Goal: Task Accomplishment & Management: Manage account settings

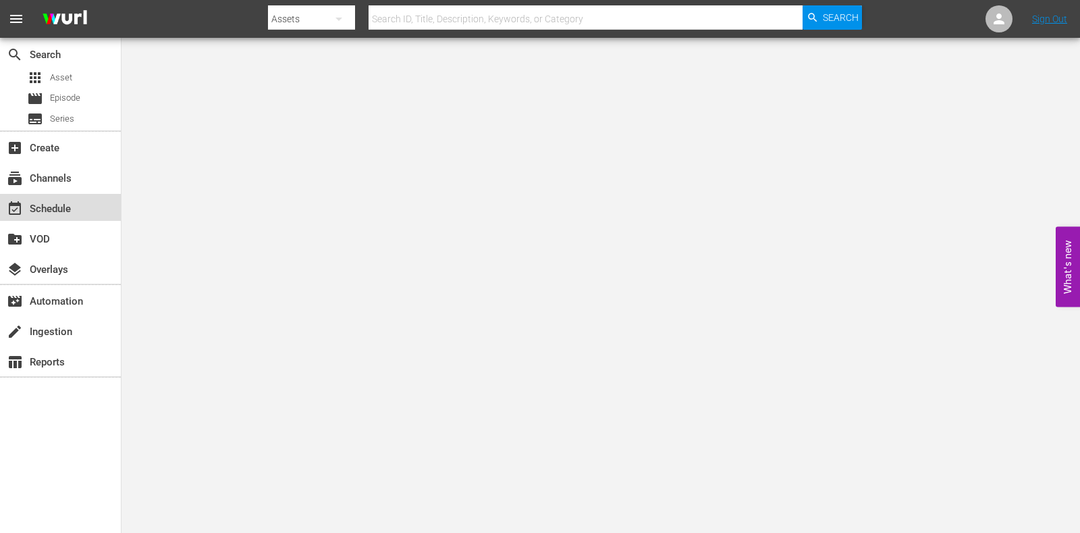
click at [47, 204] on div "event_available Schedule" at bounding box center [38, 206] width 76 height 12
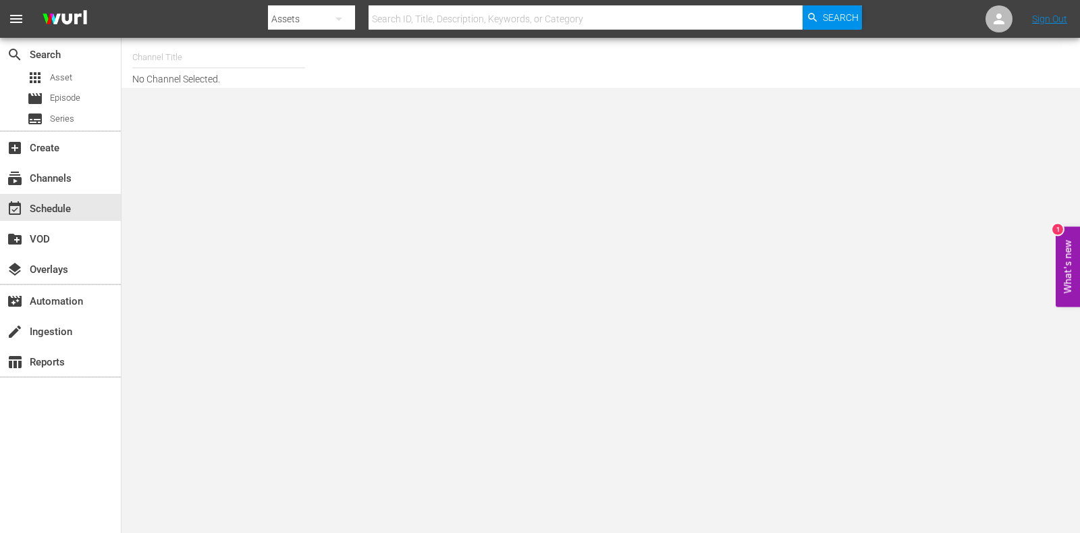
click at [211, 72] on input "text" at bounding box center [218, 57] width 173 height 32
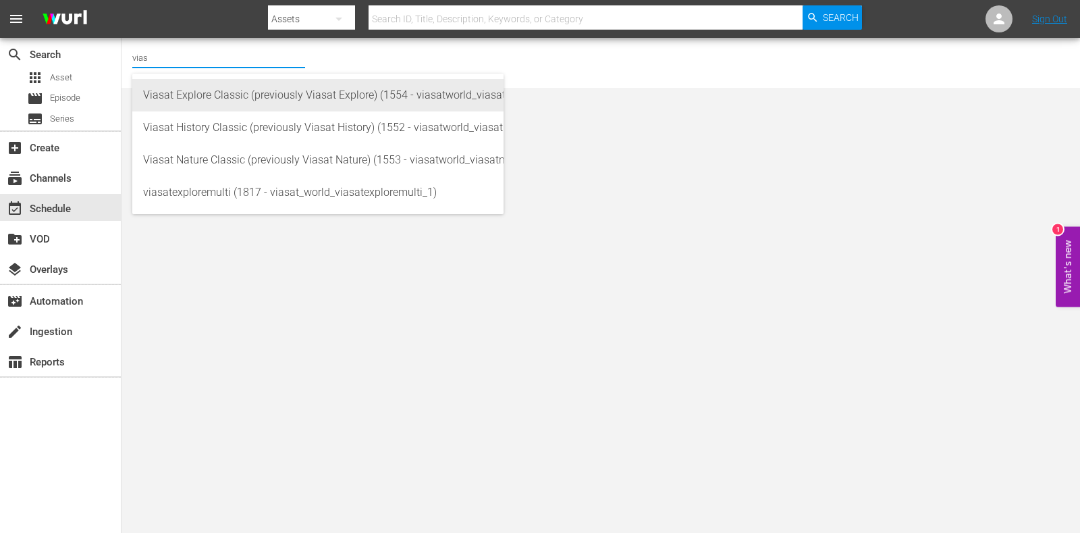
click at [229, 96] on div "Viasat Explore Classic (previously Viasat Explore) (1554 - viasatworld_viasatex…" at bounding box center [318, 95] width 350 height 32
type input "Viasat Explore Classic (previously Viasat Explore) (1554 - viasatworld_viasatex…"
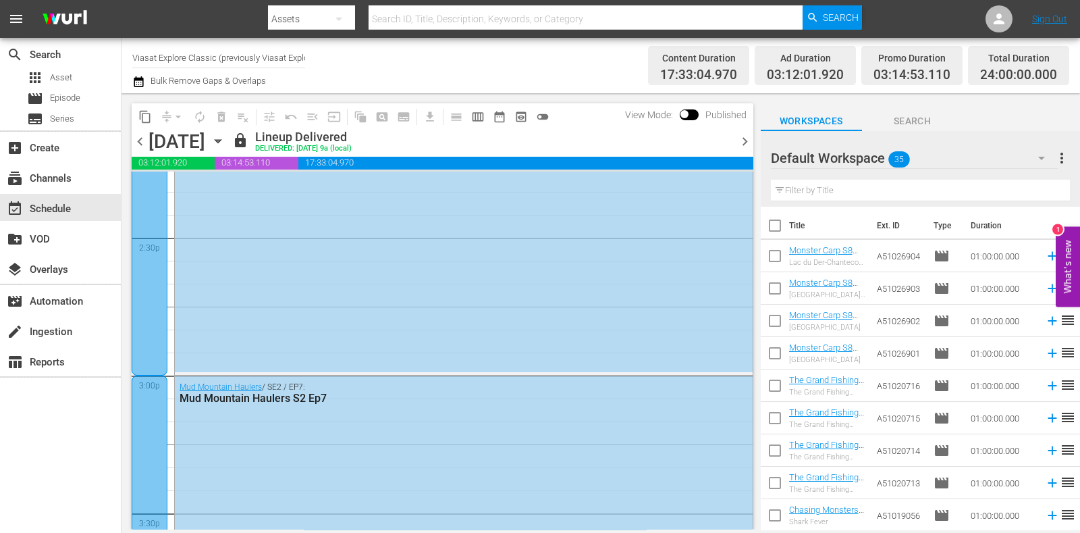
scroll to position [3995, 0]
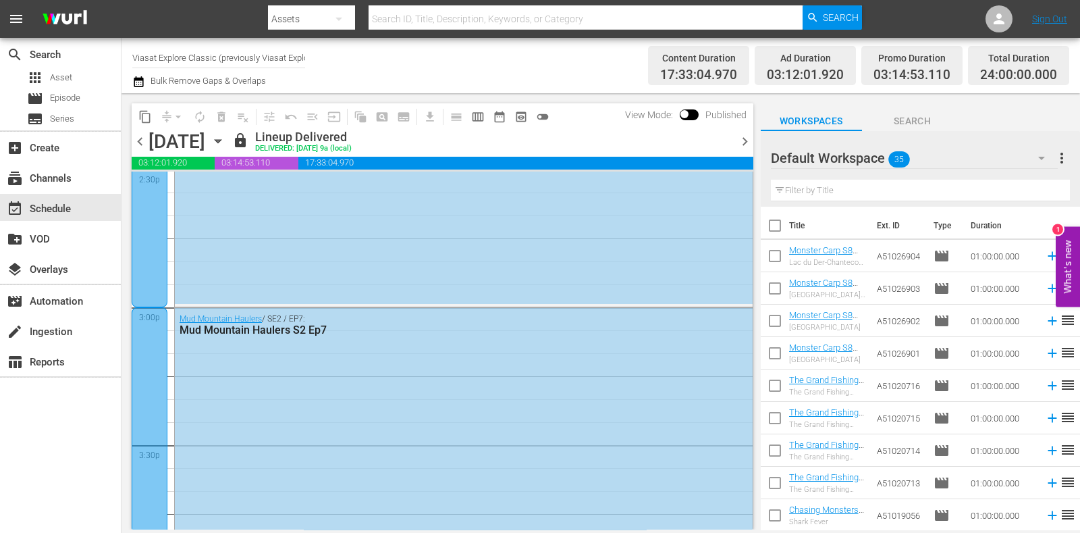
click at [229, 131] on div "[DATE] [DATE]" at bounding box center [188, 141] width 80 height 22
click at [225, 136] on icon "button" at bounding box center [218, 141] width 15 height 15
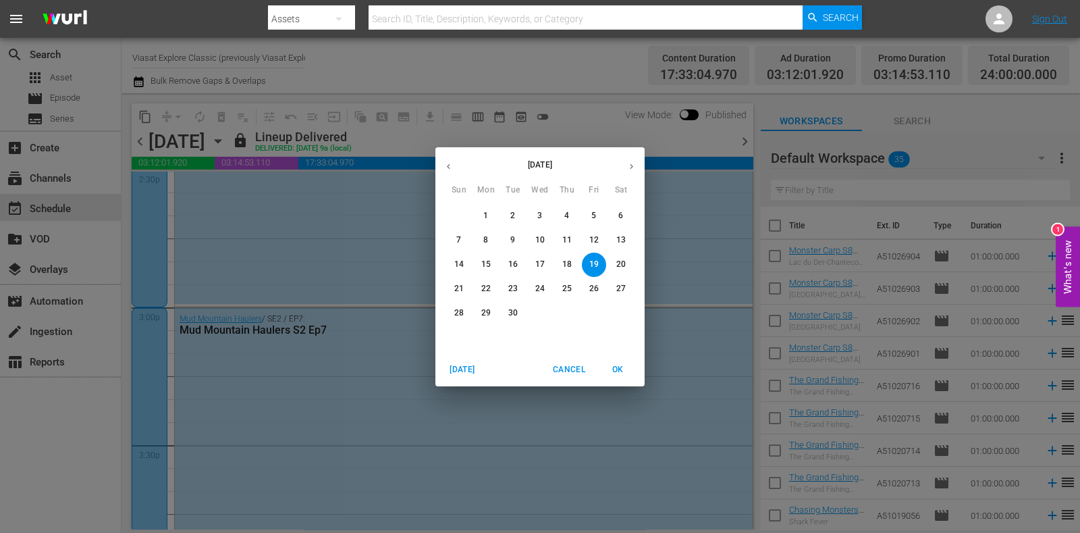
click at [630, 167] on icon "button" at bounding box center [631, 166] width 10 height 10
click at [621, 217] on p "4" at bounding box center [620, 215] width 5 height 11
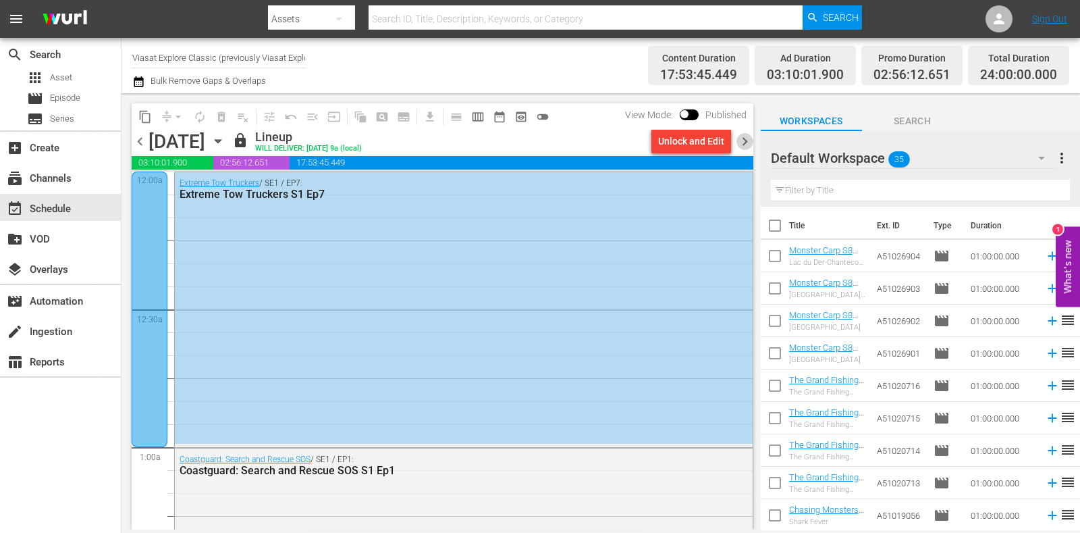
click at [746, 141] on span "chevron_right" at bounding box center [744, 141] width 17 height 17
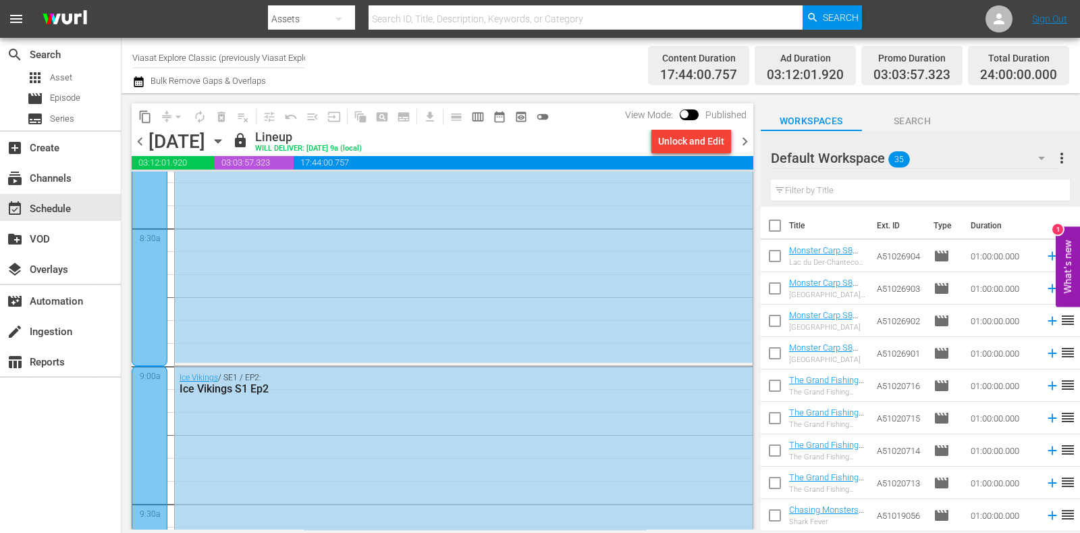
scroll to position [2409, 0]
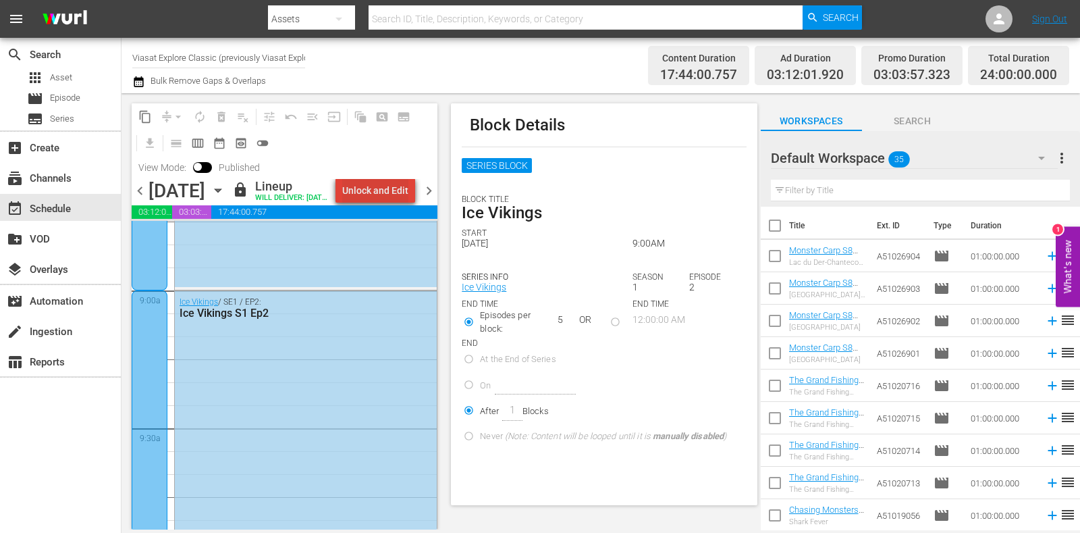
click at [390, 196] on div "Unlock and Edit" at bounding box center [375, 190] width 66 height 24
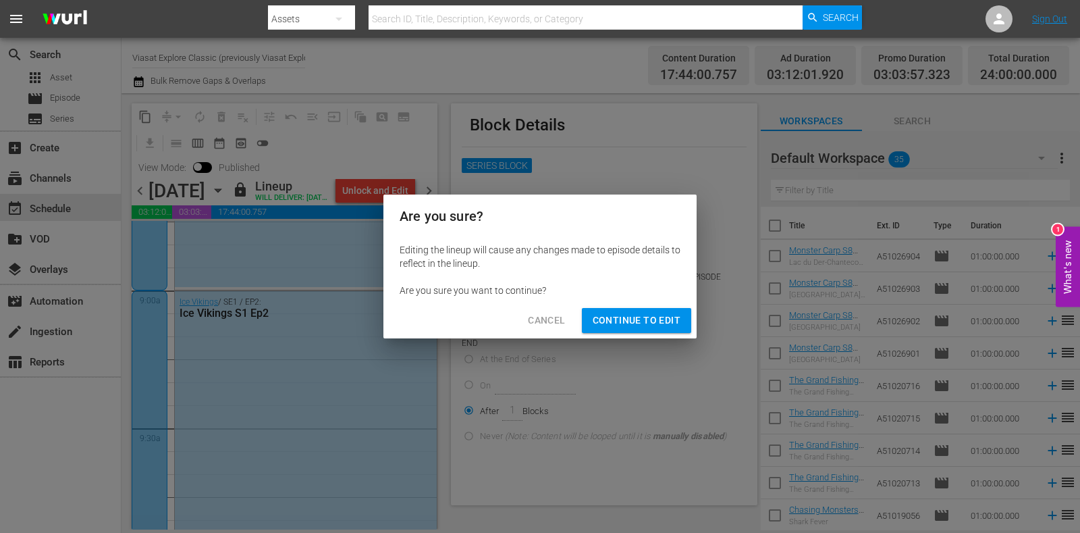
click at [612, 323] on span "Continue to Edit" at bounding box center [637, 320] width 88 height 17
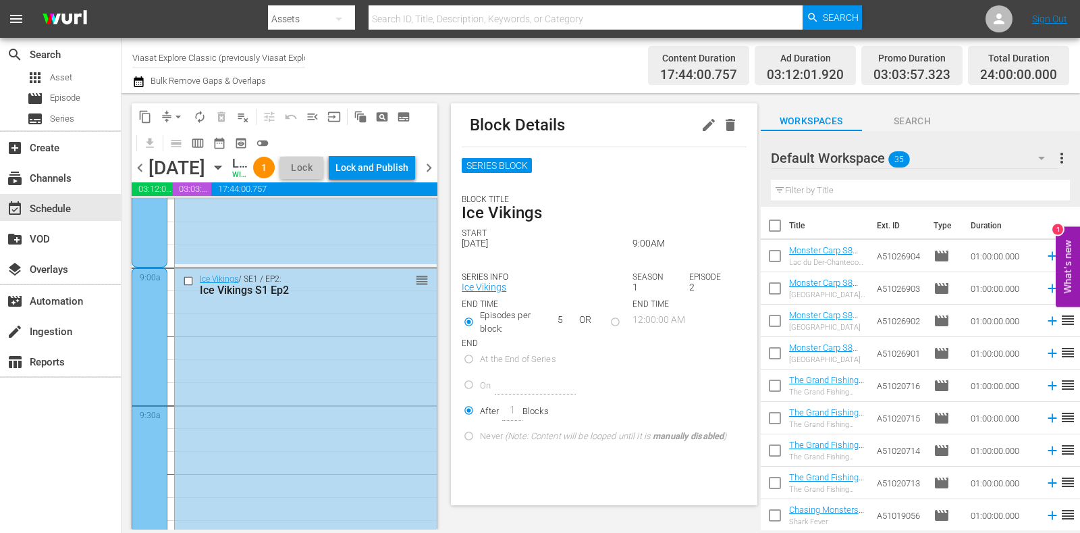
click at [726, 127] on icon "button" at bounding box center [730, 125] width 9 height 12
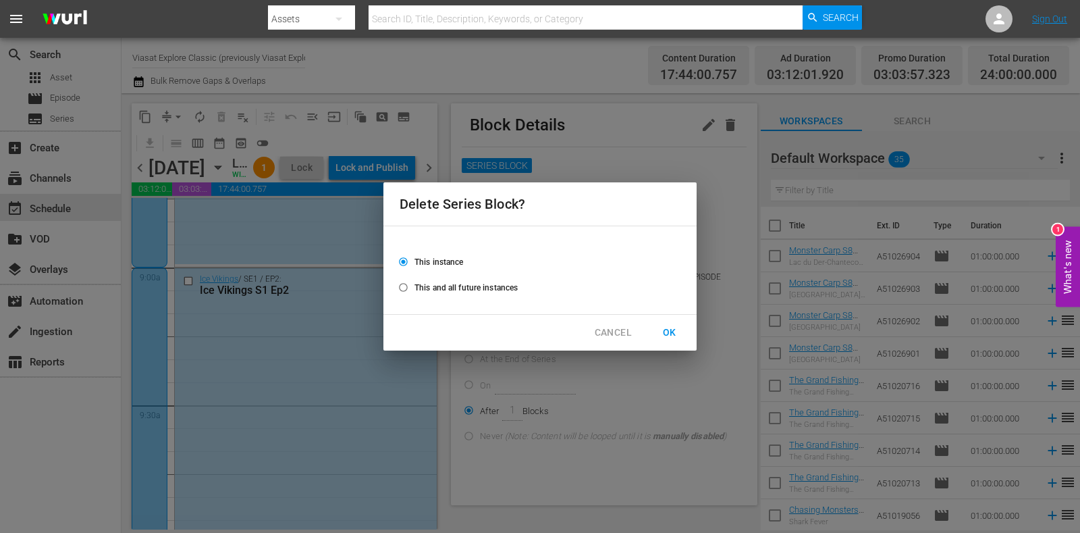
click at [671, 334] on span "OK" at bounding box center [670, 332] width 22 height 17
radio input "false"
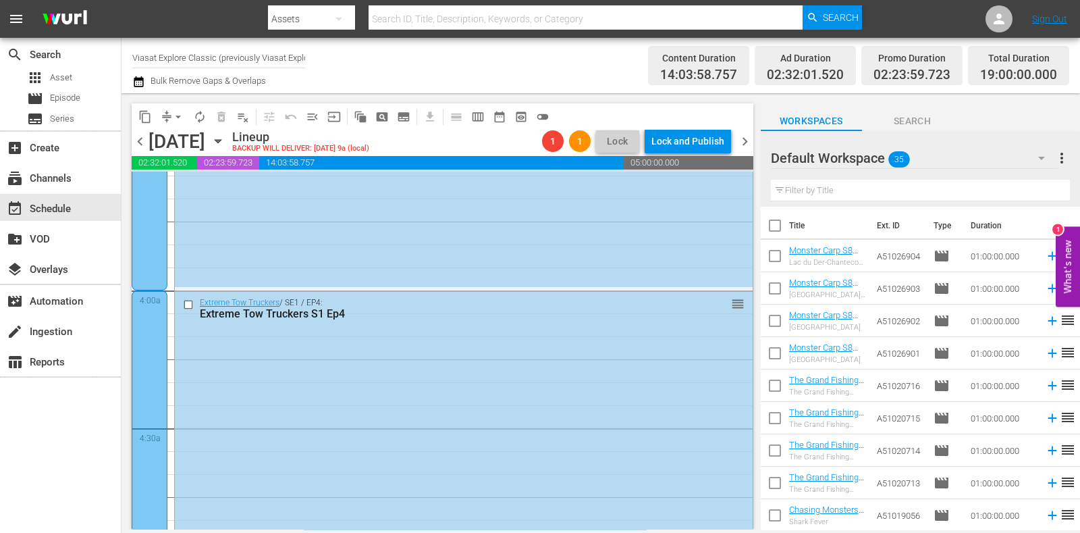
scroll to position [948, 0]
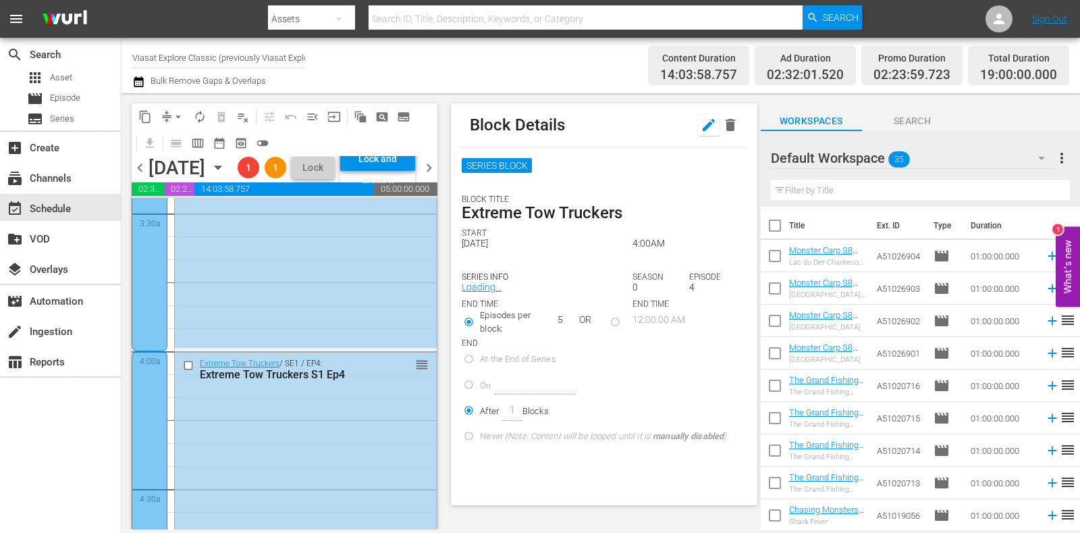
click at [701, 132] on icon "button" at bounding box center [709, 125] width 16 height 16
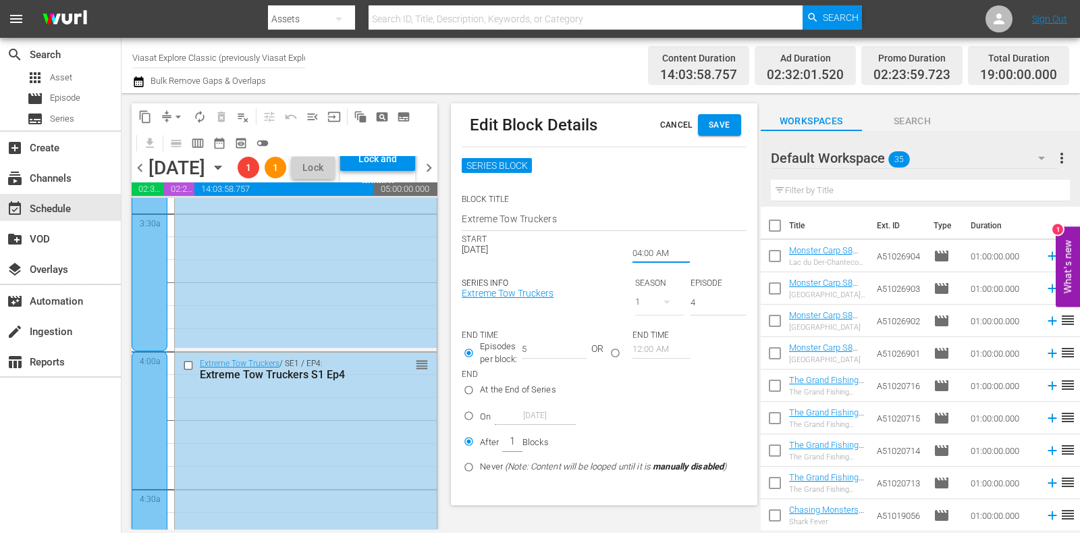
click at [639, 251] on input "04:00 AM" at bounding box center [660, 253] width 57 height 19
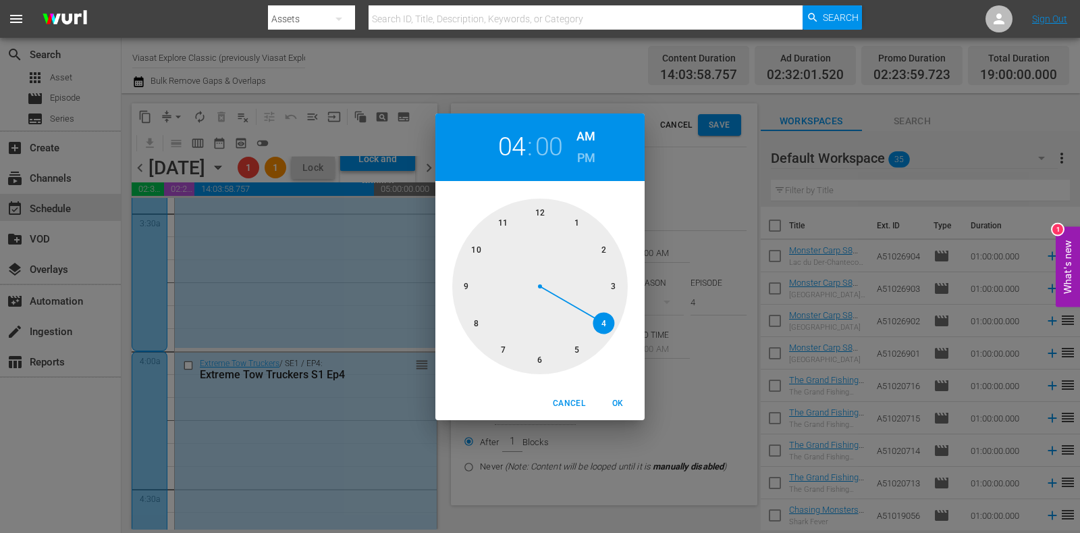
click at [469, 292] on div at bounding box center [539, 285] width 175 height 175
click at [614, 393] on button "OK" at bounding box center [617, 403] width 43 height 22
type input "09:00 AM"
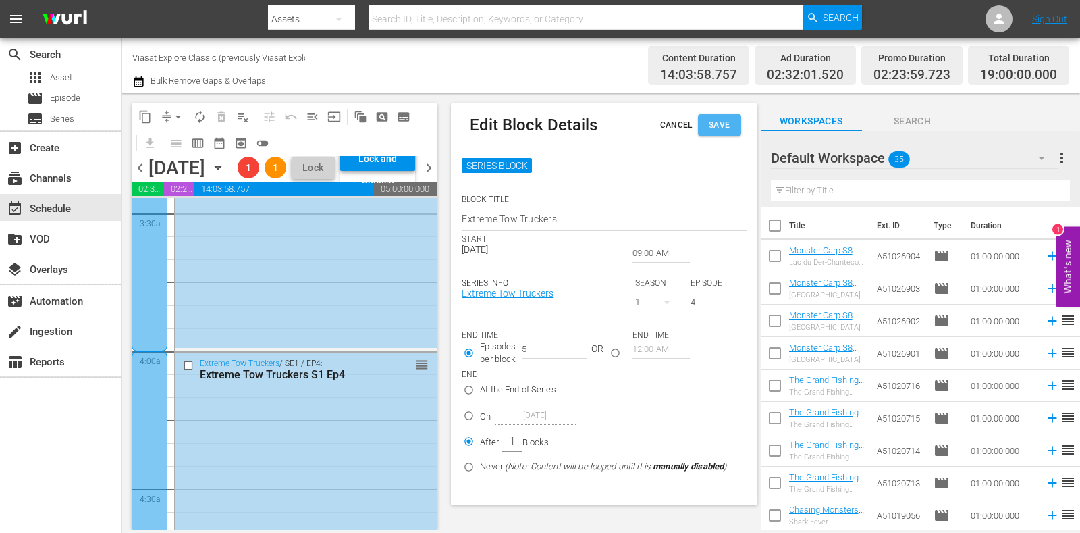
click at [709, 124] on span "Save" at bounding box center [720, 125] width 22 height 14
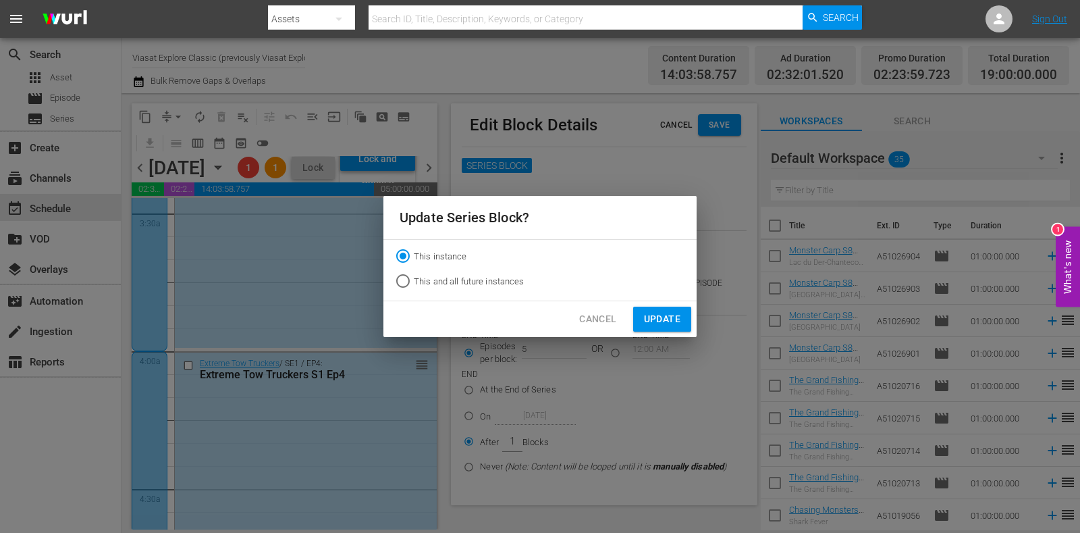
click at [646, 319] on span "Update" at bounding box center [662, 318] width 36 height 17
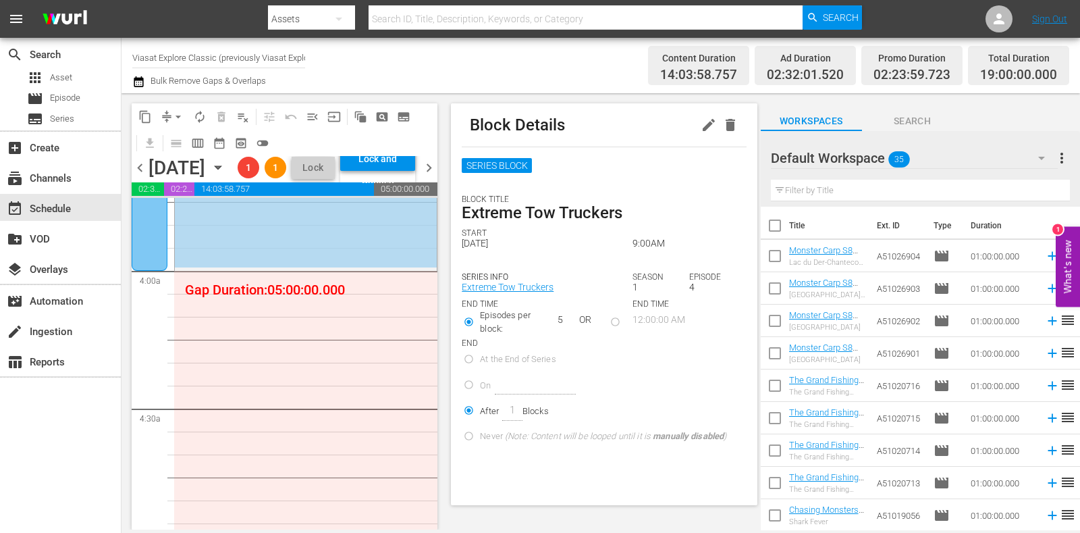
scroll to position [970, 0]
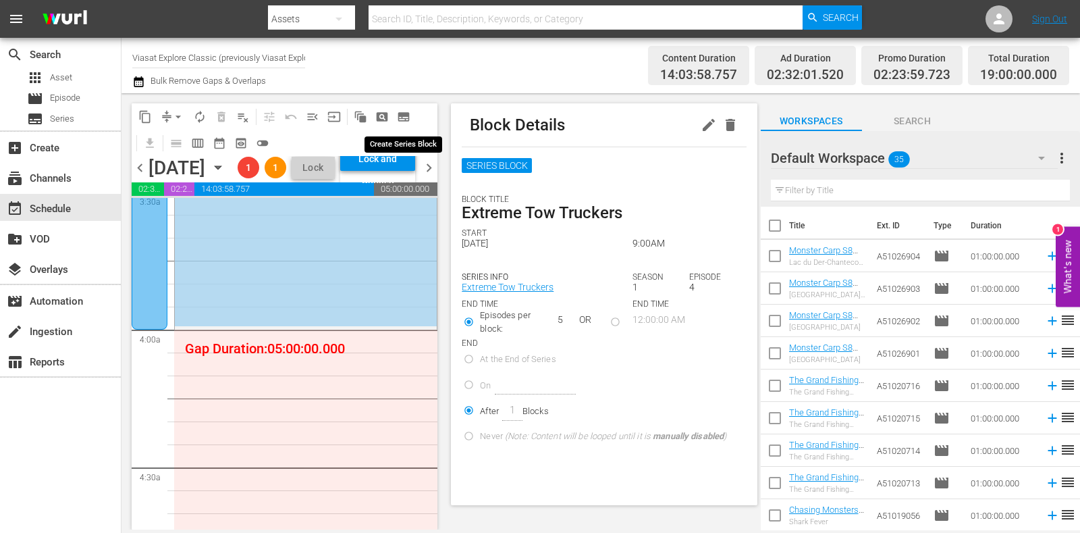
click at [408, 116] on span "subtitles_outlined" at bounding box center [403, 116] width 13 height 13
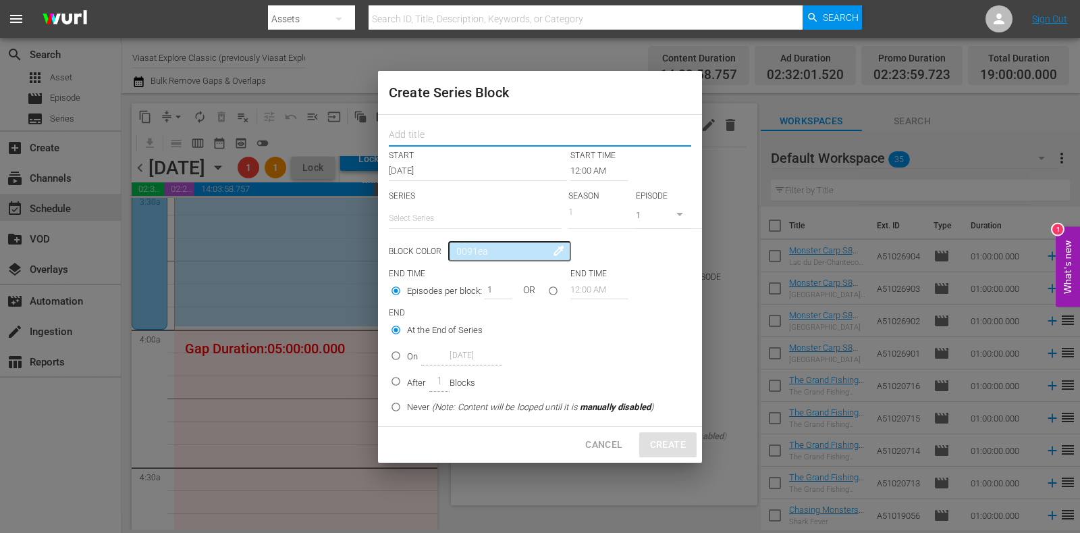
click at [483, 140] on input "text" at bounding box center [540, 136] width 302 height 21
click at [510, 141] on input "text" at bounding box center [540, 136] width 302 height 21
type input "Outback Truckers"
click at [464, 217] on input "text" at bounding box center [475, 218] width 173 height 32
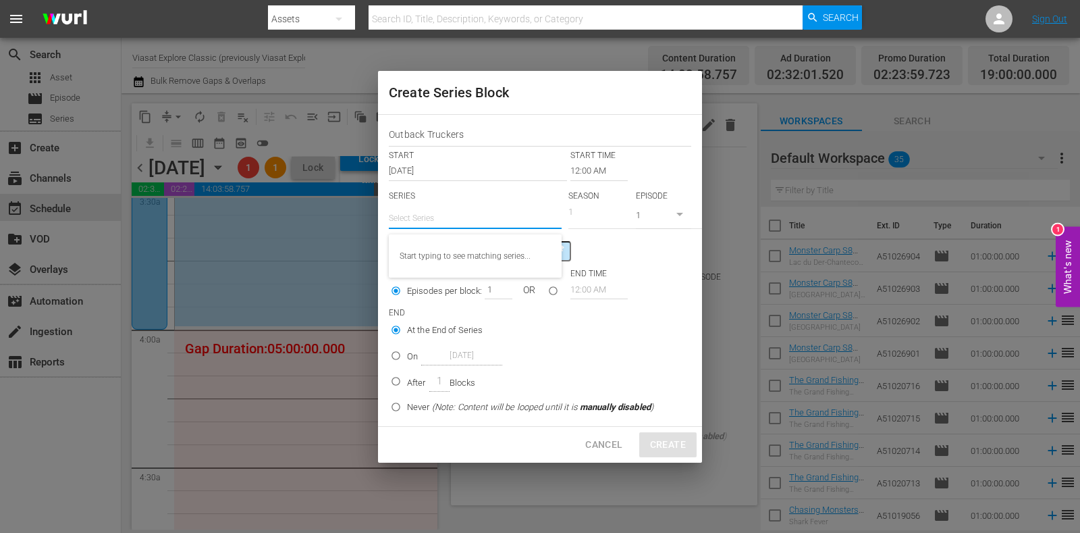
type input "O"
radio input "false"
type input "Outb"
radio input "false"
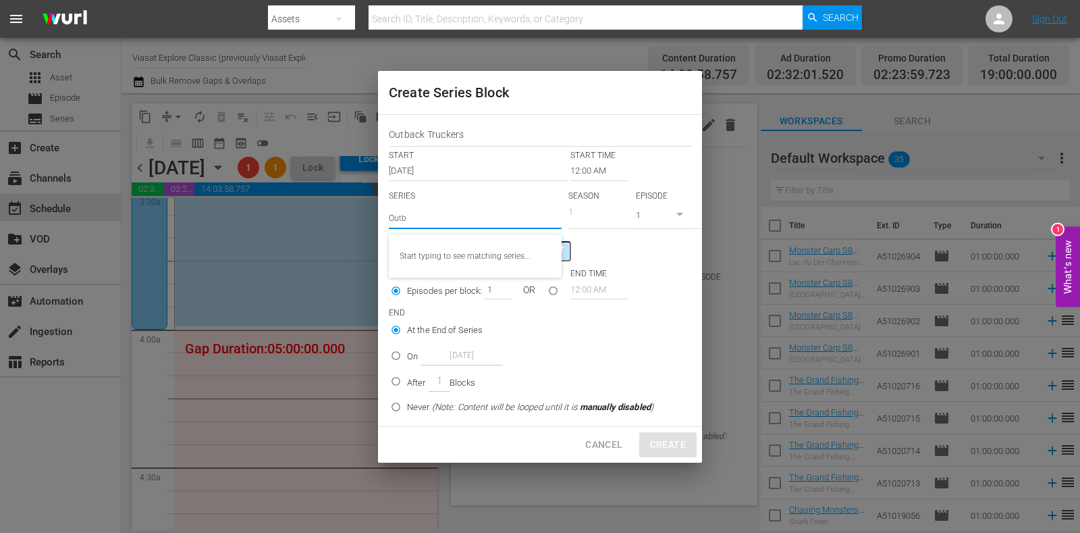
radio input "false"
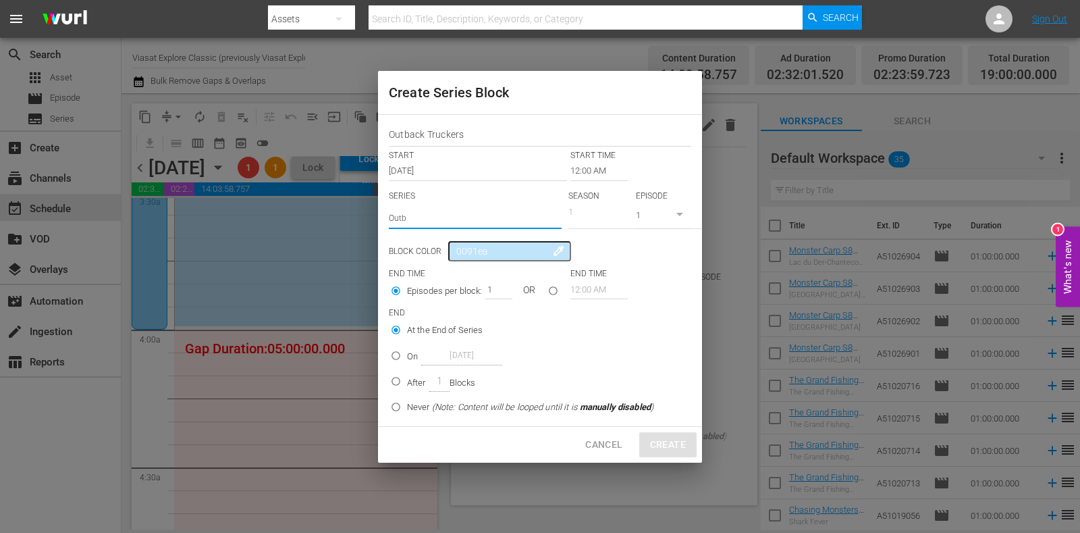
radio input "false"
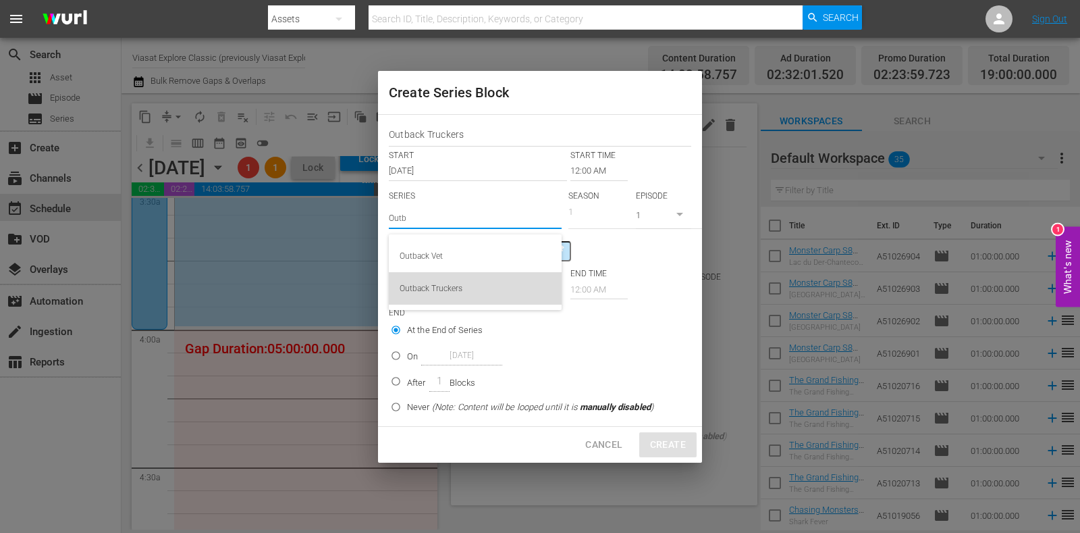
click at [466, 285] on div "Outback Truckers" at bounding box center [475, 288] width 151 height 32
type input "Outb"
radio input "false"
type input "Outback Truckers"
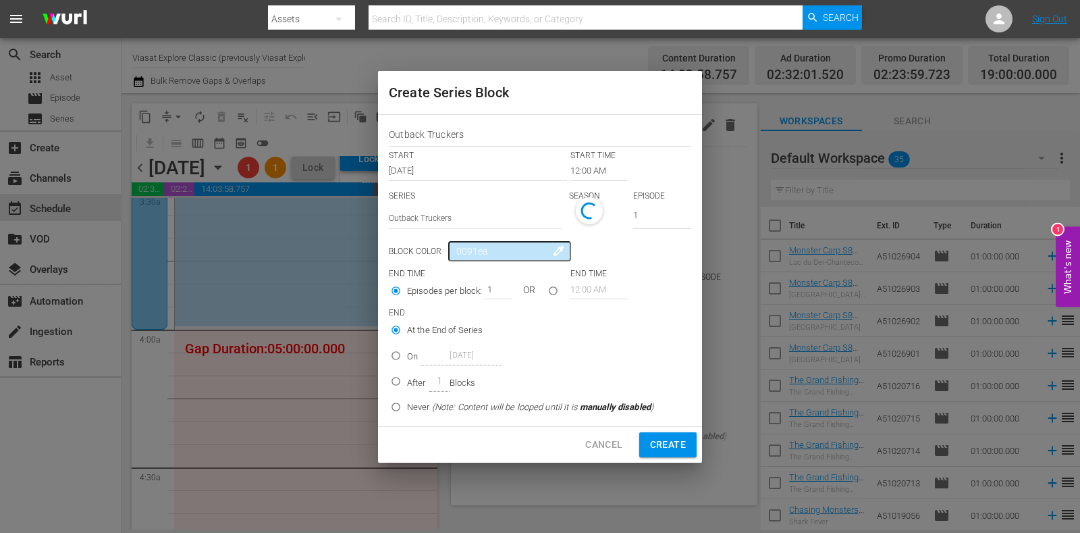
radio input "false"
click at [599, 224] on icon "button" at bounding box center [603, 216] width 16 height 16
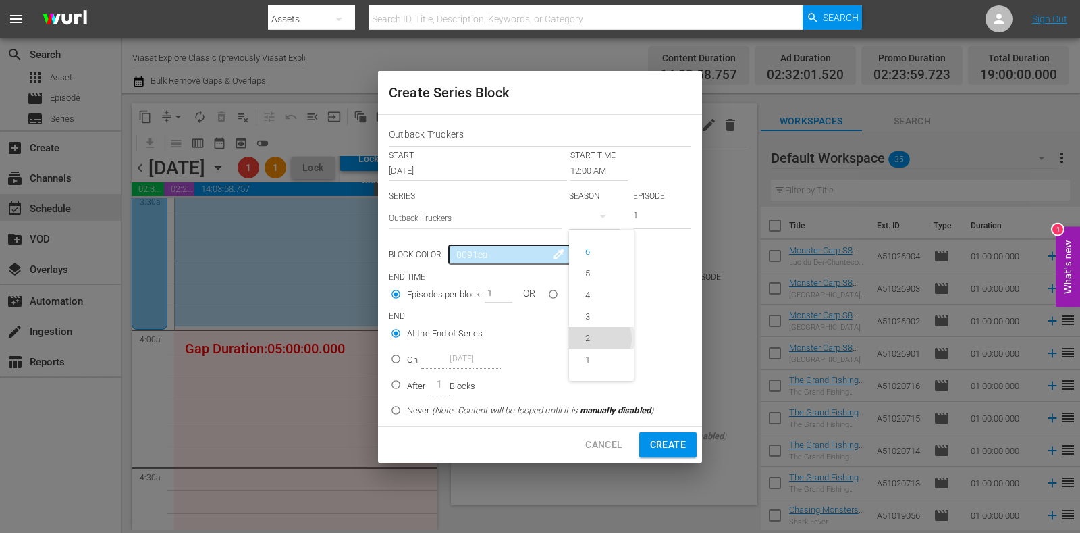
click at [599, 342] on div "2" at bounding box center [587, 337] width 37 height 13
click at [588, 170] on input "12:00 AM" at bounding box center [598, 170] width 57 height 19
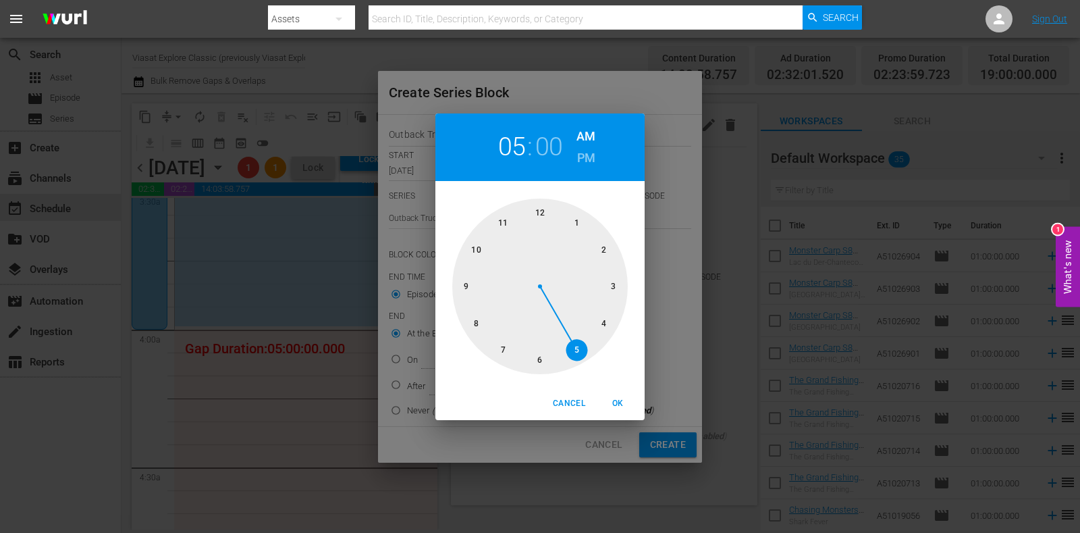
click at [575, 331] on div at bounding box center [539, 285] width 175 height 175
click at [624, 406] on span "OK" at bounding box center [617, 403] width 32 height 14
type input "05:00 AM"
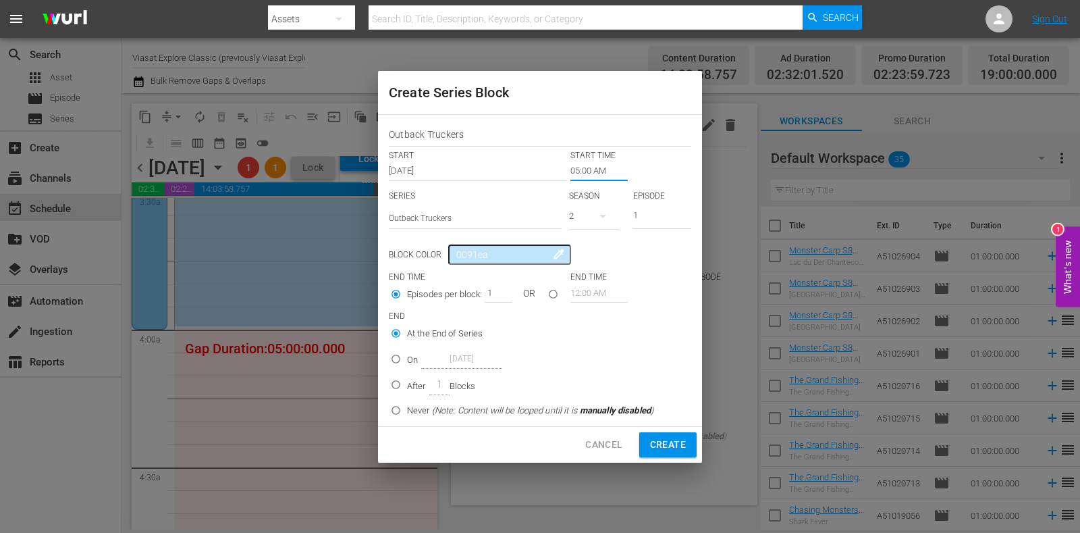
click at [418, 387] on p "After" at bounding box center [416, 385] width 19 height 13
click at [407, 387] on input "After 1 Blocks" at bounding box center [396, 387] width 22 height 22
radio input "false"
radio input "true"
drag, startPoint x: 486, startPoint y: 288, endPoint x: 506, endPoint y: 288, distance: 19.6
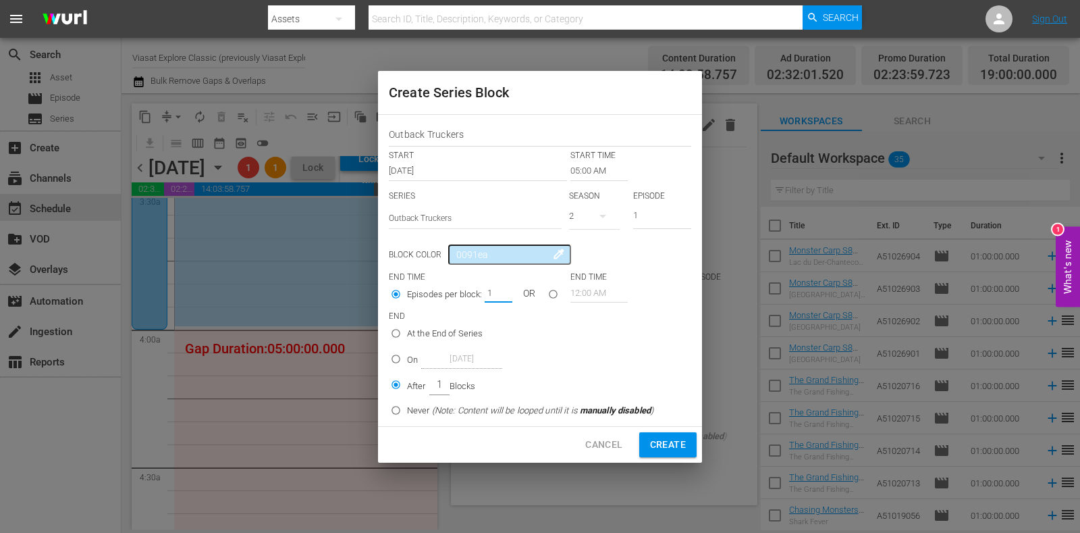
click at [506, 288] on div "1" at bounding box center [498, 292] width 27 height 19
type input "4"
click at [684, 447] on span "Create" at bounding box center [668, 444] width 36 height 17
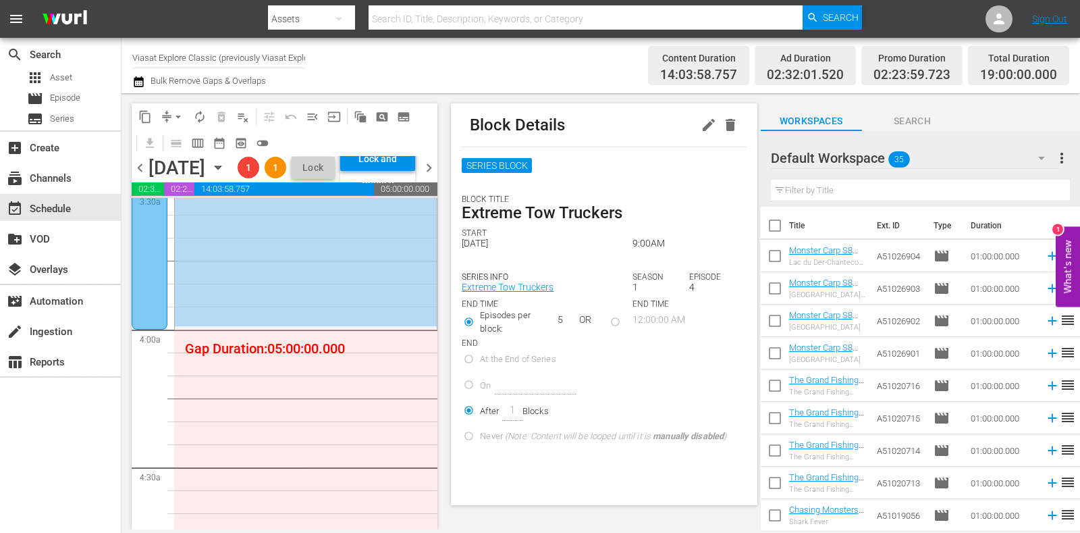
radio input "false"
type input "12:00 AM"
type input "1"
radio input "true"
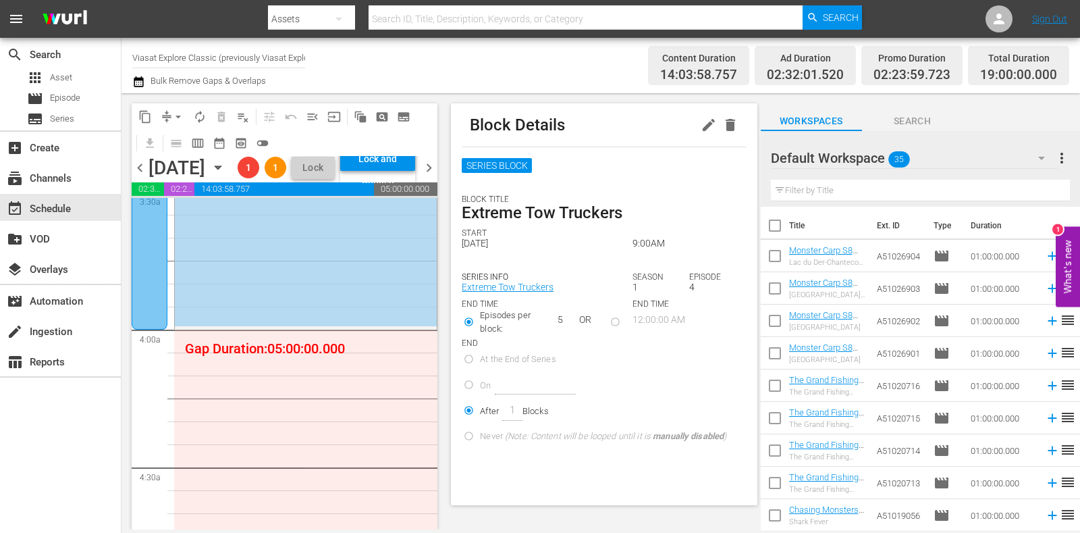
click at [902, 119] on span "Search" at bounding box center [912, 121] width 101 height 17
radio input "true"
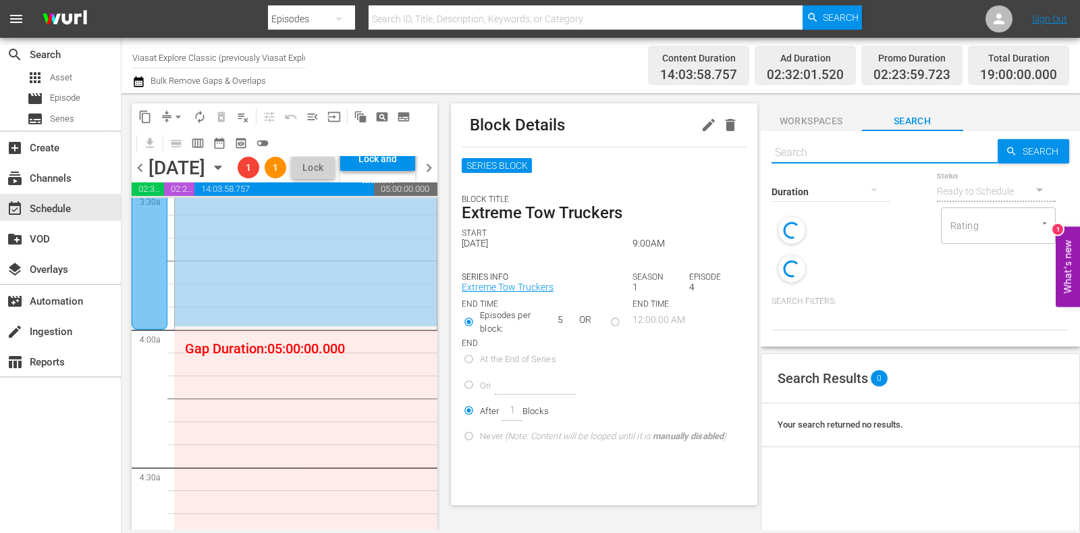
click at [836, 150] on input "text" at bounding box center [884, 152] width 226 height 32
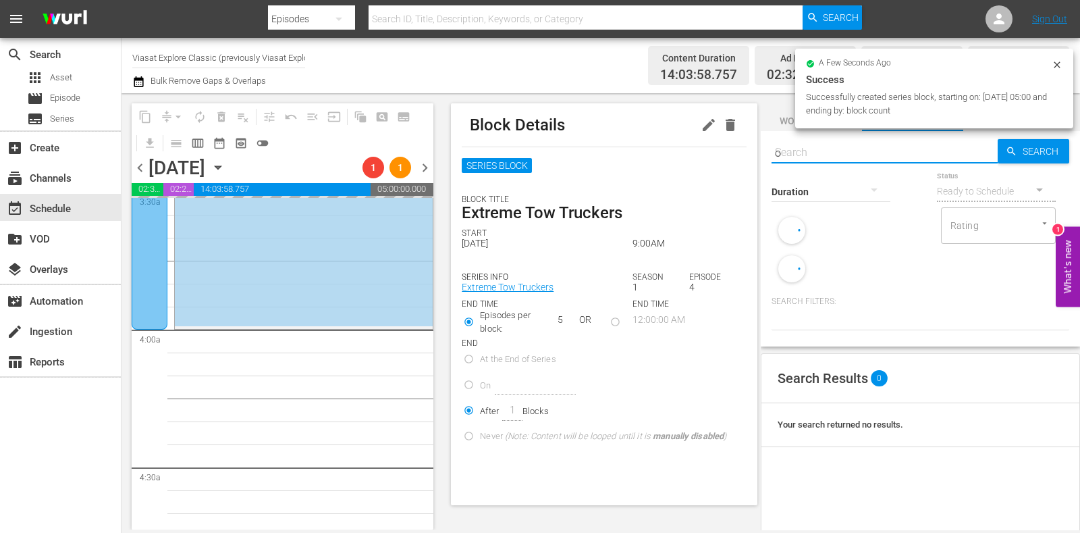
type input "ou"
type input "t"
type input "o"
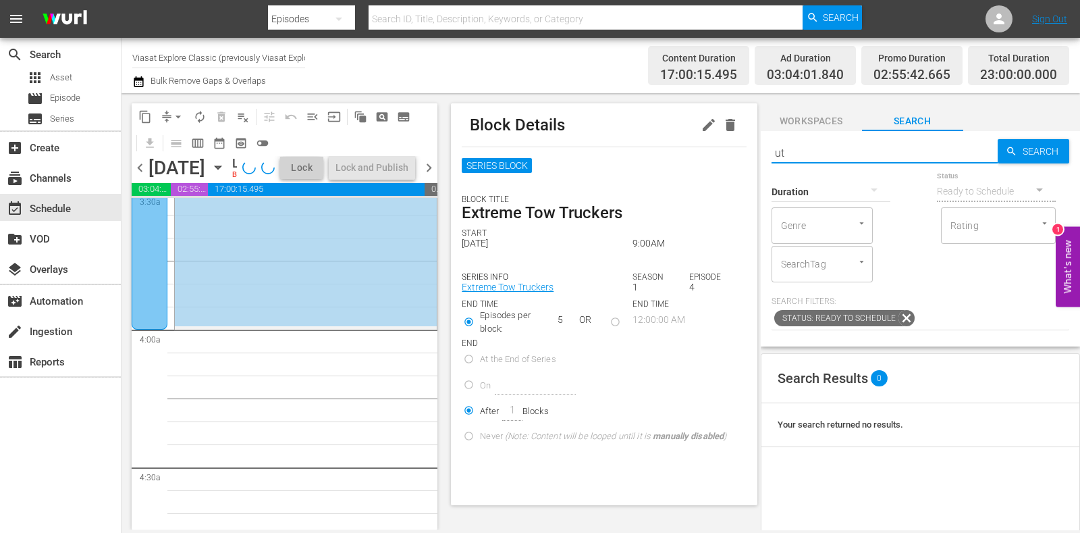
type input "u"
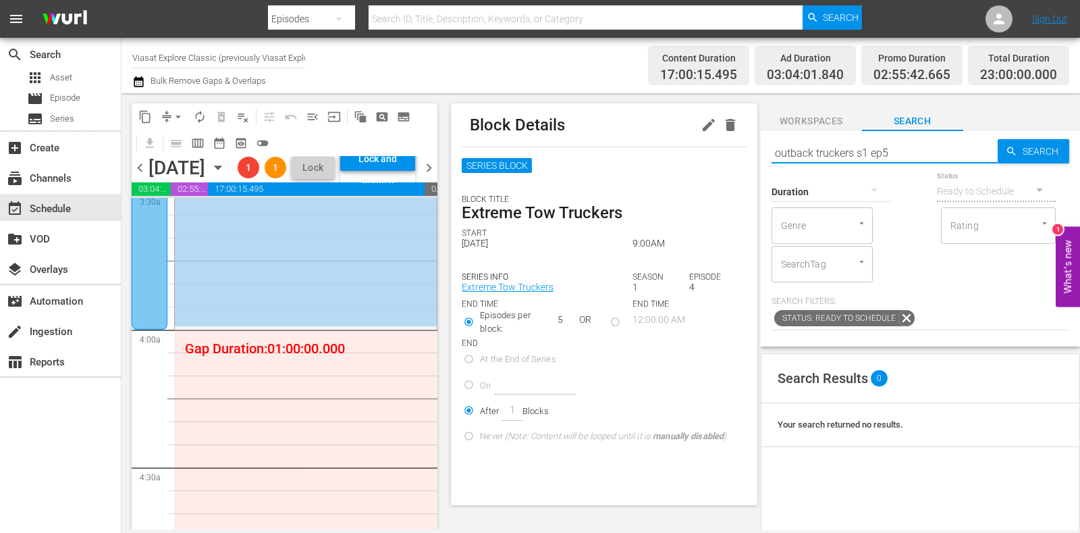
type input "outback truckers s1 ep5"
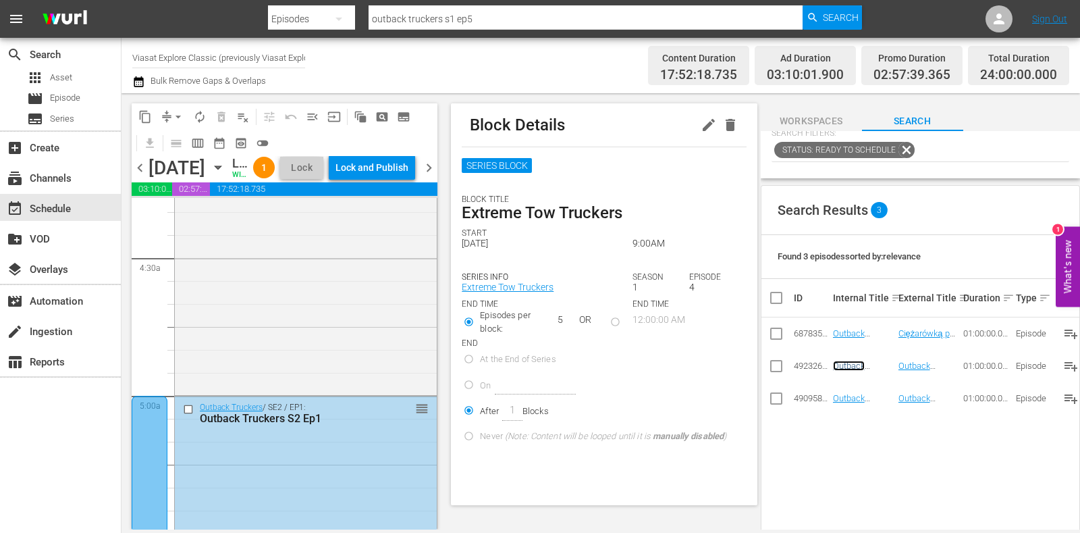
scroll to position [0, 0]
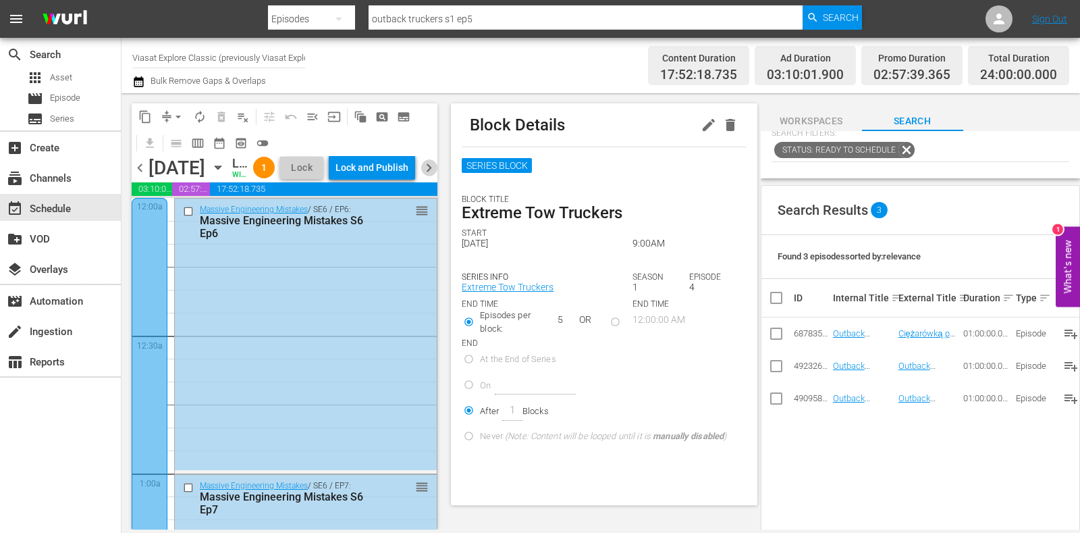
click at [433, 175] on span "chevron_right" at bounding box center [428, 167] width 17 height 17
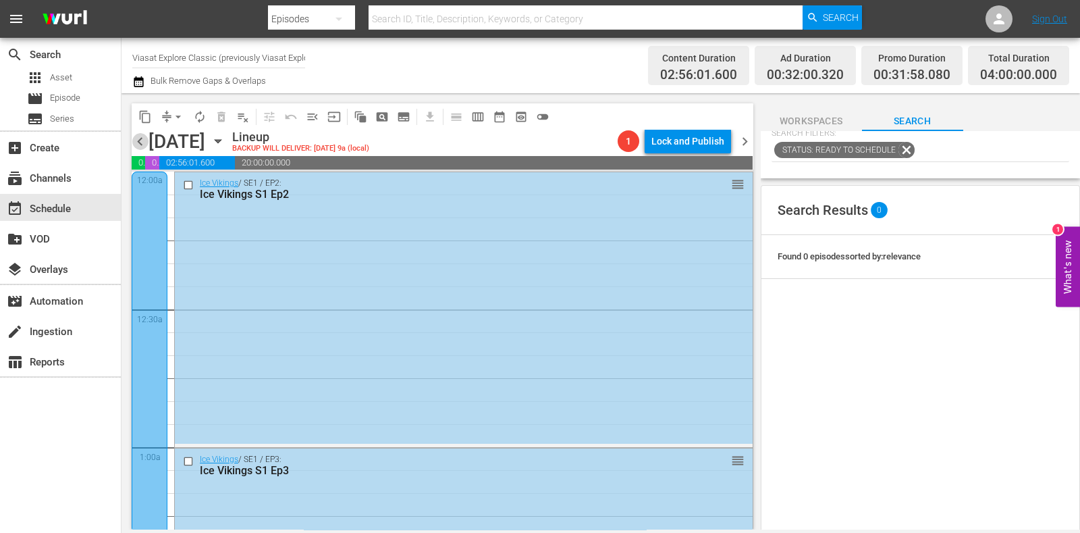
click at [141, 140] on span "chevron_left" at bounding box center [140, 141] width 17 height 17
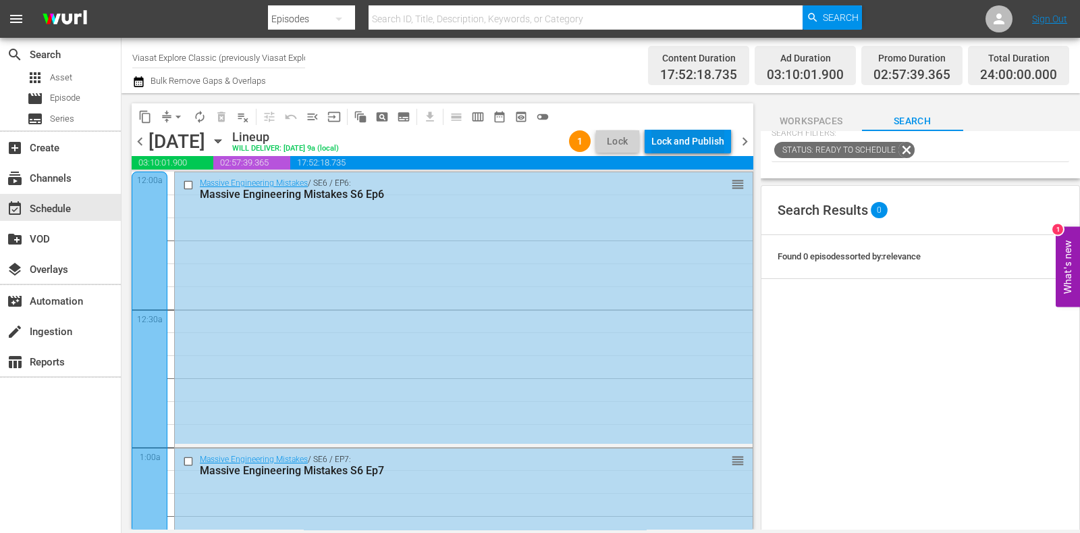
click at [676, 142] on div "Lock and Publish" at bounding box center [687, 141] width 73 height 24
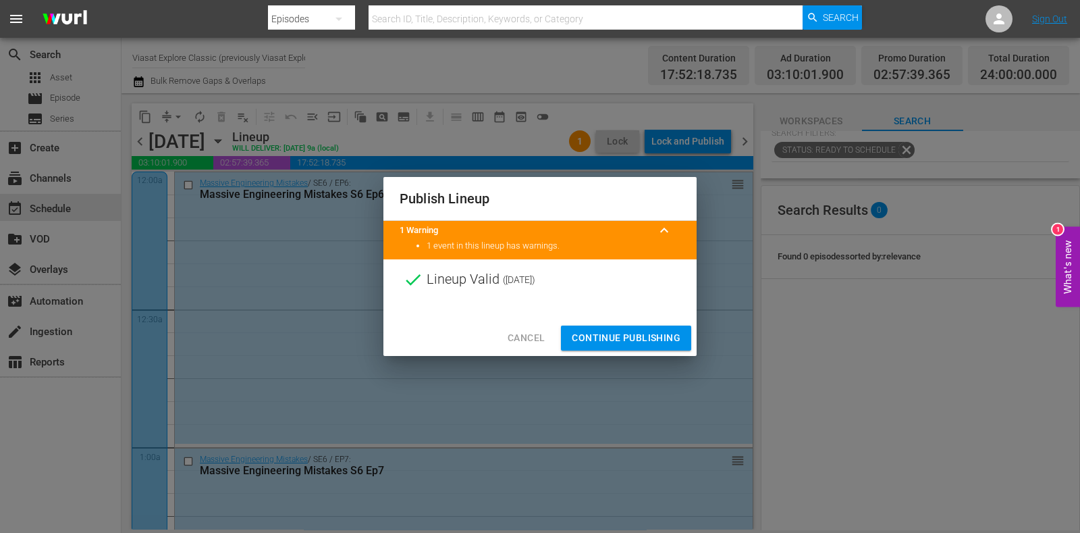
click at [592, 335] on span "Continue Publishing" at bounding box center [626, 337] width 109 height 17
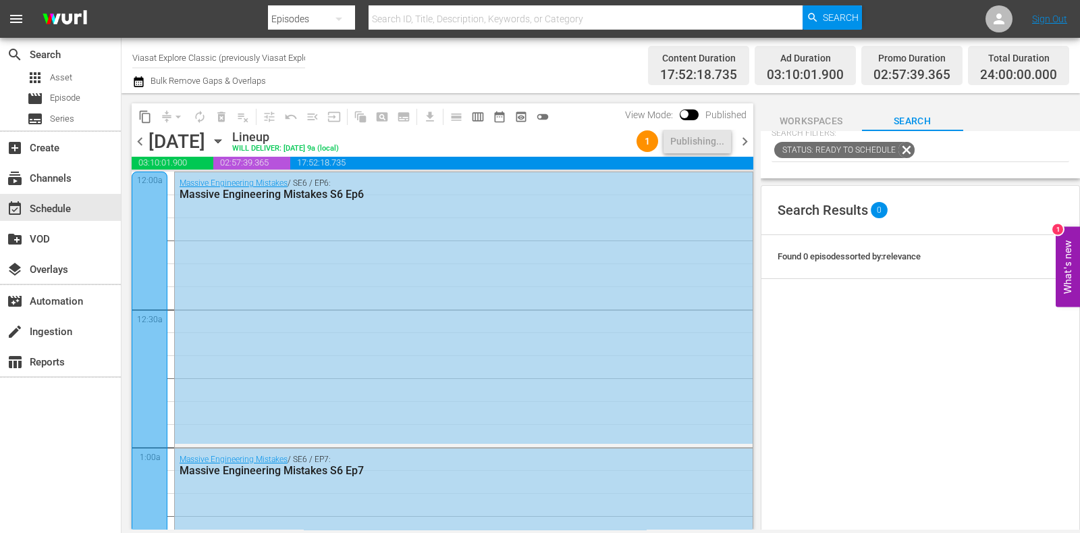
click at [212, 55] on input "Viasat Explore Classic (previously Viasat Explore) (1554)" at bounding box center [218, 57] width 173 height 32
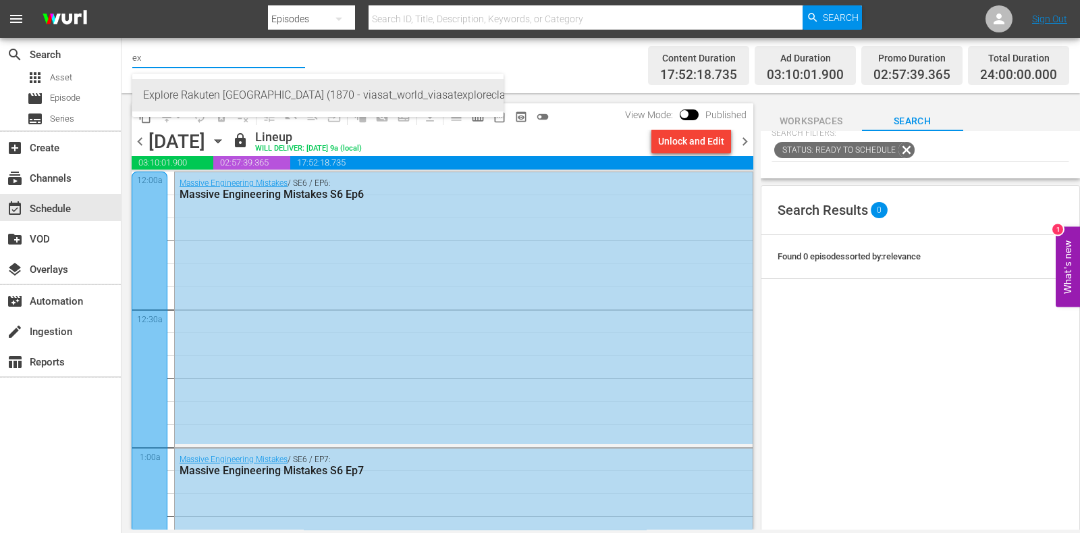
click at [178, 84] on div "Explore Rakuten [GEOGRAPHIC_DATA] (1870 - viasat_world_viasatexploreclassic_1)" at bounding box center [318, 95] width 350 height 32
type input "Explore Rakuten [GEOGRAPHIC_DATA] (1870 - viasat_world_viasatexploreclassic_1)"
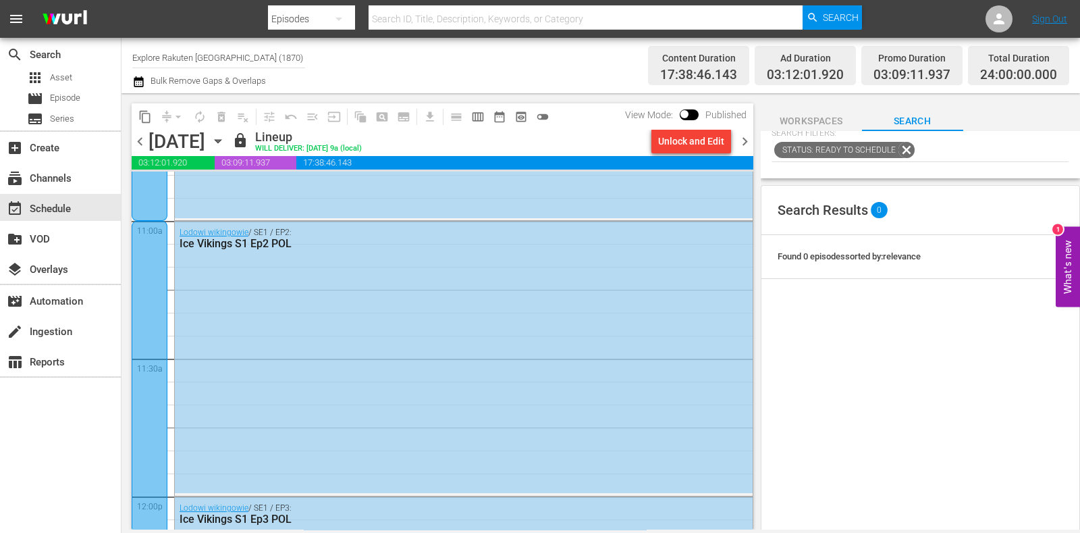
scroll to position [2981, 0]
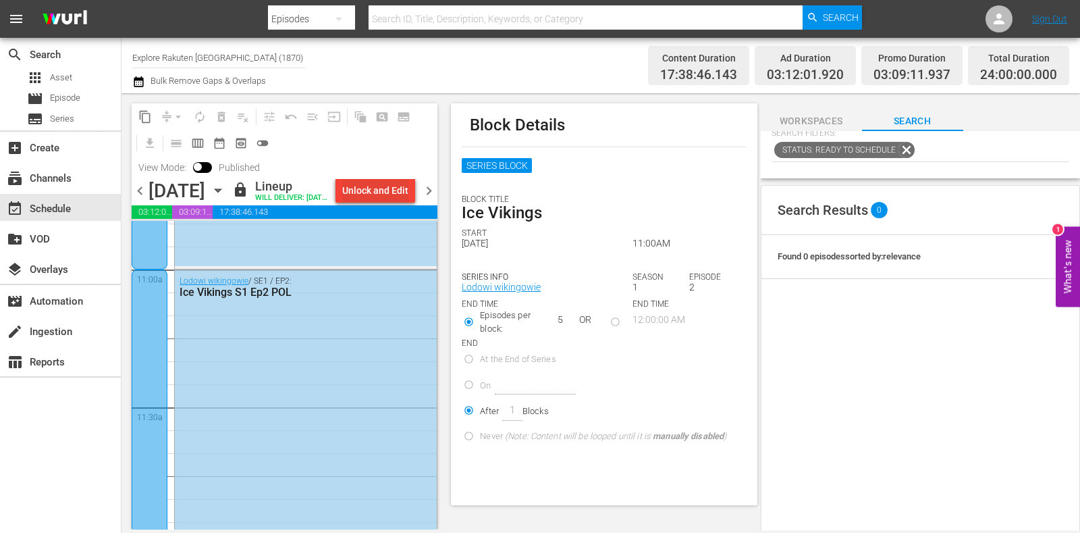
click at [388, 198] on div "Unlock and Edit" at bounding box center [375, 190] width 66 height 24
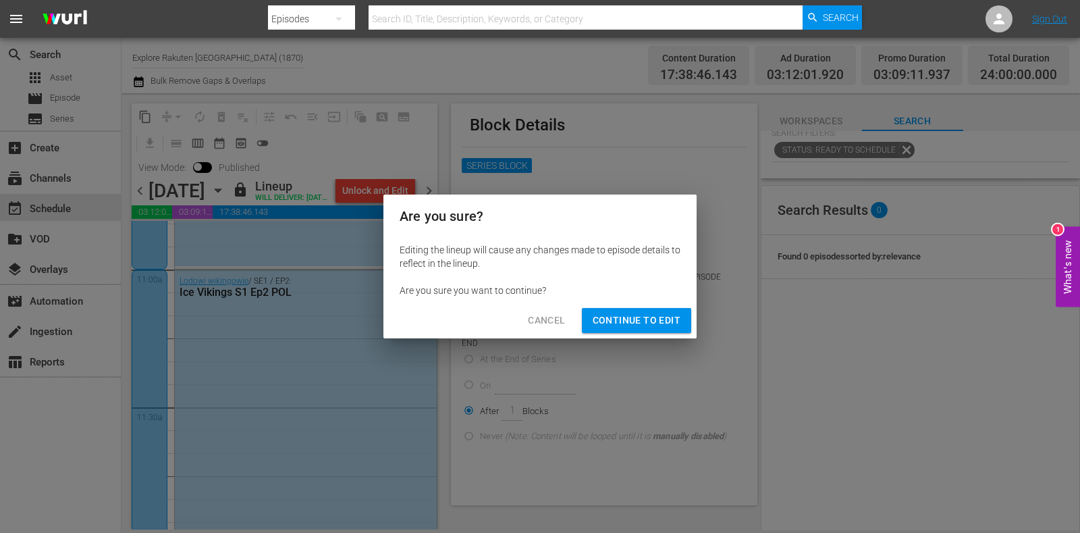
click at [615, 313] on span "Continue to Edit" at bounding box center [637, 320] width 88 height 17
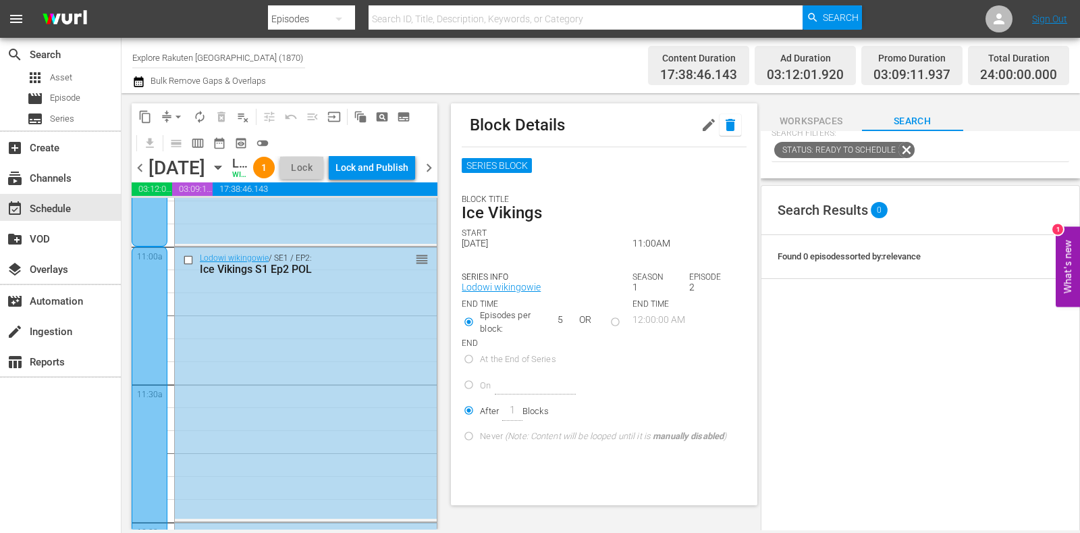
click at [722, 122] on icon "button" at bounding box center [730, 125] width 16 height 16
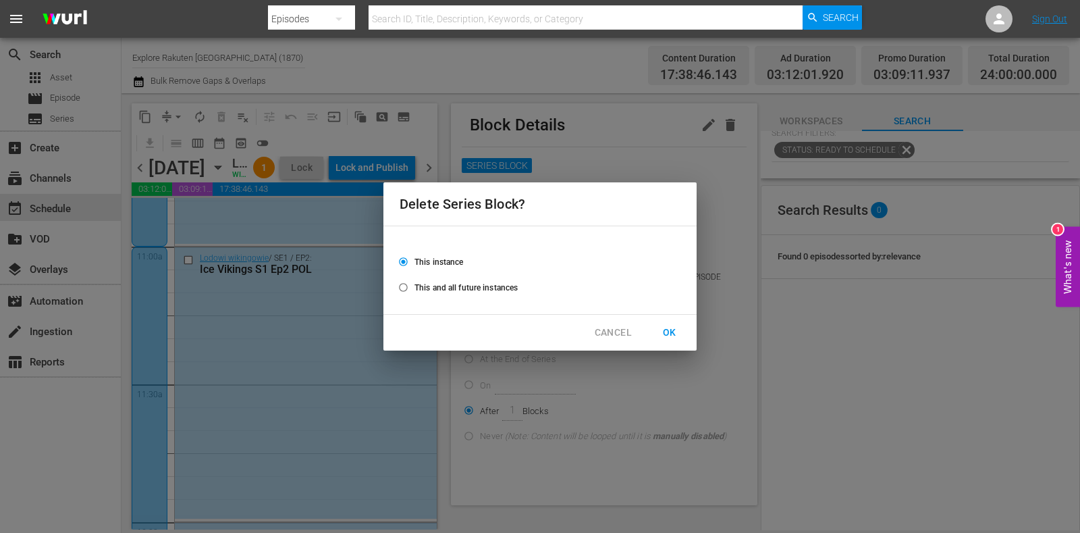
click at [514, 288] on span "This and all future instances" at bounding box center [465, 287] width 103 height 12
click at [414, 288] on input "This and all future instances" at bounding box center [403, 290] width 22 height 22
radio input "true"
click at [672, 325] on span "OK" at bounding box center [670, 332] width 22 height 17
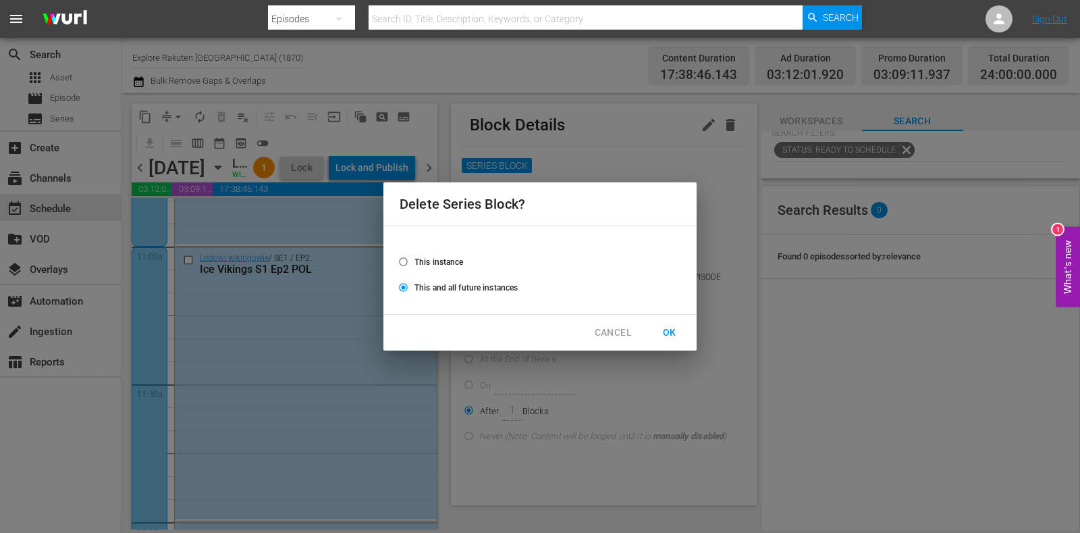
radio input "false"
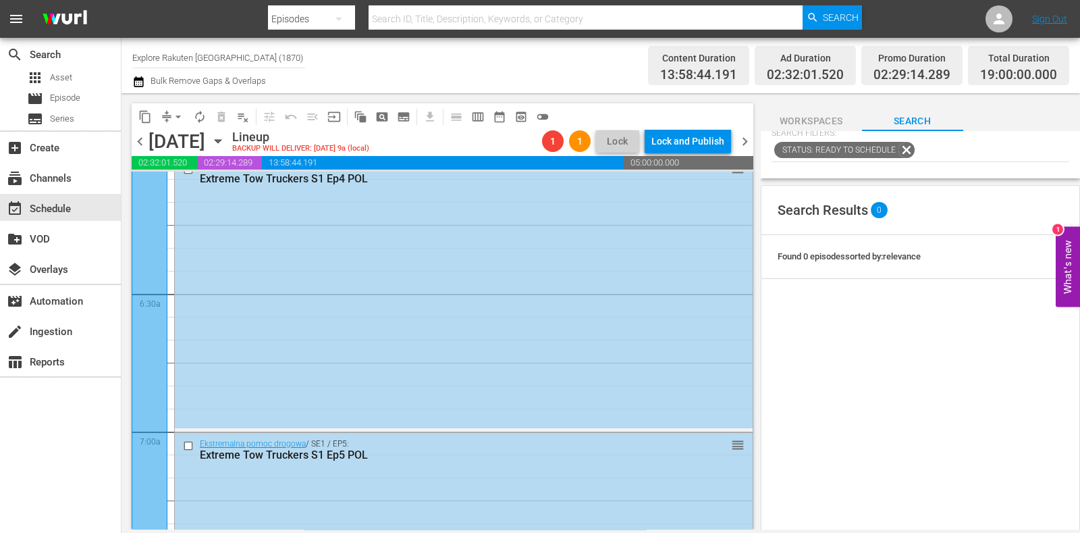
scroll to position [1554, 0]
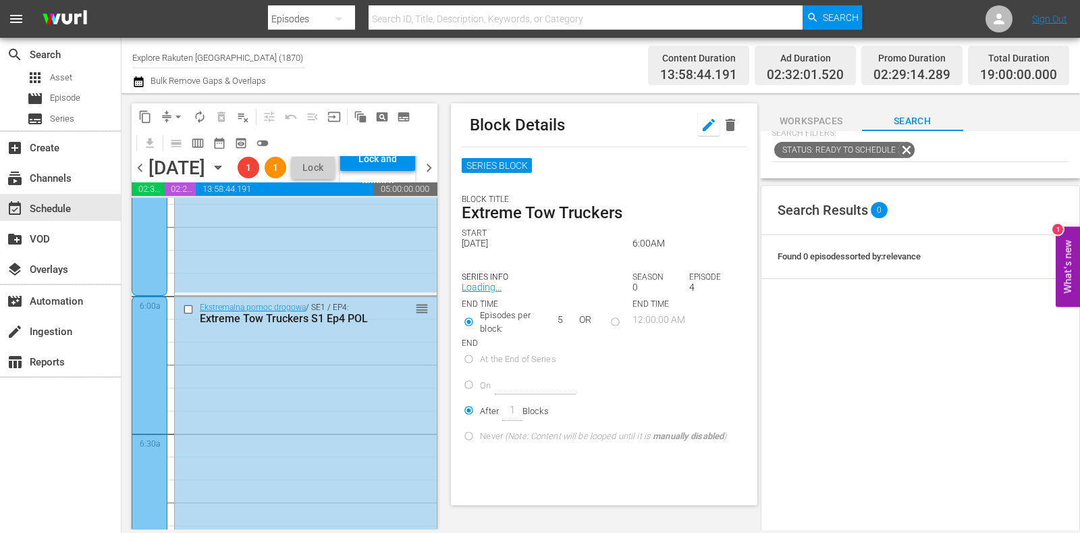
click at [701, 128] on icon "button" at bounding box center [709, 125] width 16 height 16
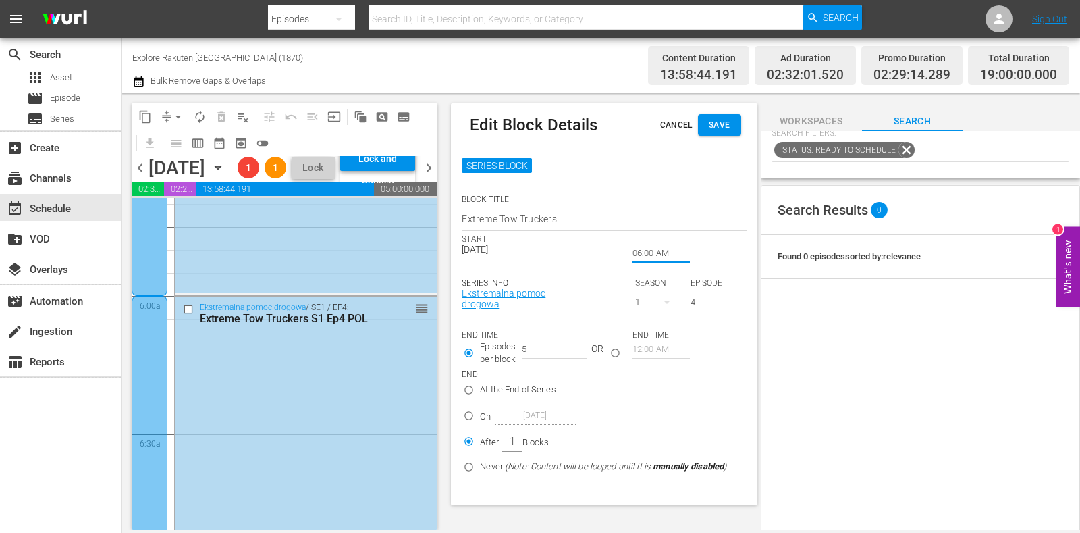
click at [652, 248] on input "06:00 AM" at bounding box center [660, 253] width 57 height 19
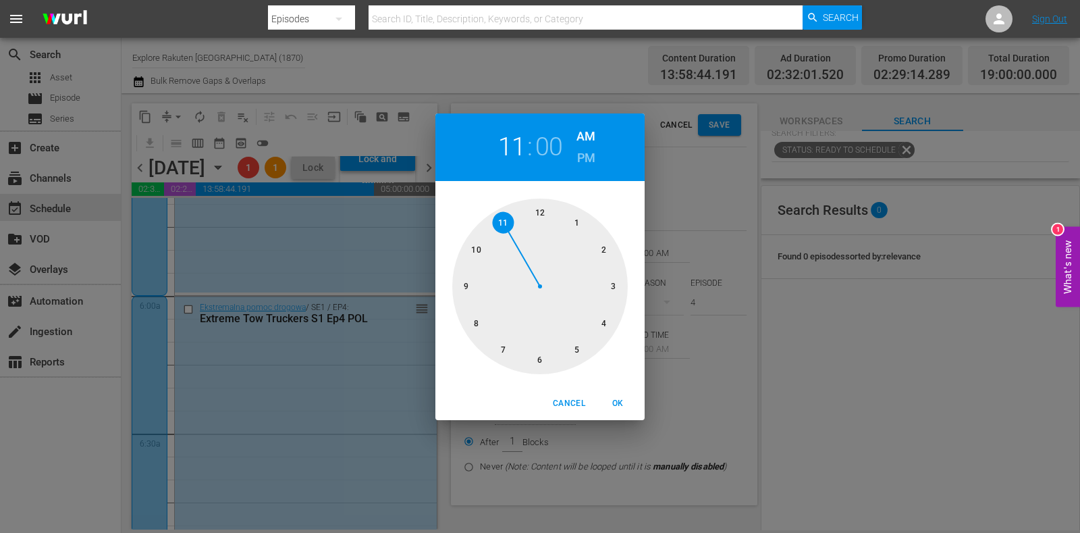
click at [510, 226] on div at bounding box center [539, 285] width 175 height 175
click at [614, 394] on button "OK" at bounding box center [617, 403] width 43 height 22
type input "11:00 AM"
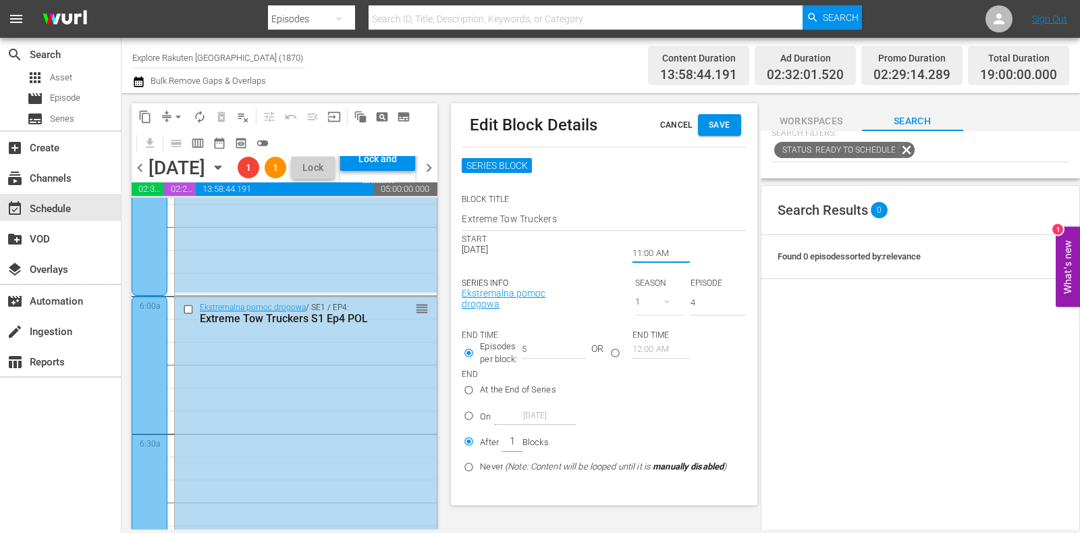
click at [713, 128] on span "Save" at bounding box center [720, 125] width 22 height 14
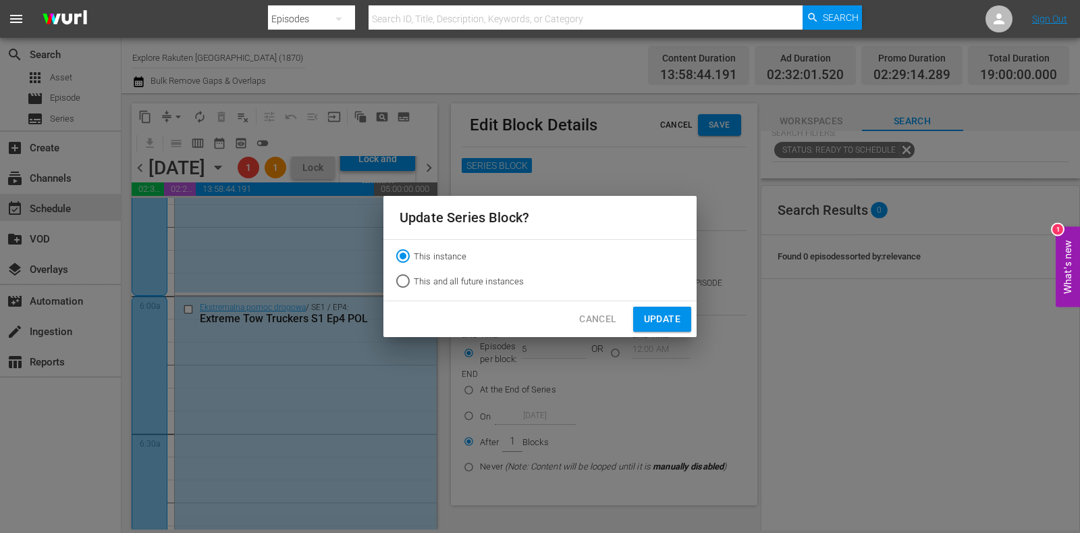
click at [651, 318] on span "Update" at bounding box center [662, 318] width 36 height 17
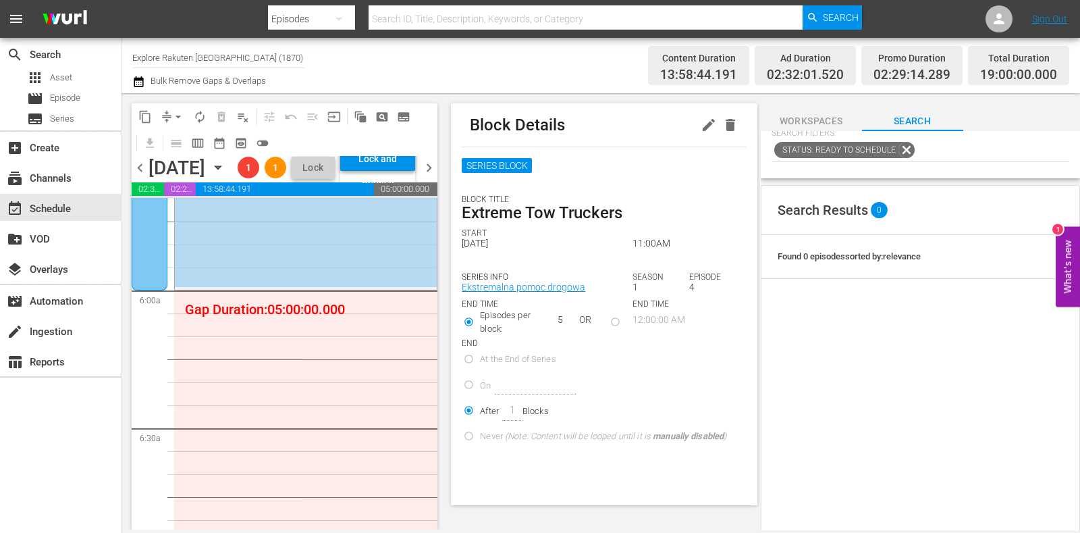
scroll to position [1516, 0]
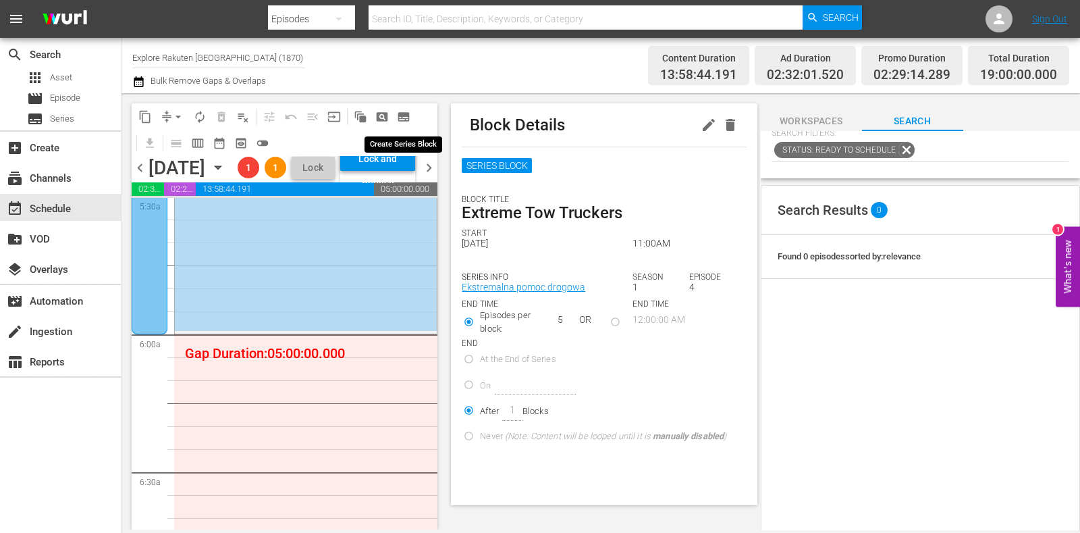
click at [404, 116] on span "subtitles_outlined" at bounding box center [403, 116] width 13 height 13
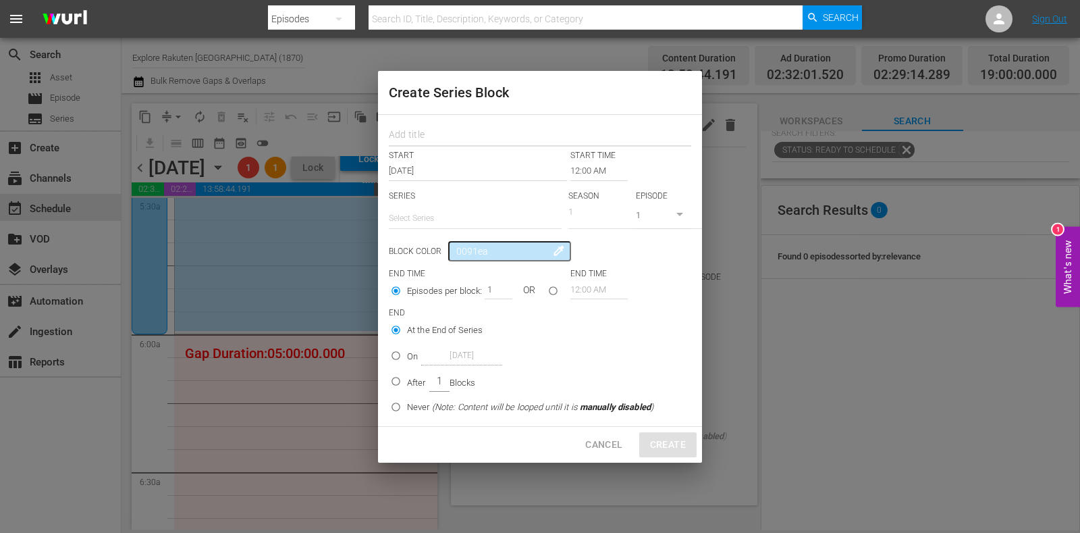
click at [424, 130] on input "text" at bounding box center [540, 136] width 302 height 21
click at [528, 97] on h2 "Create Series Block" at bounding box center [540, 93] width 302 height 22
click at [504, 134] on input "text" at bounding box center [540, 136] width 302 height 21
drag, startPoint x: 441, startPoint y: 200, endPoint x: 443, endPoint y: 213, distance: 13.6
click at [441, 200] on p "SERIES" at bounding box center [475, 195] width 173 height 11
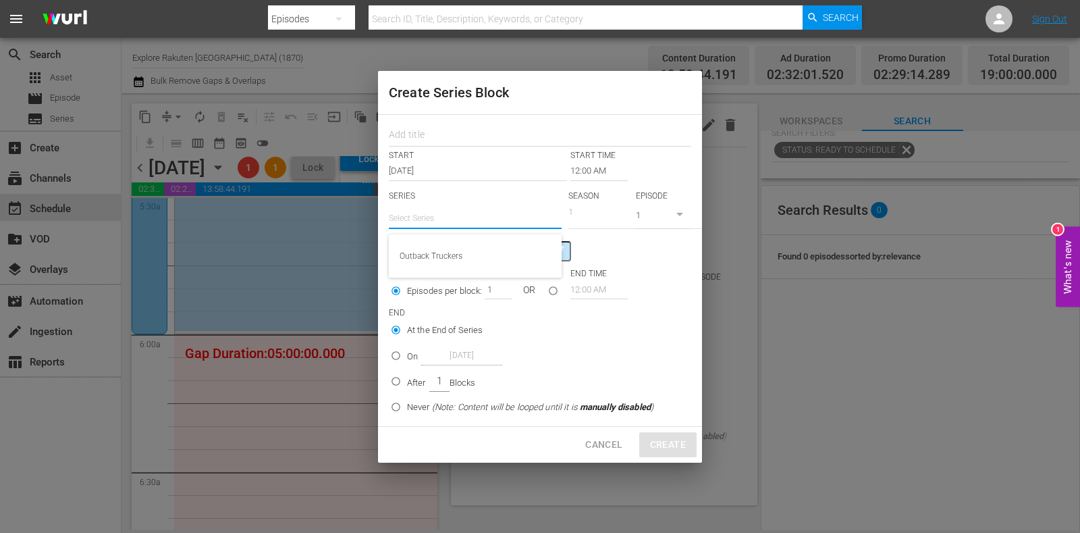
click at [443, 214] on input "text" at bounding box center [475, 218] width 173 height 32
paste input "Ciężarówką po bezdrożach [GEOGRAPHIC_DATA]"
radio input "false"
type input "Ciężarówką po bezdrożach [GEOGRAPHIC_DATA]"
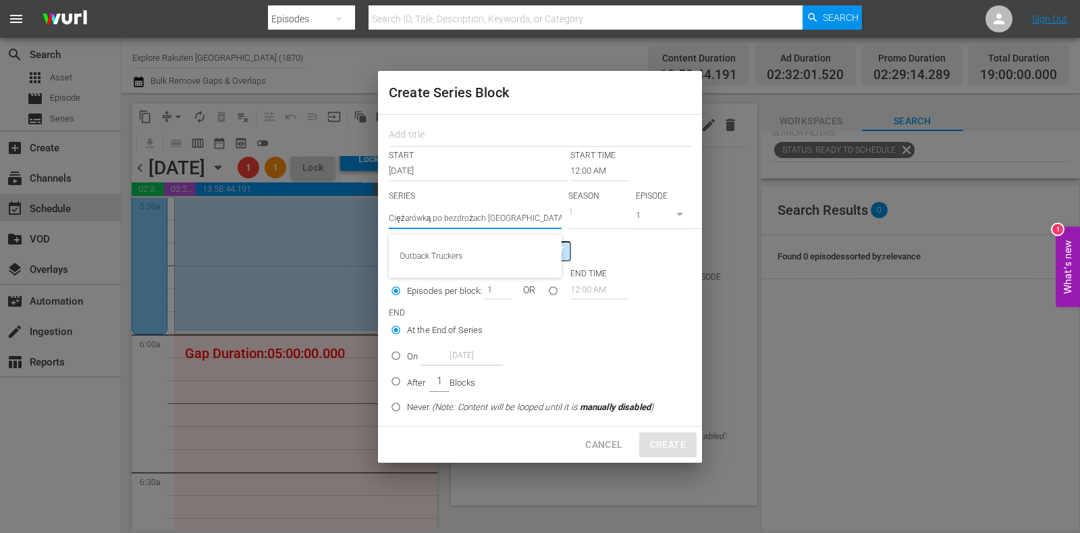
radio input "false"
click at [493, 252] on div "Ciężarówką po bezdrożach [GEOGRAPHIC_DATA]" at bounding box center [475, 256] width 151 height 32
type input "Ciężarówką po bezdrożach [GEOGRAPHIC_DATA]"
radio input "false"
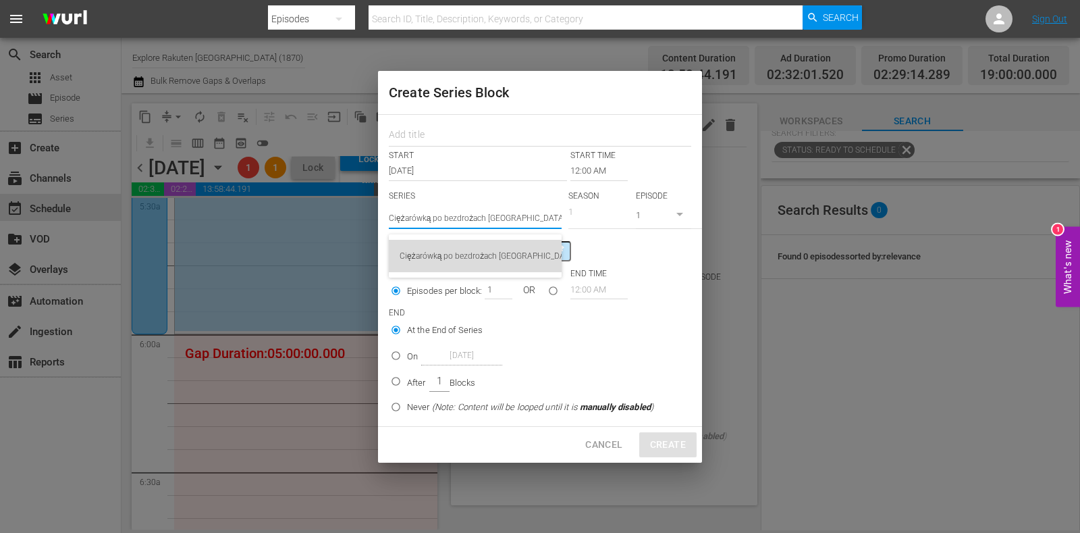
radio input "false"
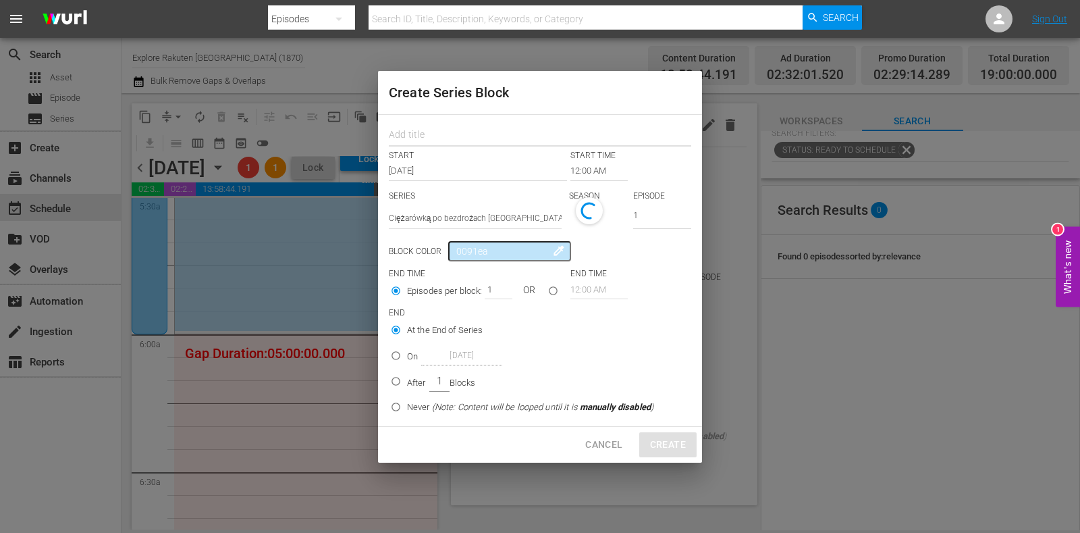
radio input "false"
click at [437, 133] on input "text" at bounding box center [540, 136] width 302 height 21
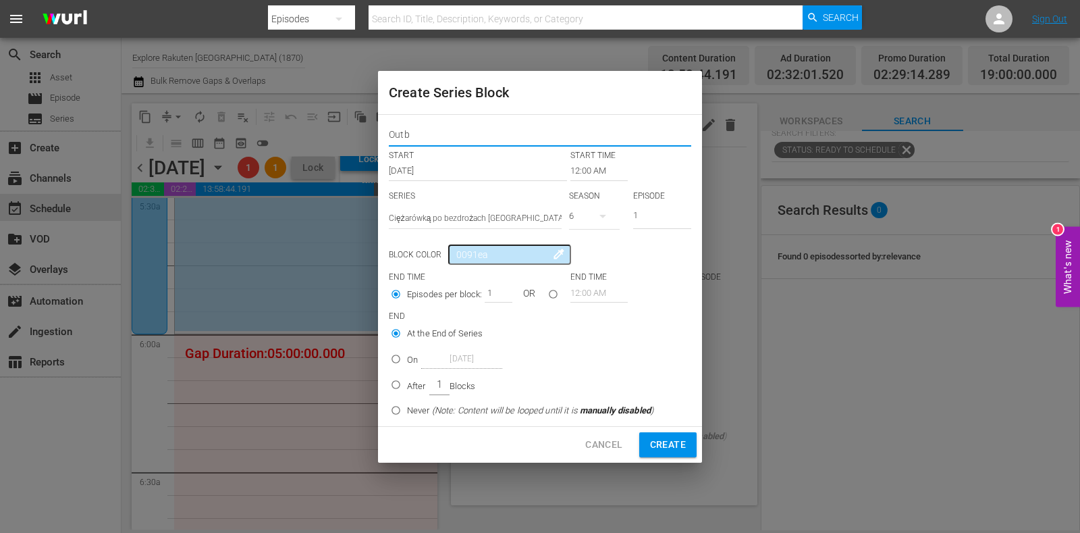
type input "Outback Truckers"
click at [595, 230] on button "button" at bounding box center [603, 216] width 32 height 32
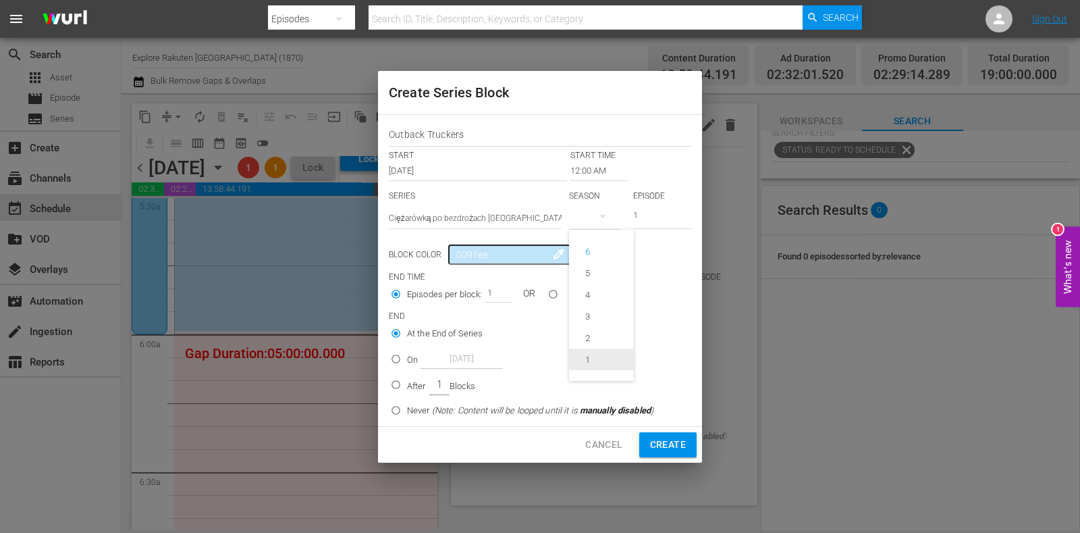
click at [603, 353] on div "1" at bounding box center [587, 359] width 37 height 13
drag, startPoint x: 597, startPoint y: 207, endPoint x: 561, endPoint y: 206, distance: 36.5
click at [553, 206] on div "SERIES Select Series Ciężarówką po bezdrożach Australii SEASON 1 EPISODE 1" at bounding box center [540, 213] width 302 height 47
type input "5"
click at [588, 171] on input "12:00 AM" at bounding box center [598, 170] width 57 height 19
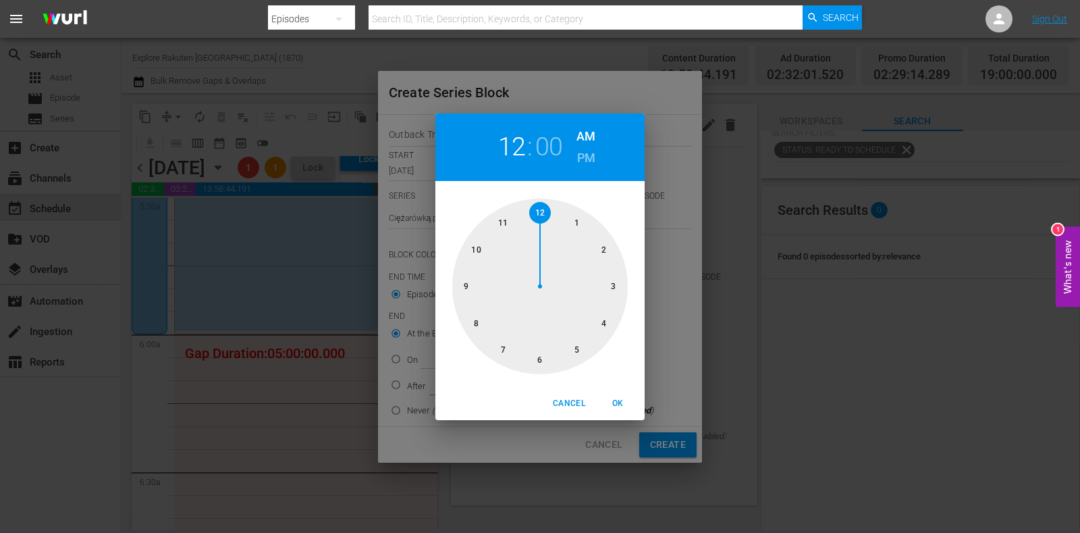
click at [545, 357] on div at bounding box center [539, 285] width 175 height 175
click at [606, 398] on span "OK" at bounding box center [617, 403] width 32 height 14
type input "06:00 AM"
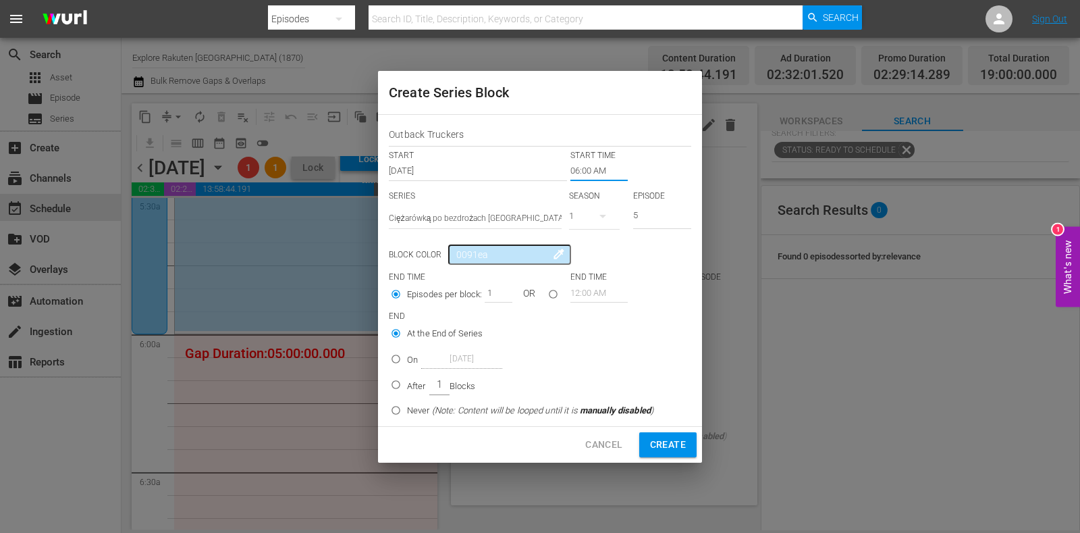
click at [388, 387] on input "After 1 Blocks" at bounding box center [396, 387] width 22 height 22
radio input "true"
drag, startPoint x: 486, startPoint y: 290, endPoint x: 508, endPoint y: 292, distance: 21.7
click at [501, 290] on input "1" at bounding box center [495, 292] width 20 height 19
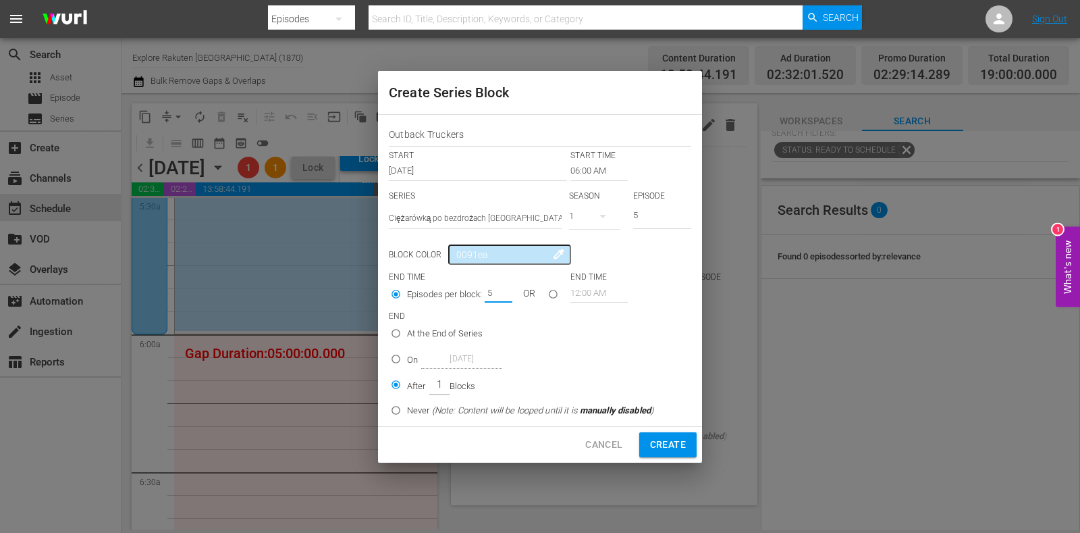
type input "5"
click at [678, 433] on button "Create" at bounding box center [667, 444] width 57 height 25
radio input "false"
type input "12:00 AM"
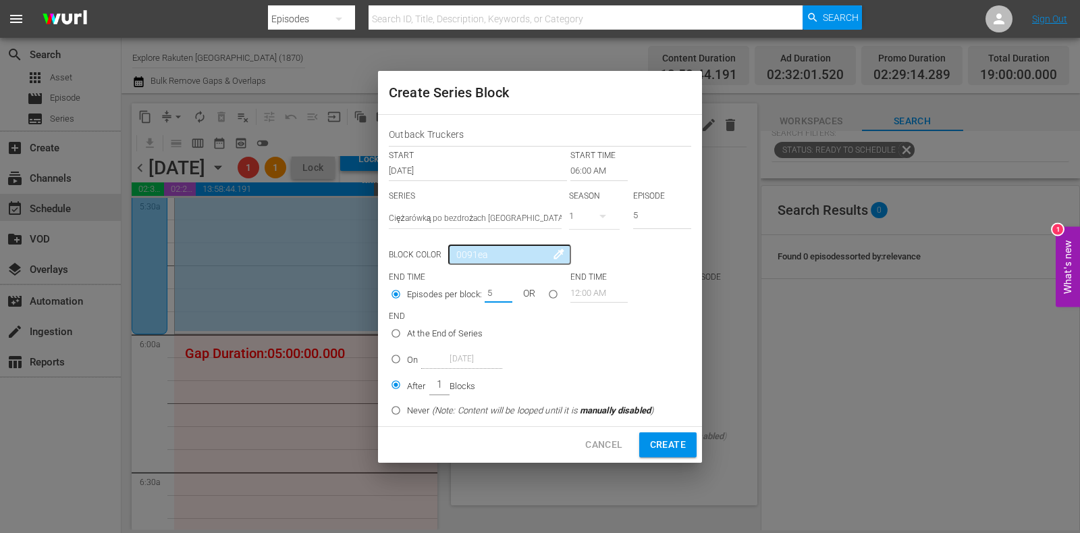
type input "1"
radio input "true"
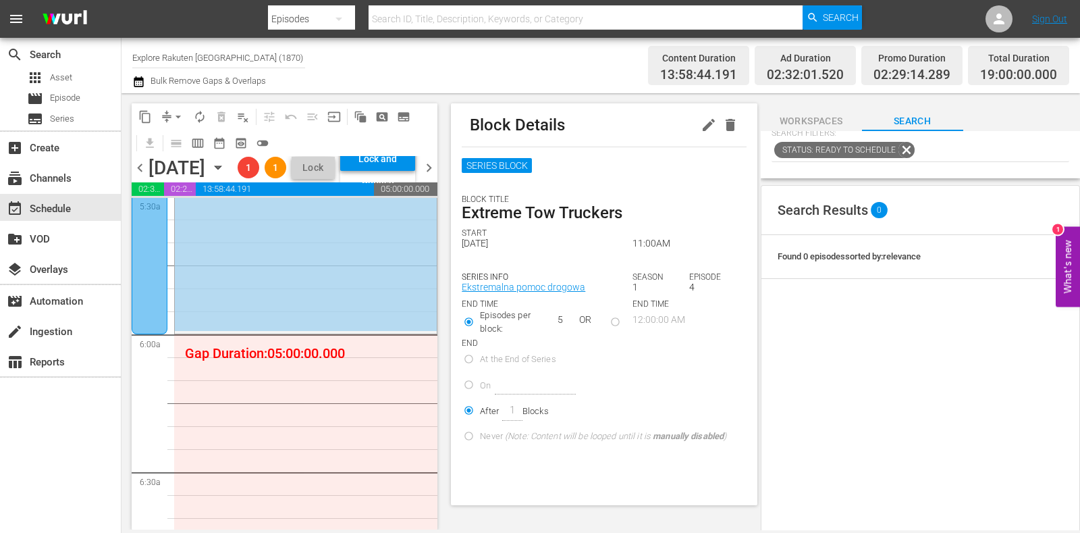
radio input "true"
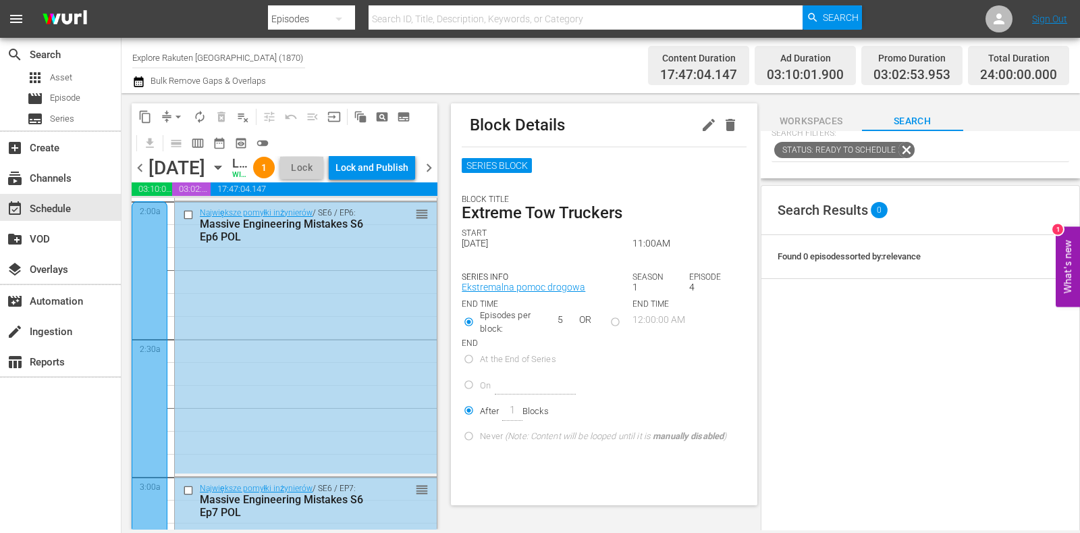
scroll to position [0, 0]
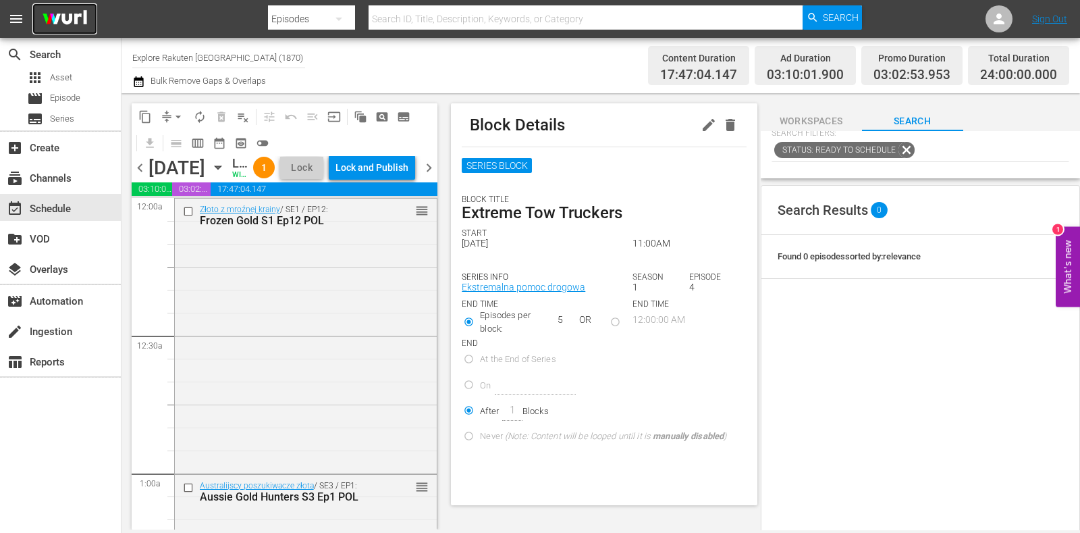
click at [70, 22] on img at bounding box center [64, 19] width 65 height 32
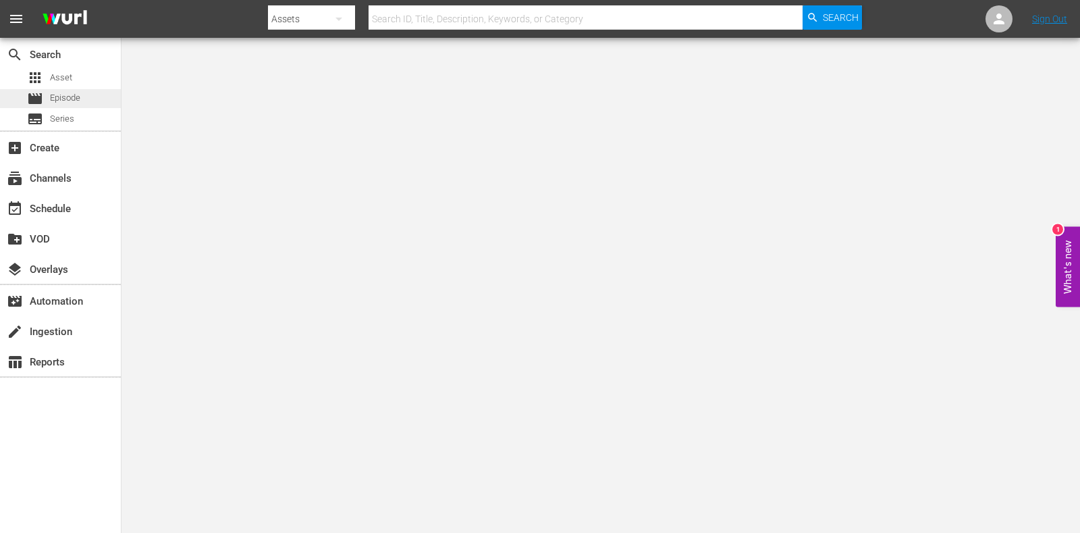
drag, startPoint x: 78, startPoint y: 108, endPoint x: 82, endPoint y: 101, distance: 7.9
click at [78, 108] on div "apps Asset movie Episode subtitles Series" at bounding box center [60, 98] width 121 height 60
click at [84, 97] on div "movie Episode" at bounding box center [60, 98] width 121 height 19
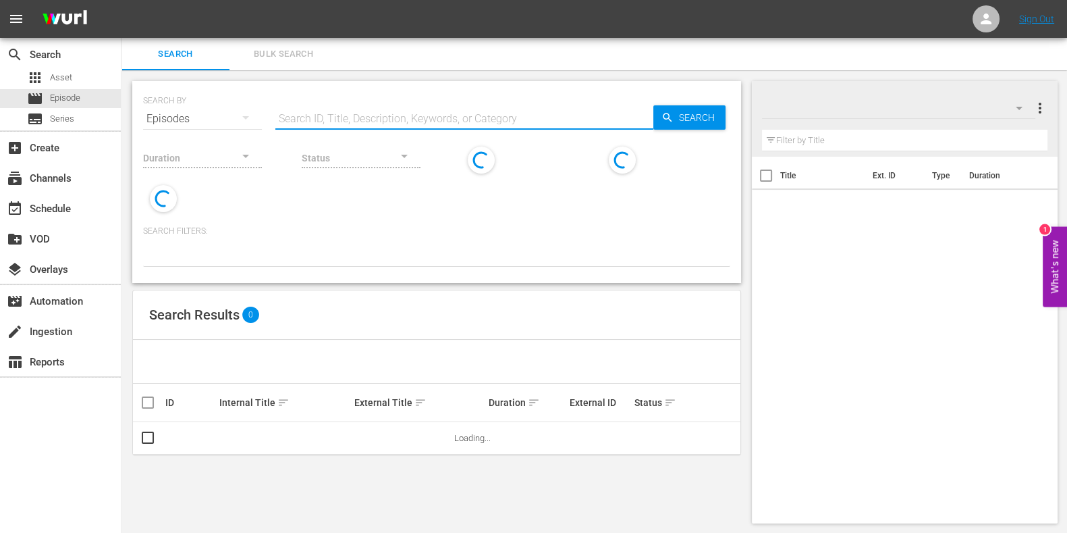
click at [333, 113] on input "text" at bounding box center [464, 119] width 378 height 32
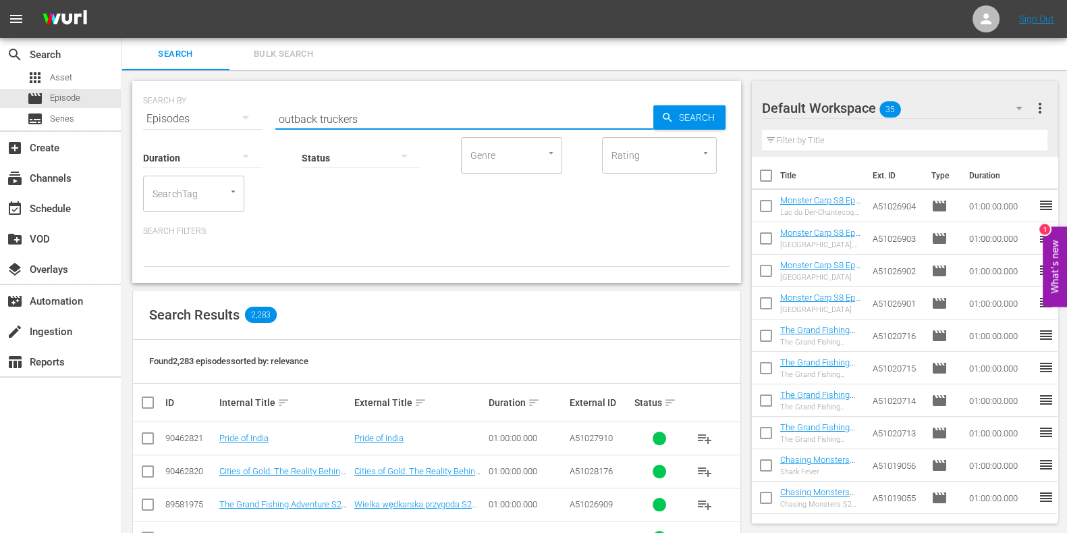
type input "outback truckers"
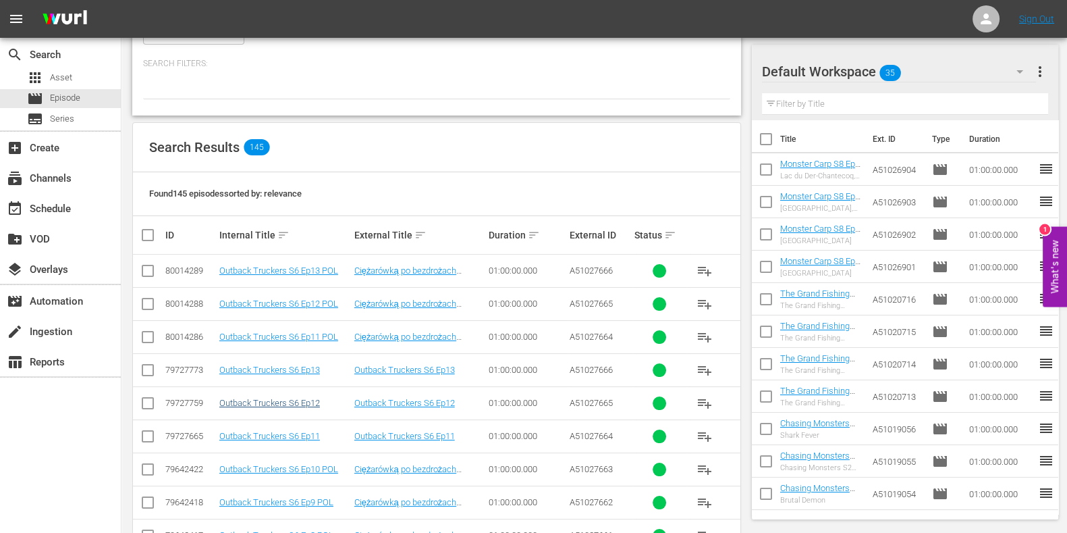
scroll to position [168, 0]
click at [302, 269] on link "Outback Truckers S6 Ep13 POL" at bounding box center [278, 270] width 119 height 10
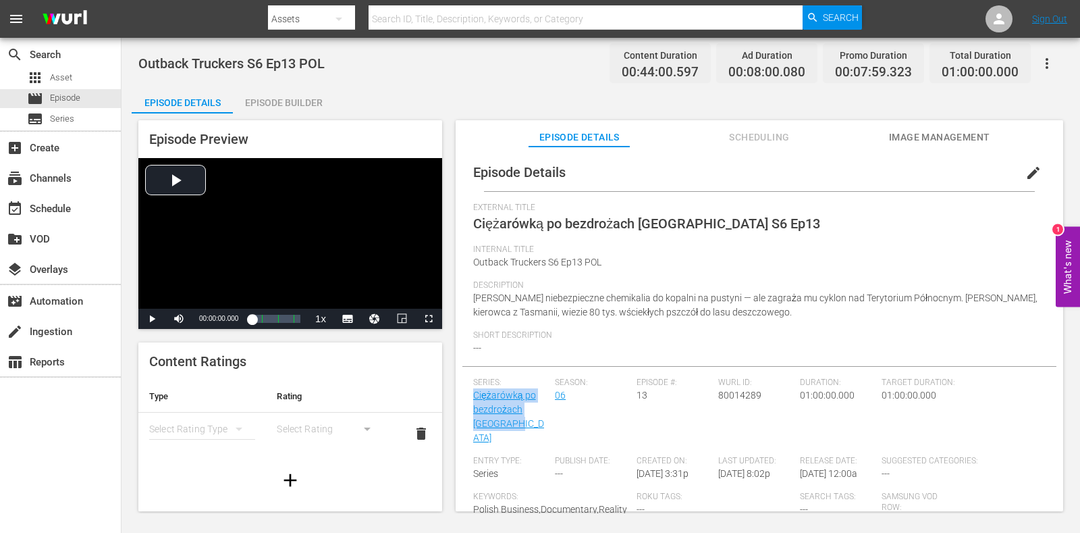
drag, startPoint x: 504, startPoint y: 418, endPoint x: 467, endPoint y: 398, distance: 41.7
click at [467, 398] on div "Episode Details edit External Title Ciężarówką po bezdrożach Australii S6 Ep13 …" at bounding box center [759, 397] width 594 height 488
copy link "Ciężarówką po bezdrożach Australii"
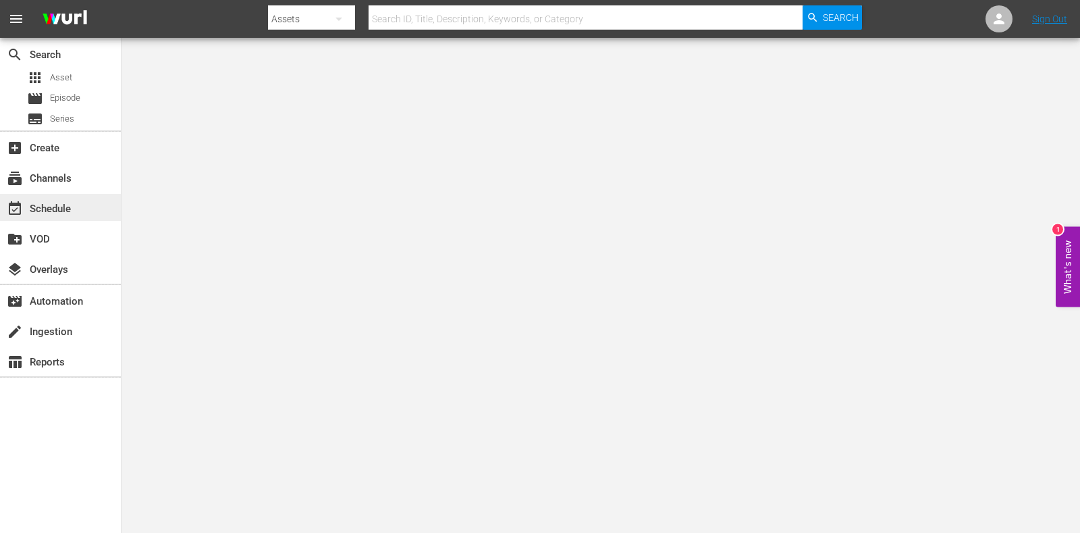
click at [44, 213] on div "event_available Schedule" at bounding box center [38, 206] width 76 height 12
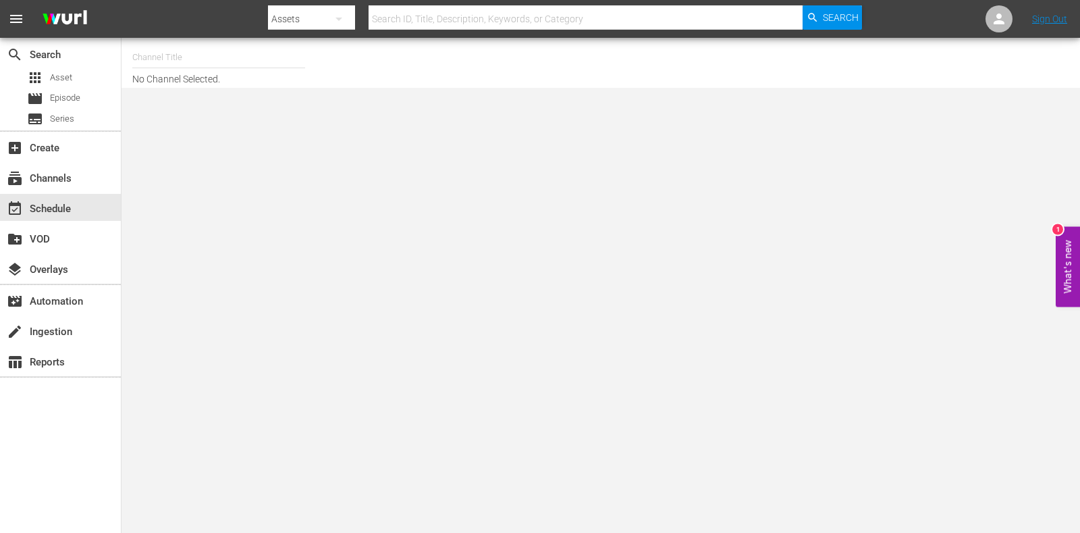
click at [227, 55] on input "text" at bounding box center [218, 57] width 173 height 32
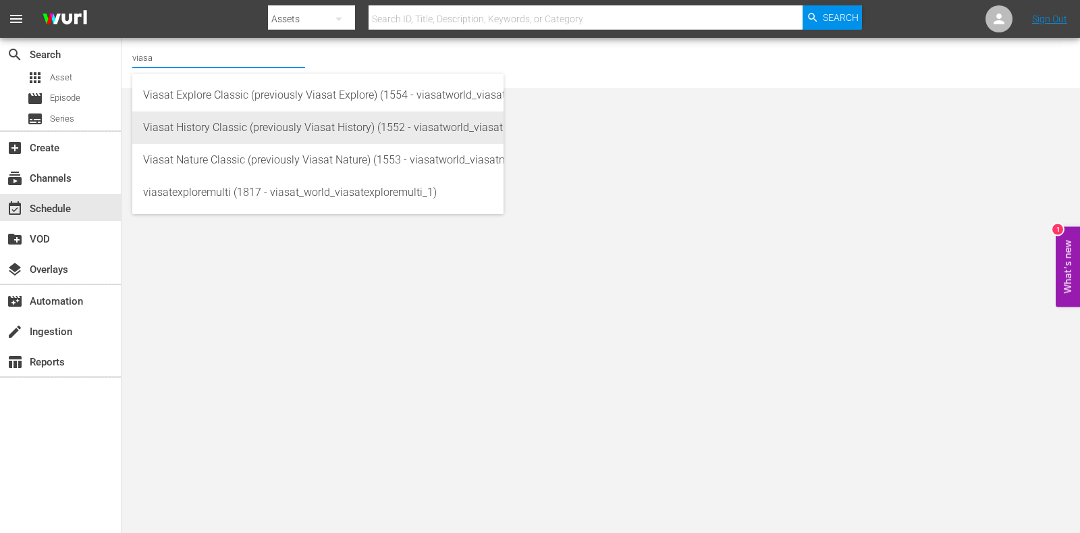
click at [230, 133] on div "Viasat History Classic (previously Viasat History) (1552 - viasatworld_viasathi…" at bounding box center [318, 127] width 350 height 32
type input "Viasat History Classic (previously Viasat History) (1552 - viasatworld_viasathi…"
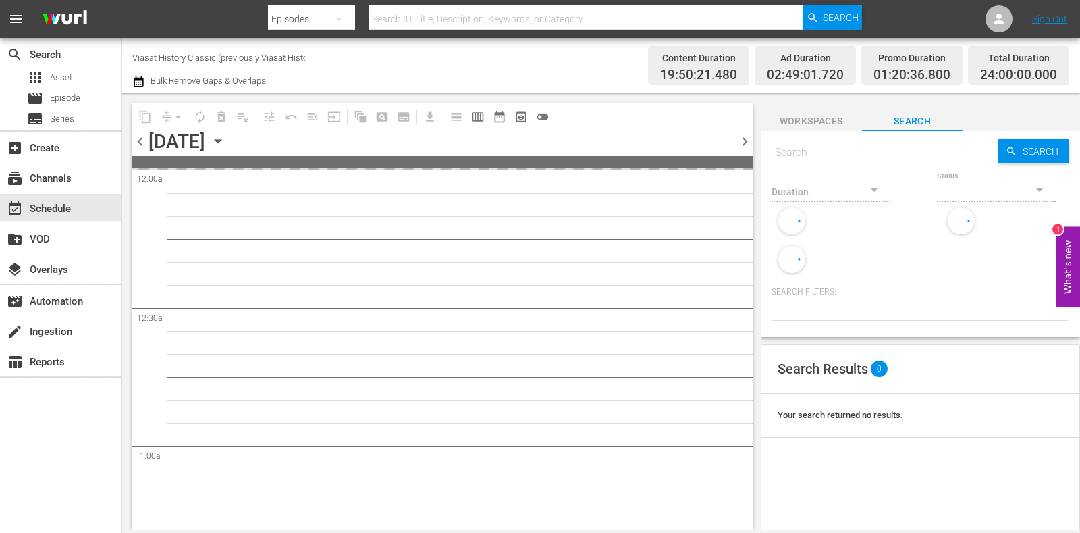
click at [225, 136] on icon "button" at bounding box center [218, 141] width 15 height 15
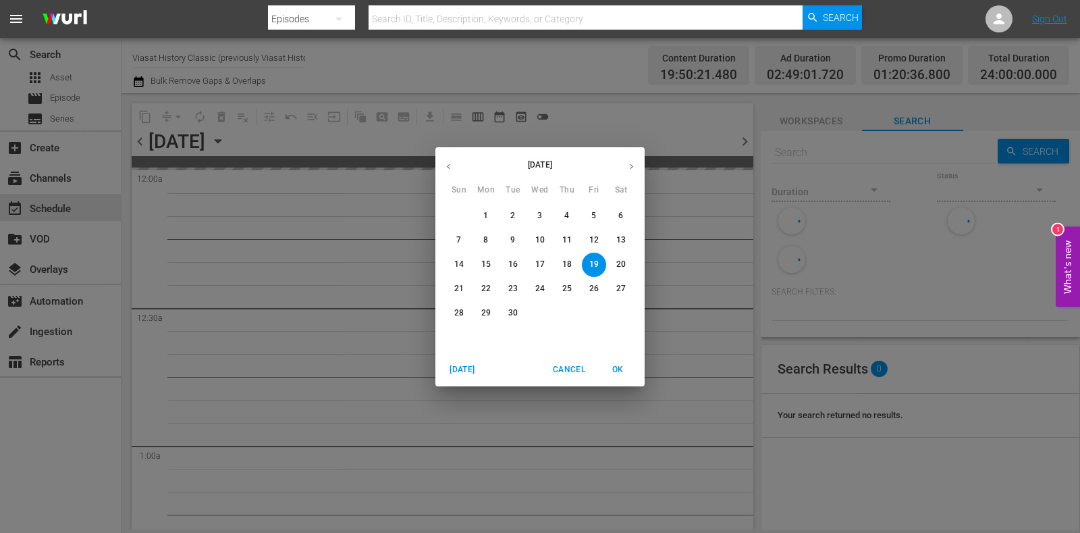
click at [638, 168] on button "button" at bounding box center [631, 166] width 26 height 26
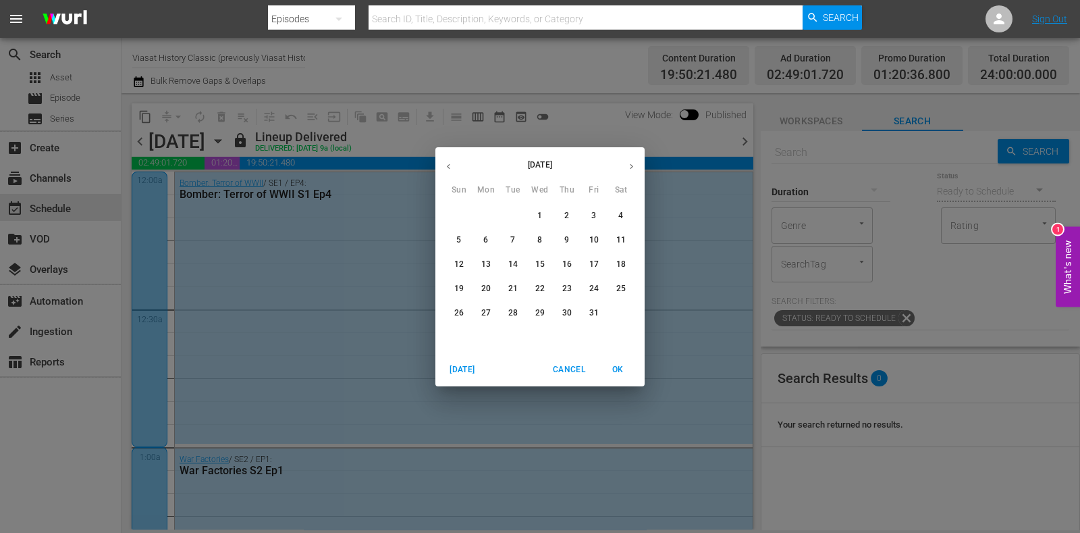
click at [614, 216] on span "4" at bounding box center [621, 215] width 24 height 11
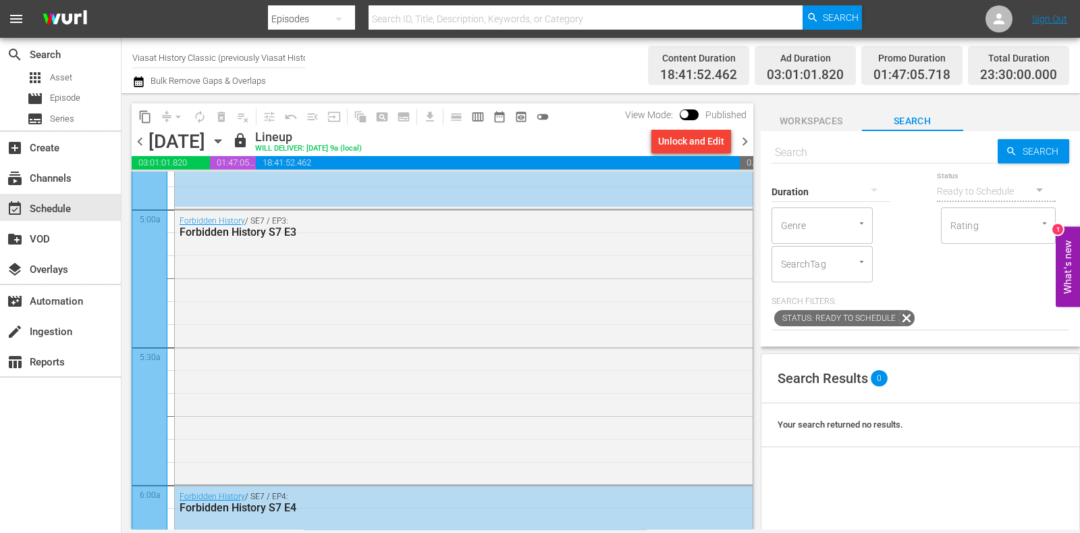
scroll to position [1351, 0]
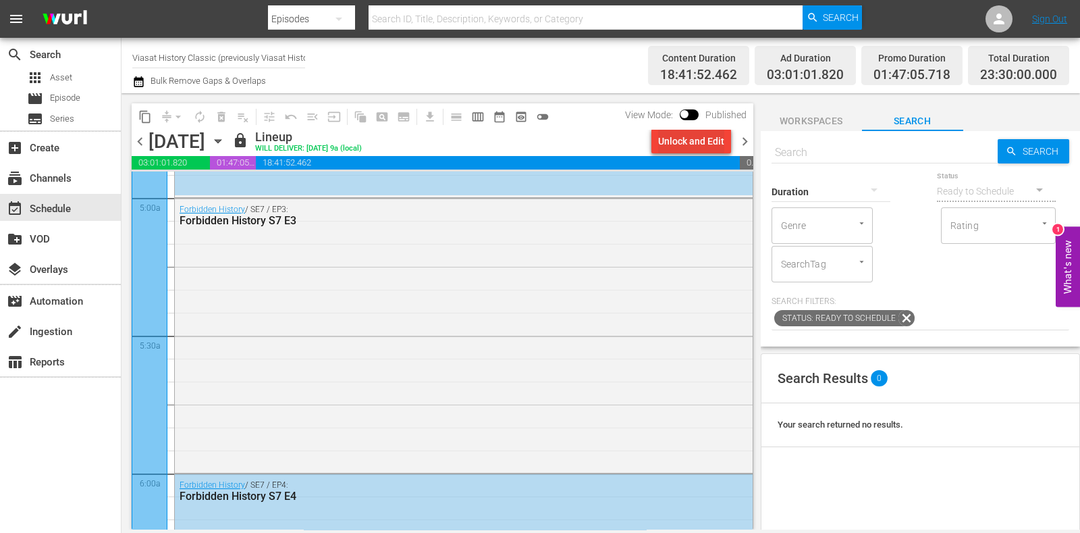
click at [699, 140] on div "Unlock and Edit" at bounding box center [691, 141] width 66 height 24
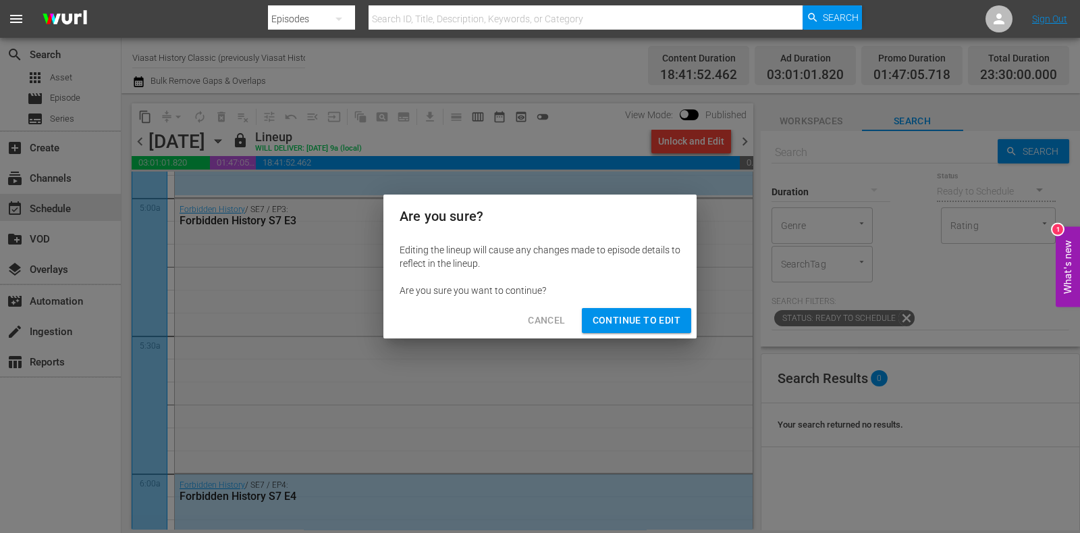
click at [661, 306] on div "Cancel Continue to Edit" at bounding box center [539, 320] width 313 height 36
click at [658, 321] on span "Continue to Edit" at bounding box center [637, 320] width 88 height 17
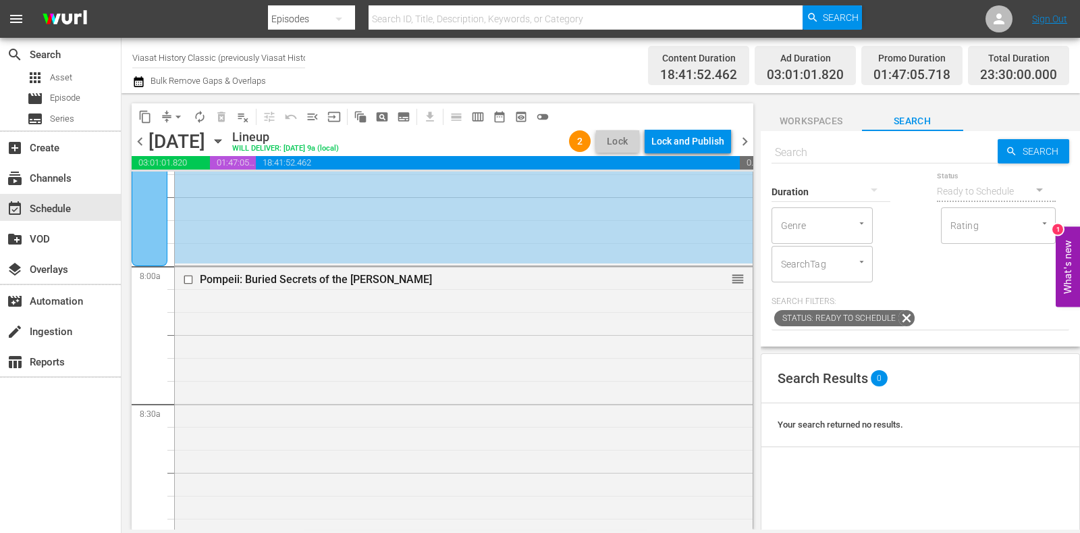
scroll to position [2109, 0]
click at [188, 277] on input "checkbox" at bounding box center [190, 279] width 14 height 11
click at [219, 121] on span "delete_forever_outlined" at bounding box center [221, 116] width 13 height 13
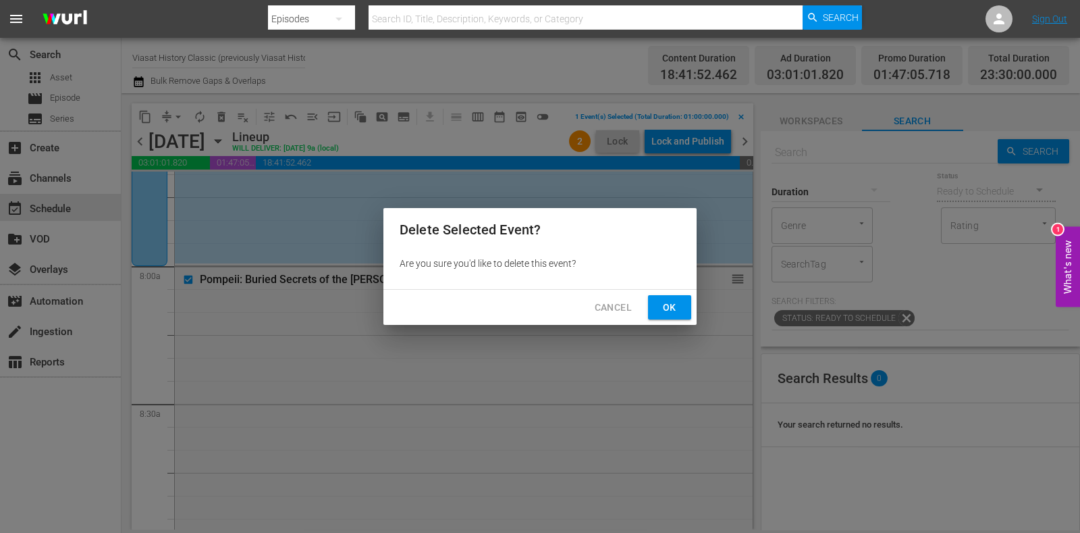
click at [659, 298] on button "Ok" at bounding box center [669, 307] width 43 height 25
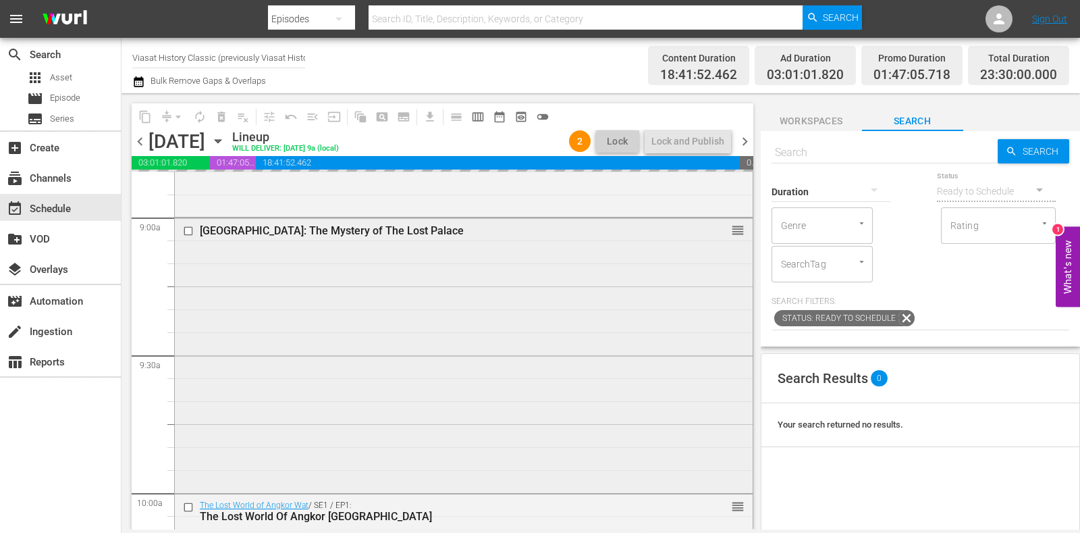
scroll to position [2446, 0]
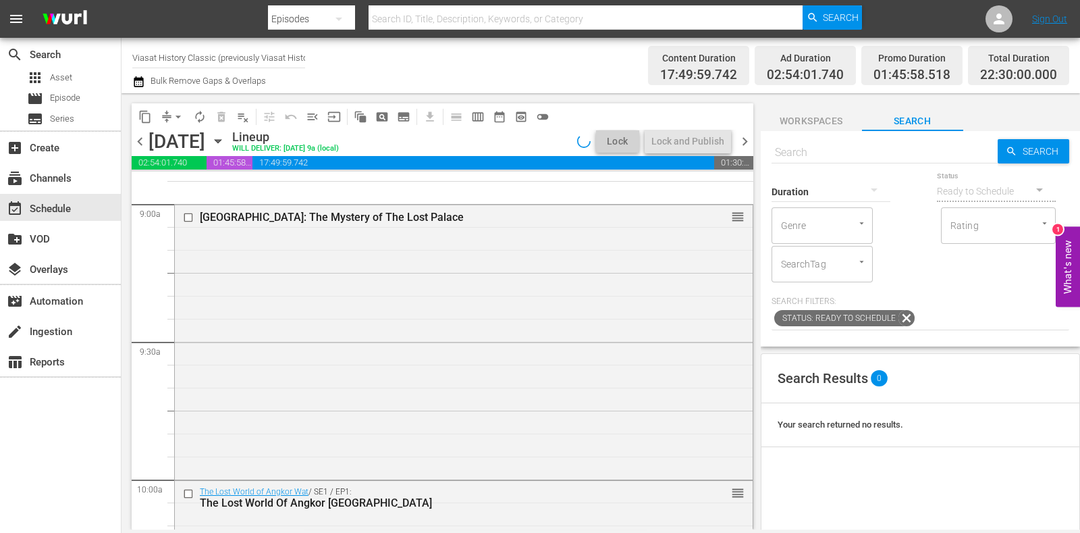
click at [189, 217] on input "checkbox" at bounding box center [190, 217] width 14 height 11
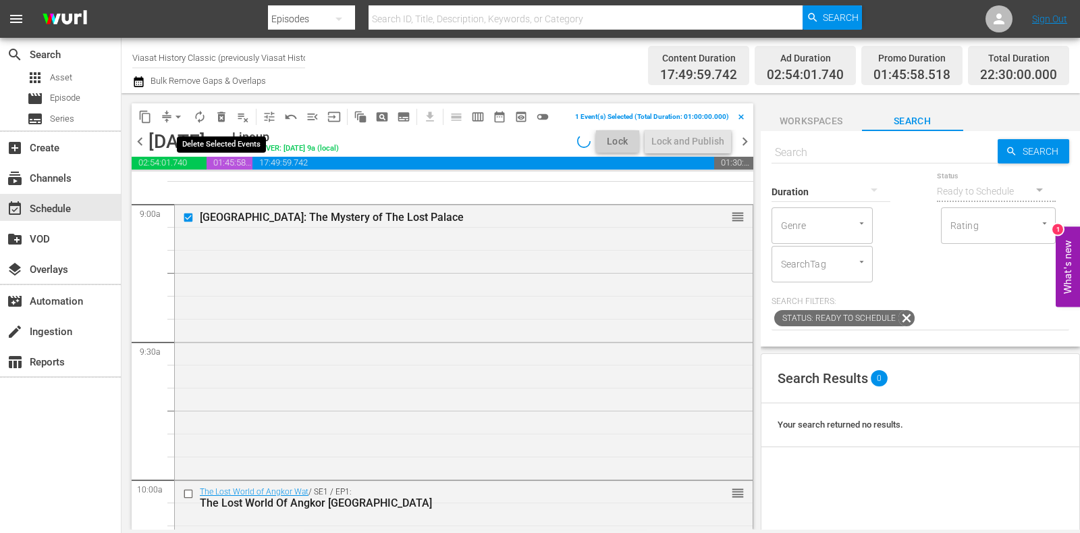
click at [223, 115] on span "delete_forever_outlined" at bounding box center [221, 116] width 13 height 13
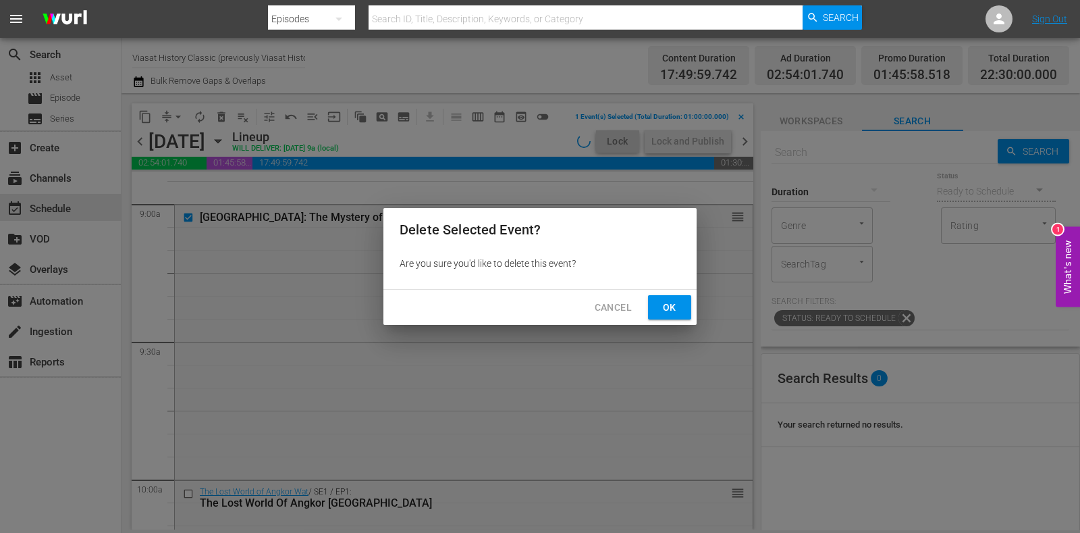
click at [676, 302] on span "Ok" at bounding box center [670, 307] width 22 height 17
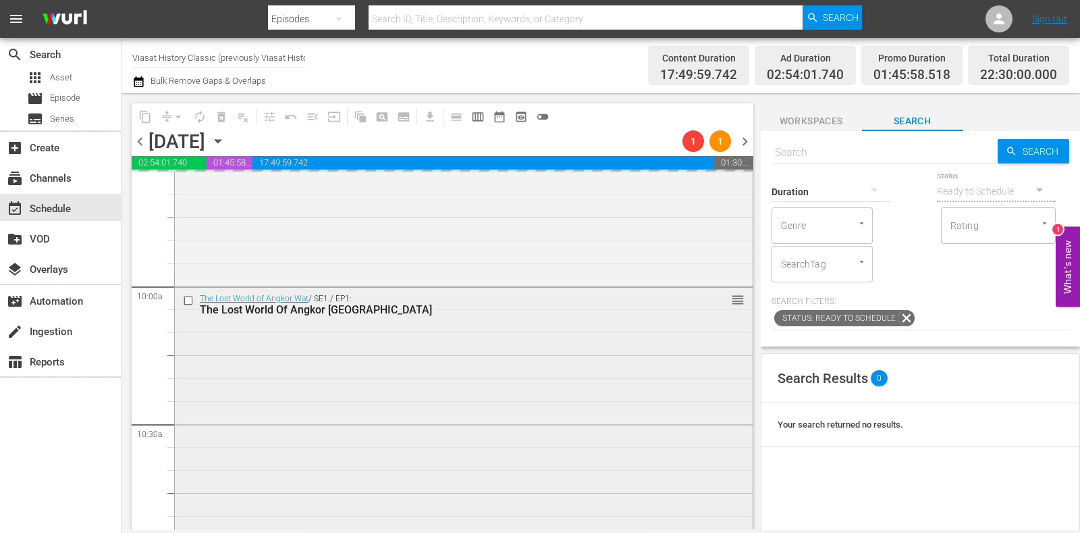
scroll to position [2699, 0]
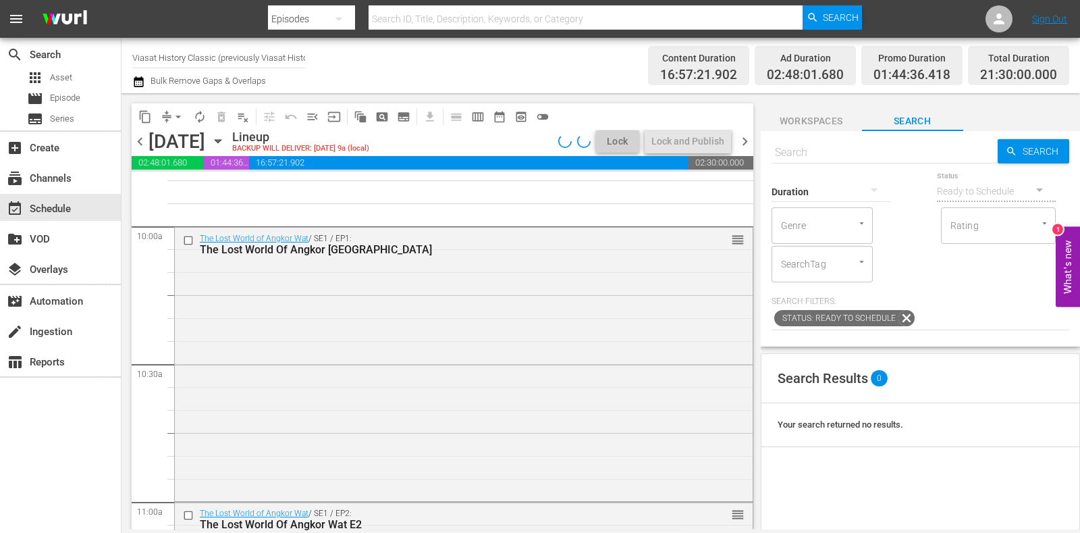
click at [188, 238] on input "checkbox" at bounding box center [190, 239] width 14 height 11
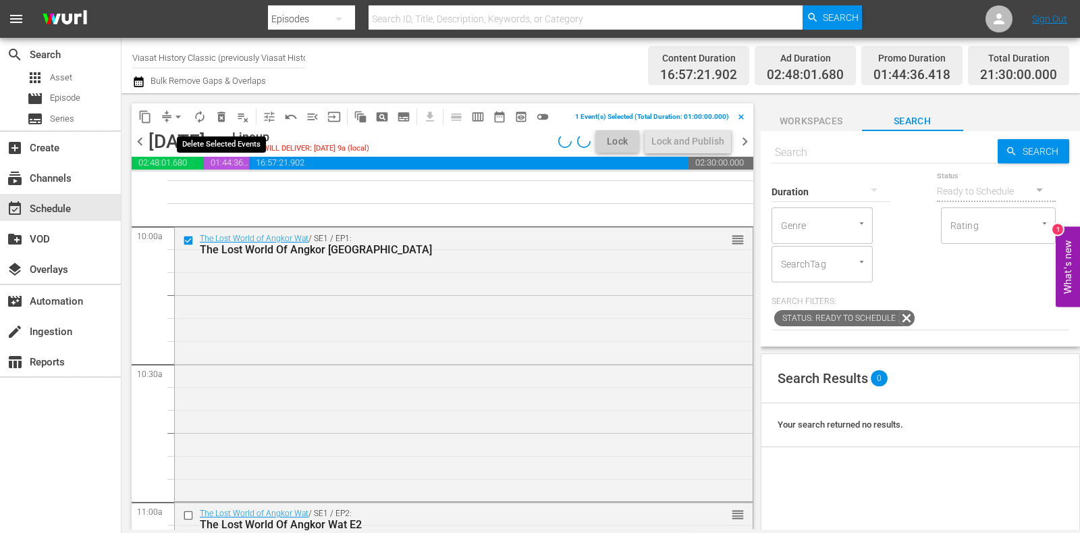
click at [215, 120] on span "delete_forever_outlined" at bounding box center [221, 116] width 13 height 13
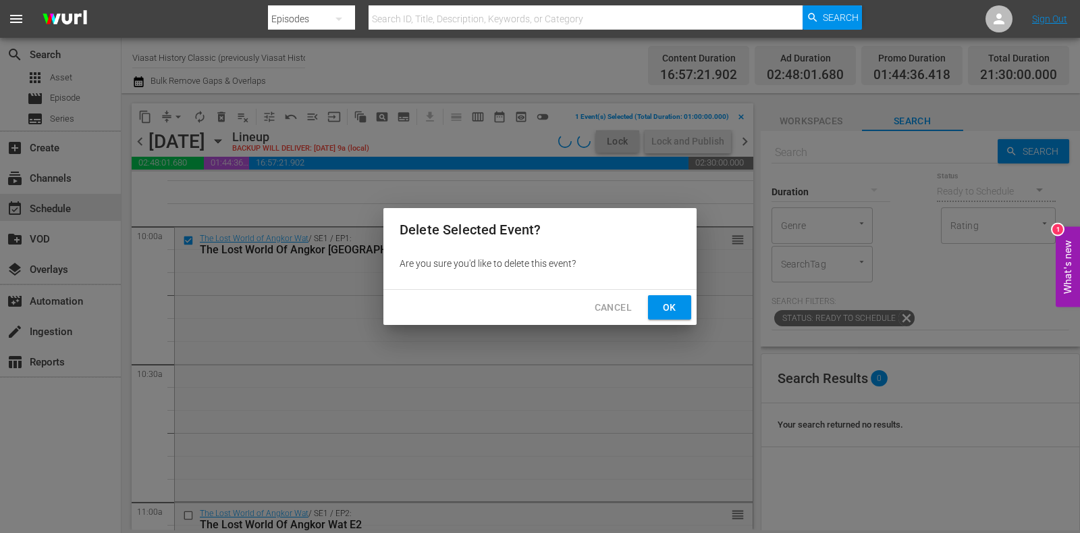
click at [692, 299] on div "Cancel Ok" at bounding box center [539, 308] width 313 height 36
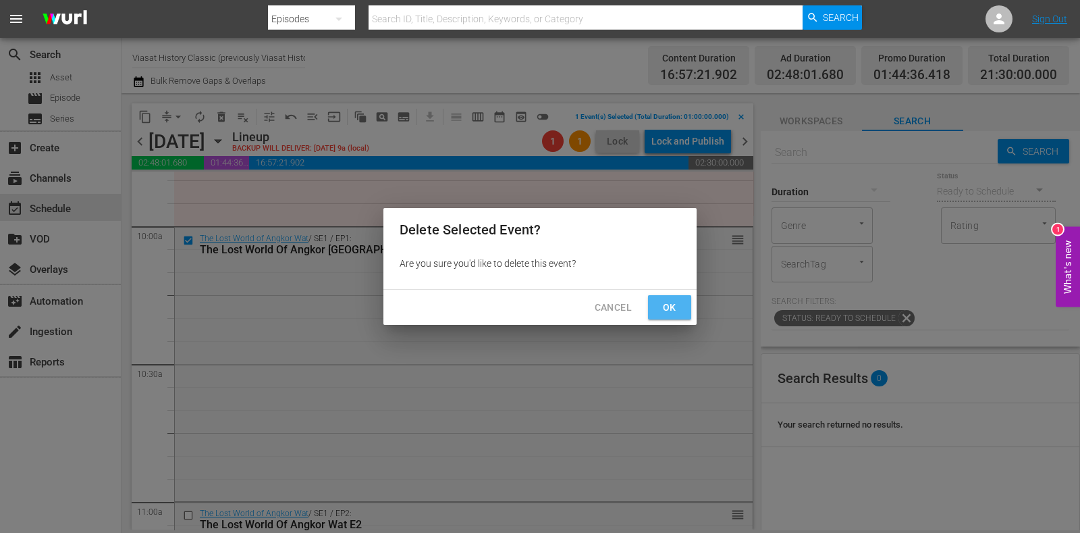
click at [668, 308] on span "Ok" at bounding box center [670, 307] width 22 height 17
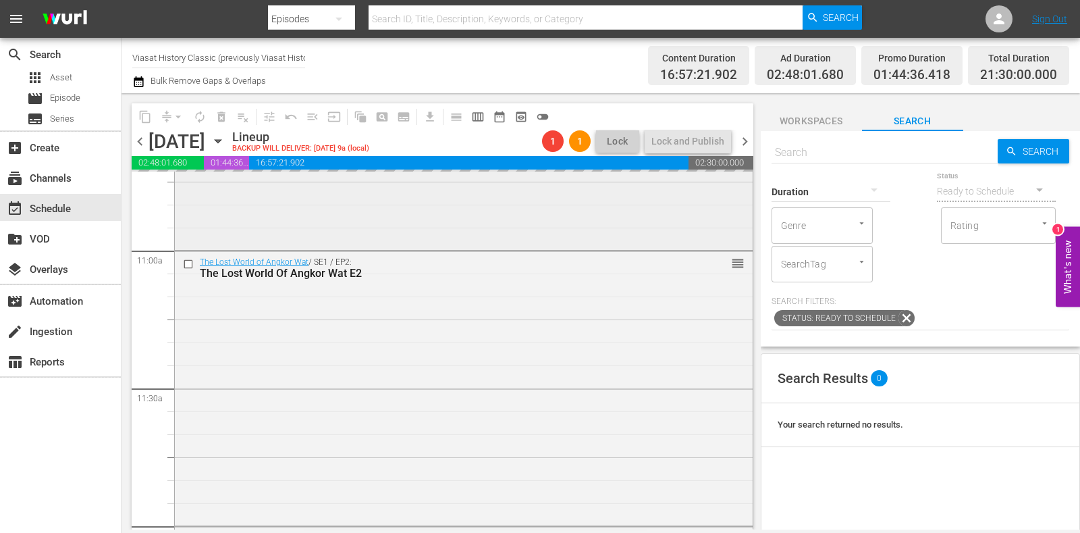
scroll to position [2953, 0]
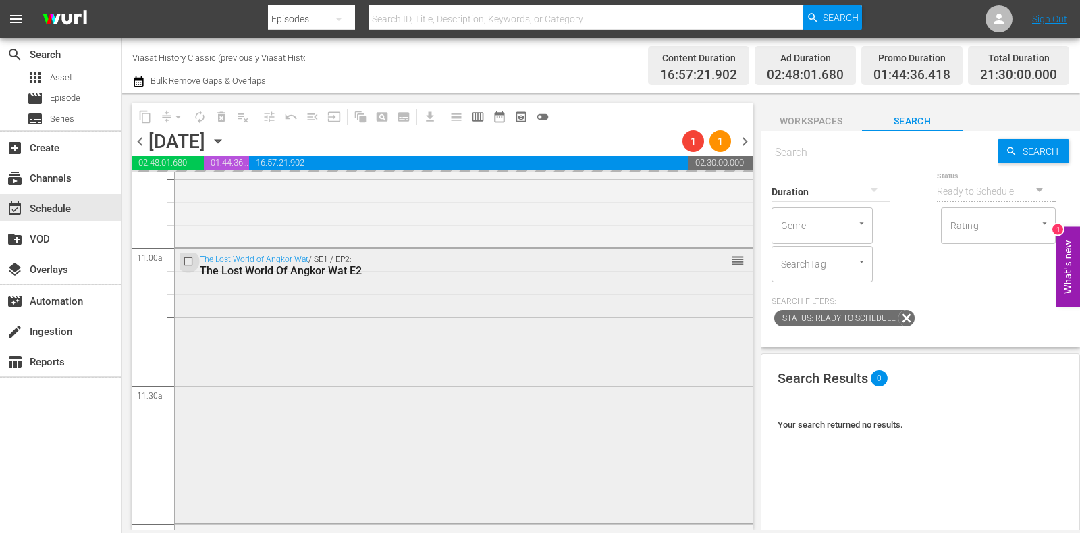
click at [188, 261] on input "checkbox" at bounding box center [190, 261] width 14 height 11
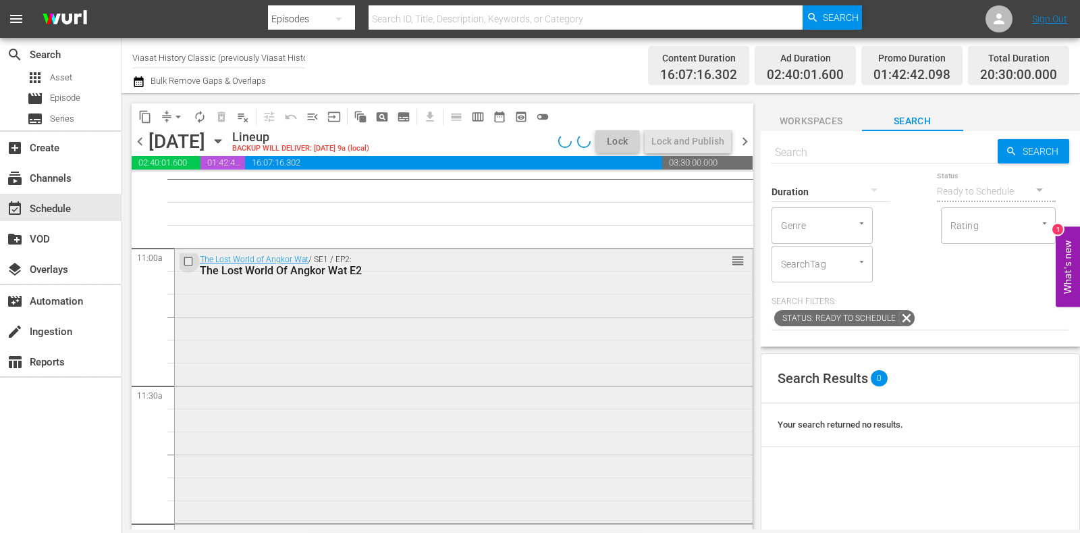
click at [190, 261] on input "checkbox" at bounding box center [190, 261] width 14 height 11
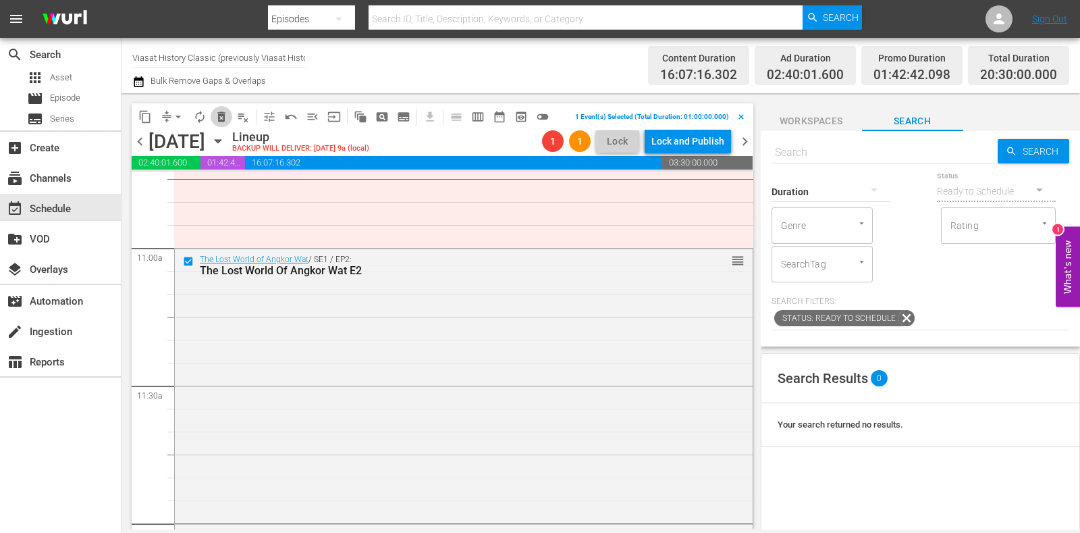
click at [223, 119] on span "delete_forever_outlined" at bounding box center [221, 116] width 13 height 13
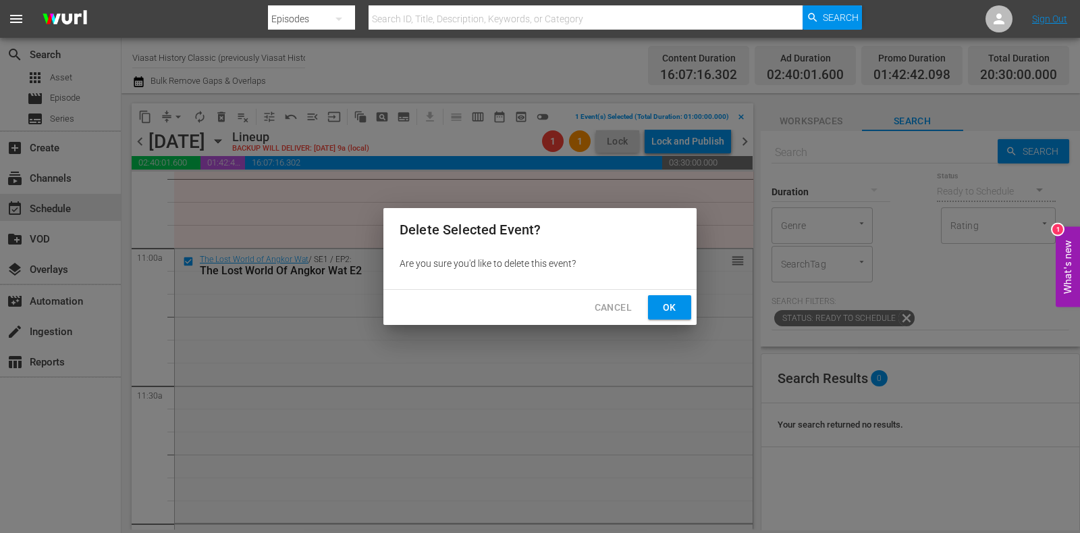
drag, startPoint x: 674, startPoint y: 297, endPoint x: 667, endPoint y: 304, distance: 9.5
click at [673, 297] on button "Ok" at bounding box center [669, 307] width 43 height 25
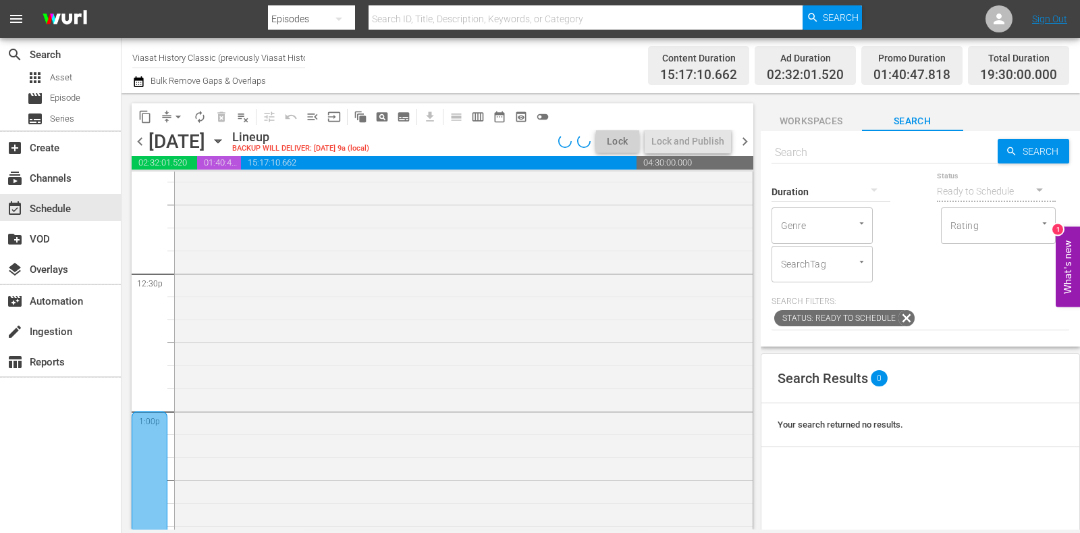
scroll to position [3290, 0]
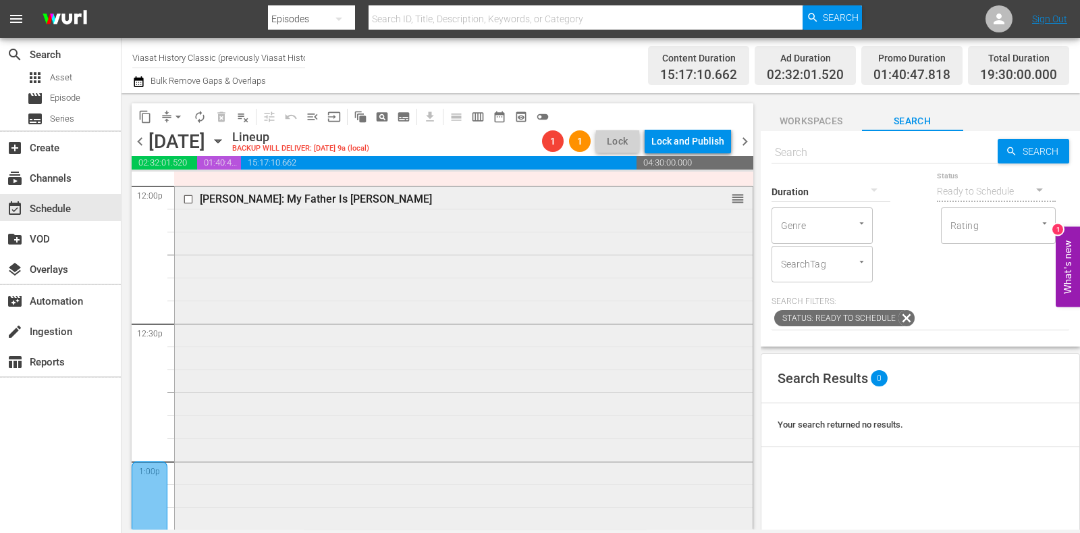
click at [189, 199] on input "checkbox" at bounding box center [190, 199] width 14 height 11
click at [222, 117] on span "delete_forever_outlined" at bounding box center [221, 116] width 13 height 13
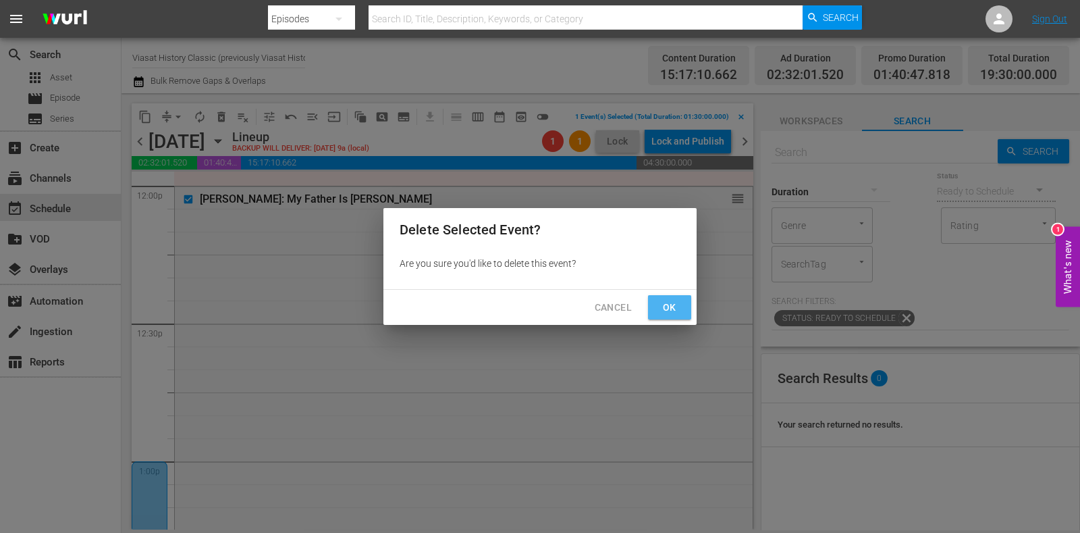
click at [685, 304] on button "Ok" at bounding box center [669, 307] width 43 height 25
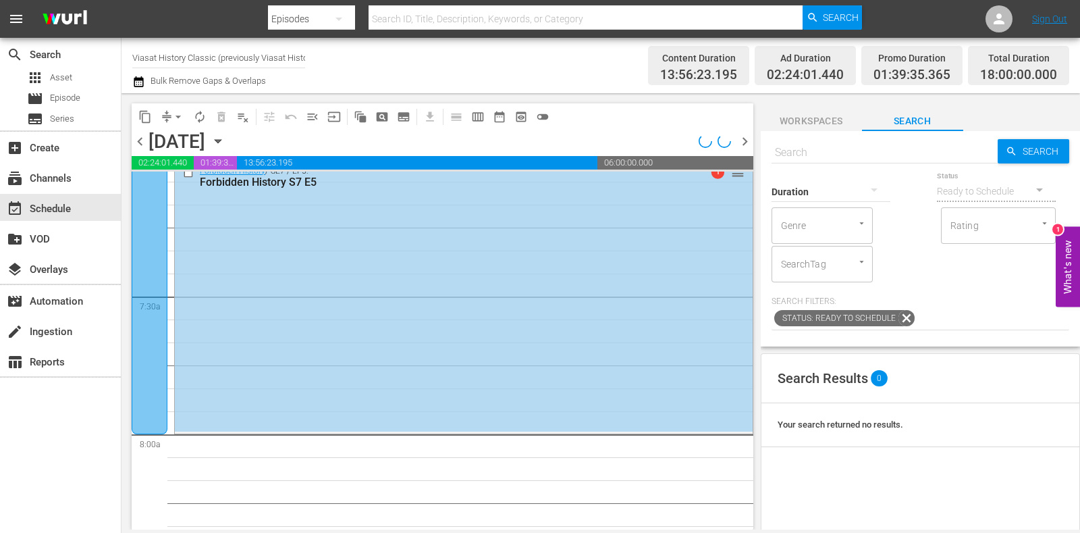
scroll to position [2025, 0]
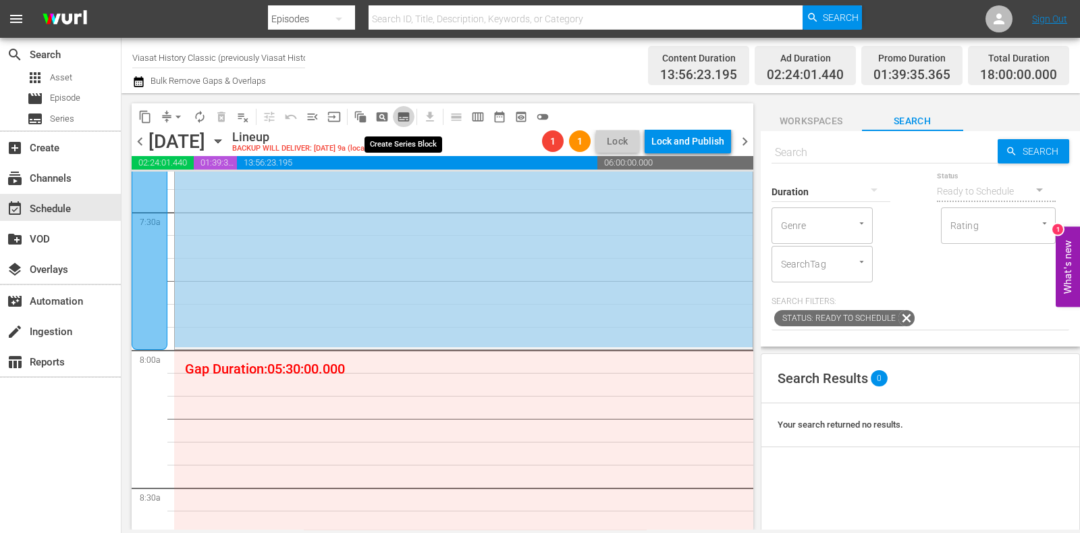
click at [401, 116] on span "subtitles_outlined" at bounding box center [403, 116] width 13 height 13
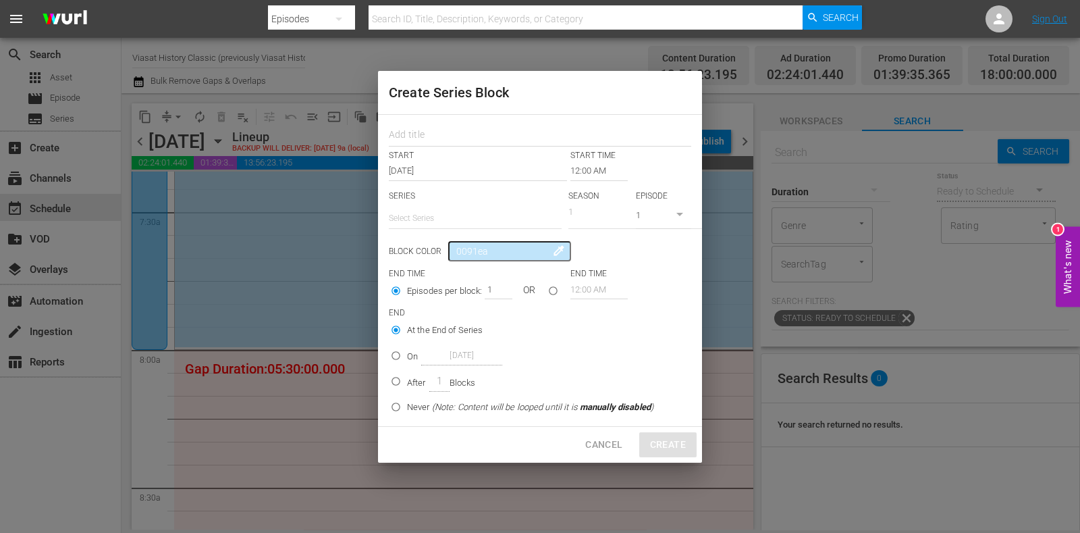
click at [449, 148] on div "START START TIME Oct 4th 2025 12:00 AM SERIES Select Series SEASON 1 EPISODE 1 …" at bounding box center [540, 271] width 324 height 312
click at [450, 144] on input "text" at bounding box center [540, 136] width 302 height 21
type input "The Rise of the Dictators"
drag, startPoint x: 506, startPoint y: 134, endPoint x: 330, endPoint y: 140, distance: 176.3
click at [330, 140] on div "Create Series Block The Rise of the Dictators START START TIME Oct 4th 2025 12:…" at bounding box center [540, 266] width 1080 height 533
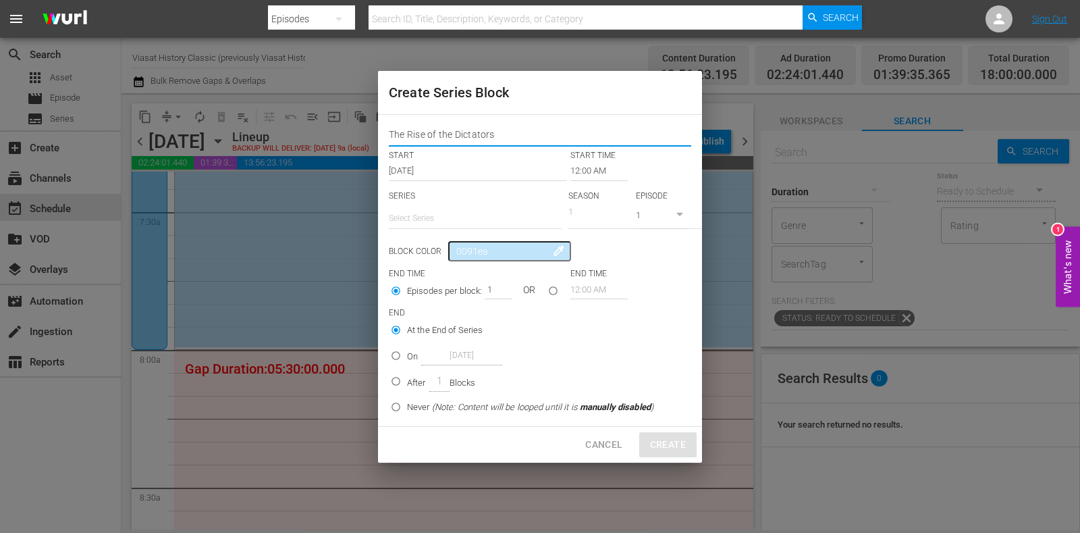
click at [468, 217] on input "text" at bounding box center [475, 218] width 173 height 32
paste input "The Rise of the Dictators"
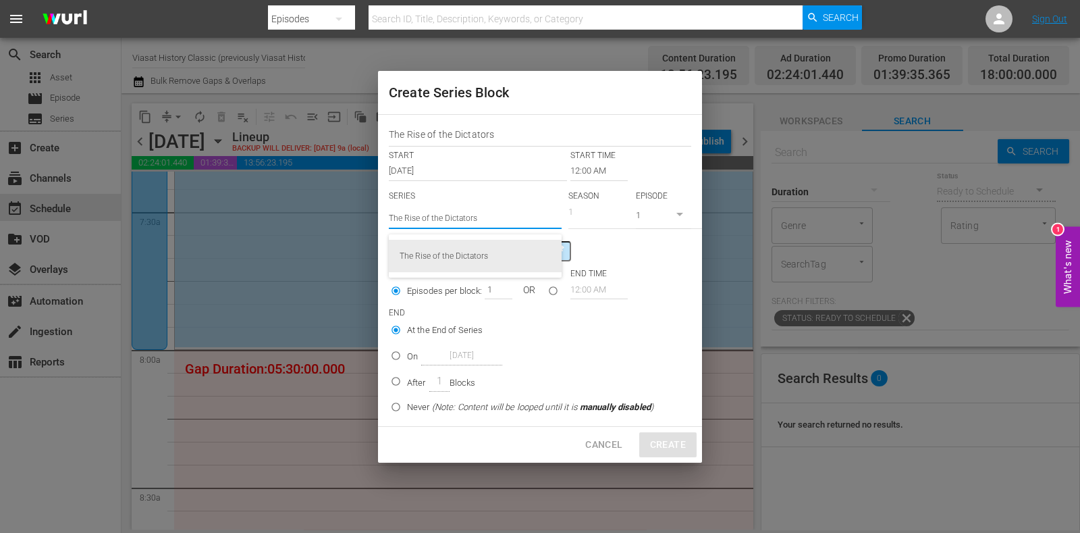
click at [503, 248] on div "The Rise of the Dictators" at bounding box center [475, 256] width 151 height 32
type input "The Rise of the Dictators"
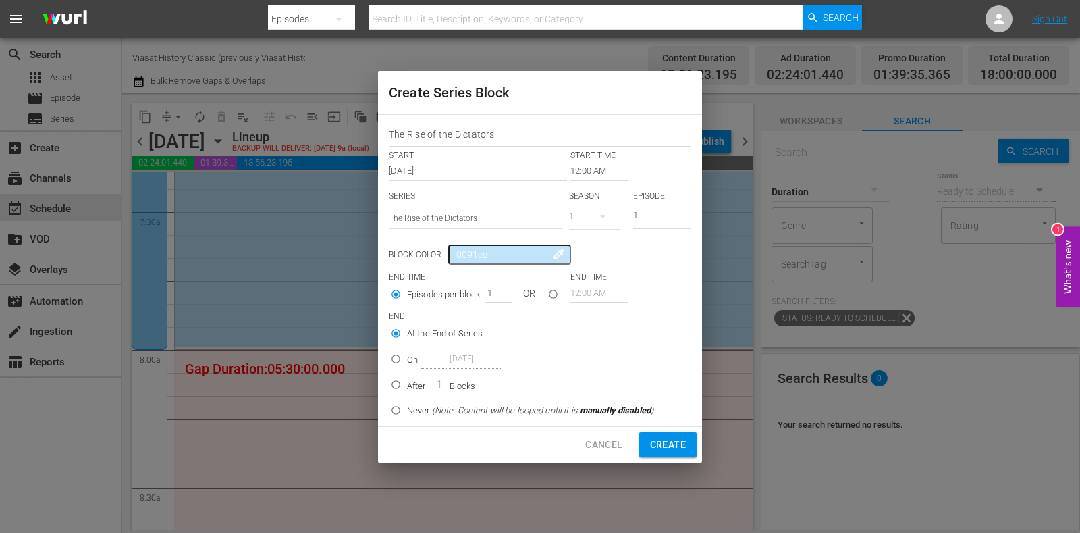
drag, startPoint x: 655, startPoint y: 212, endPoint x: 596, endPoint y: 213, distance: 59.4
click at [596, 213] on div "SERIES Select Series The Rise of the Dictators SEASON 1 EPISODE 1" at bounding box center [540, 213] width 302 height 47
type input "5"
click at [595, 173] on input "12:00 AM" at bounding box center [598, 170] width 57 height 19
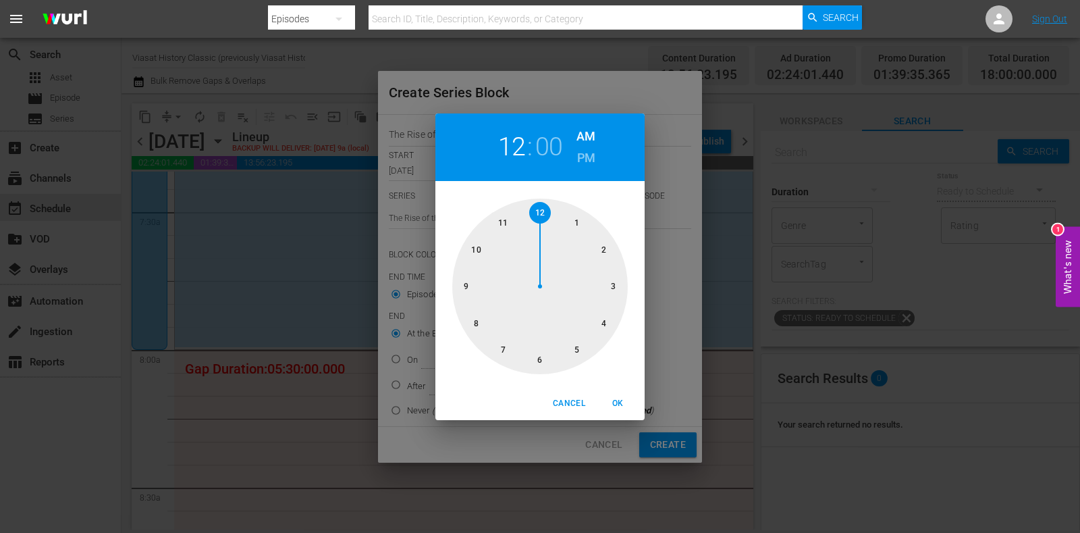
click at [486, 329] on div at bounding box center [539, 285] width 175 height 175
click at [622, 401] on span "OK" at bounding box center [617, 403] width 32 height 14
type input "08:00 AM"
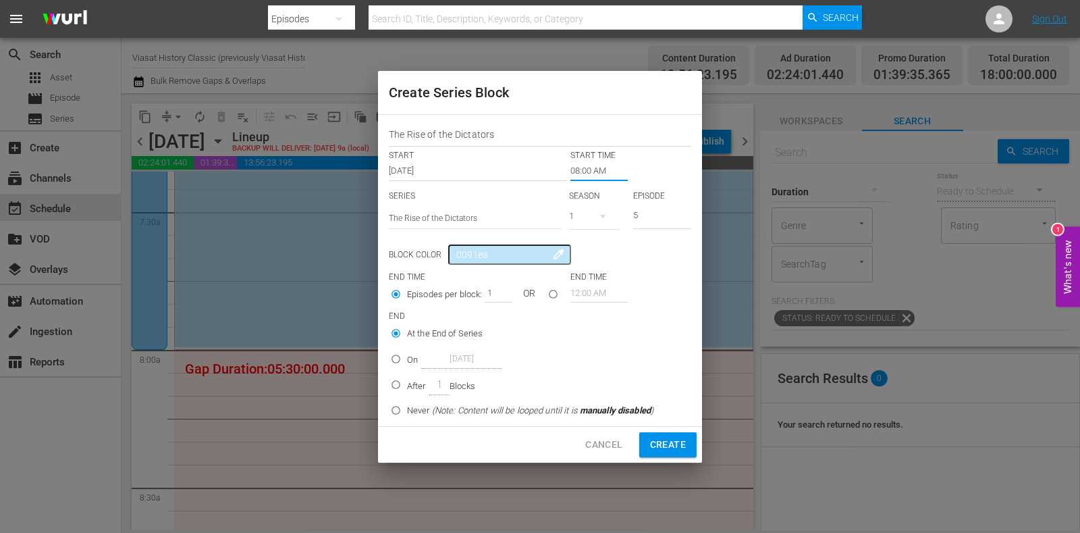
click at [417, 389] on p "After" at bounding box center [416, 385] width 19 height 13
click at [407, 389] on input "After 1 Blocks" at bounding box center [396, 387] width 22 height 22
radio input "false"
radio input "true"
drag, startPoint x: 486, startPoint y: 290, endPoint x: 504, endPoint y: 292, distance: 17.6
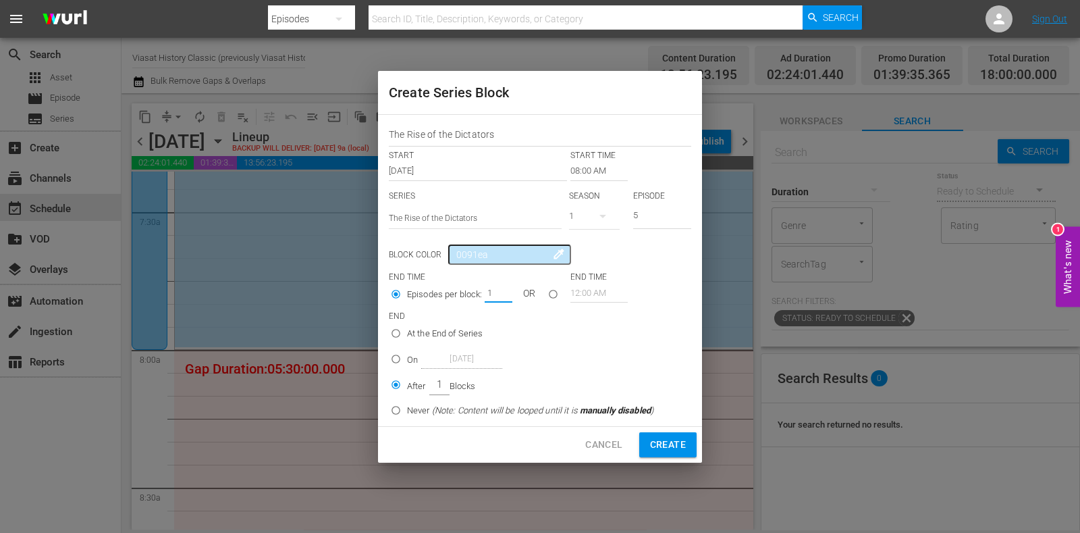
click at [504, 292] on input "1" at bounding box center [495, 292] width 20 height 19
type input "2"
click at [654, 443] on span "Create" at bounding box center [668, 444] width 36 height 17
type input "12:00 AM"
type input "1"
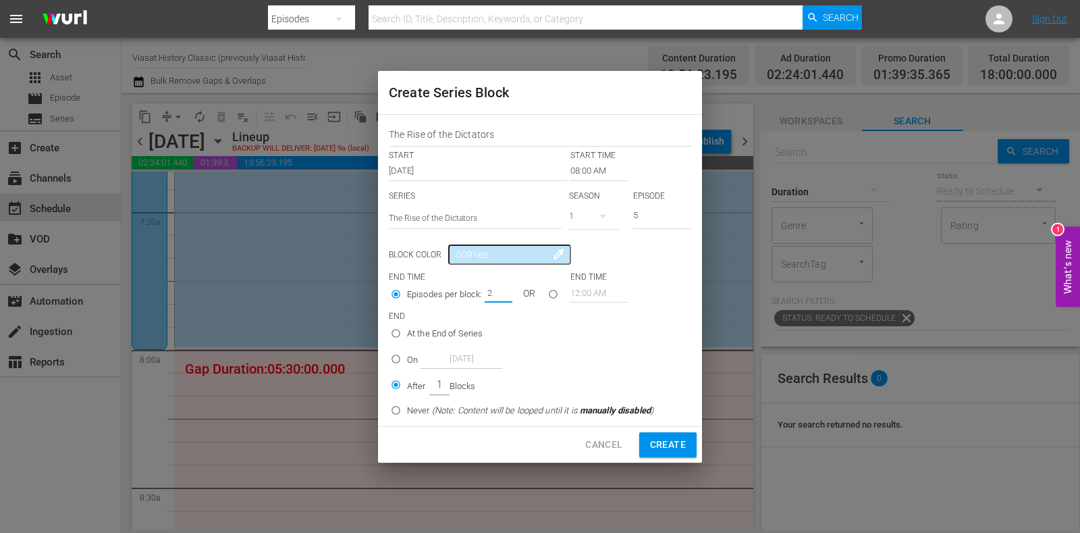
type input "1"
radio input "true"
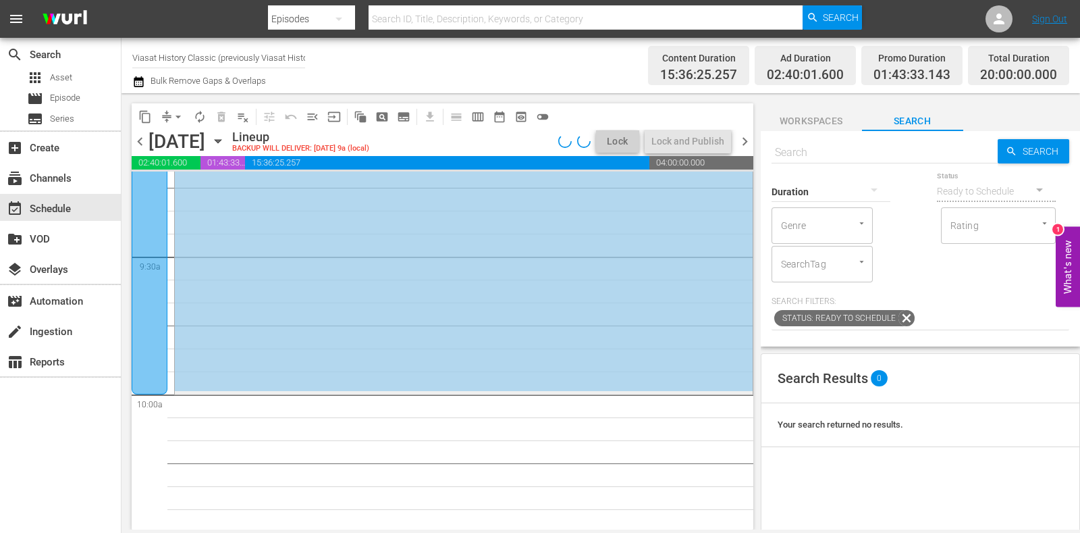
scroll to position [2530, 0]
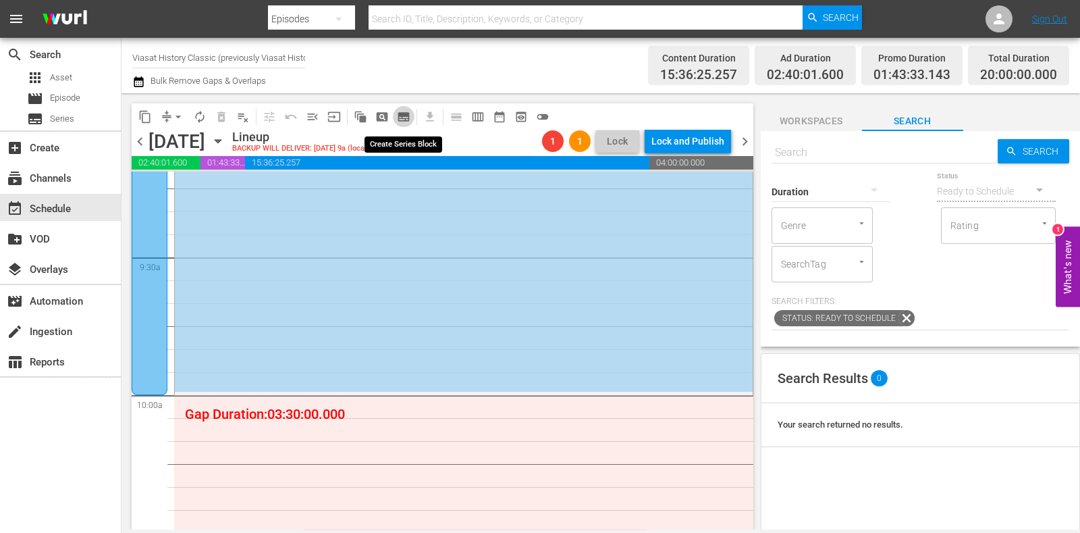
click at [403, 117] on span "subtitles_outlined" at bounding box center [403, 116] width 13 height 13
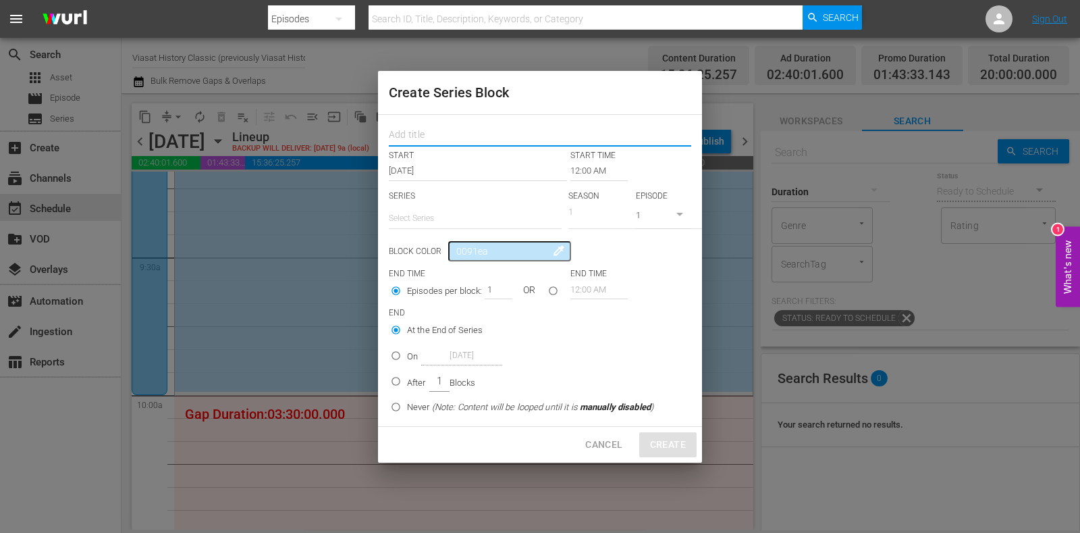
drag, startPoint x: 403, startPoint y: 117, endPoint x: 447, endPoint y: 166, distance: 65.5
click at [434, 130] on input "text" at bounding box center [540, 136] width 302 height 21
paste input "From The Ashes of WWII"
type input "From The Ashes of WWII"
click at [593, 430] on div "Cancel Create" at bounding box center [540, 445] width 324 height 36
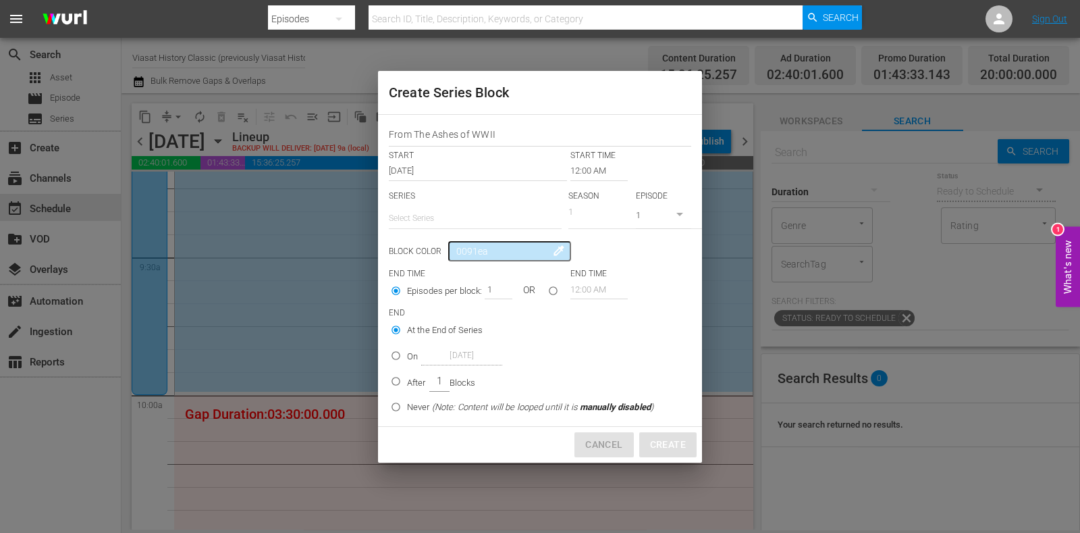
click at [598, 444] on span "Cancel" at bounding box center [603, 444] width 37 height 17
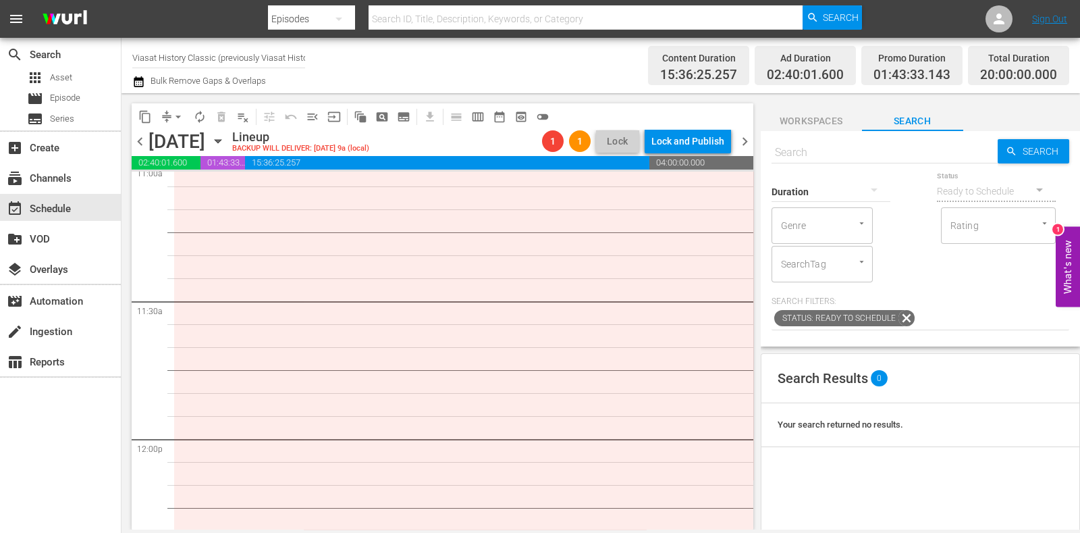
scroll to position [3543, 0]
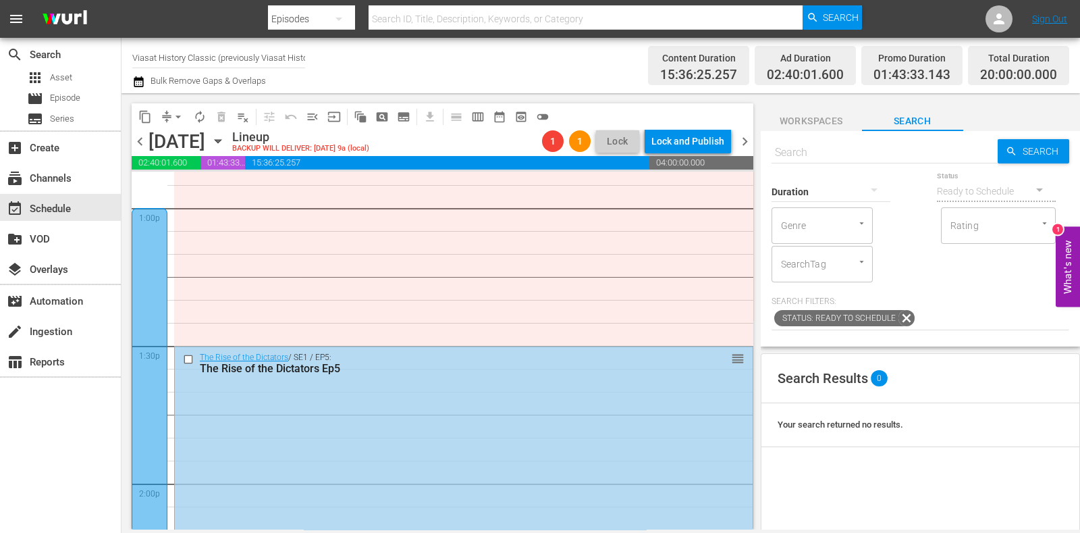
click at [148, 273] on div at bounding box center [150, 483] width 36 height 551
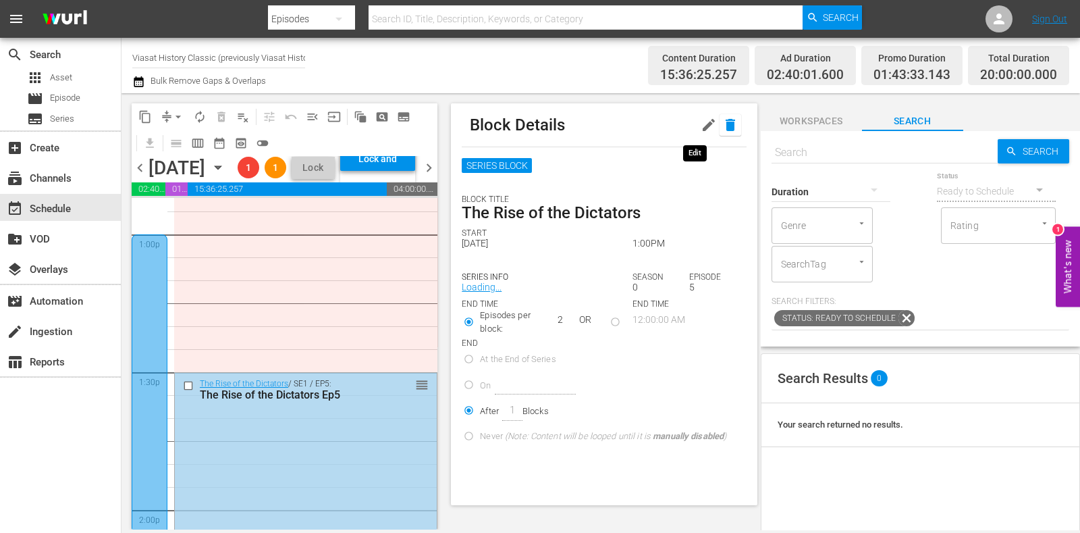
click at [726, 123] on icon "button" at bounding box center [730, 125] width 9 height 12
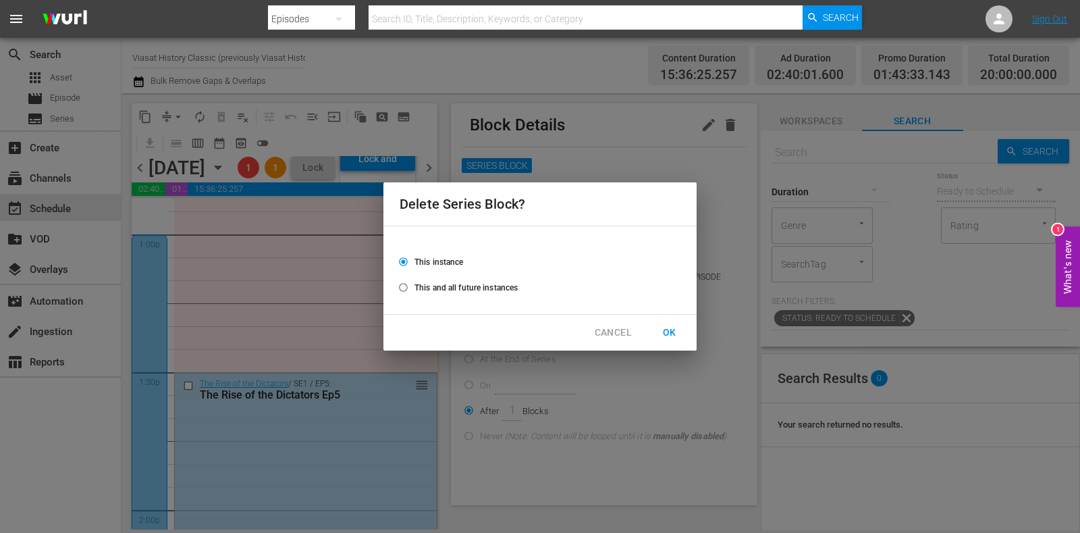
click at [669, 331] on span "OK" at bounding box center [670, 332] width 22 height 17
radio input "false"
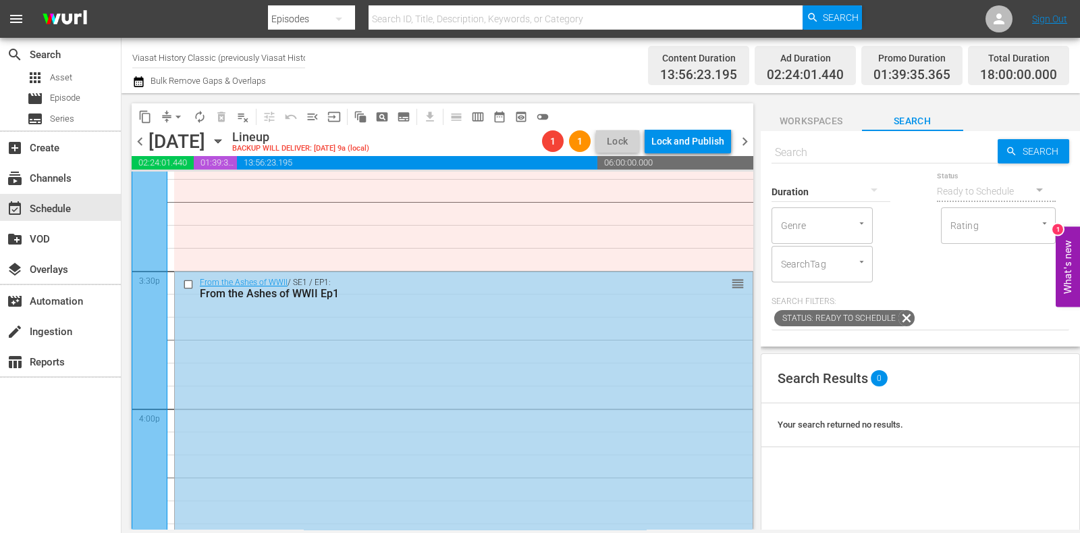
scroll to position [4050, 0]
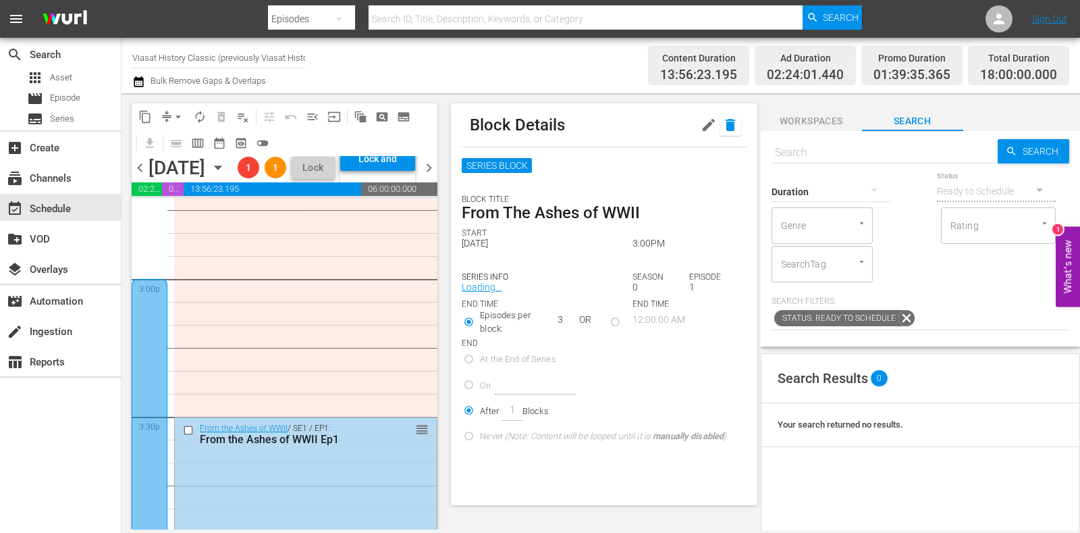
click at [722, 129] on icon "button" at bounding box center [730, 125] width 16 height 16
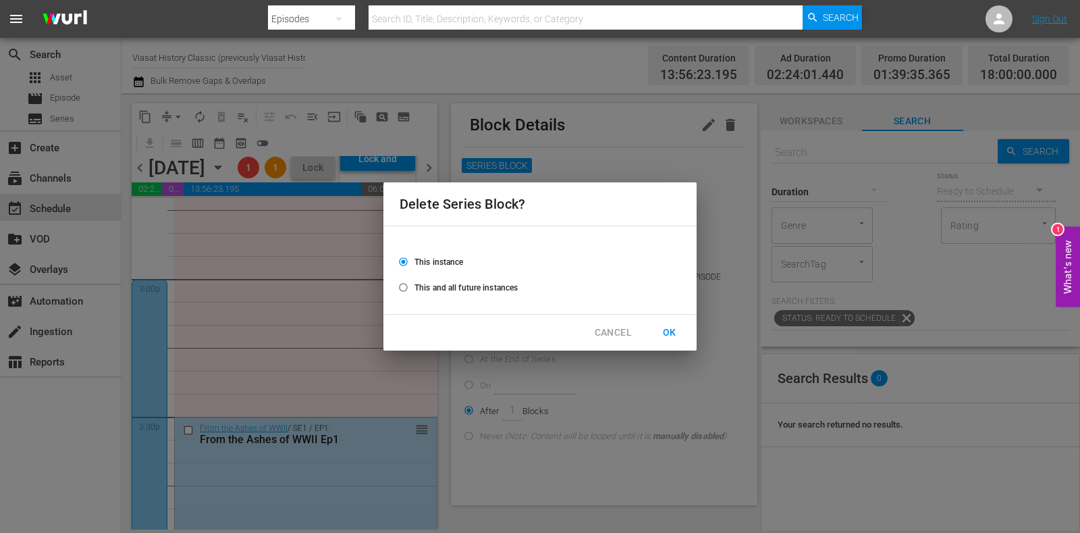
click at [499, 288] on span "This and all future instances" at bounding box center [465, 287] width 103 height 12
click at [414, 288] on input "This and all future instances" at bounding box center [403, 290] width 22 height 22
radio input "true"
click at [655, 326] on button "OK" at bounding box center [669, 332] width 43 height 25
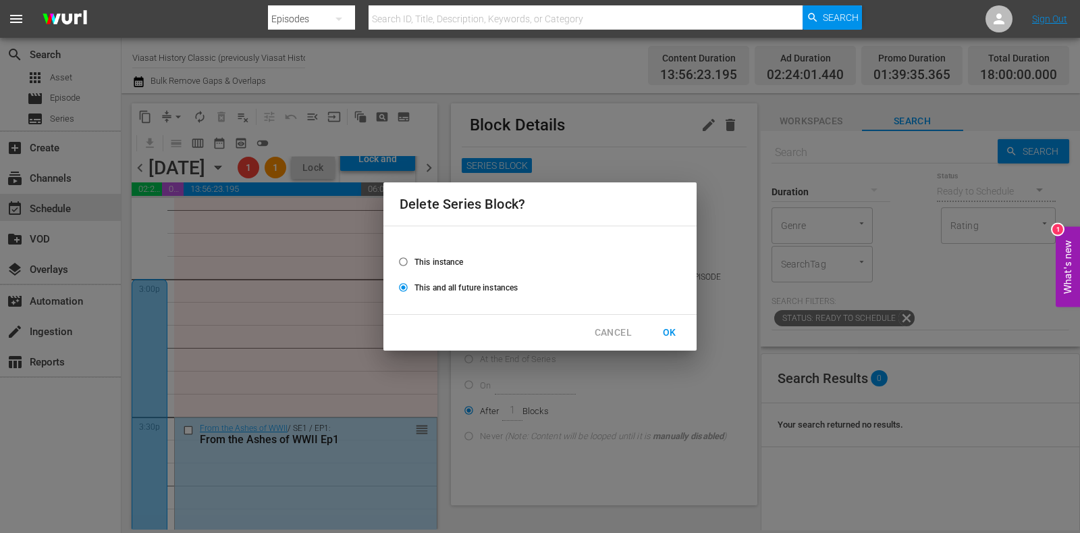
radio input "false"
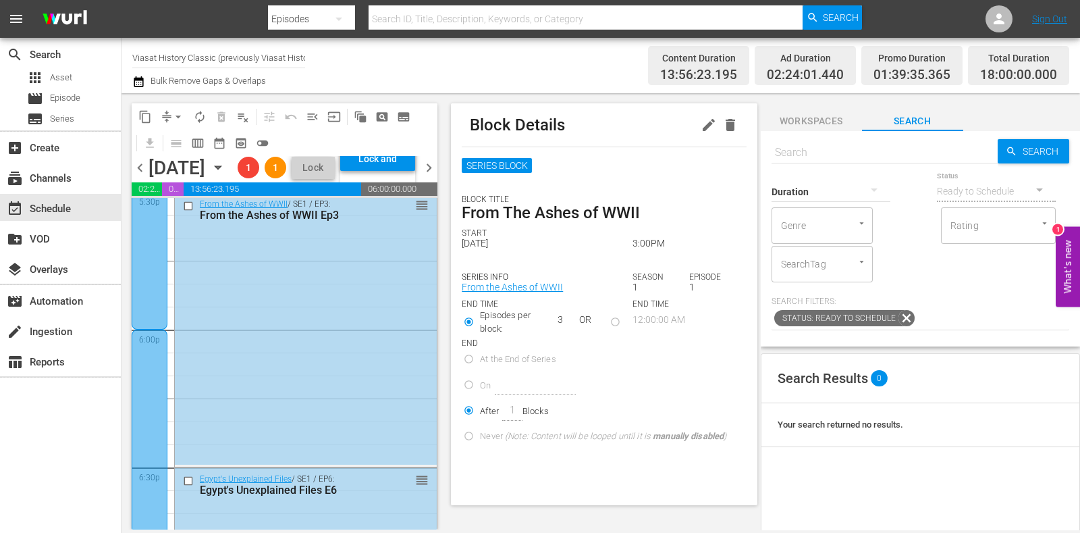
scroll to position [4893, 0]
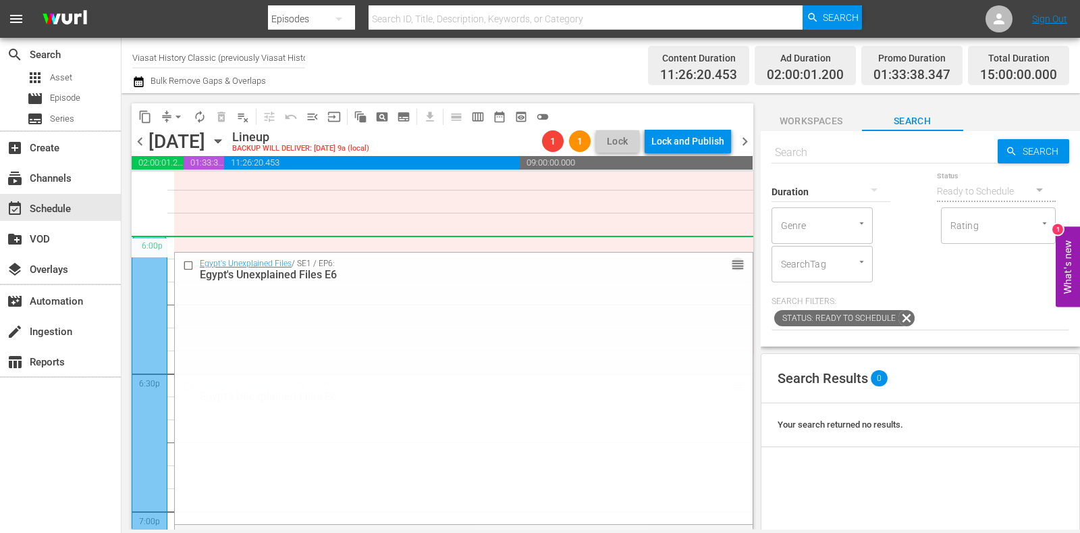
drag, startPoint x: 722, startPoint y: 386, endPoint x: 715, endPoint y: 247, distance: 139.2
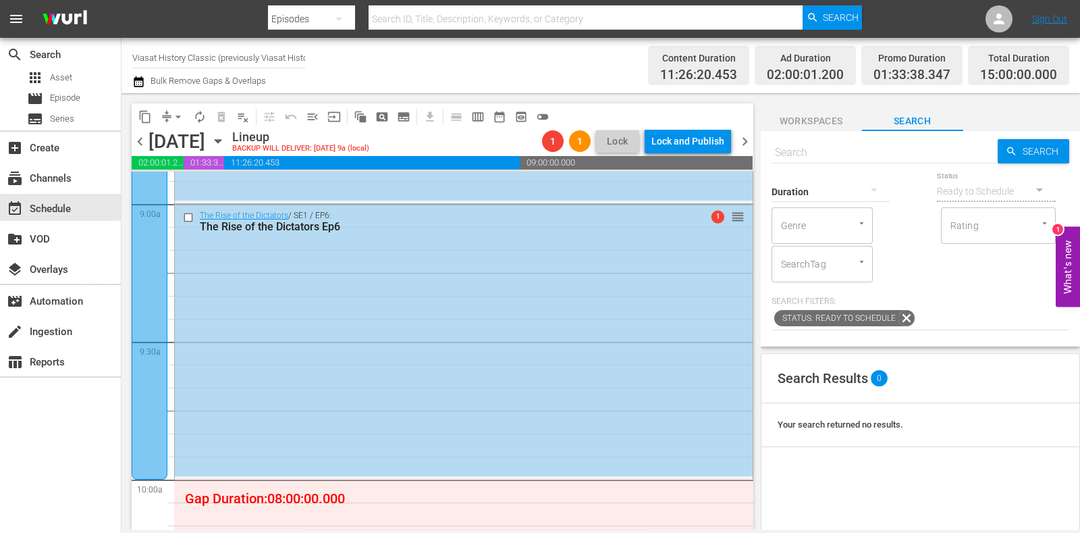
scroll to position [2530, 0]
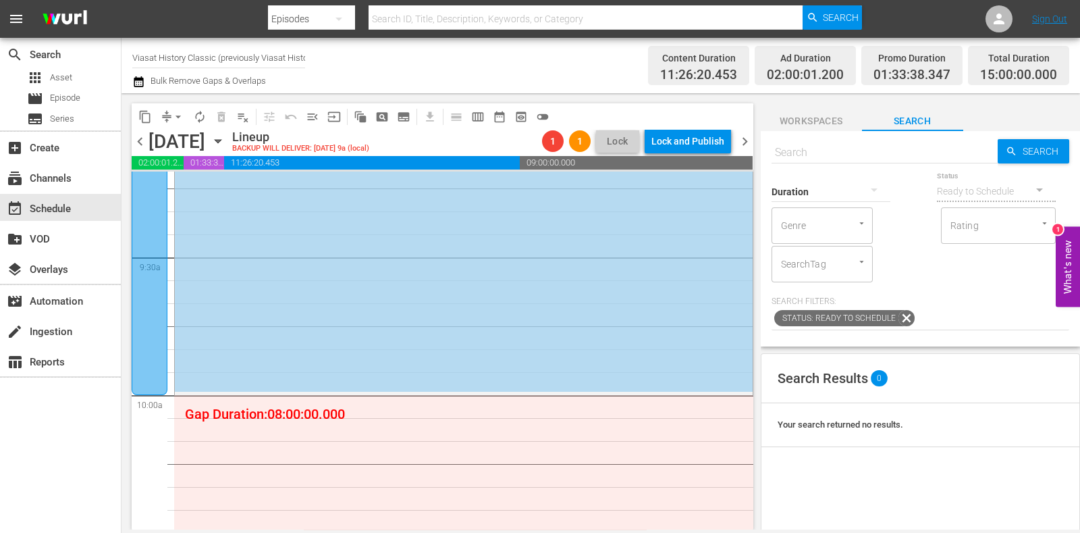
click at [405, 123] on button "subtitles_outlined" at bounding box center [404, 117] width 22 height 22
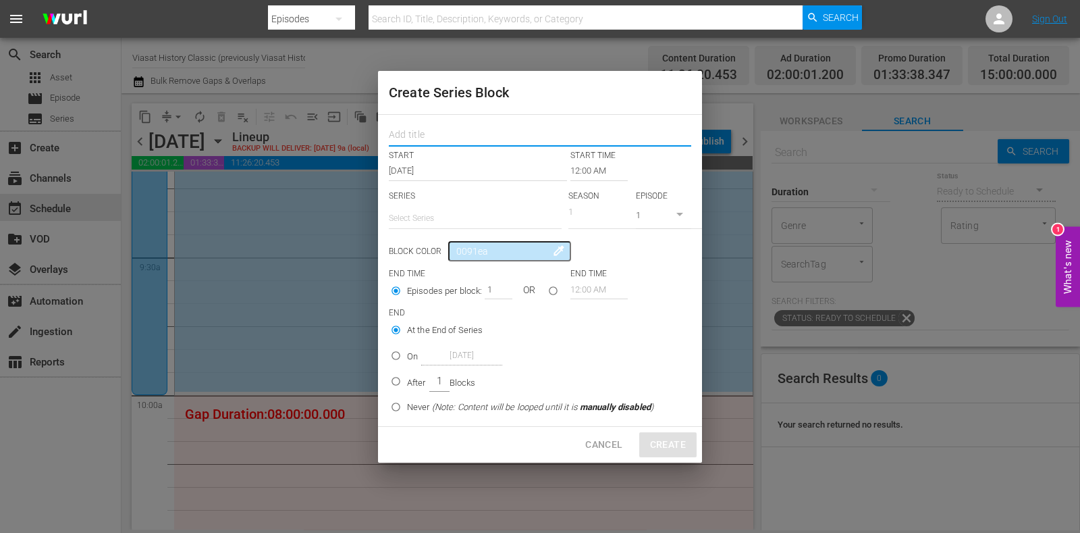
click at [447, 138] on input "text" at bounding box center [540, 136] width 302 height 21
paste input "From The Ashes of WWII"
type input "From The Ashes of WWII"
click at [460, 217] on input "text" at bounding box center [475, 218] width 173 height 32
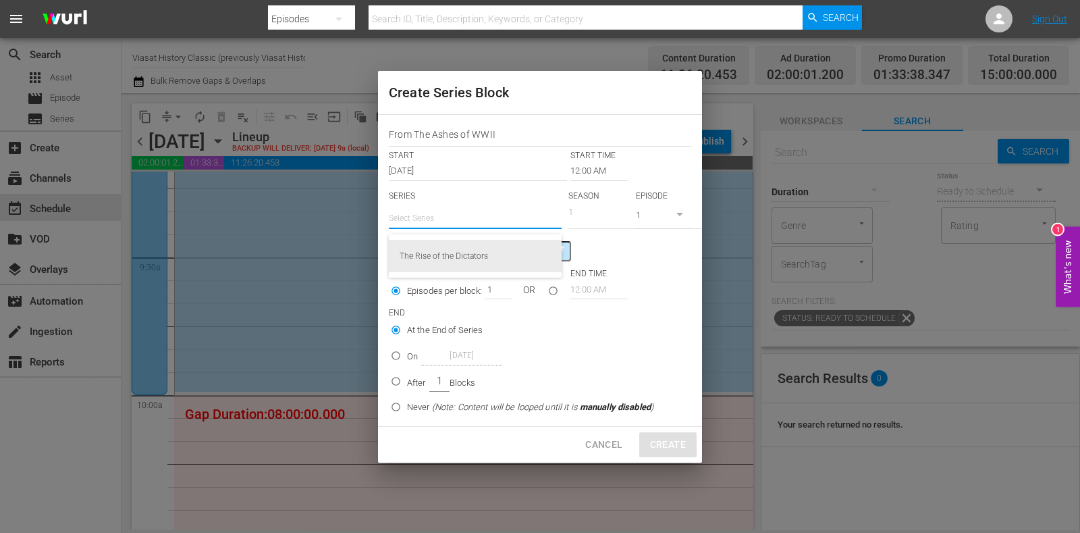
paste input "From The Ashes of WWII"
click at [506, 252] on div "From the Ashes of WWII" at bounding box center [475, 256] width 151 height 32
type input "From the Ashes of WWII"
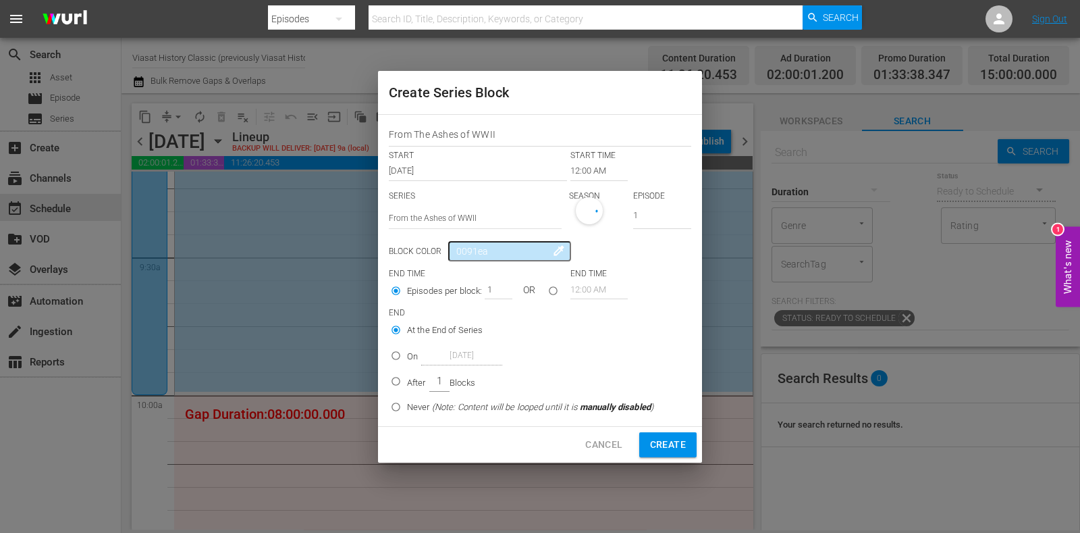
click at [591, 169] on input "12:00 AM" at bounding box center [598, 170] width 57 height 19
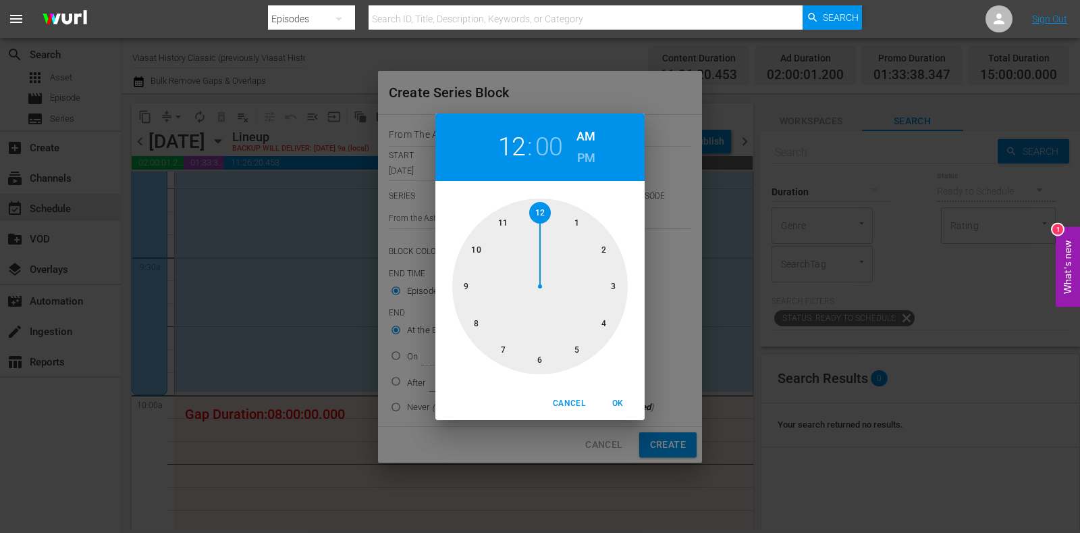
click at [468, 248] on div at bounding box center [539, 285] width 175 height 175
click at [616, 400] on span "OK" at bounding box center [617, 403] width 32 height 14
type input "10:00 AM"
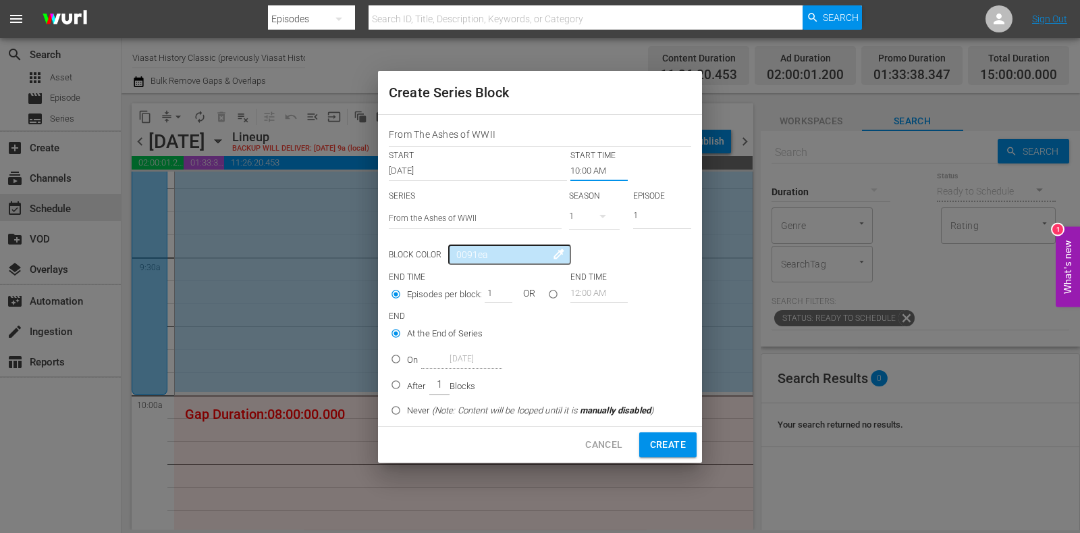
click at [418, 381] on p "After" at bounding box center [416, 385] width 19 height 13
click at [407, 381] on input "After 1 Blocks" at bounding box center [396, 387] width 22 height 22
radio input "false"
radio input "true"
drag, startPoint x: 485, startPoint y: 294, endPoint x: 495, endPoint y: 295, distance: 10.8
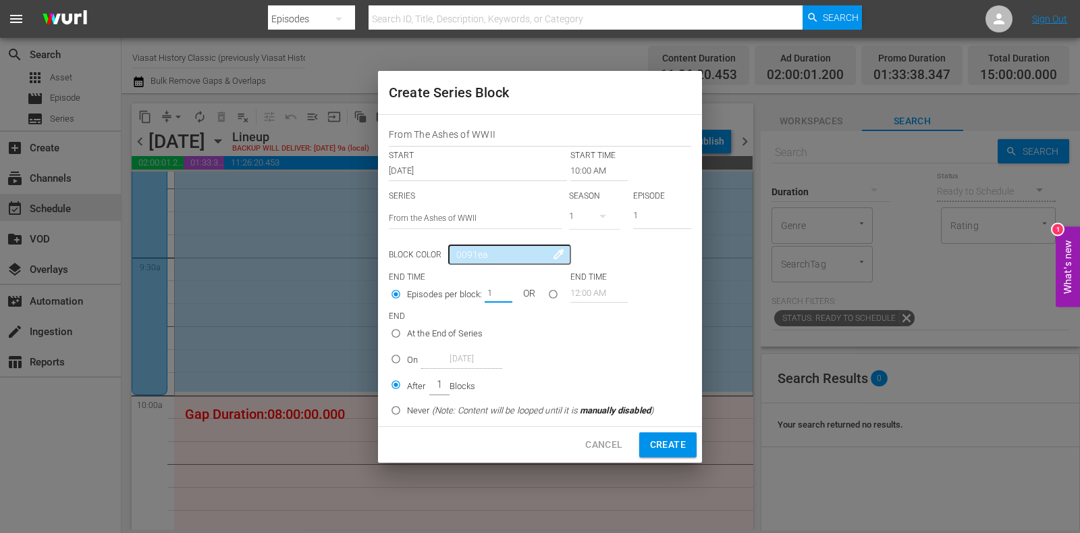
click at [495, 295] on div "Episodes per block: 1 OR" at bounding box center [480, 296] width 182 height 26
type input "3"
click at [682, 443] on span "Create" at bounding box center [668, 444] width 36 height 17
type input "12:00 AM"
type input "1"
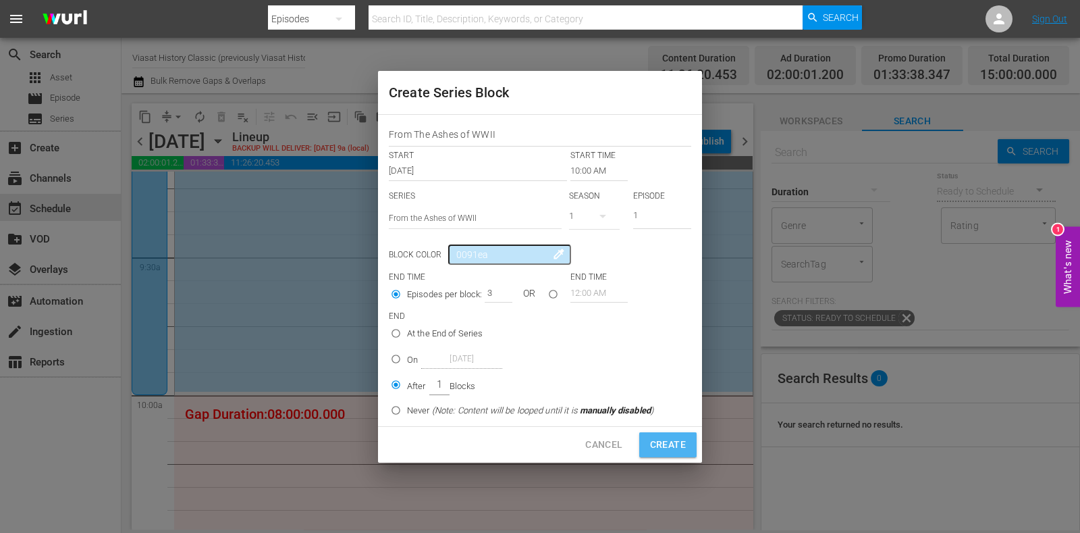
radio input "true"
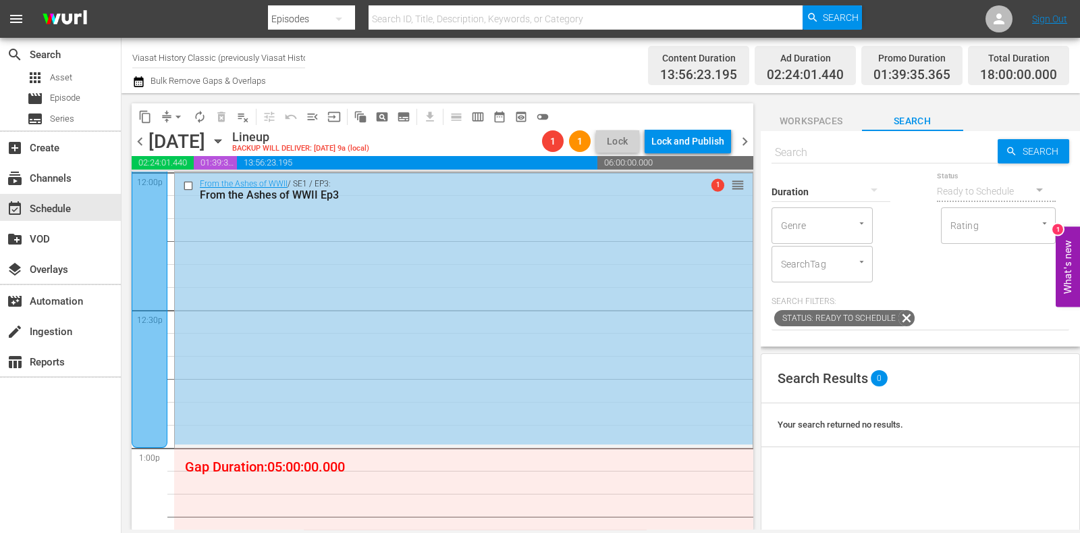
scroll to position [3543, 0]
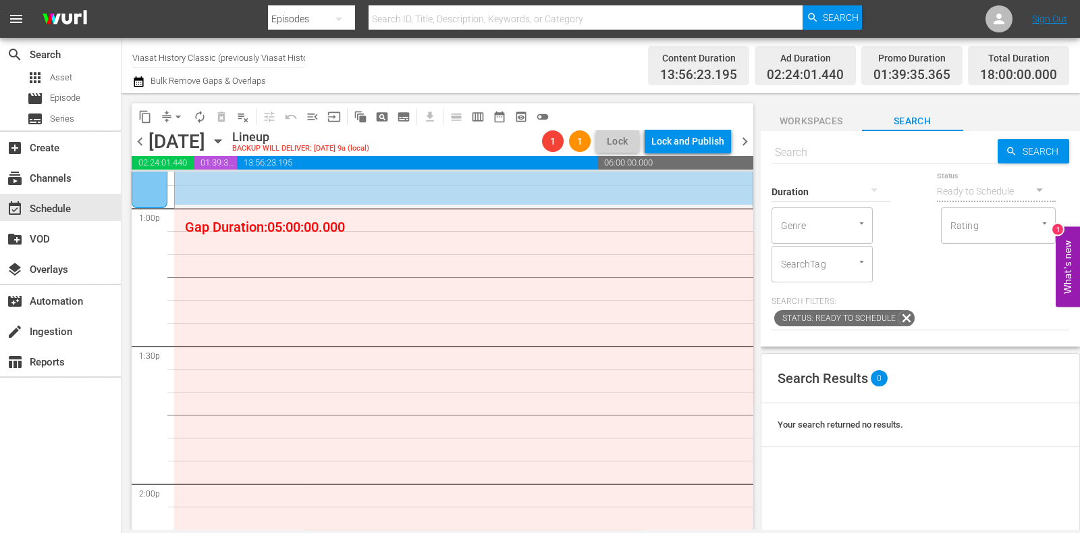
click at [403, 114] on span "subtitles_outlined" at bounding box center [403, 116] width 13 height 13
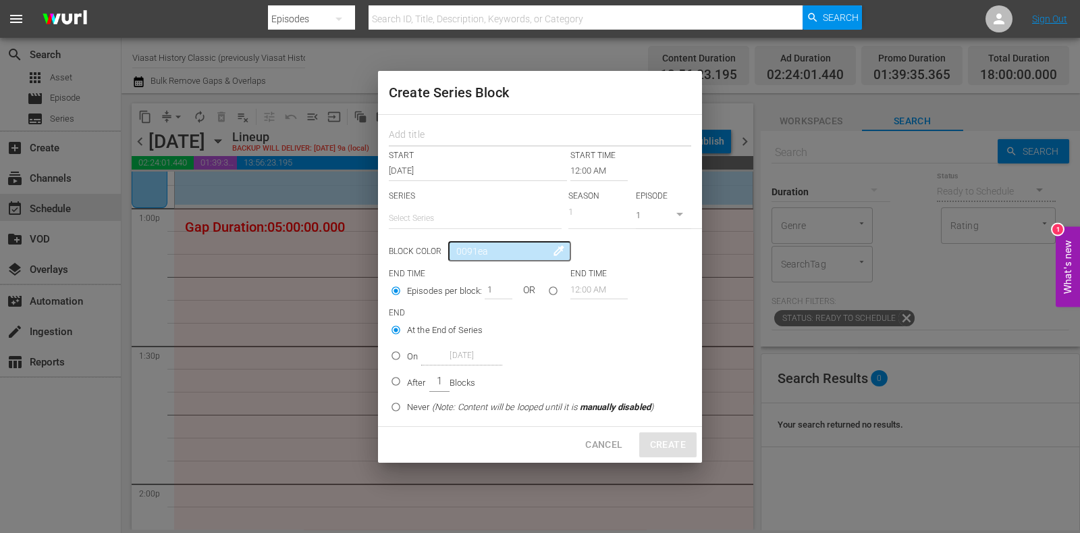
click at [462, 143] on input "text" at bounding box center [540, 136] width 302 height 21
paste input "War Factories"
type input "War Factories"
click at [453, 211] on input "text" at bounding box center [475, 218] width 173 height 32
paste input "War Factories"
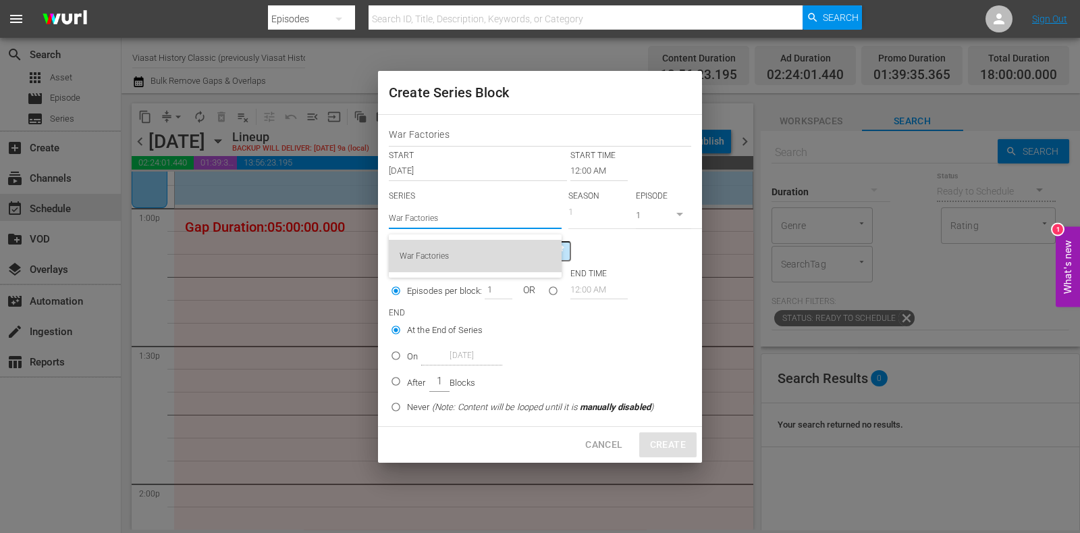
click at [469, 248] on div "War Factories" at bounding box center [475, 256] width 151 height 32
type input "War Factories"
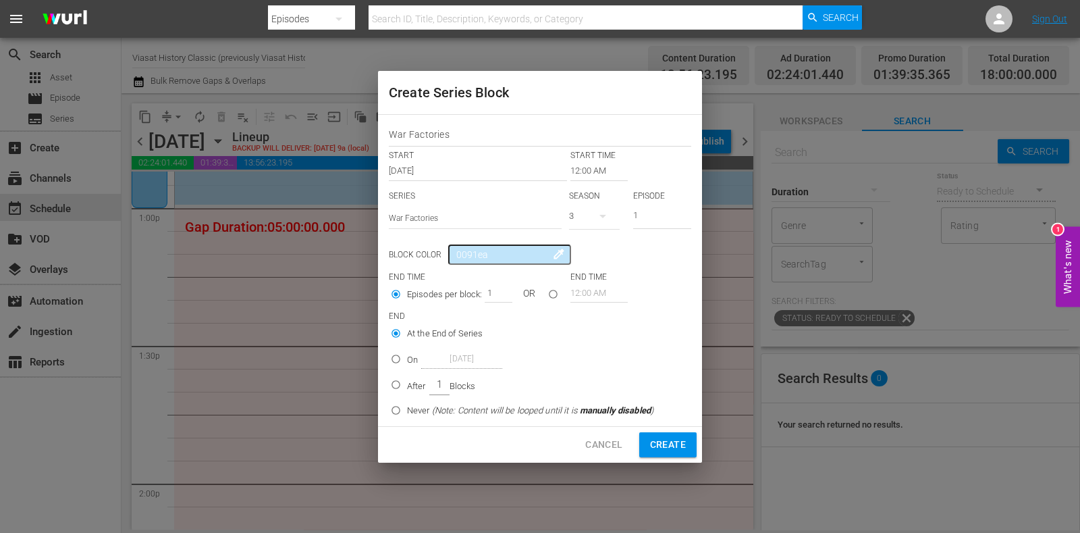
click at [602, 221] on icon "button" at bounding box center [603, 216] width 16 height 16
click at [604, 271] on div "2" at bounding box center [587, 273] width 37 height 13
drag, startPoint x: 649, startPoint y: 212, endPoint x: 586, endPoint y: 233, distance: 66.8
click at [586, 233] on div "SERIES Select Series War Factories SEASON 2 EPISODE 1" at bounding box center [540, 213] width 302 height 47
type input "8"
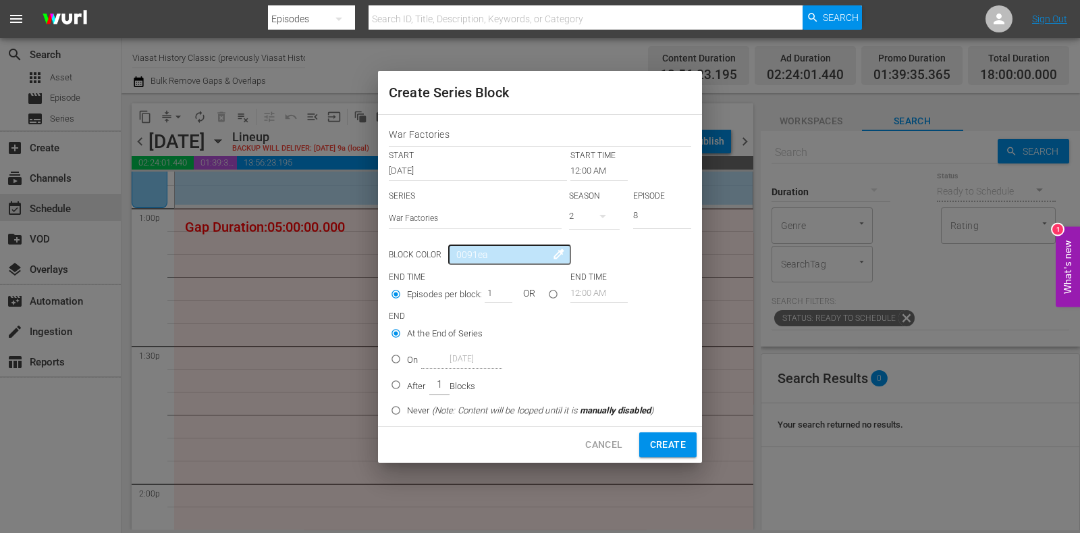
click at [415, 379] on div "After 1 Blocks" at bounding box center [441, 385] width 68 height 21
click at [407, 379] on input "After 1 Blocks" at bounding box center [396, 387] width 22 height 22
radio input "false"
radio input "true"
drag, startPoint x: 487, startPoint y: 298, endPoint x: 501, endPoint y: 298, distance: 14.8
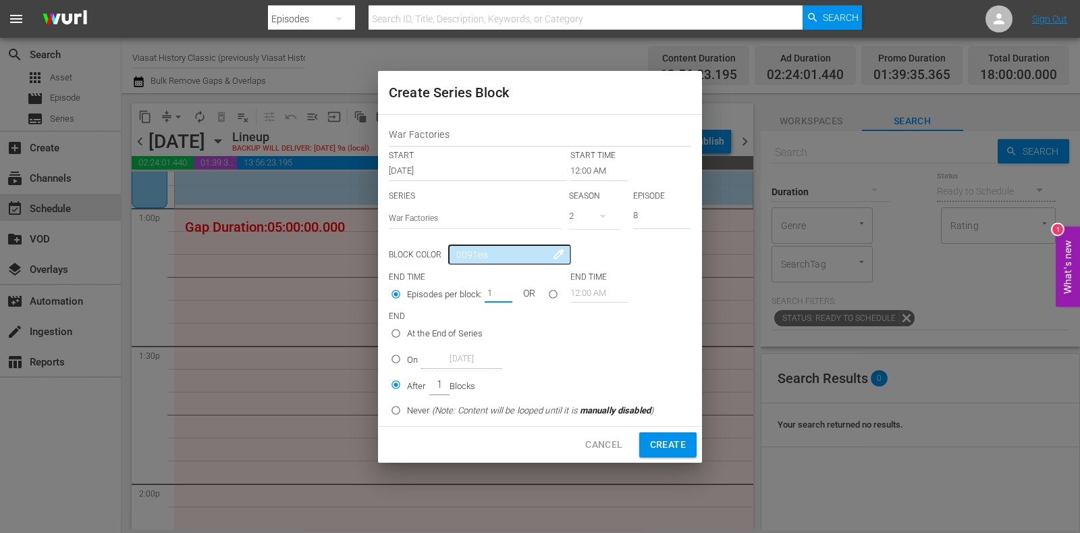
click at [501, 298] on input "1" at bounding box center [495, 292] width 20 height 19
type input "5"
click at [593, 161] on input "12:00 AM" at bounding box center [598, 170] width 57 height 19
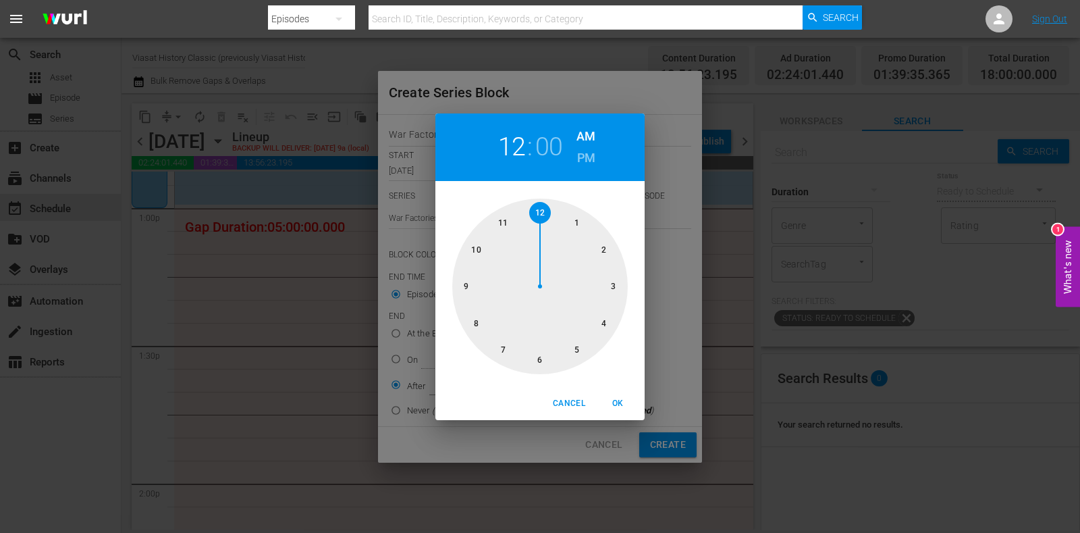
click at [580, 227] on div at bounding box center [539, 285] width 175 height 175
click at [582, 157] on h6 "PM" at bounding box center [586, 158] width 18 height 22
drag, startPoint x: 614, startPoint y: 395, endPoint x: 648, endPoint y: 423, distance: 44.6
click at [614, 396] on button "OK" at bounding box center [617, 403] width 43 height 22
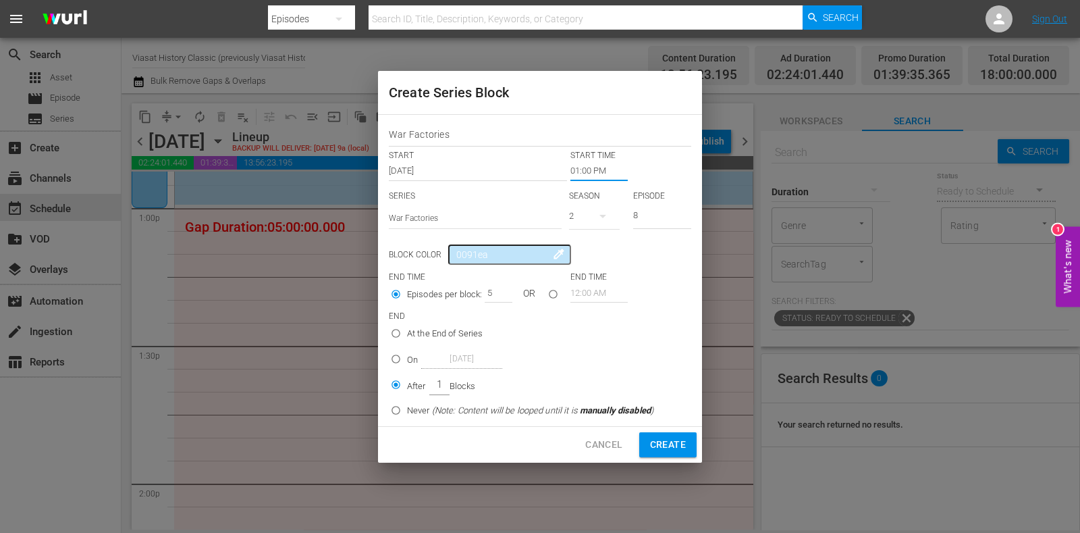
click at [666, 441] on span "Create" at bounding box center [668, 444] width 36 height 17
type input "12:00 AM"
type input "1"
radio input "true"
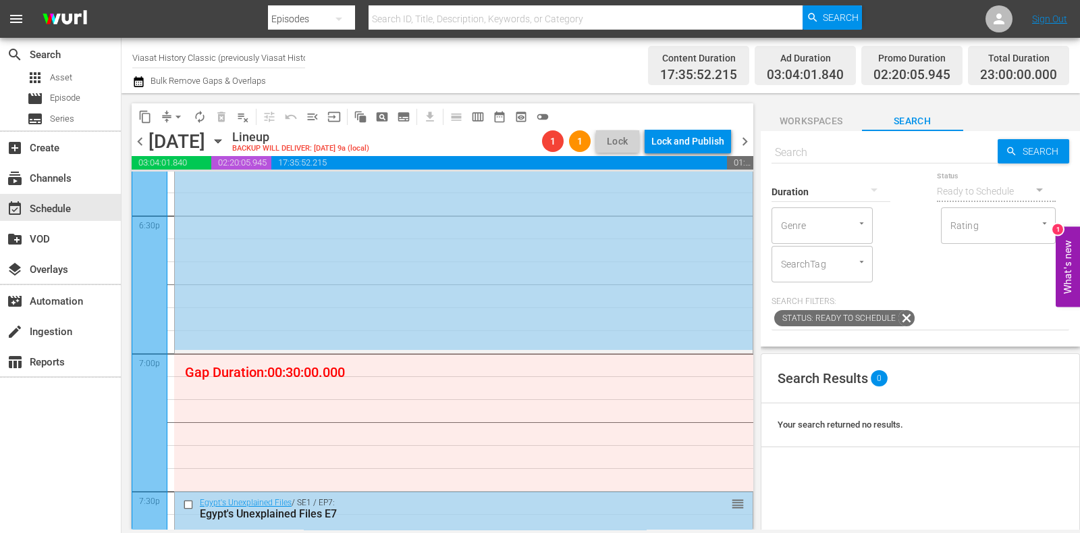
scroll to position [5085, 0]
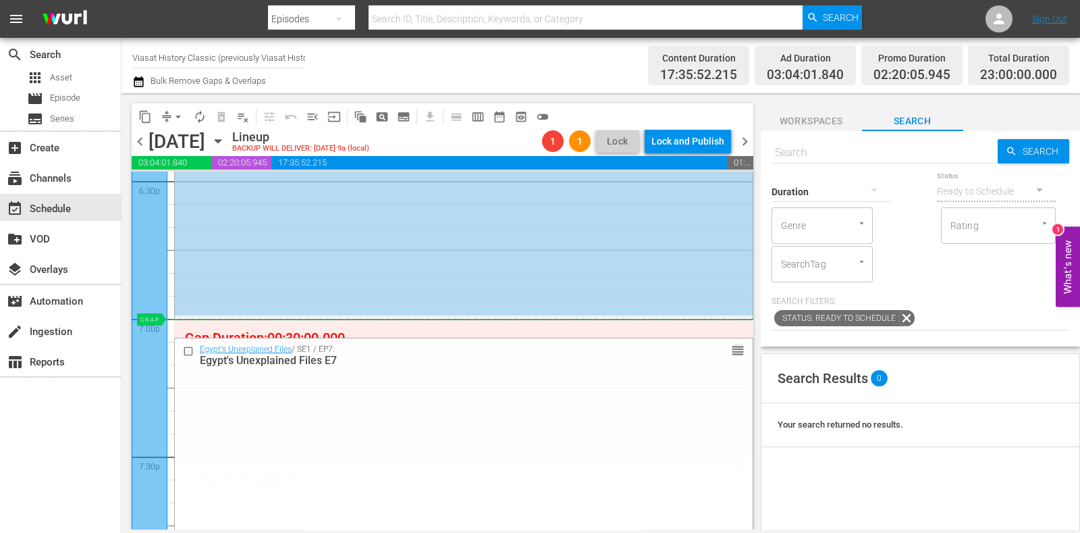
drag, startPoint x: 724, startPoint y: 470, endPoint x: 712, endPoint y: 329, distance: 141.5
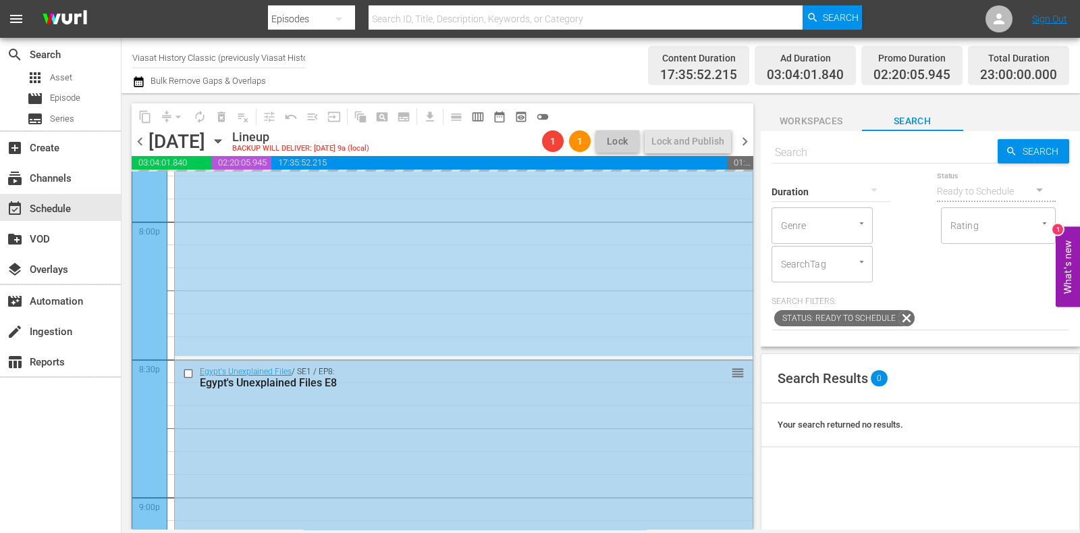
scroll to position [5338, 0]
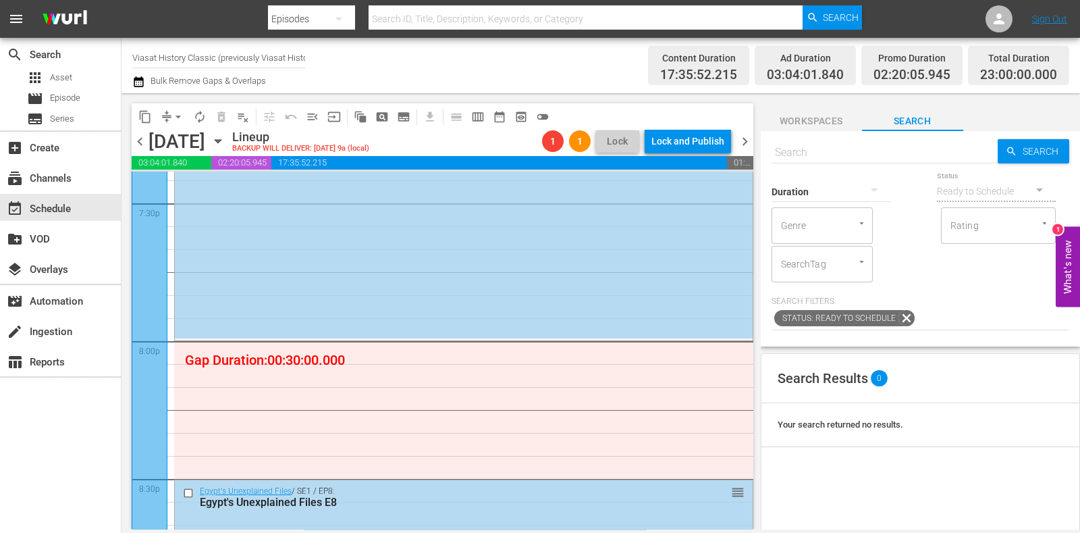
click at [150, 256] on div at bounding box center [150, 478] width 36 height 1377
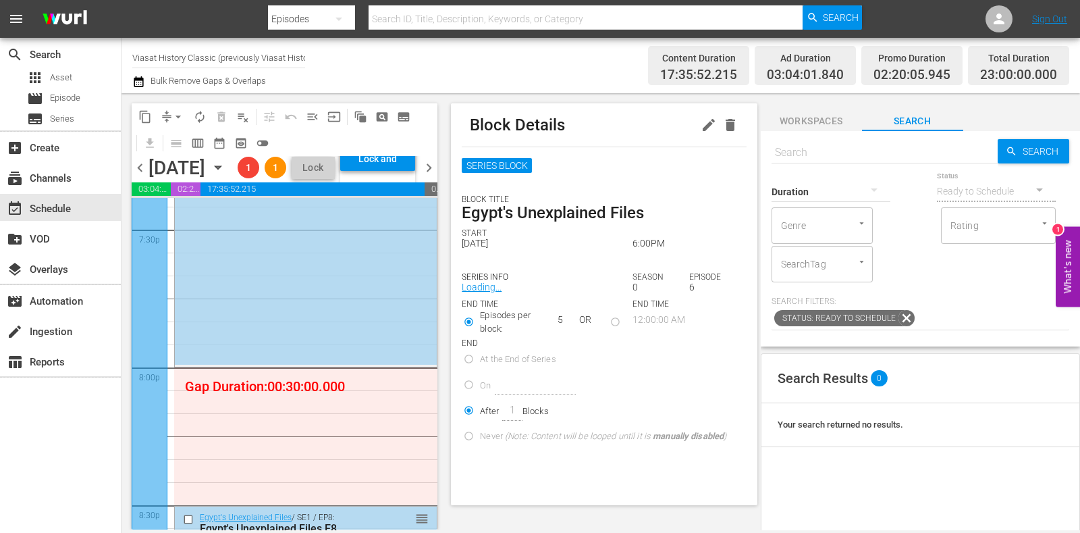
click at [681, 133] on div "Block Details" at bounding box center [604, 124] width 284 height 43
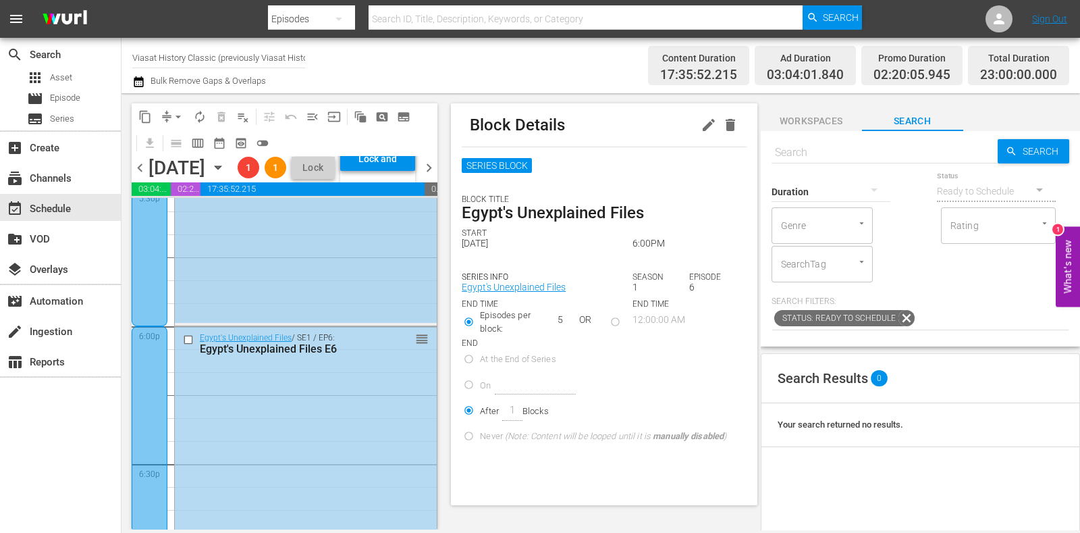
scroll to position [4916, 0]
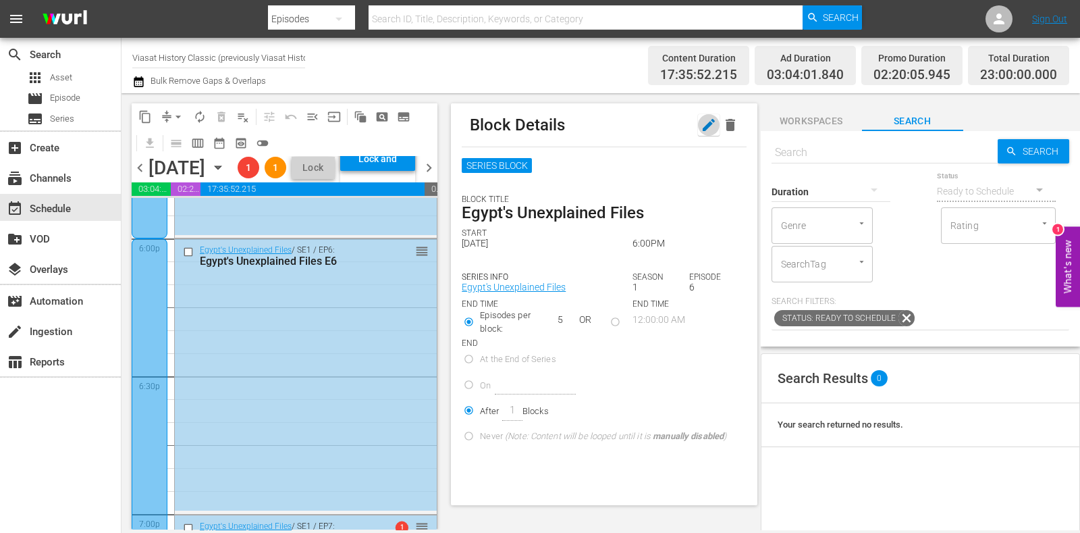
click at [701, 130] on icon "button" at bounding box center [709, 125] width 16 height 16
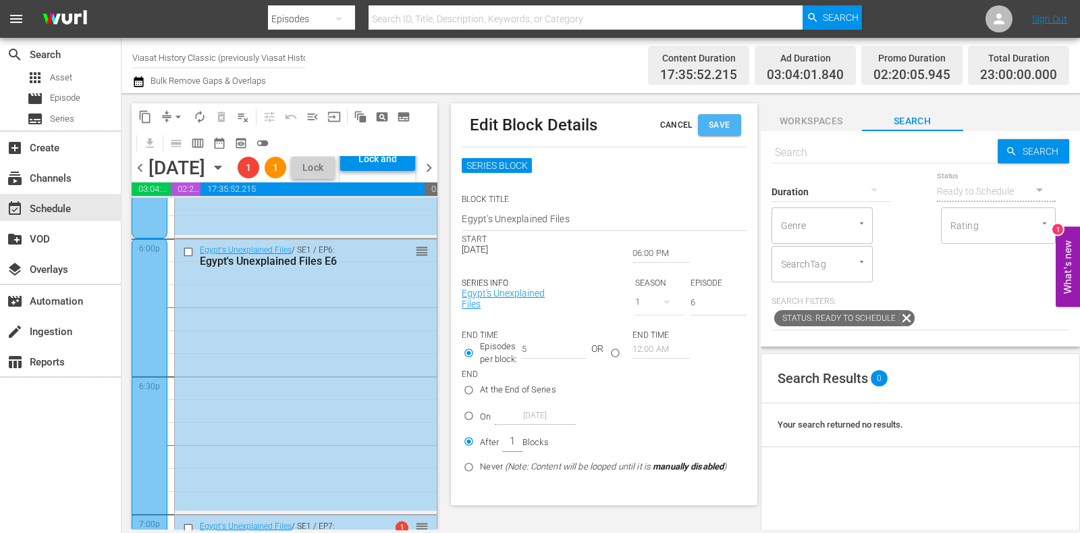
click at [707, 121] on button "Save" at bounding box center [719, 125] width 43 height 22
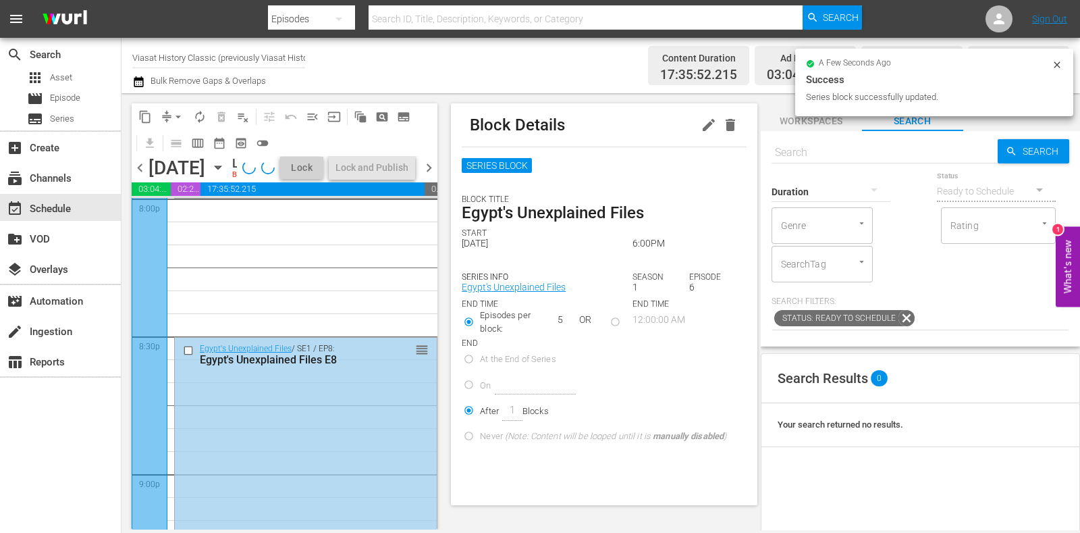
scroll to position [5423, 0]
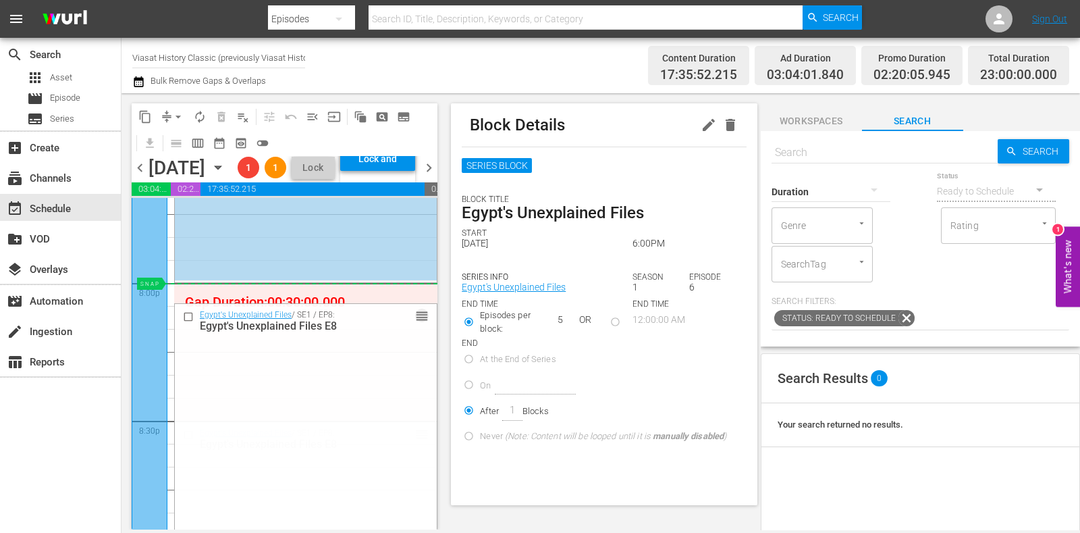
drag, startPoint x: 411, startPoint y: 476, endPoint x: 404, endPoint y: 332, distance: 143.9
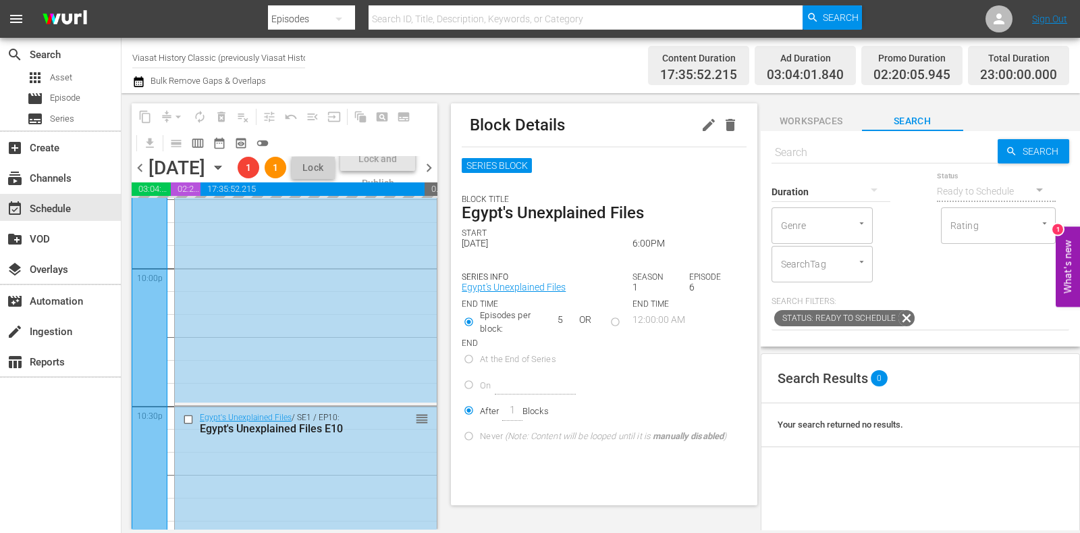
scroll to position [6014, 0]
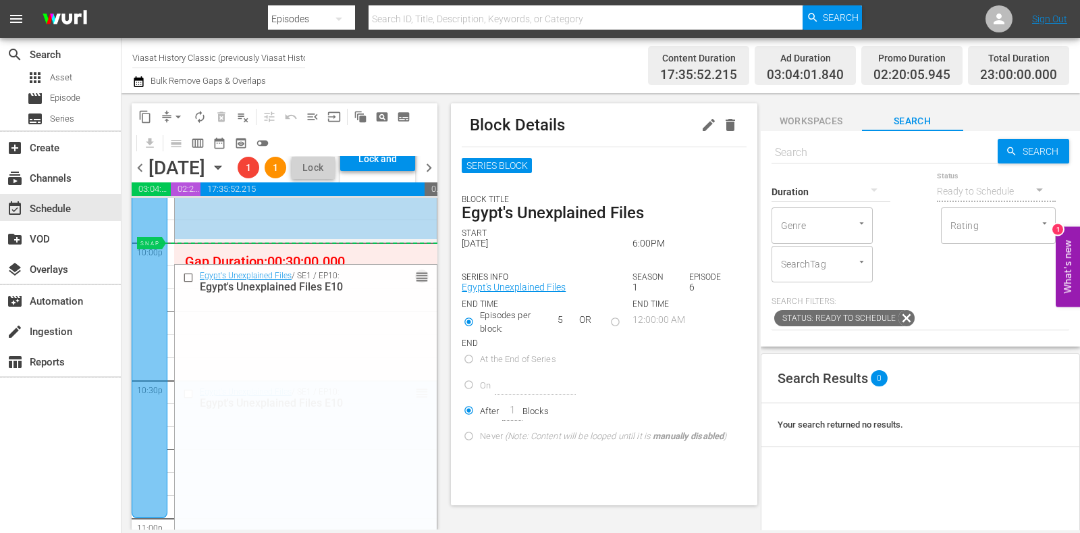
drag, startPoint x: 413, startPoint y: 440, endPoint x: 398, endPoint y: 301, distance: 139.9
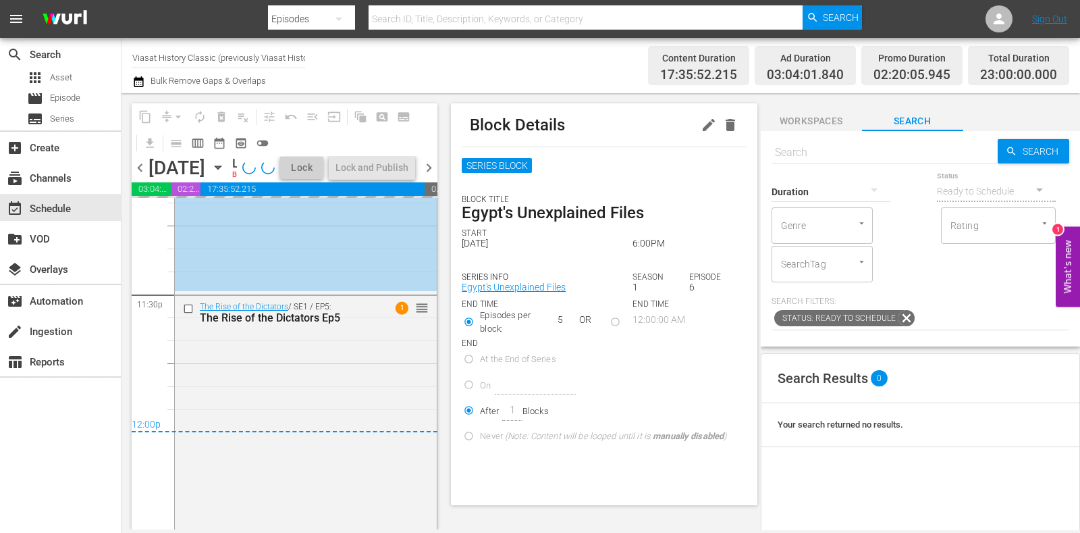
scroll to position [6291, 0]
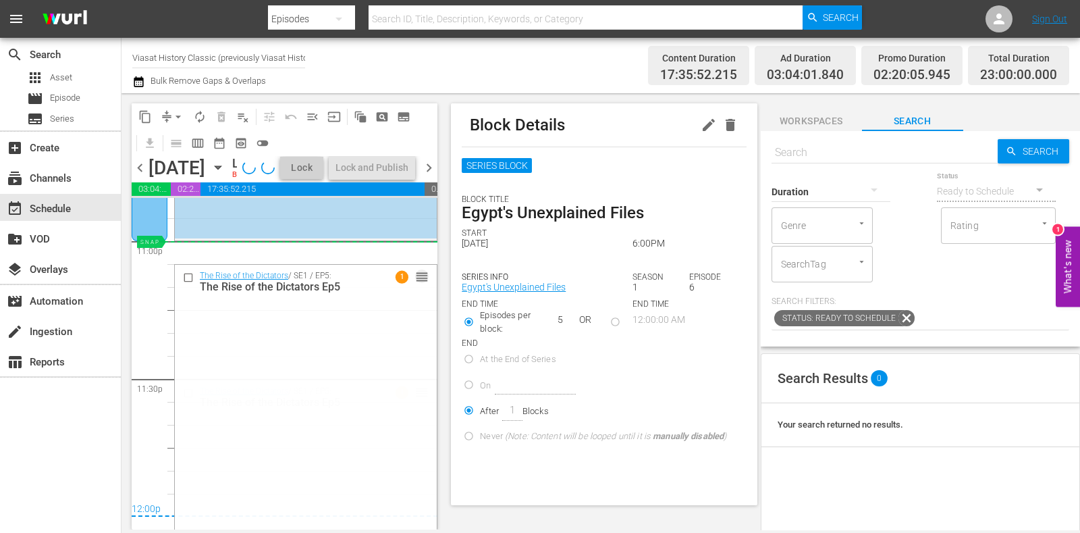
drag, startPoint x: 408, startPoint y: 414, endPoint x: 402, endPoint y: 302, distance: 112.9
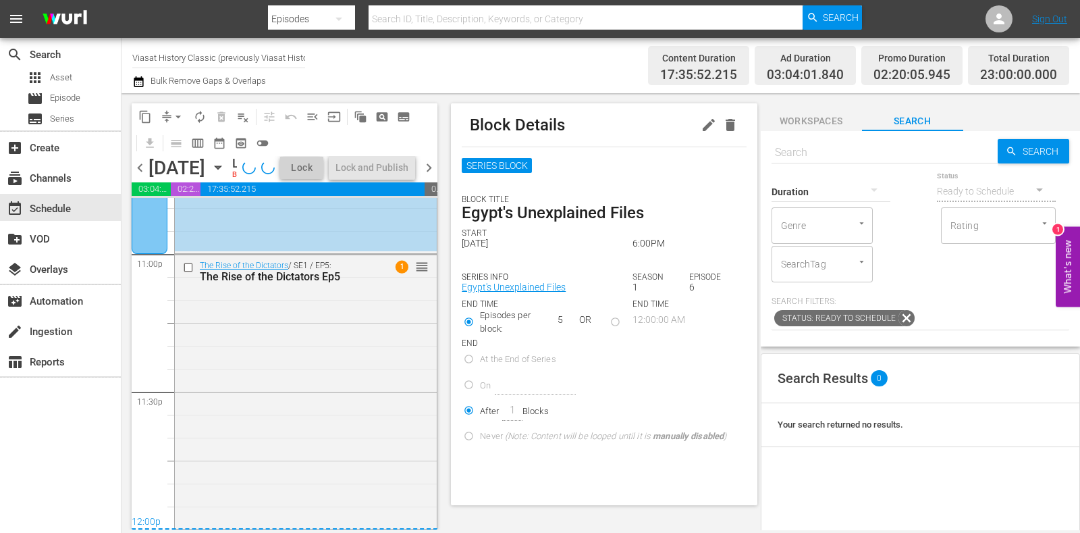
click at [433, 176] on span "chevron_right" at bounding box center [428, 167] width 17 height 17
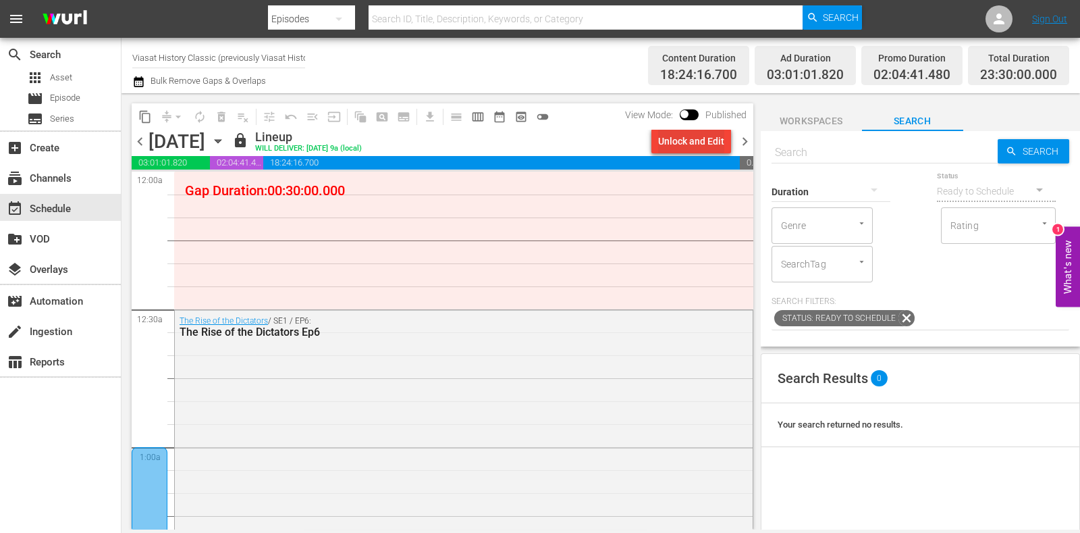
click at [682, 140] on div "Unlock and Edit" at bounding box center [691, 141] width 66 height 24
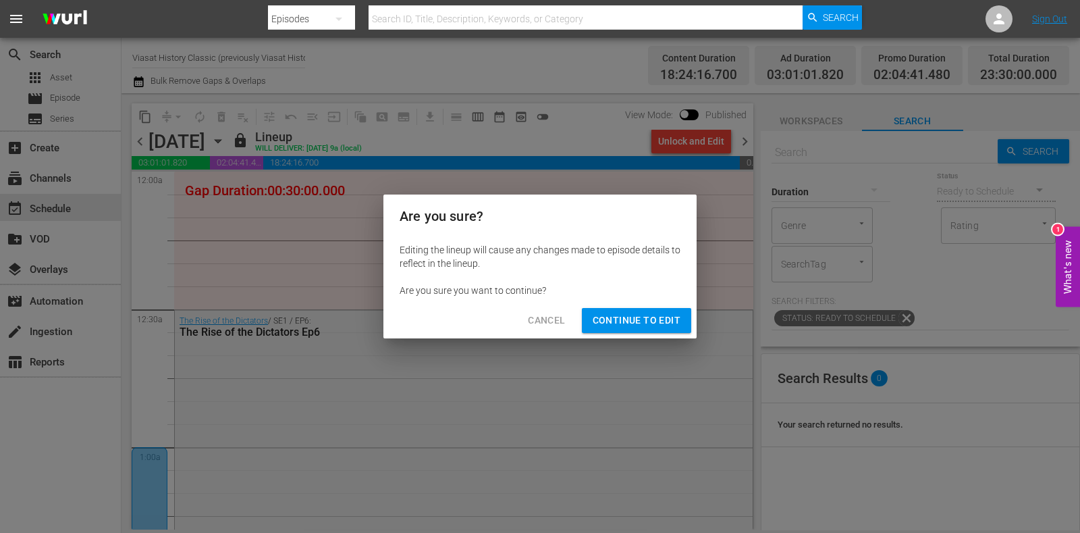
click at [645, 330] on button "Continue to Edit" at bounding box center [636, 320] width 109 height 25
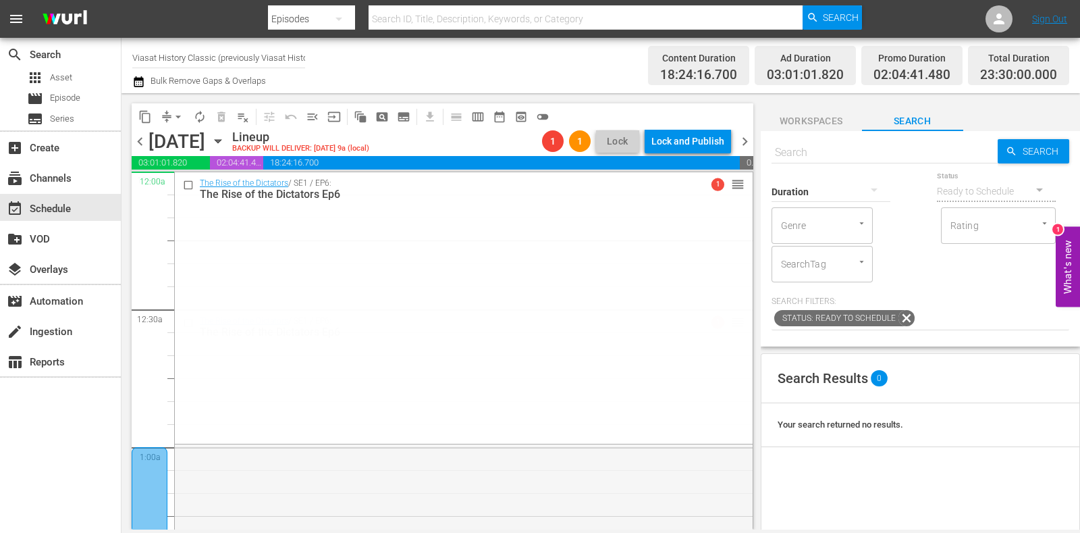
drag, startPoint x: 719, startPoint y: 321, endPoint x: 709, endPoint y: 188, distance: 132.7
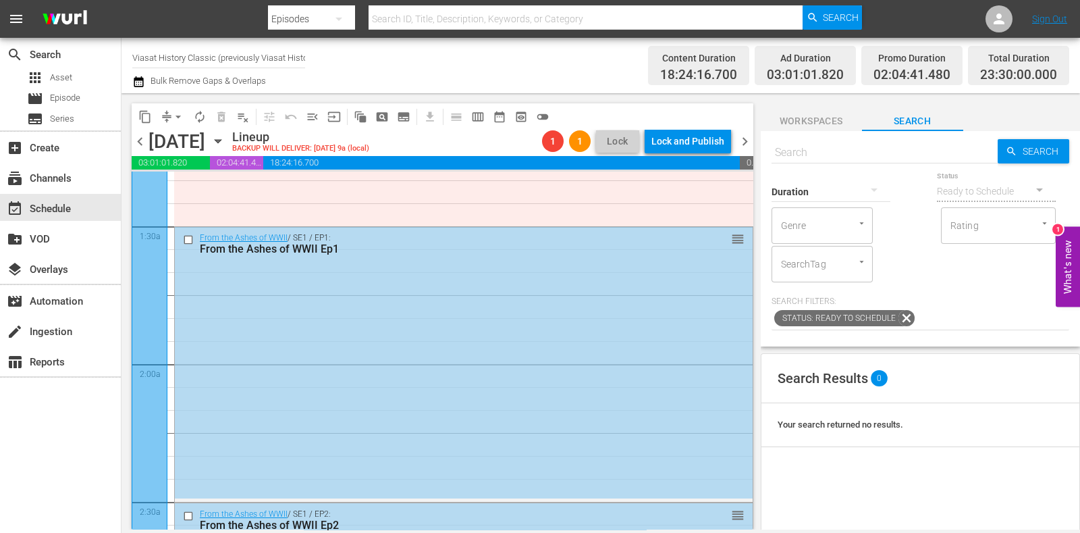
scroll to position [168, 0]
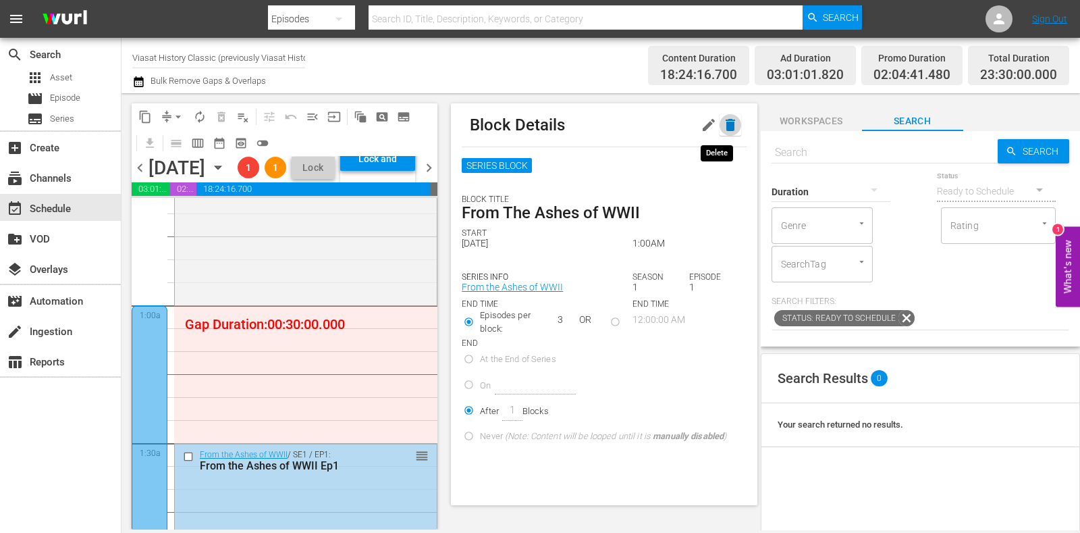
click at [726, 128] on icon "button" at bounding box center [730, 125] width 9 height 12
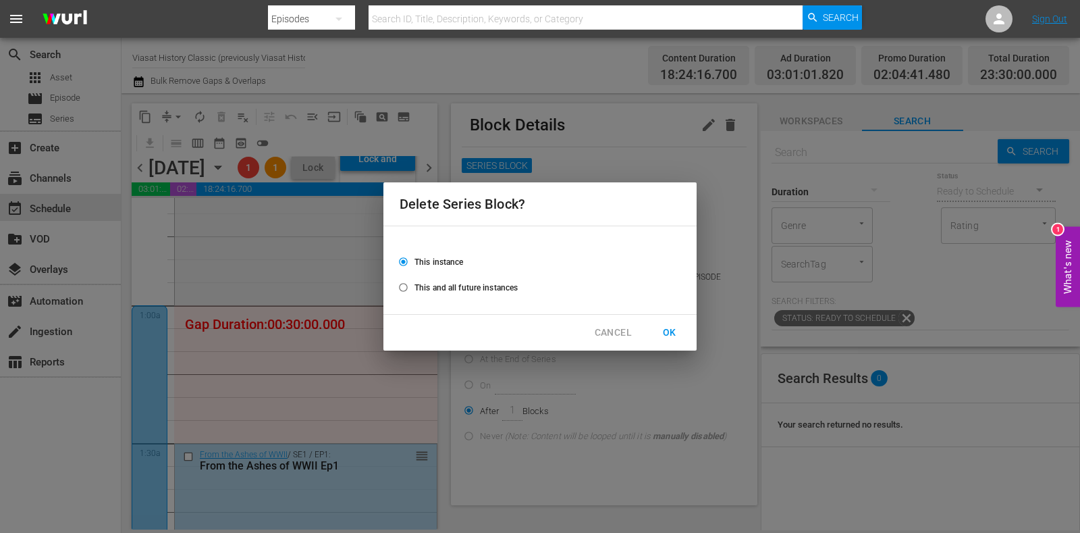
click at [495, 288] on span "This and all future instances" at bounding box center [465, 287] width 103 height 12
click at [414, 288] on input "This and all future instances" at bounding box center [403, 290] width 22 height 22
radio input "true"
click at [673, 335] on span "OK" at bounding box center [670, 332] width 22 height 17
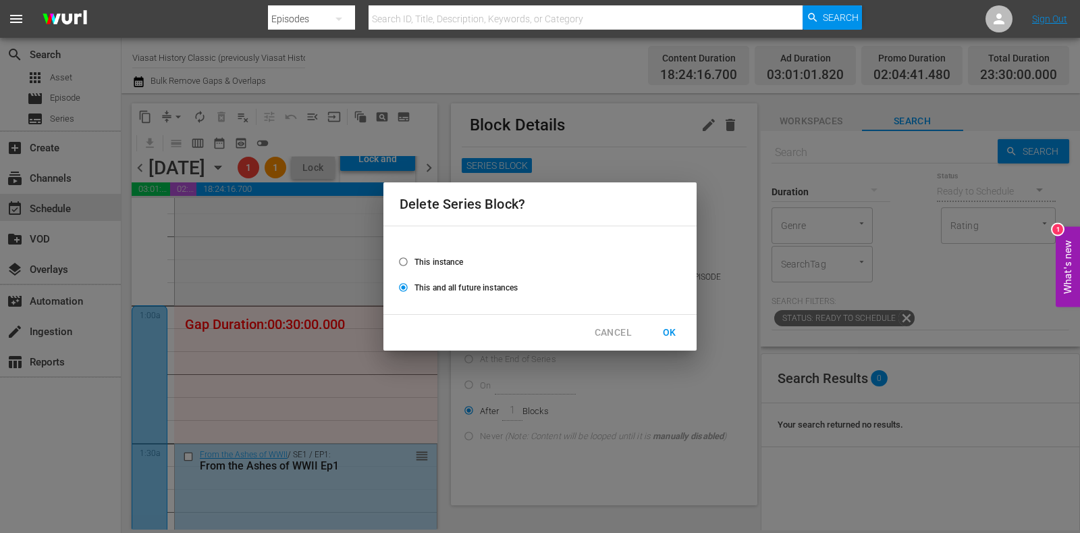
radio input "false"
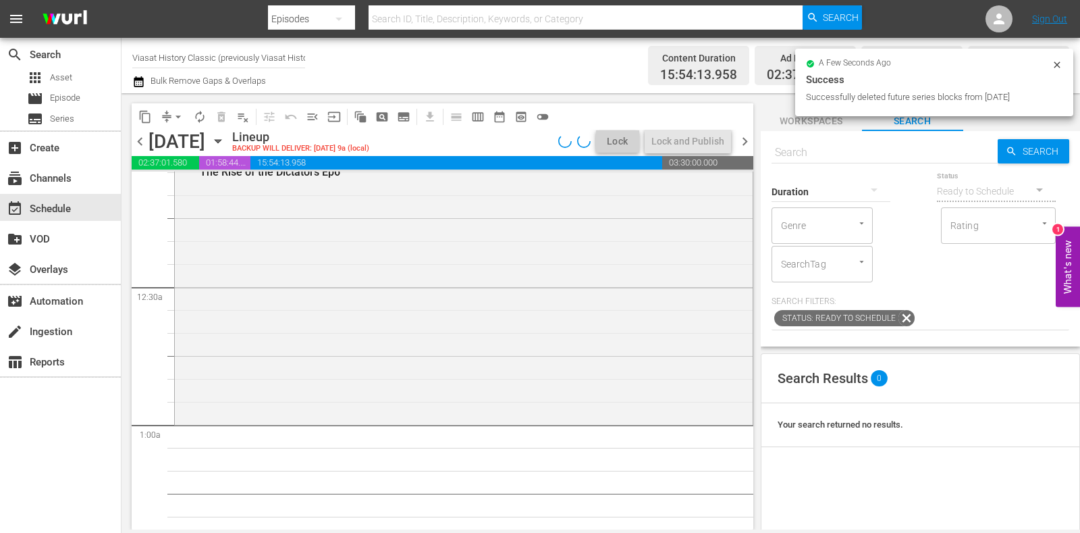
scroll to position [0, 0]
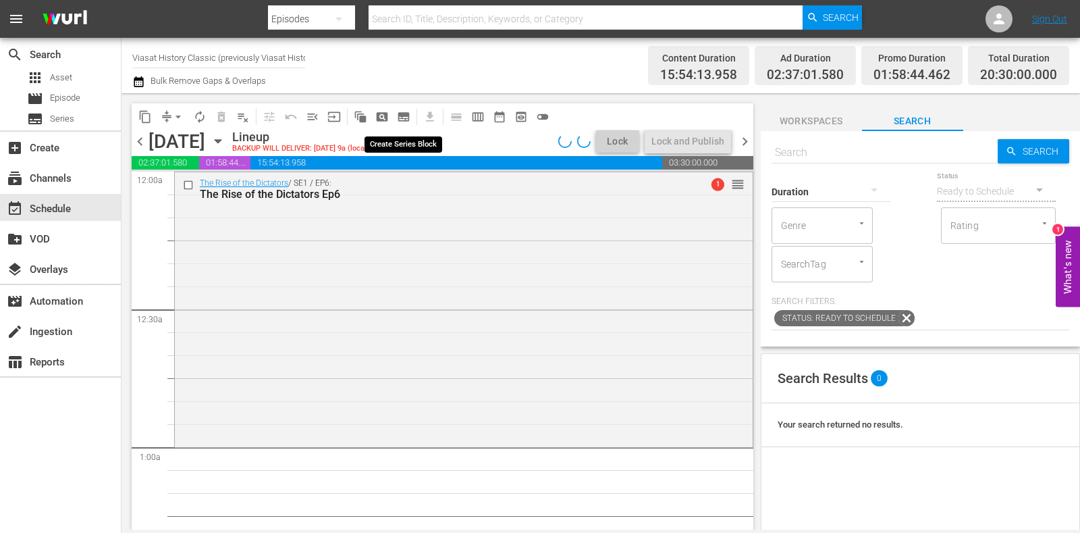
click at [402, 118] on span "subtitles_outlined" at bounding box center [403, 116] width 13 height 13
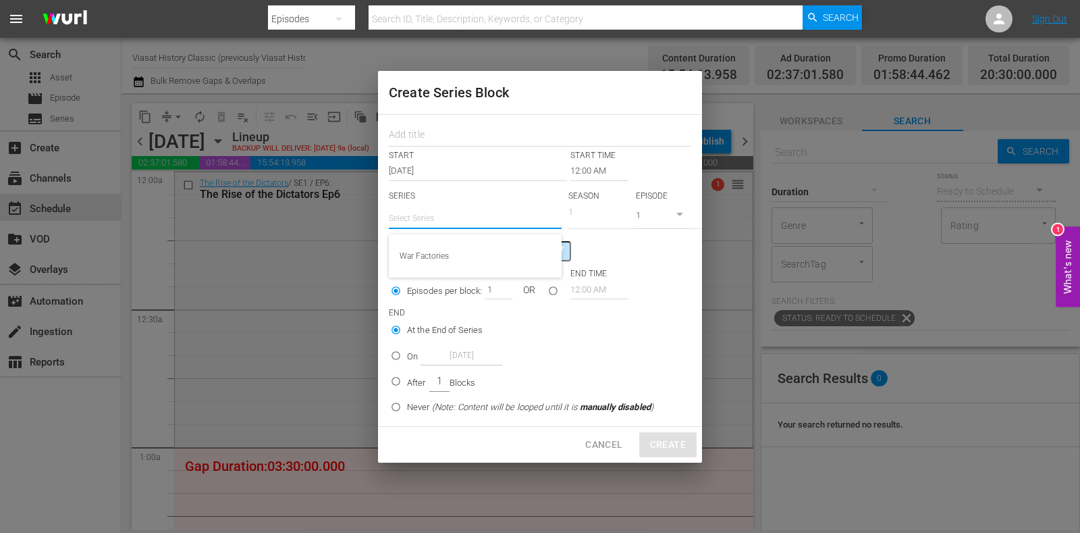
click at [442, 211] on input "text" at bounding box center [475, 218] width 173 height 32
click at [497, 295] on div "From the Ashes of WWII" at bounding box center [475, 288] width 151 height 32
type input "From the Ashes of WWII"
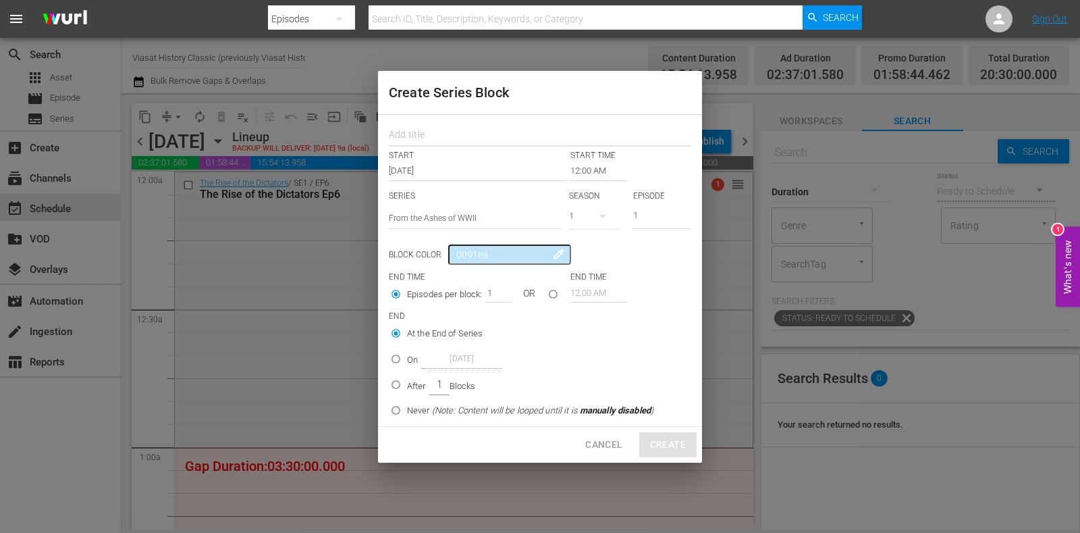
click at [468, 132] on input "text" at bounding box center [540, 136] width 302 height 21
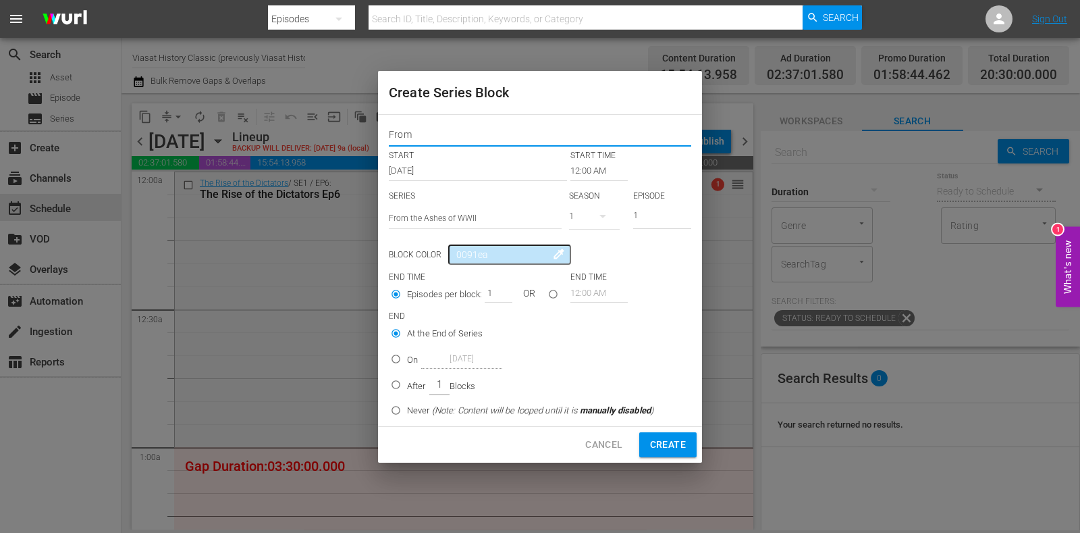
type input "From The Ashes of WWII"
click at [600, 170] on input "12:00 AM" at bounding box center [598, 170] width 57 height 19
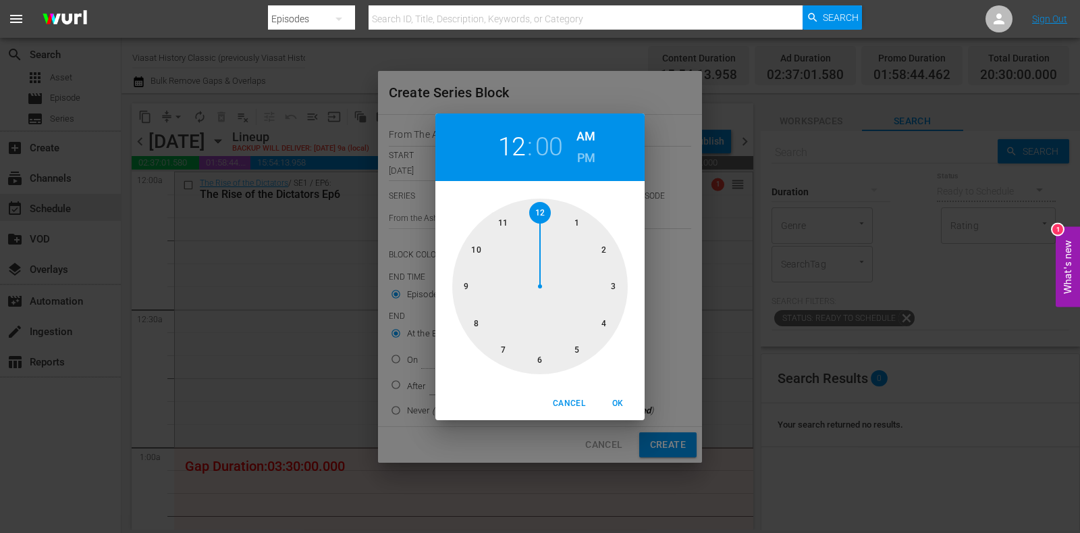
drag, startPoint x: 581, startPoint y: 224, endPoint x: 599, endPoint y: 277, distance: 55.7
click at [580, 224] on div at bounding box center [539, 285] width 175 height 175
click at [616, 400] on span "OK" at bounding box center [617, 403] width 32 height 14
type input "01:00 AM"
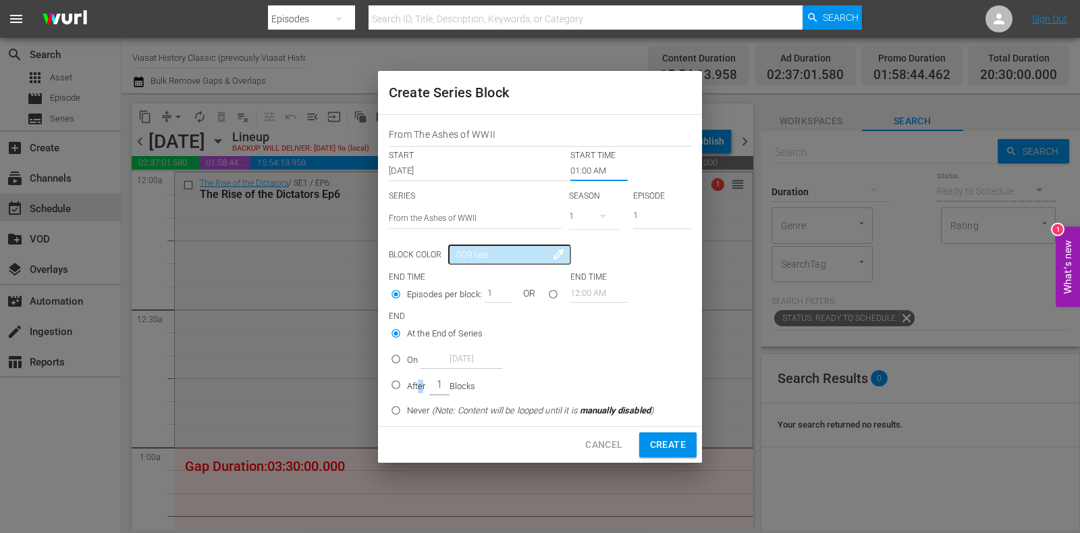
click at [420, 389] on p "After" at bounding box center [416, 385] width 19 height 13
radio input "false"
radio input "true"
drag, startPoint x: 491, startPoint y: 293, endPoint x: 475, endPoint y: 295, distance: 15.7
click at [475, 295] on div "Episodes per block: 1 OR" at bounding box center [480, 296] width 182 height 26
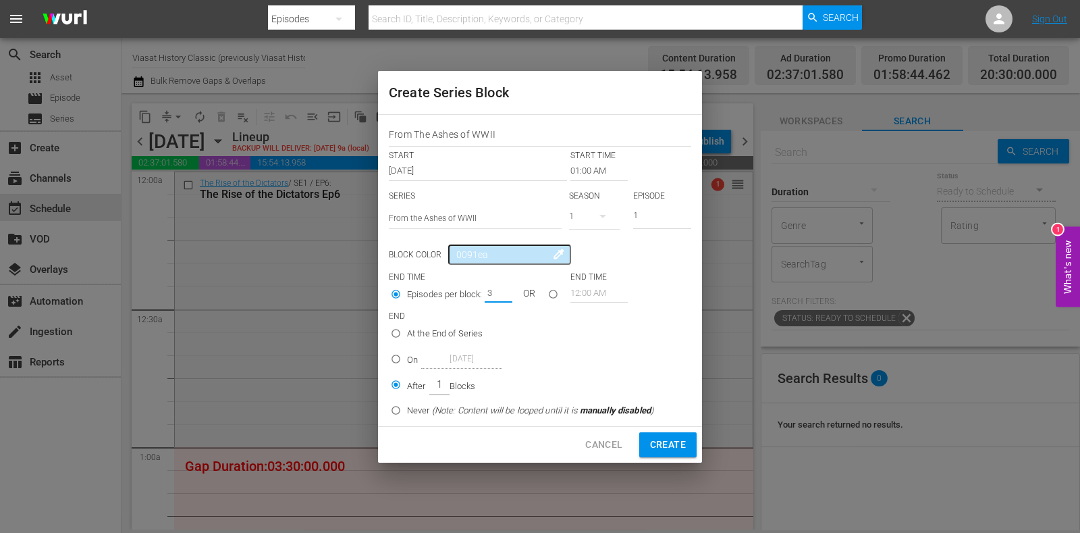
type input "3"
click at [661, 441] on span "Create" at bounding box center [668, 444] width 36 height 17
type input "12:00 AM"
type input "1"
radio input "true"
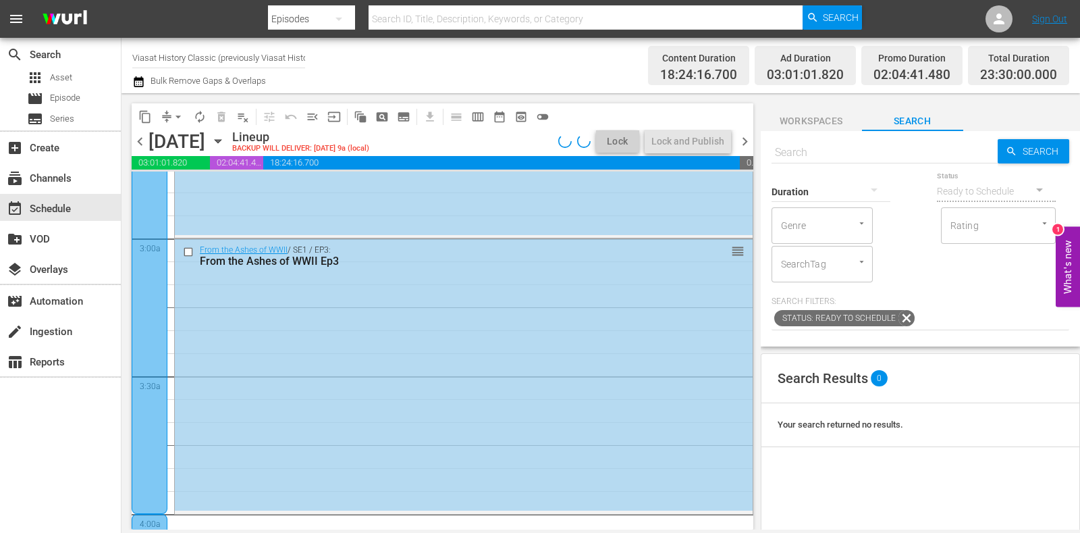
scroll to position [1096, 0]
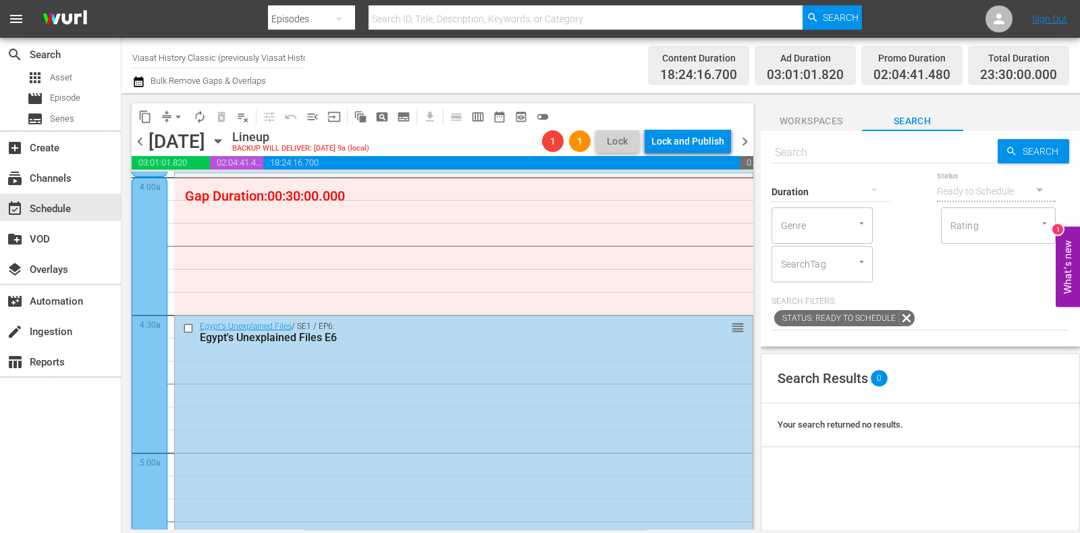
drag, startPoint x: 163, startPoint y: 218, endPoint x: 200, endPoint y: 211, distance: 37.2
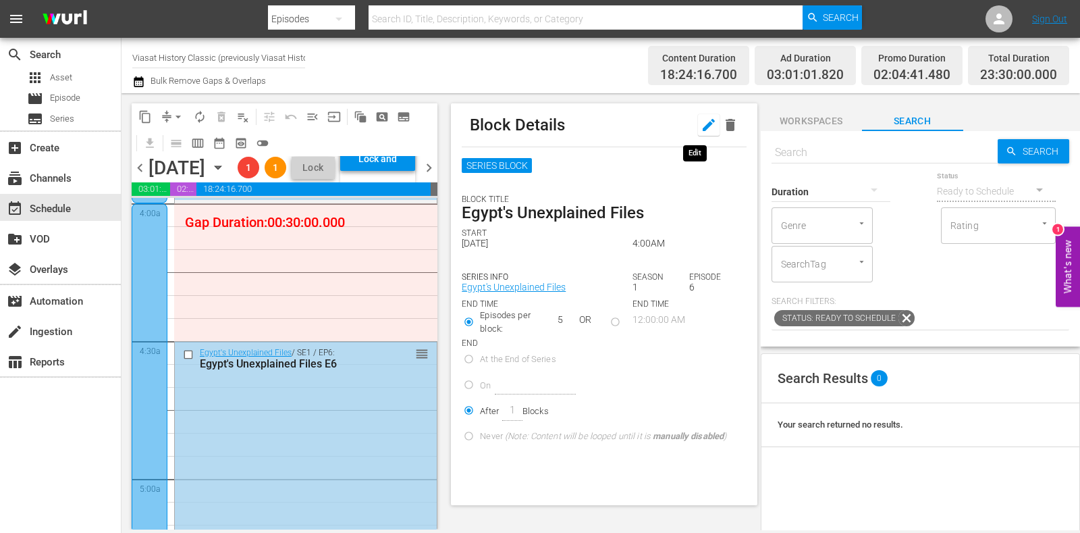
click at [705, 124] on button "button" at bounding box center [709, 125] width 22 height 22
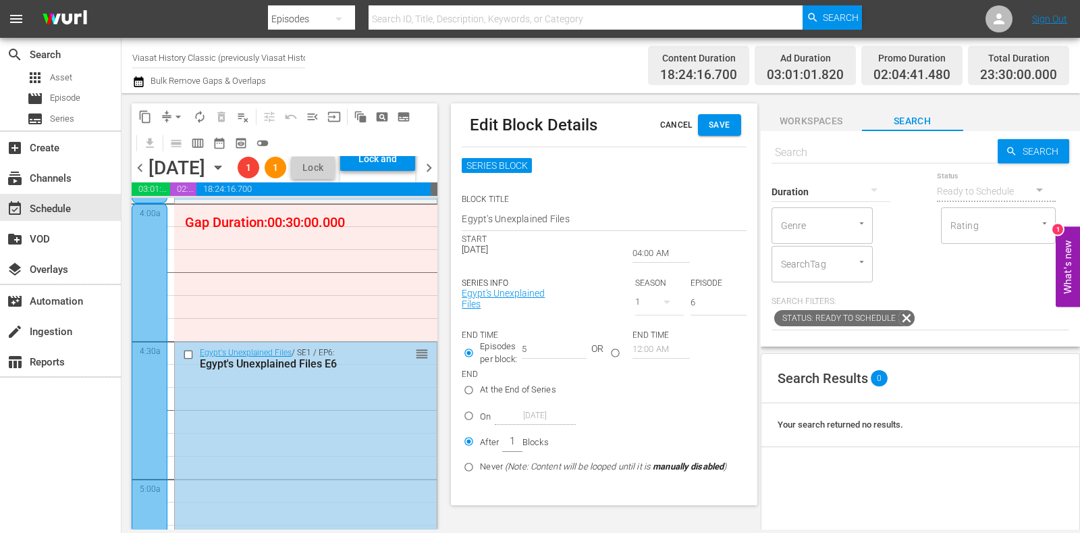
click at [649, 254] on input "04:00 AM" at bounding box center [660, 253] width 57 height 19
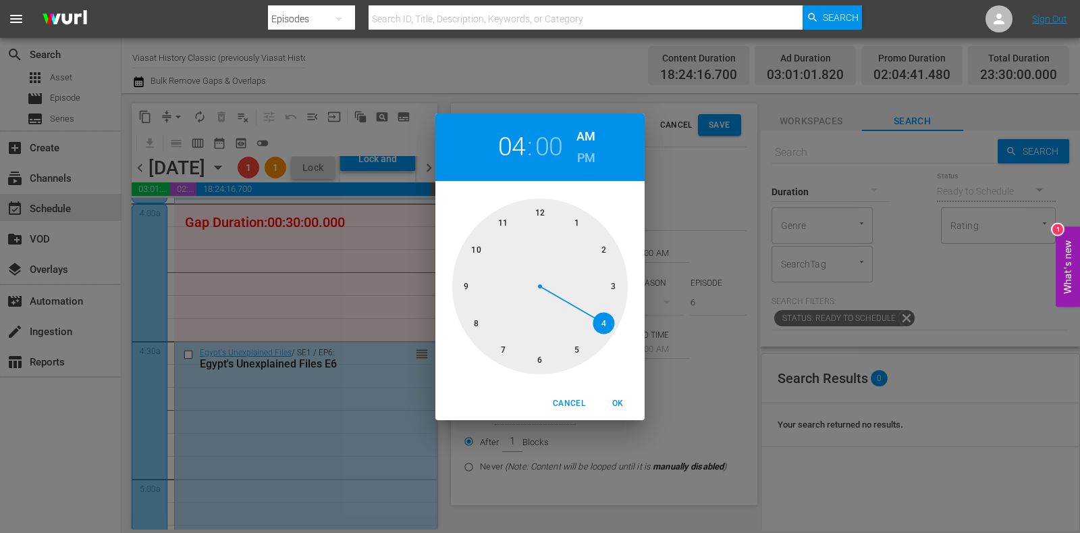
click at [606, 317] on div at bounding box center [539, 285] width 175 height 175
click at [538, 362] on div at bounding box center [539, 285] width 175 height 175
click at [592, 156] on h6 "PM" at bounding box center [586, 158] width 18 height 22
click at [628, 396] on span "OK" at bounding box center [617, 403] width 32 height 14
type input "04:30 PM"
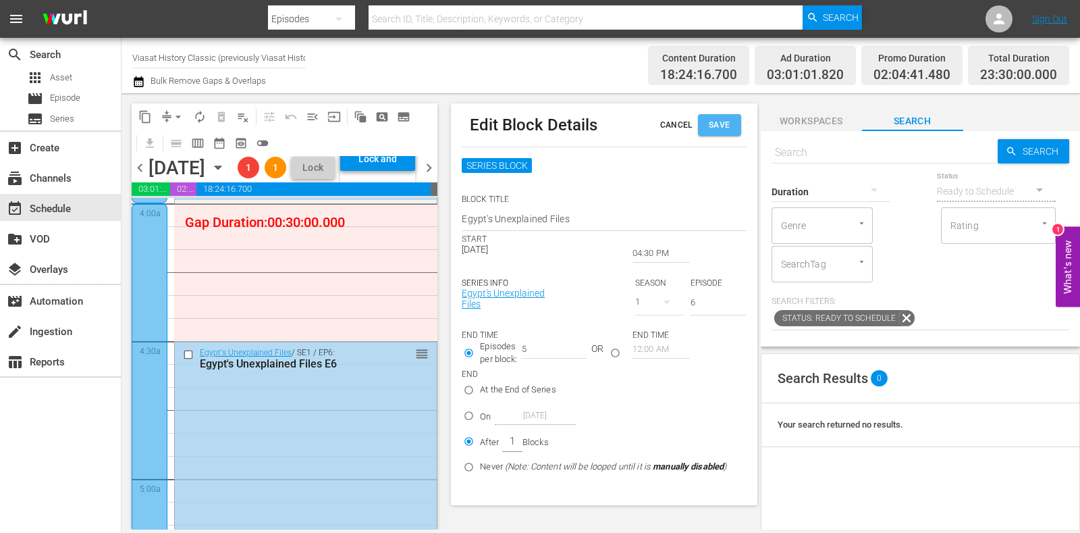
click at [722, 121] on span "Save" at bounding box center [720, 125] width 22 height 14
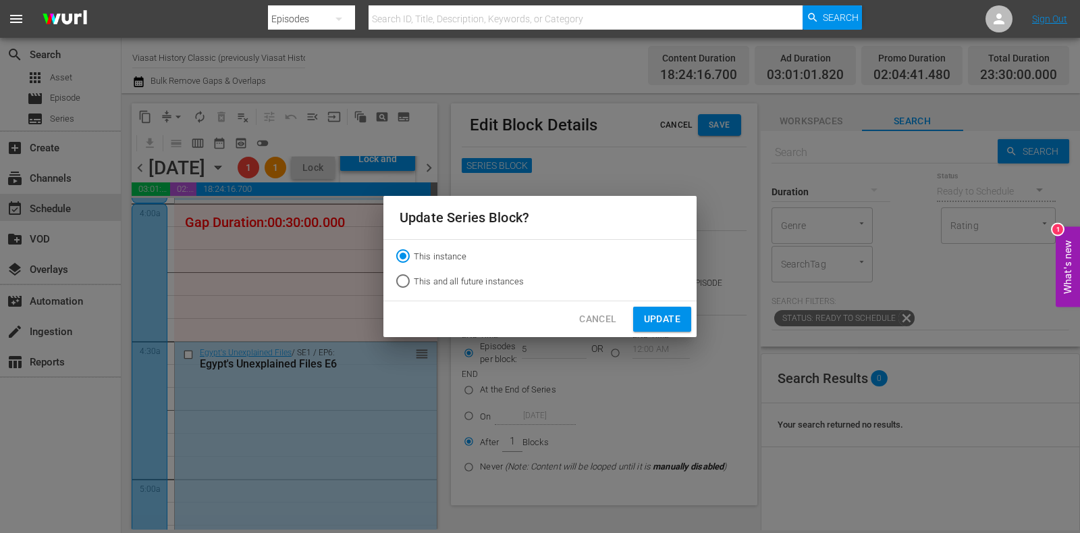
click at [496, 285] on span "This and all future instances" at bounding box center [469, 281] width 111 height 13
click at [414, 285] on input "This and all future instances" at bounding box center [403, 284] width 22 height 22
radio input "true"
click at [657, 311] on span "Update" at bounding box center [662, 318] width 36 height 17
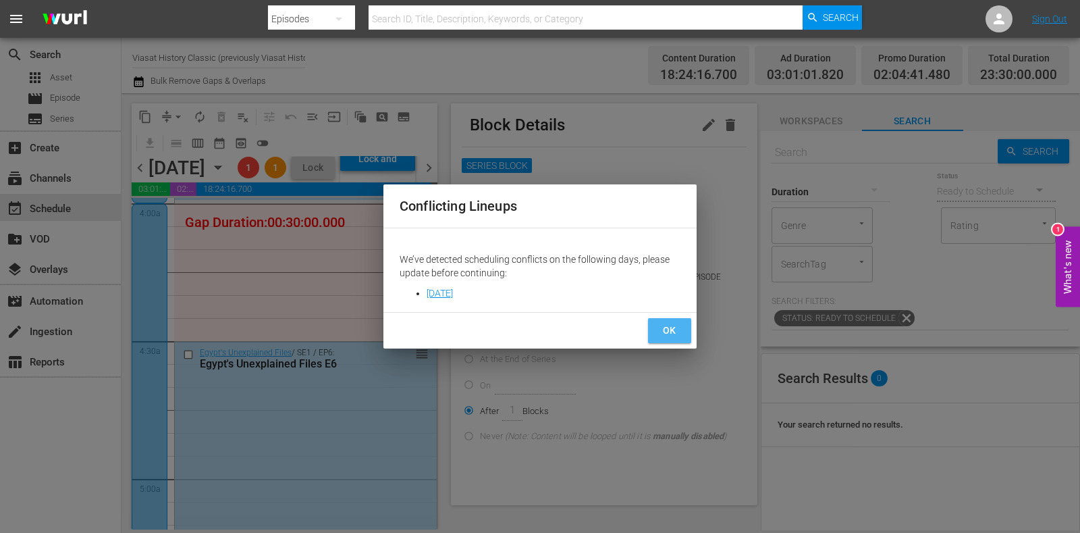
click at [665, 329] on span "OK" at bounding box center [670, 330] width 22 height 17
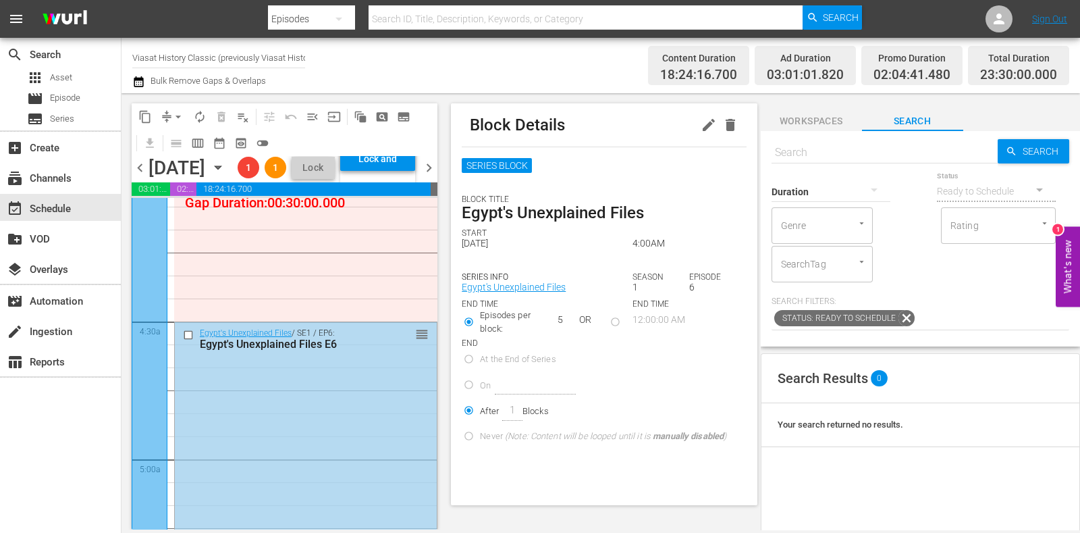
scroll to position [1012, 0]
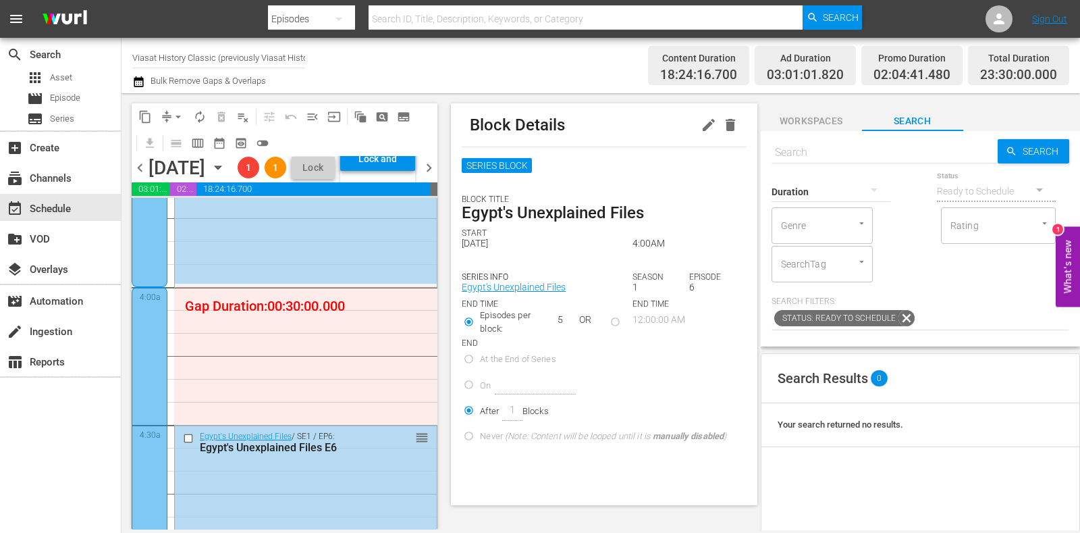
click at [726, 120] on button "button" at bounding box center [730, 125] width 22 height 22
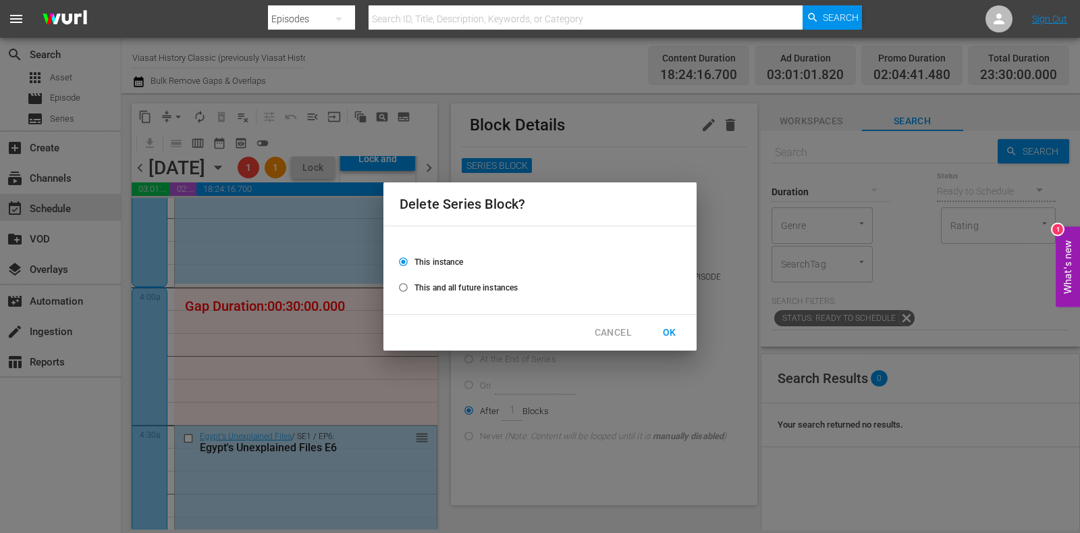
click at [474, 288] on span "This and all future instances" at bounding box center [465, 287] width 103 height 12
click at [414, 288] on input "This and all future instances" at bounding box center [403, 290] width 22 height 22
radio input "true"
click at [670, 337] on span "OK" at bounding box center [670, 332] width 22 height 17
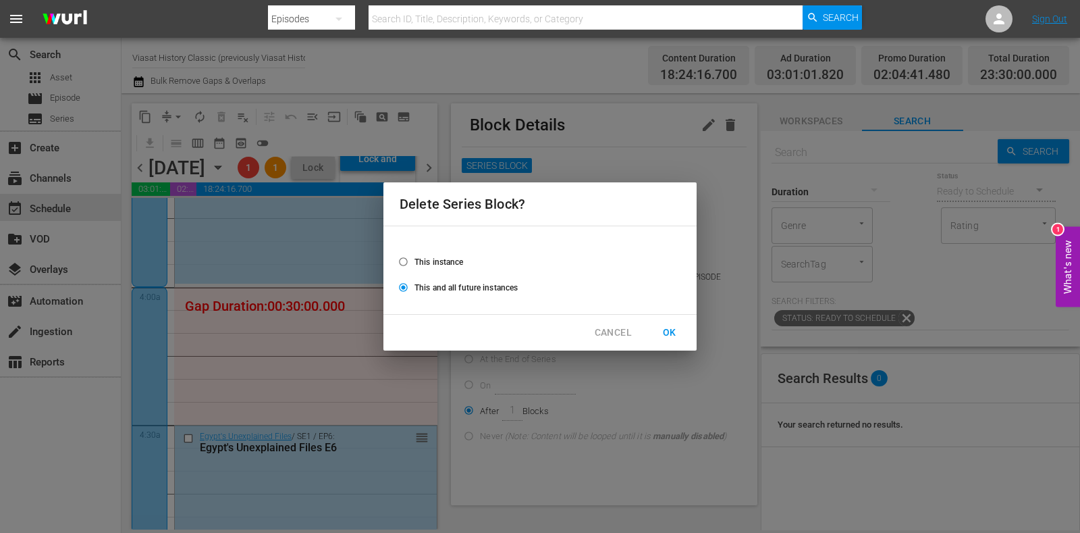
radio input "false"
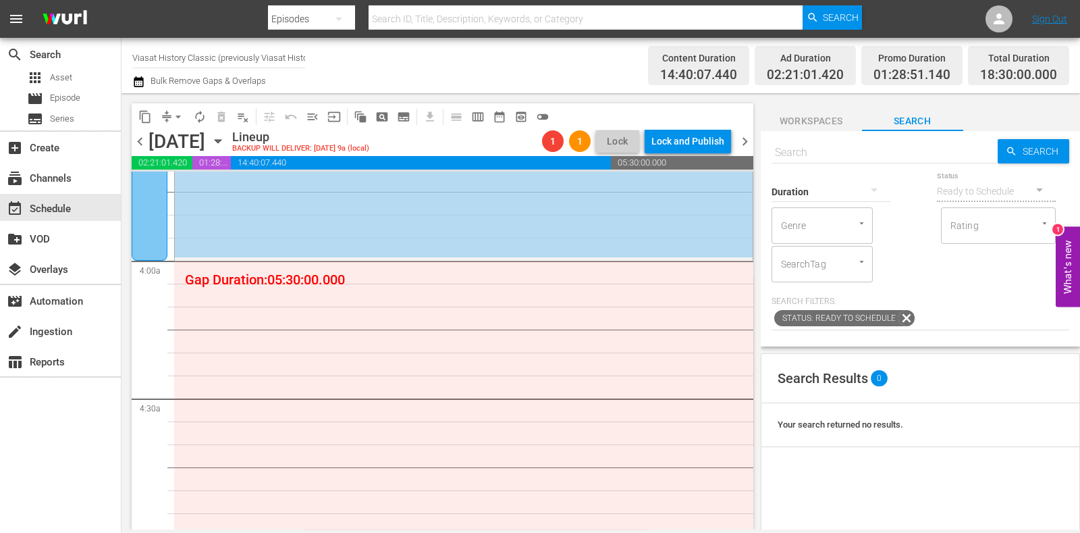
click at [409, 111] on span "subtitles_outlined" at bounding box center [403, 116] width 13 height 13
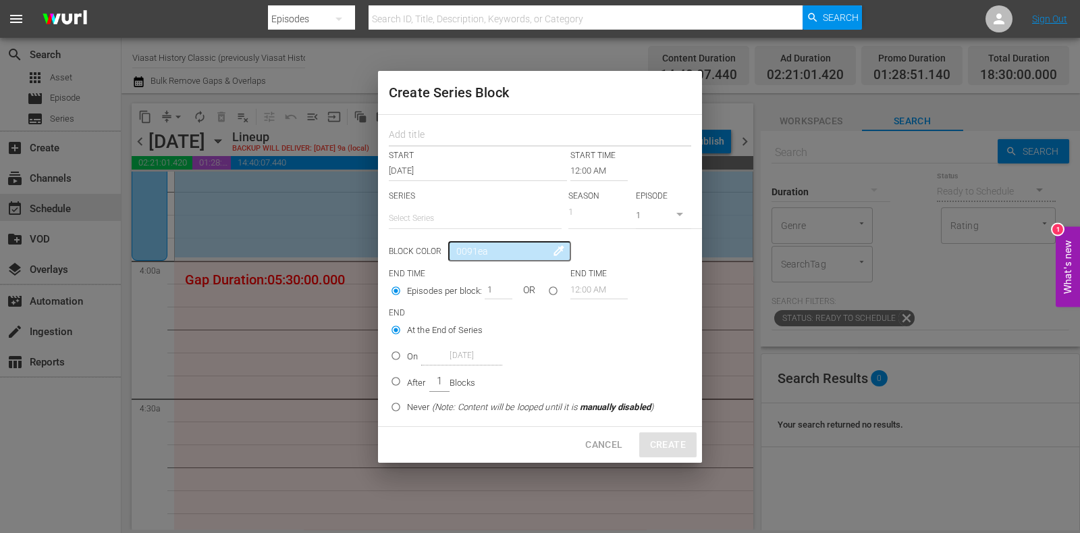
click at [439, 132] on input "text" at bounding box center [540, 136] width 302 height 21
type input "Egypt's Unexplained Files"
drag, startPoint x: 523, startPoint y: 138, endPoint x: 356, endPoint y: 150, distance: 167.8
click at [354, 148] on div "Create Series Block Egypt's Unexplained Files START START TIME Oct 5th 2025 12:…" at bounding box center [540, 266] width 1080 height 533
click at [446, 218] on input "text" at bounding box center [475, 218] width 173 height 32
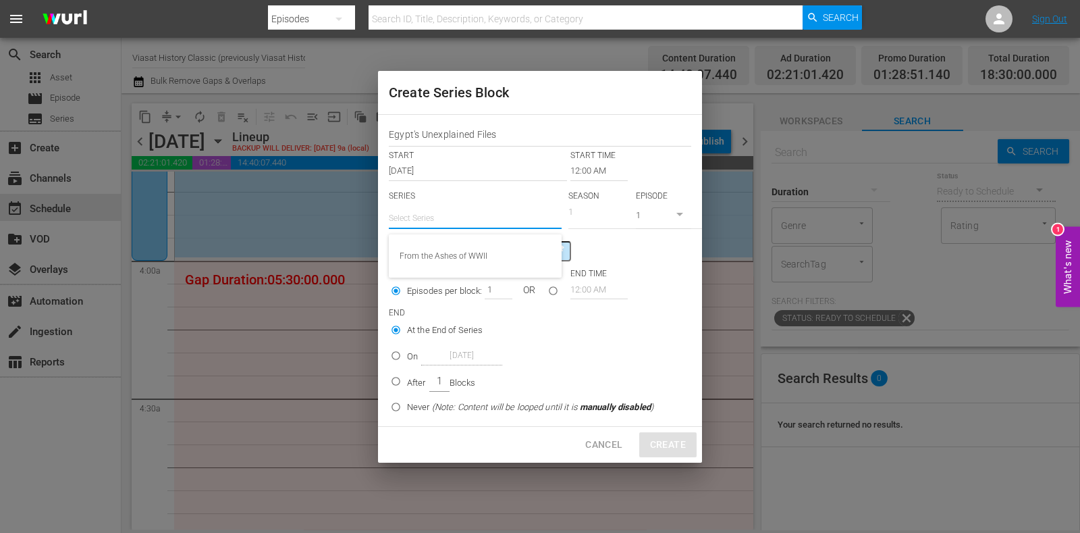
paste input "Egypt's Unexplained Files"
click at [480, 259] on div "Egypt's Unexplained Files" at bounding box center [475, 256] width 151 height 32
type input "Egypt's Unexplained Files"
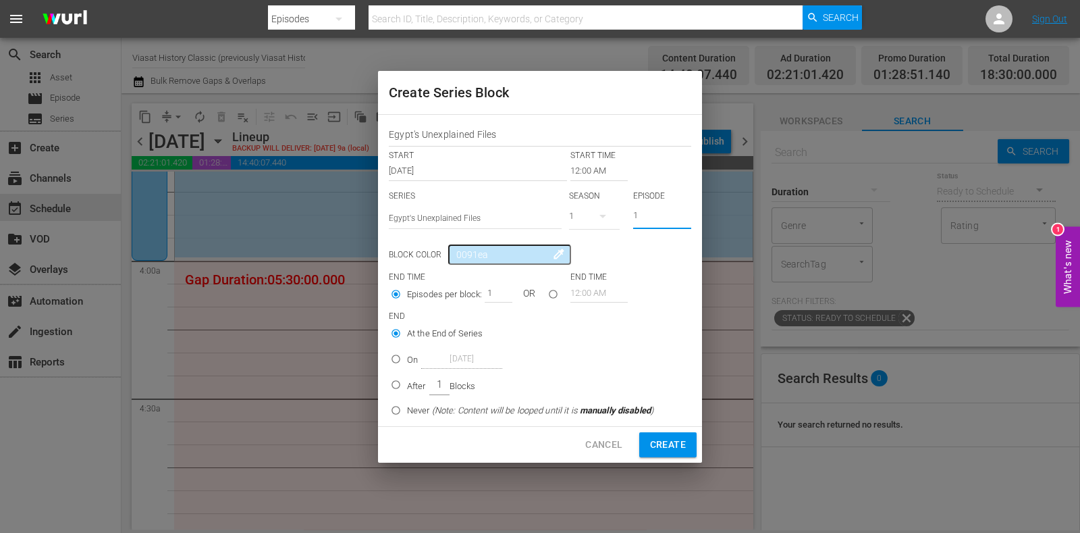
drag, startPoint x: 657, startPoint y: 216, endPoint x: 557, endPoint y: 216, distance: 99.9
click at [557, 216] on div "SERIES Select Series Egypt's Unexplained Files SEASON 1 EPISODE 1" at bounding box center [540, 213] width 302 height 47
type input "6"
click at [581, 172] on input "12:00 AM" at bounding box center [598, 170] width 57 height 19
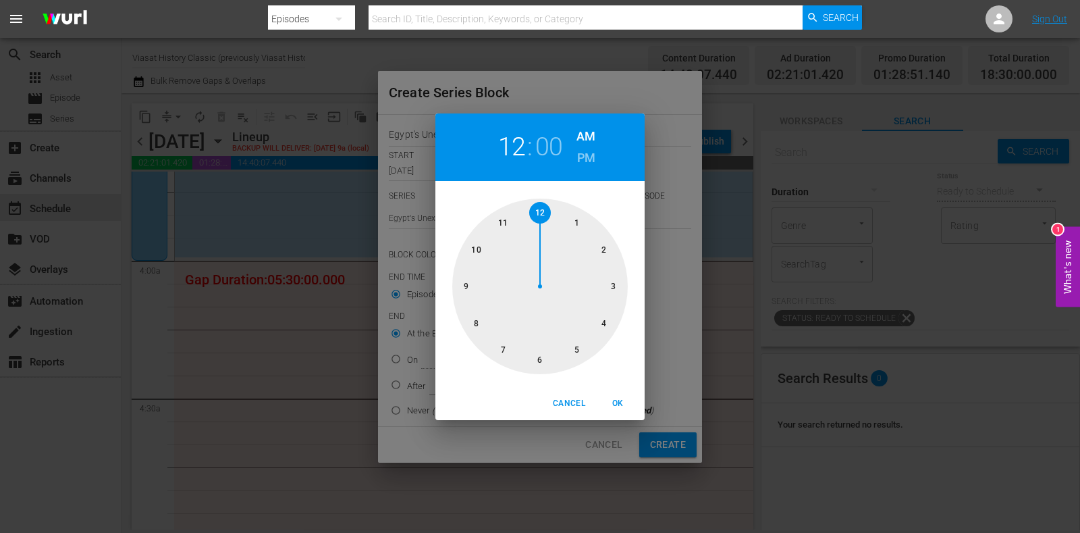
click at [597, 321] on div at bounding box center [539, 285] width 175 height 175
drag, startPoint x: 622, startPoint y: 403, endPoint x: 481, endPoint y: 400, distance: 140.4
click at [621, 403] on span "OK" at bounding box center [617, 403] width 32 height 14
type input "04:00 AM"
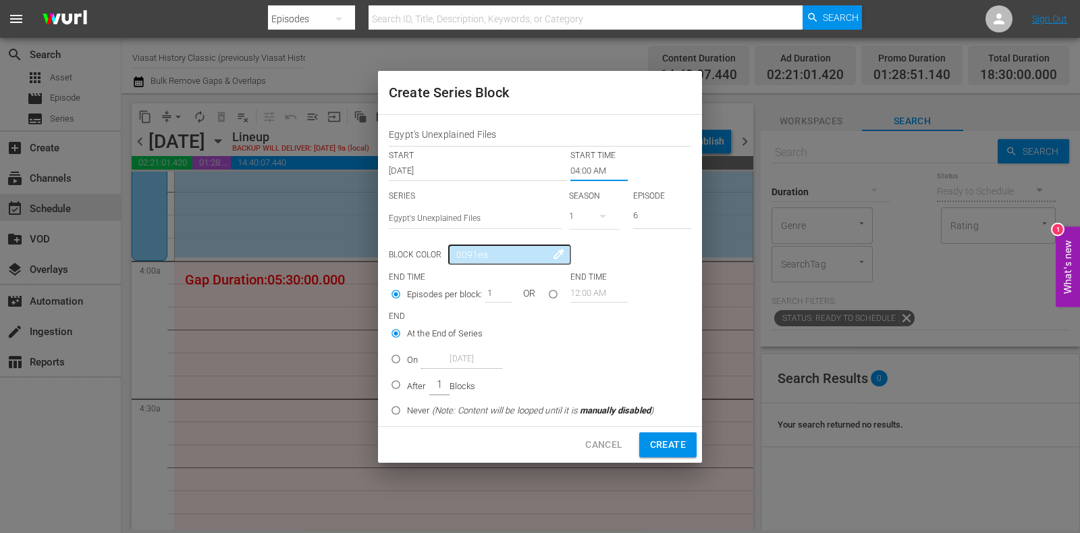
drag, startPoint x: 400, startPoint y: 386, endPoint x: 451, endPoint y: 342, distance: 67.0
click at [400, 385] on input "After 1 Blocks" at bounding box center [396, 387] width 22 height 22
radio input "true"
drag, startPoint x: 488, startPoint y: 294, endPoint x: 522, endPoint y: 292, distance: 33.8
click at [520, 292] on div "Episodes per block: 1 OR" at bounding box center [480, 296] width 182 height 26
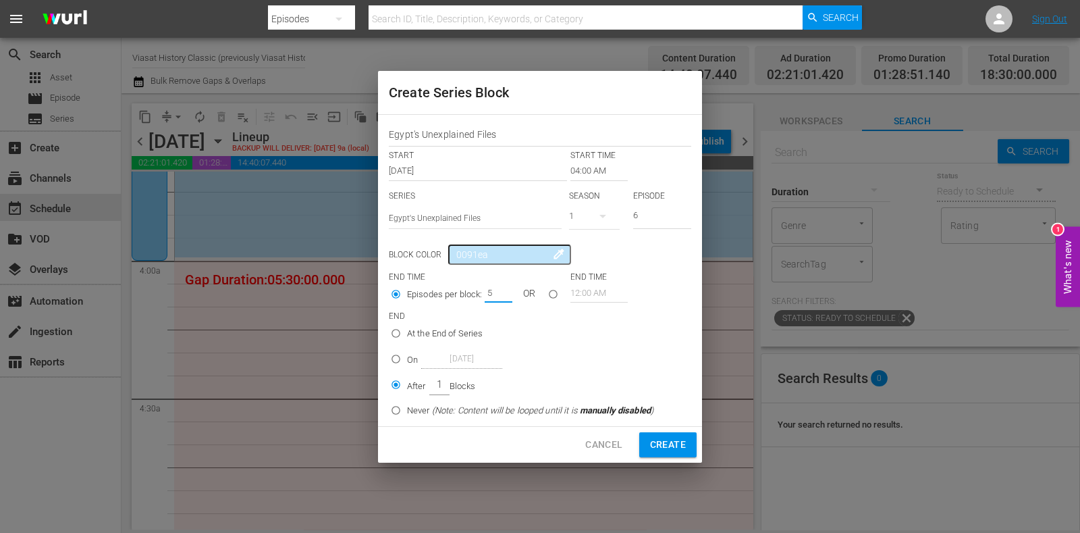
type input "5"
click at [668, 444] on span "Create" at bounding box center [668, 444] width 36 height 17
type input "12:00 AM"
type input "1"
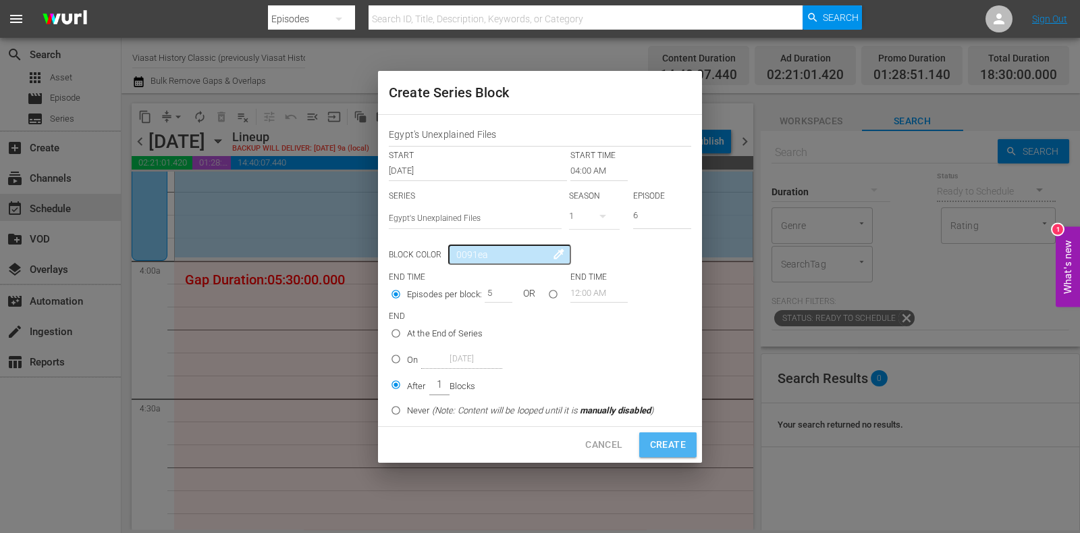
radio input "true"
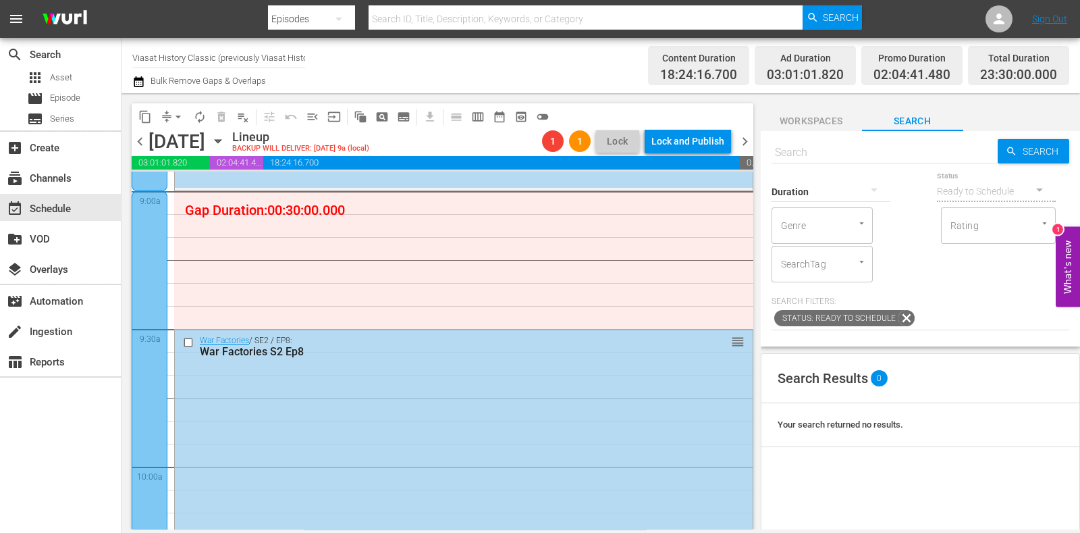
scroll to position [2362, 0]
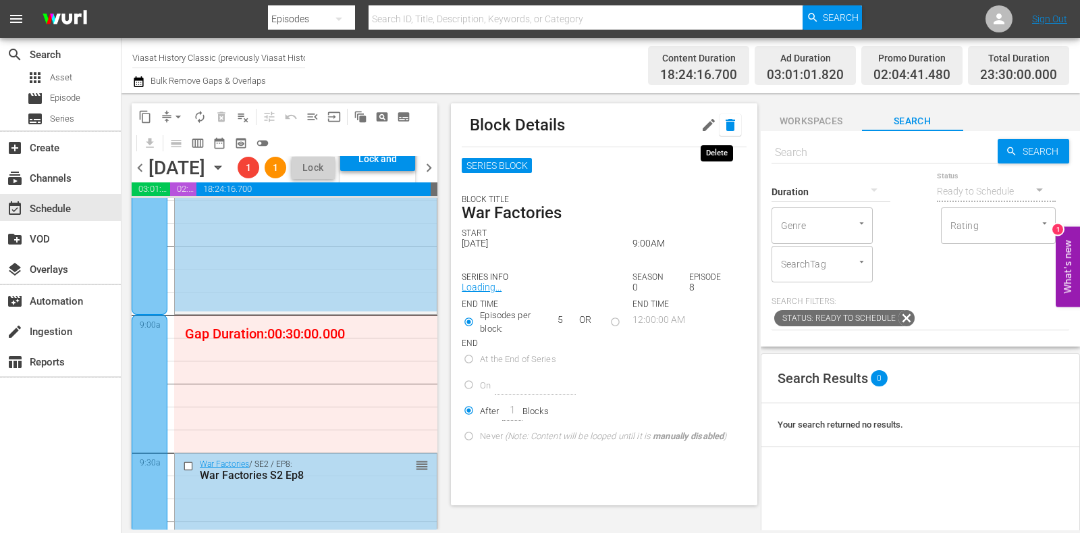
click at [726, 129] on icon "button" at bounding box center [730, 125] width 9 height 12
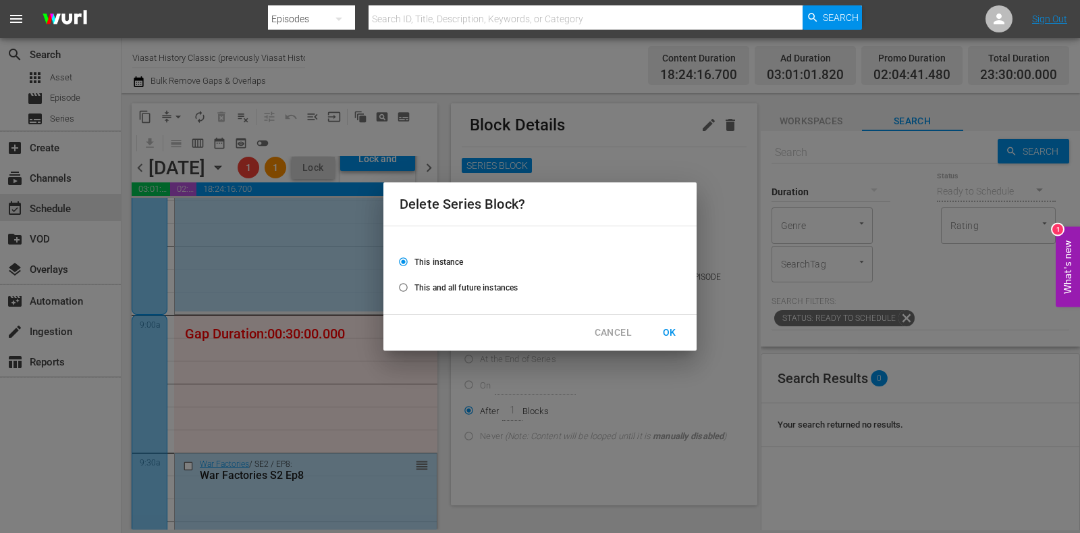
click at [466, 289] on span "This and all future instances" at bounding box center [465, 287] width 103 height 12
click at [414, 289] on input "This and all future instances" at bounding box center [403, 290] width 22 height 22
radio input "true"
click at [682, 335] on button "OK" at bounding box center [669, 332] width 43 height 25
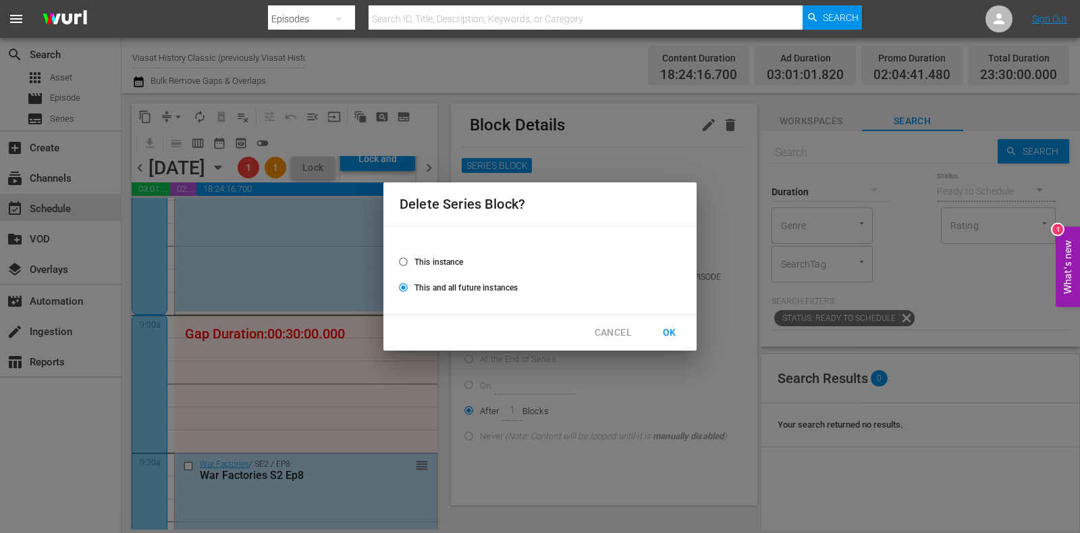
radio input "false"
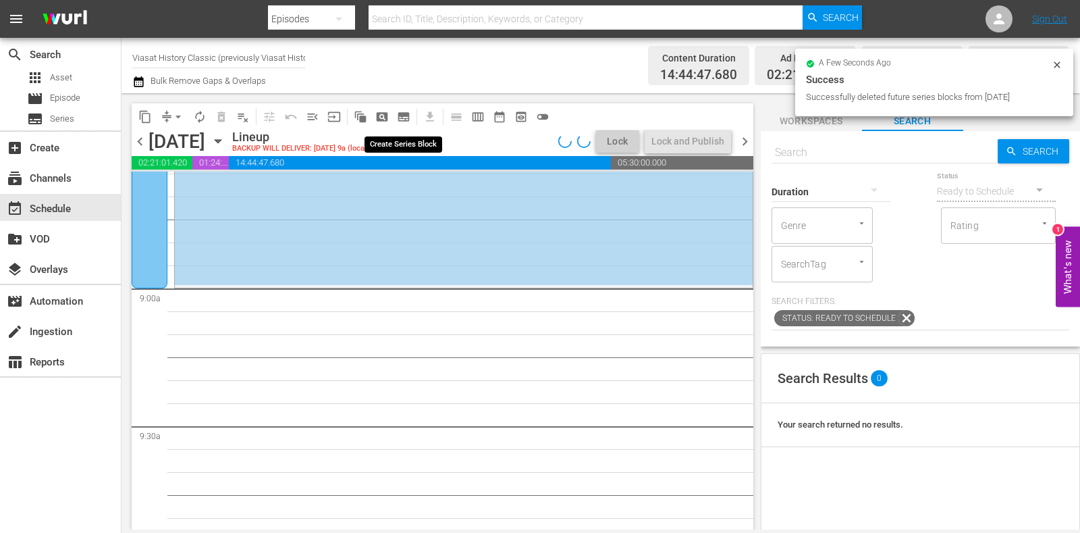
click at [406, 117] on span "subtitles_outlined" at bounding box center [403, 116] width 13 height 13
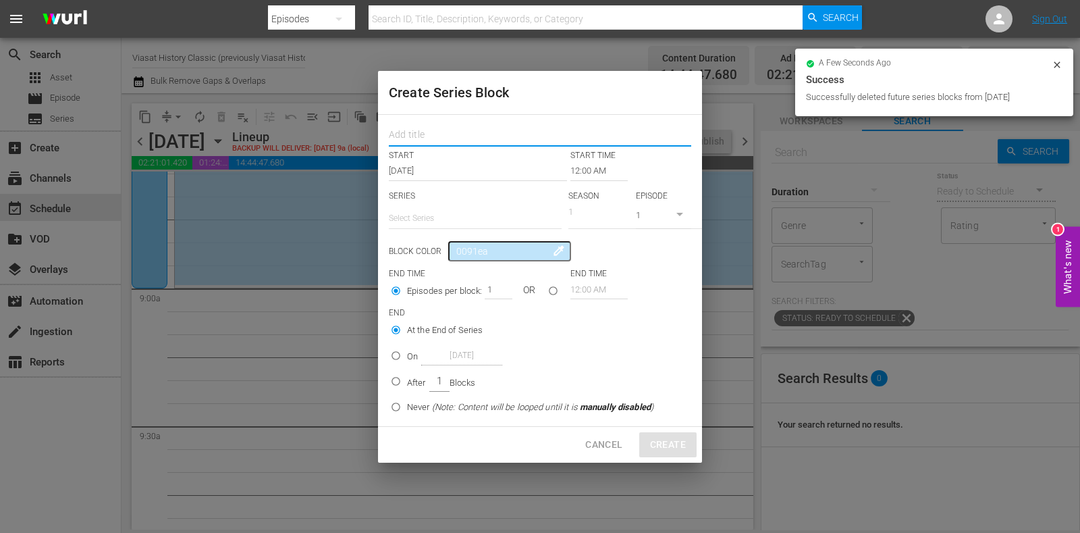
click at [449, 146] on input "text" at bounding box center [540, 136] width 302 height 21
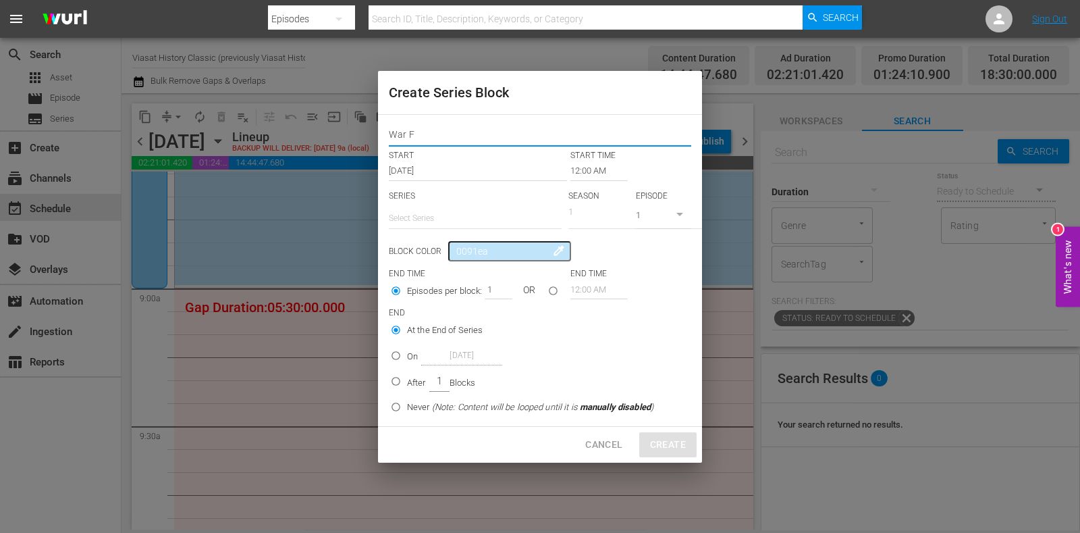
type input "War Factories"
drag, startPoint x: 315, startPoint y: 138, endPoint x: 434, endPoint y: 207, distance: 137.6
click at [313, 138] on div "Create Series Block War Factories START START TIME Oct 5th 2025 12:00 AM SERIES…" at bounding box center [540, 266] width 1080 height 533
click at [435, 221] on input "text" at bounding box center [475, 218] width 173 height 32
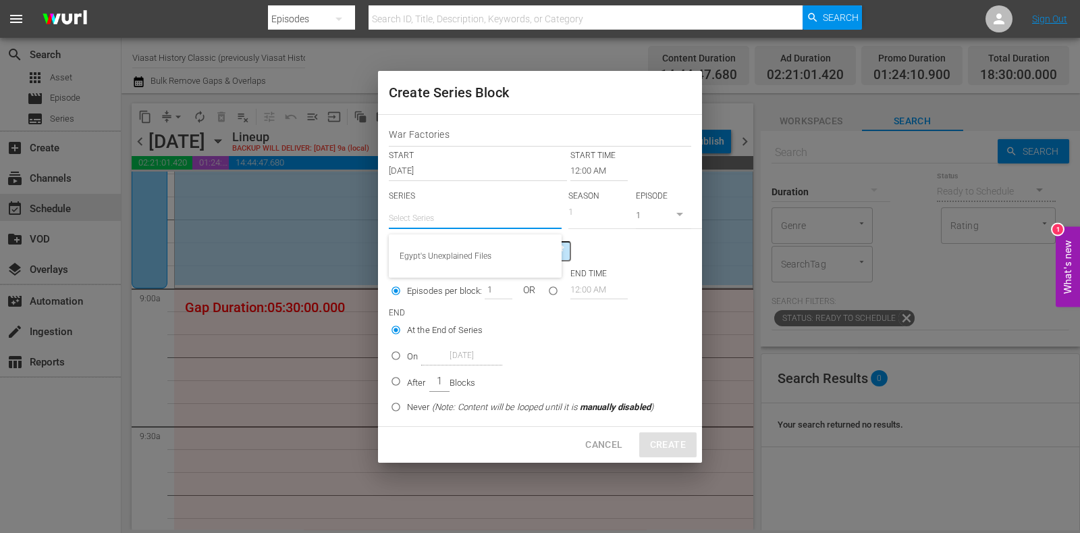
paste input "War Factories"
click at [484, 256] on div "War Factories" at bounding box center [475, 256] width 151 height 32
type input "War Factories"
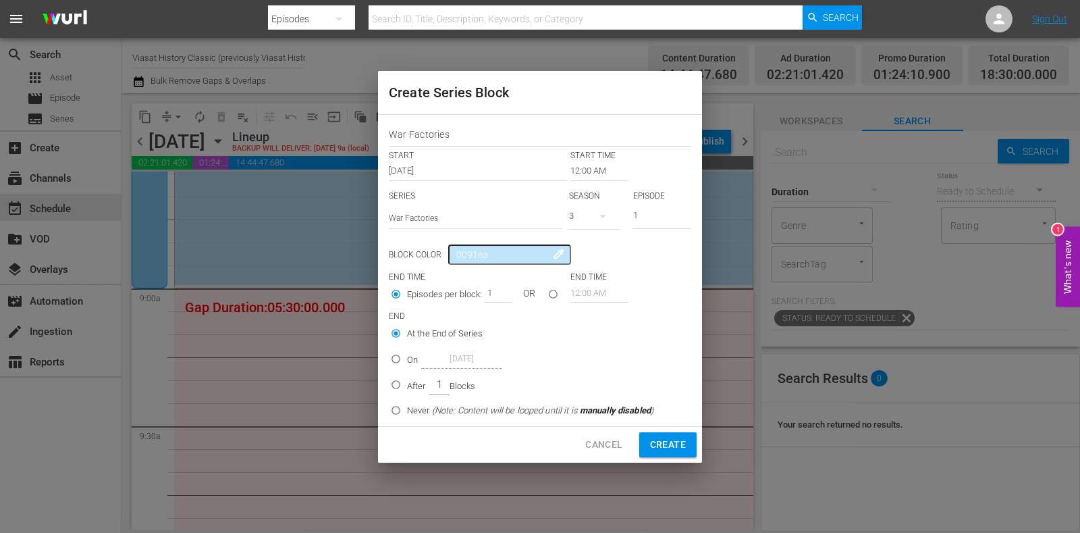
click at [598, 217] on icon "button" at bounding box center [603, 216] width 16 height 16
click at [600, 269] on div "2" at bounding box center [587, 273] width 37 height 13
drag, startPoint x: 612, startPoint y: 211, endPoint x: 592, endPoint y: 207, distance: 20.5
click at [593, 211] on div "SERIES Select Series War Factories SEASON 2 EPISODE 1" at bounding box center [540, 213] width 302 height 47
type input "8"
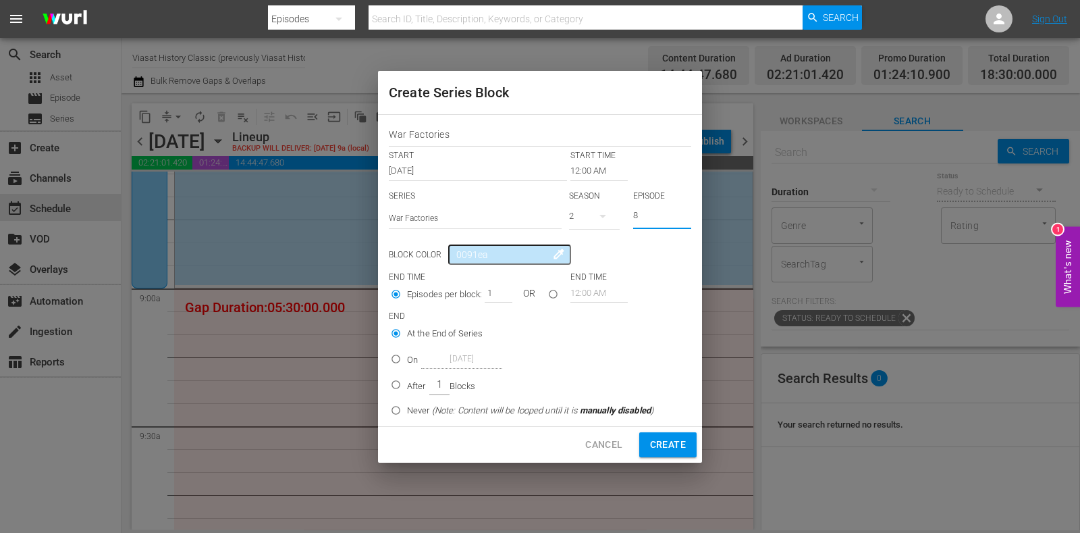
click at [594, 175] on input "12:00 AM" at bounding box center [598, 170] width 57 height 19
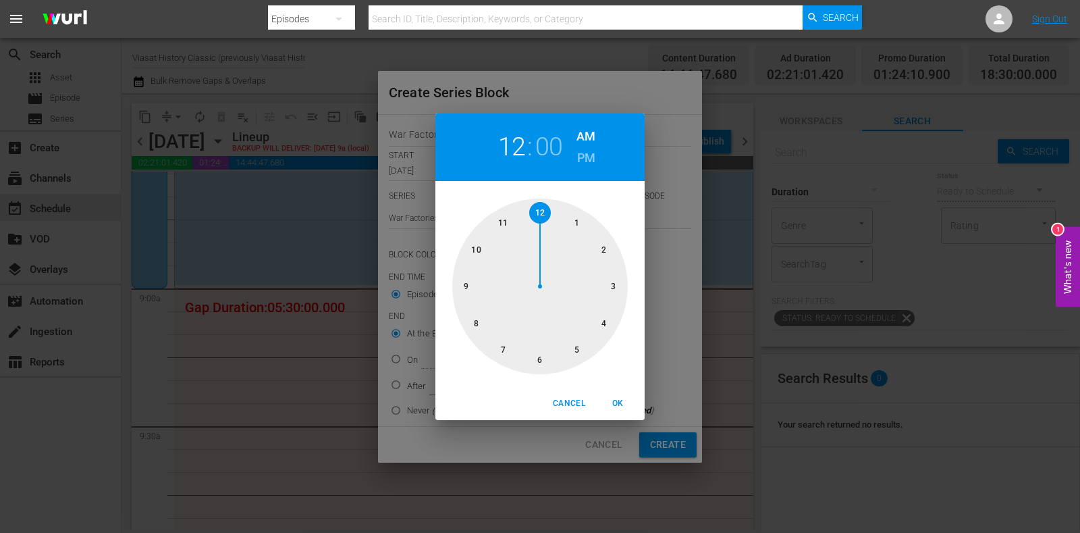
click at [464, 288] on div at bounding box center [539, 285] width 175 height 175
click at [610, 396] on span "OK" at bounding box center [617, 403] width 32 height 14
type input "09:00 AM"
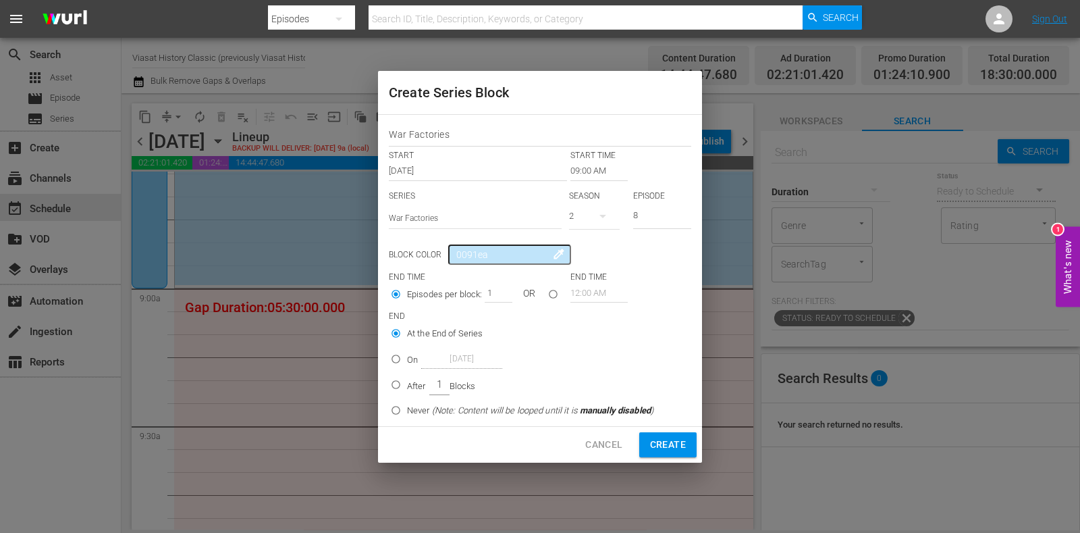
click at [412, 379] on div "After 1 Blocks" at bounding box center [441, 385] width 68 height 21
click at [407, 379] on input "After 1 Blocks" at bounding box center [396, 387] width 22 height 22
radio input "false"
radio input "true"
drag, startPoint x: 491, startPoint y: 295, endPoint x: 579, endPoint y: 346, distance: 101.3
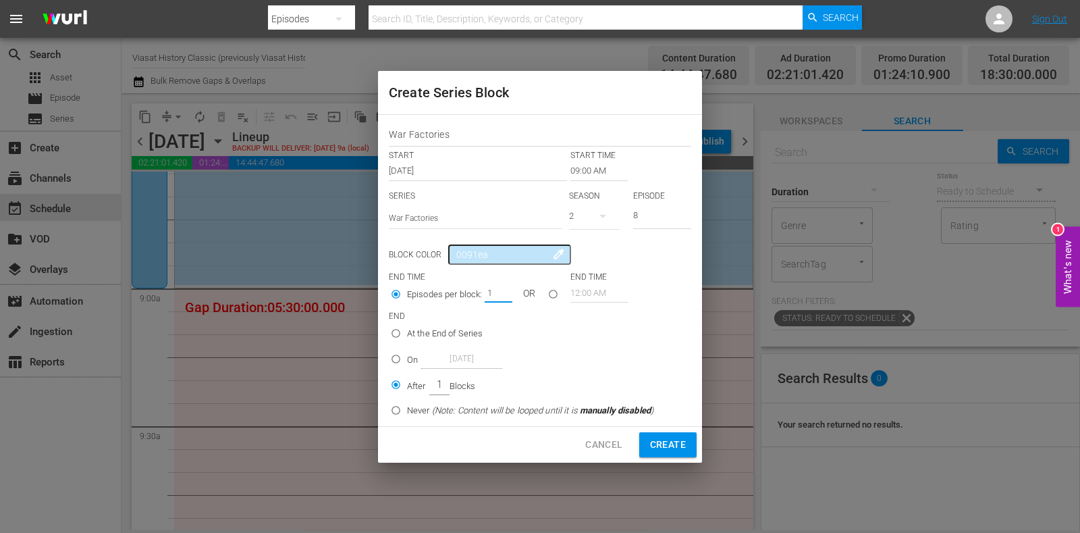
click at [503, 295] on input "1" at bounding box center [495, 292] width 20 height 19
type input "5"
click at [659, 437] on span "Create" at bounding box center [668, 444] width 36 height 17
type input "12:00 AM"
type input "1"
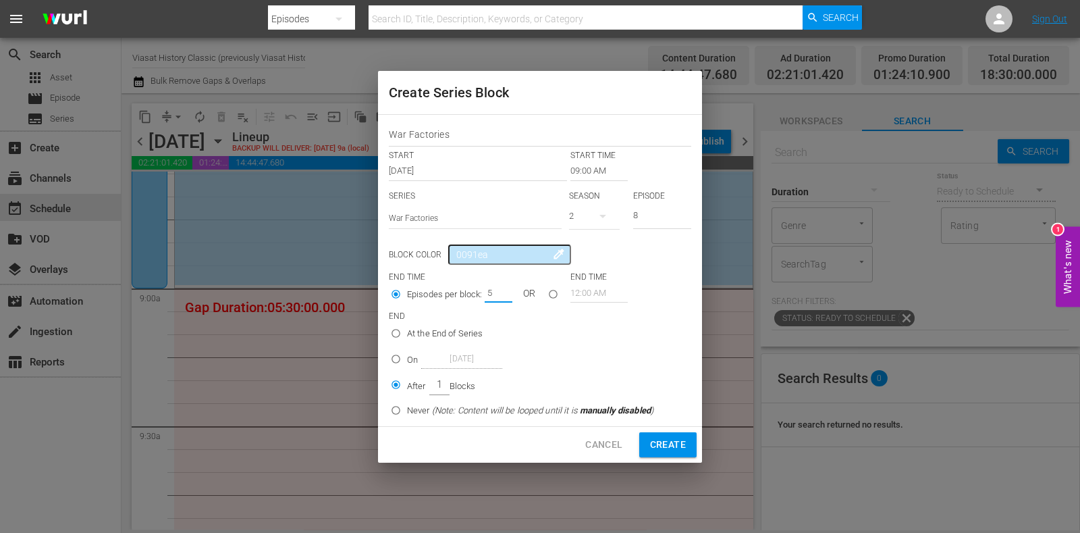
type input "1"
radio input "true"
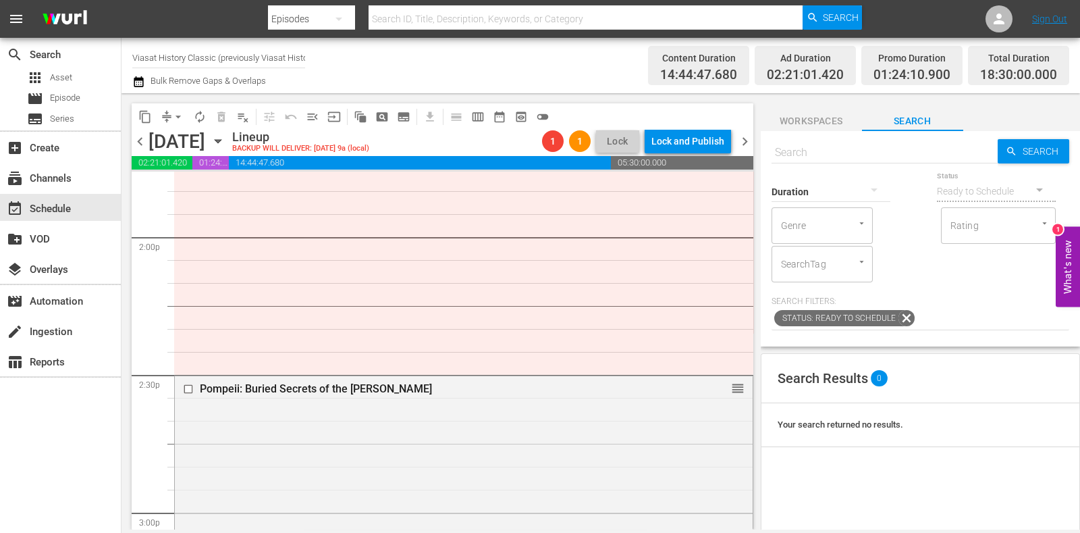
scroll to position [3797, 0]
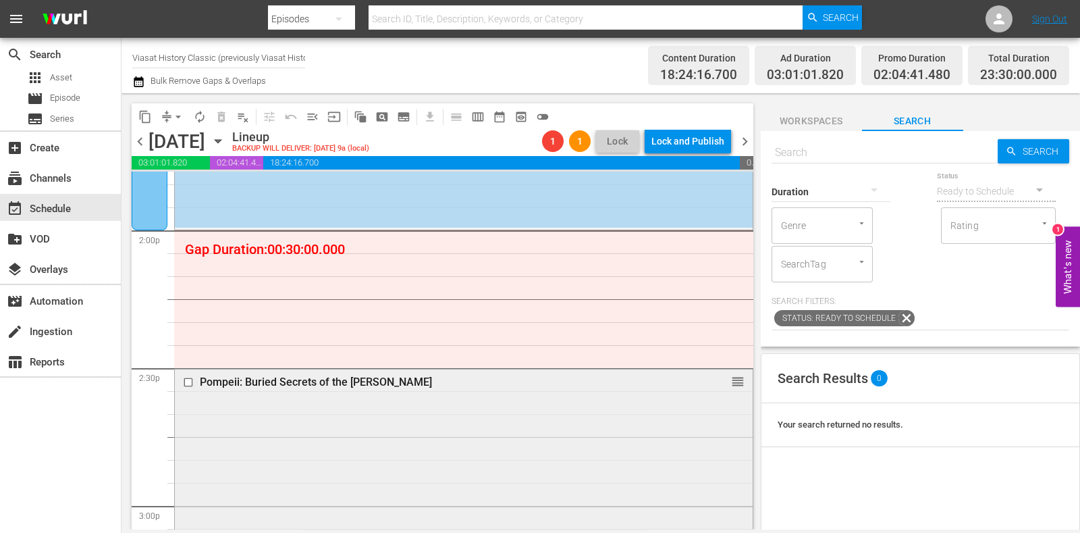
click at [187, 383] on input "checkbox" at bounding box center [190, 381] width 14 height 11
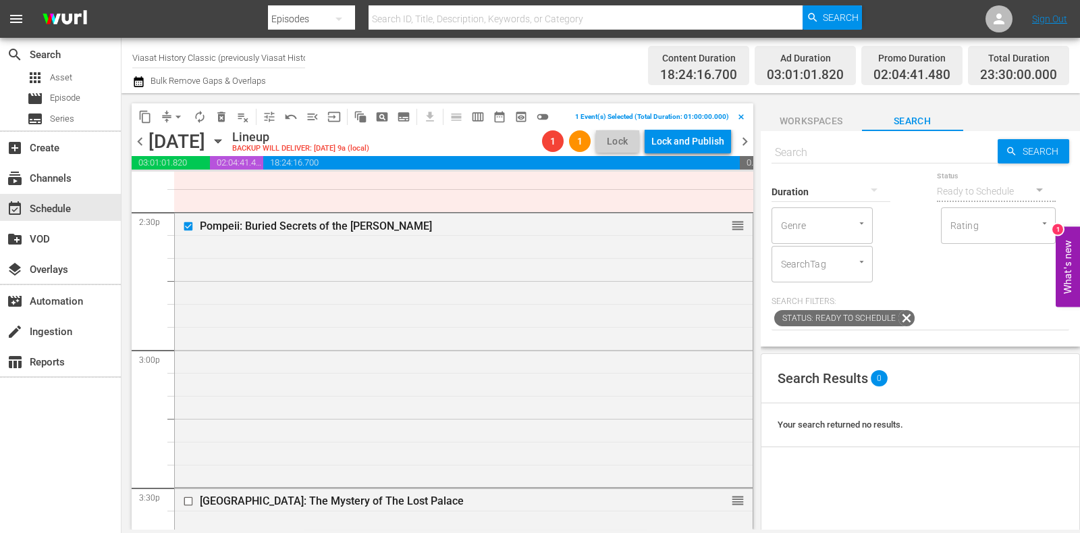
scroll to position [4134, 0]
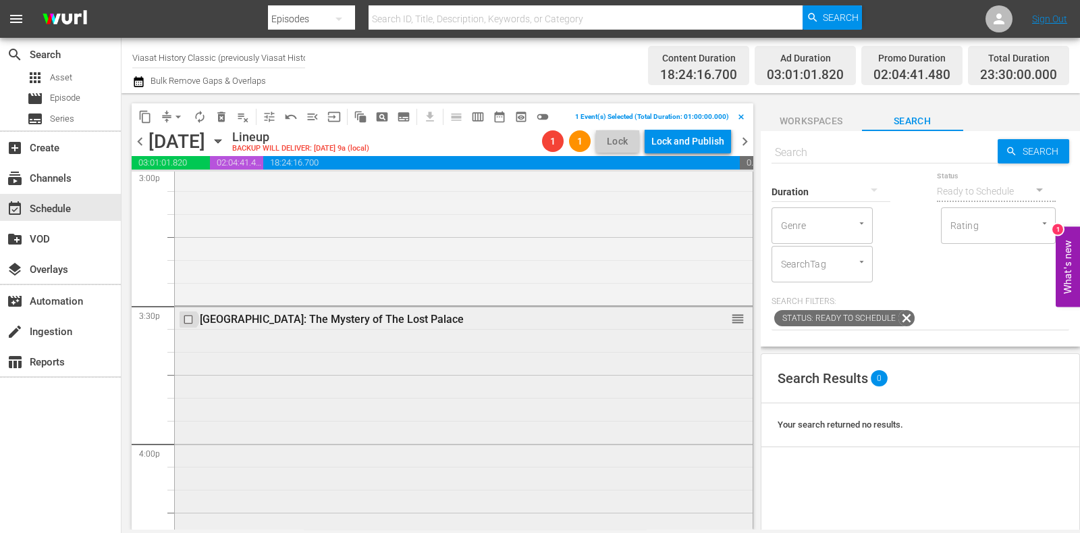
click at [186, 319] on input "checkbox" at bounding box center [190, 319] width 14 height 11
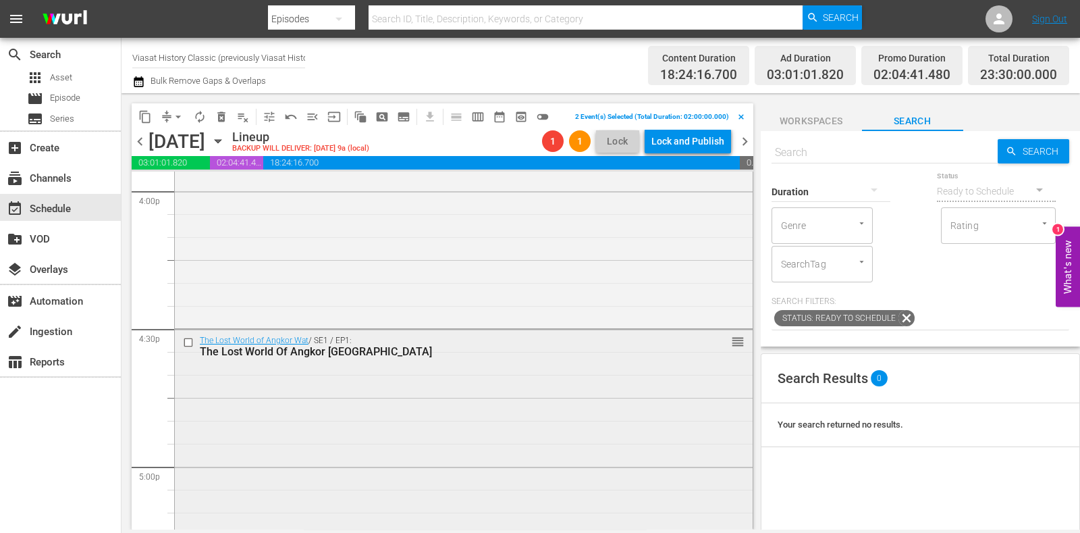
click at [189, 344] on input "checkbox" at bounding box center [190, 342] width 14 height 11
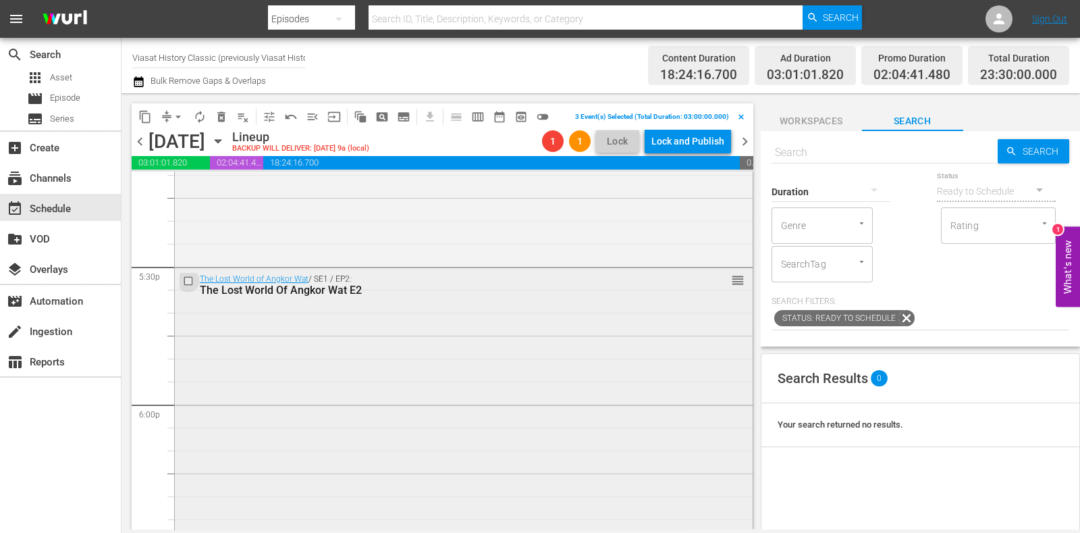
click at [190, 281] on input "checkbox" at bounding box center [190, 280] width 14 height 11
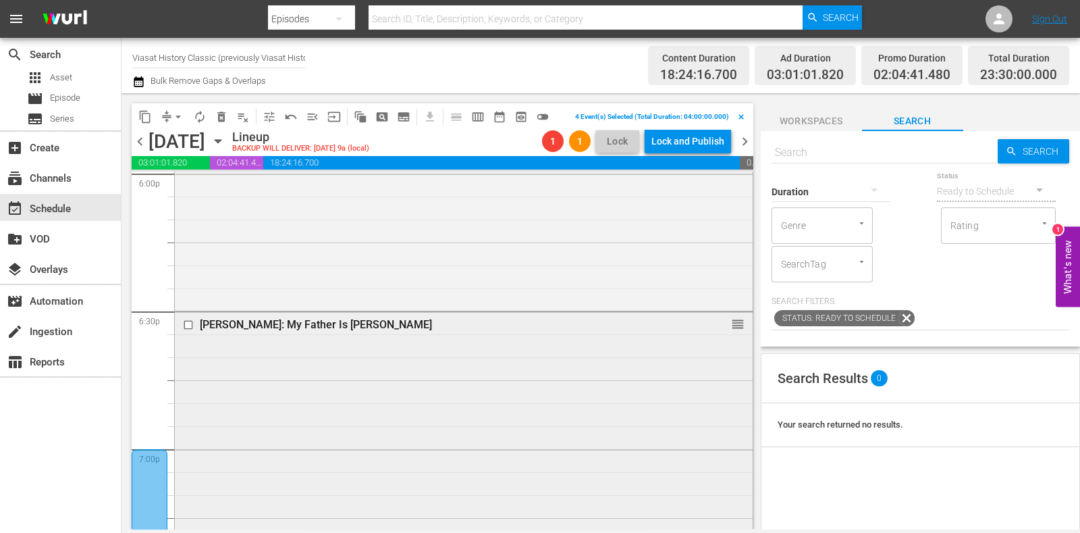
scroll to position [4977, 0]
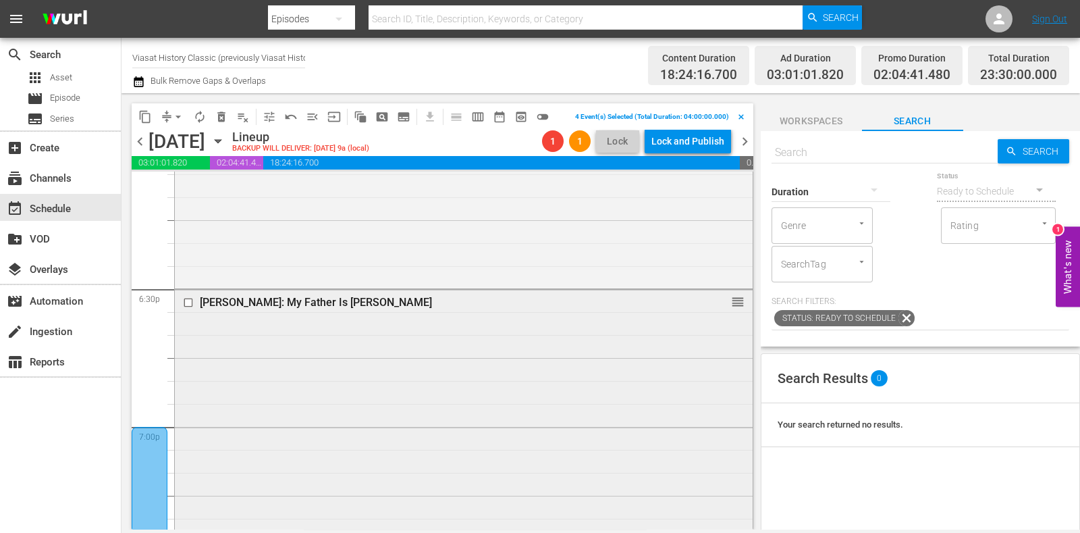
click at [186, 302] on input "checkbox" at bounding box center [190, 302] width 14 height 11
click at [222, 117] on span "delete_forever_outlined" at bounding box center [221, 116] width 13 height 13
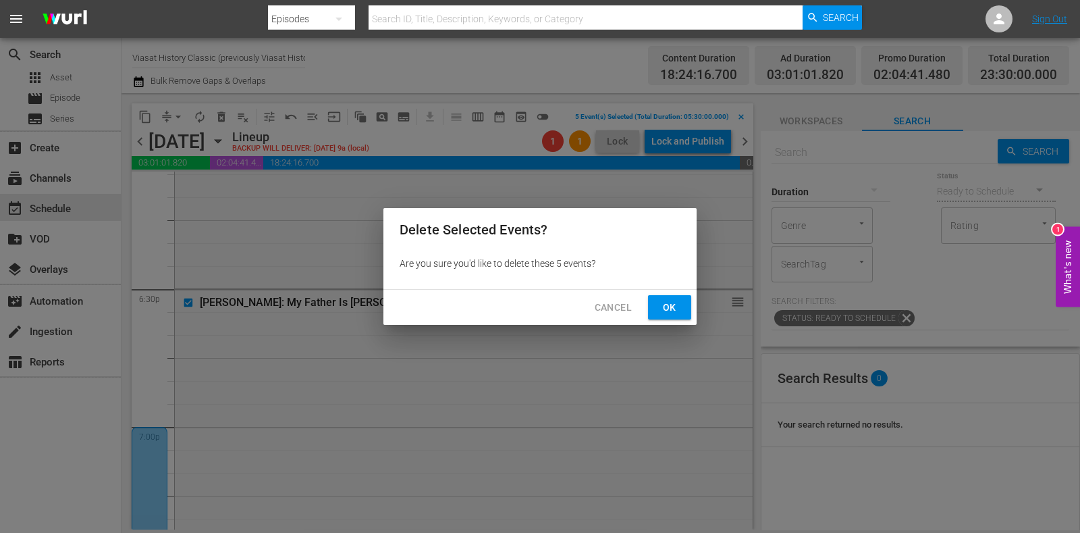
click at [674, 307] on span "Ok" at bounding box center [670, 307] width 22 height 17
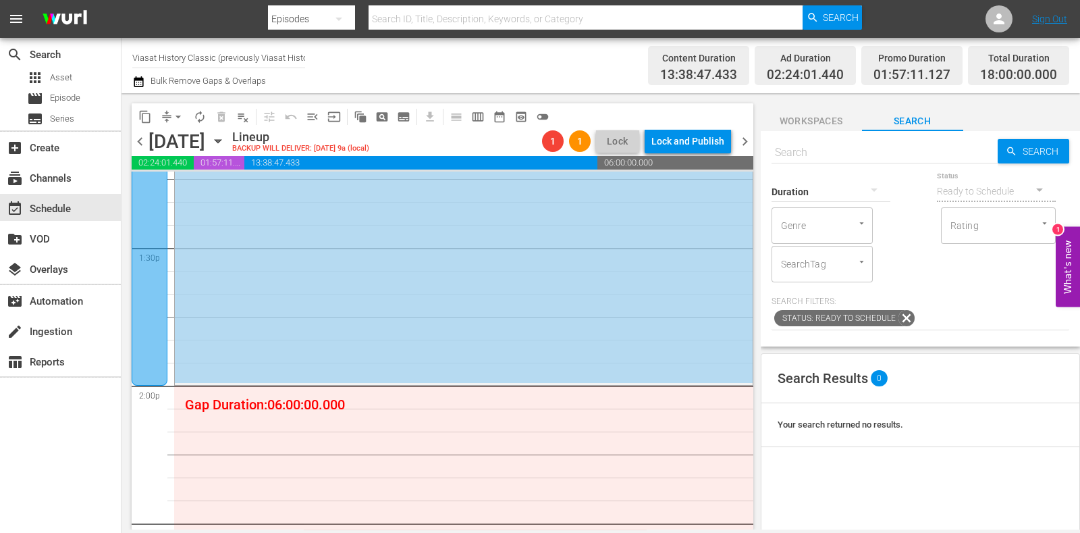
scroll to position [3635, 0]
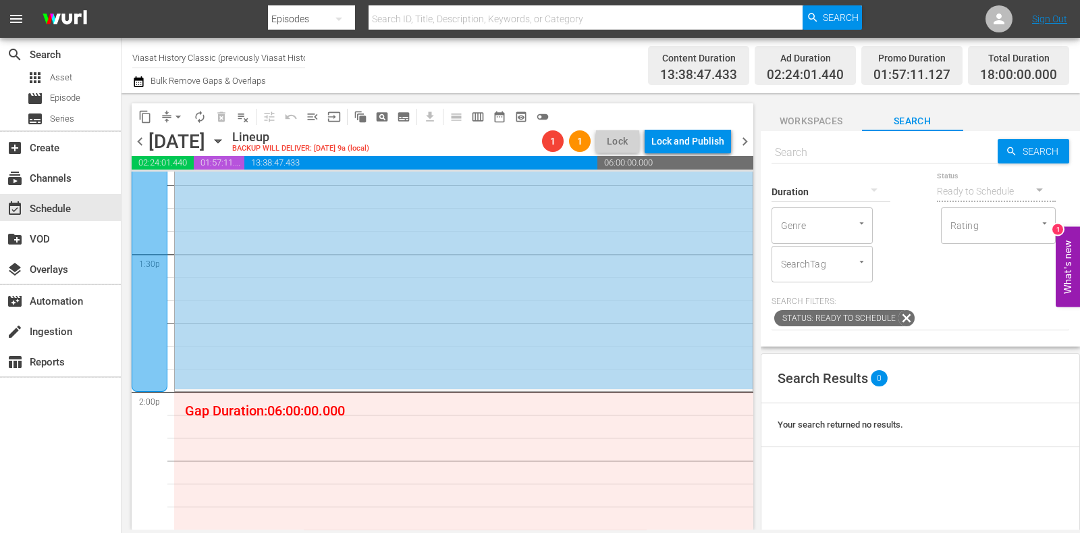
click at [414, 115] on span "get_app" at bounding box center [427, 116] width 26 height 26
click at [404, 113] on span "subtitles_outlined" at bounding box center [403, 116] width 13 height 13
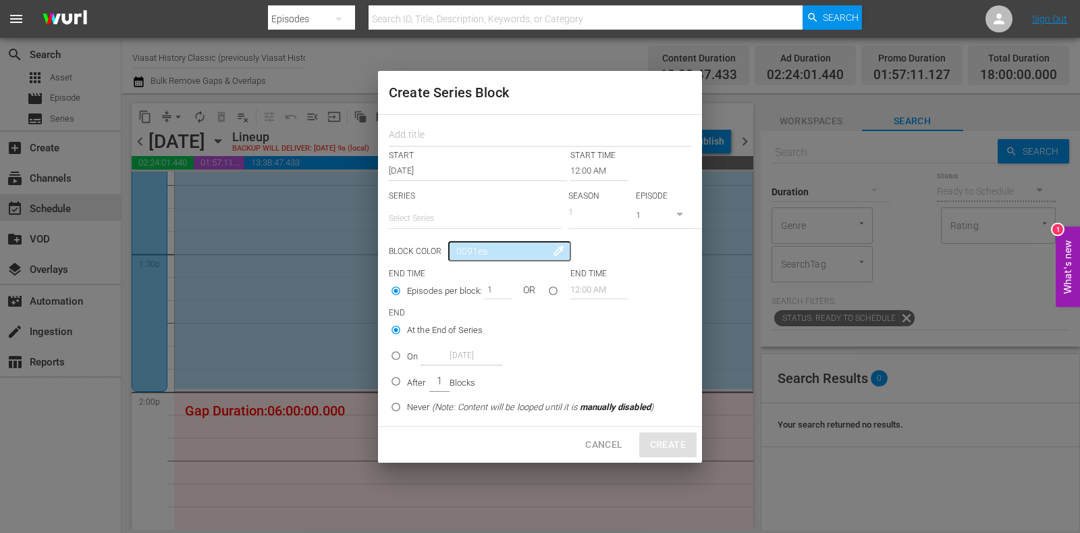
click at [439, 119] on div "START START TIME Oct 5th 2025 12:00 AM SERIES Select Series SEASON 1 EPISODE 1 …" at bounding box center [540, 271] width 324 height 312
click at [439, 127] on input "text" at bounding box center [540, 136] width 302 height 21
type input "War F"
drag, startPoint x: 381, startPoint y: 134, endPoint x: 348, endPoint y: 133, distance: 33.1
click at [348, 133] on div "Create Series Block War F START START TIME Oct 5th 2025 12:00 AM SERIES Select …" at bounding box center [540, 266] width 1080 height 533
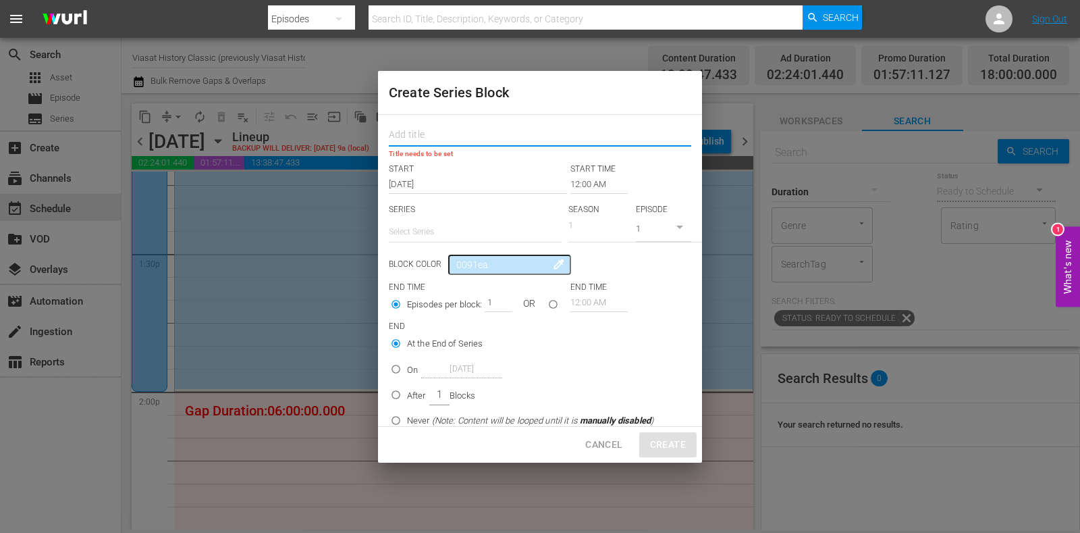
paste input "Forbidden History"
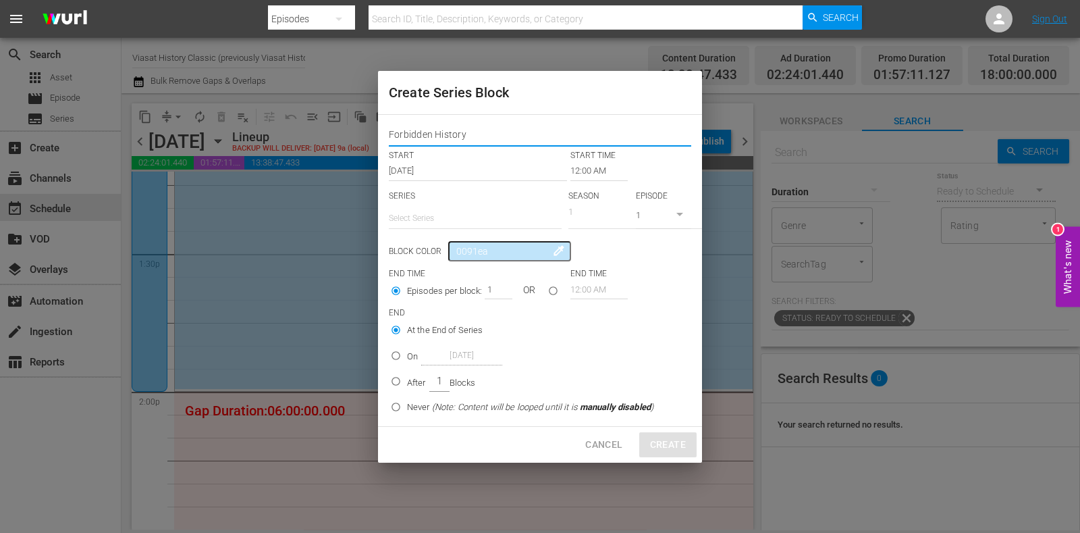
type input "Forbidden History"
click at [447, 219] on input "text" at bounding box center [475, 218] width 173 height 32
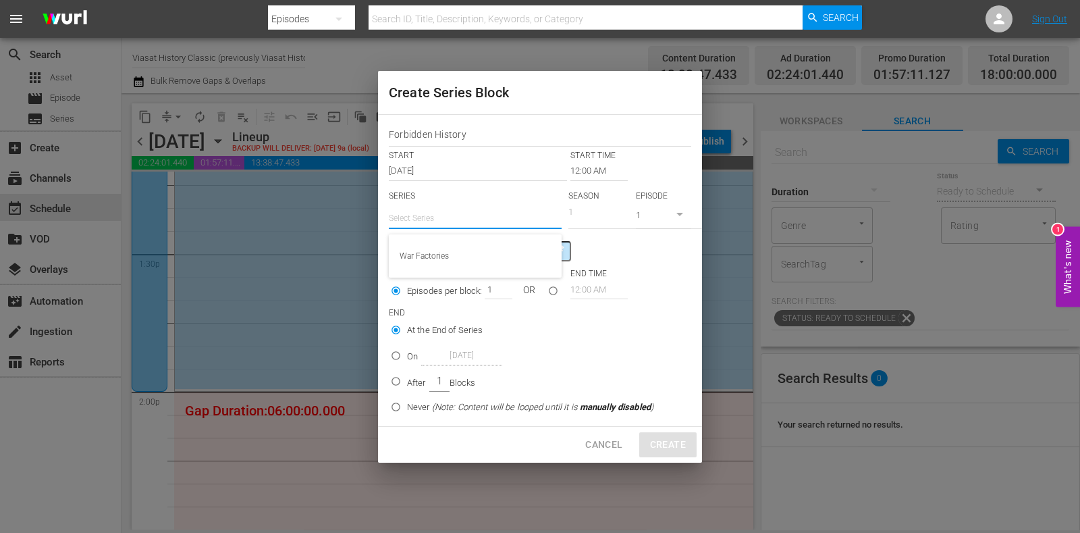
paste input "Forbidden History"
click at [489, 248] on div "Forbidden History" at bounding box center [475, 256] width 151 height 32
type input "Forbidden History"
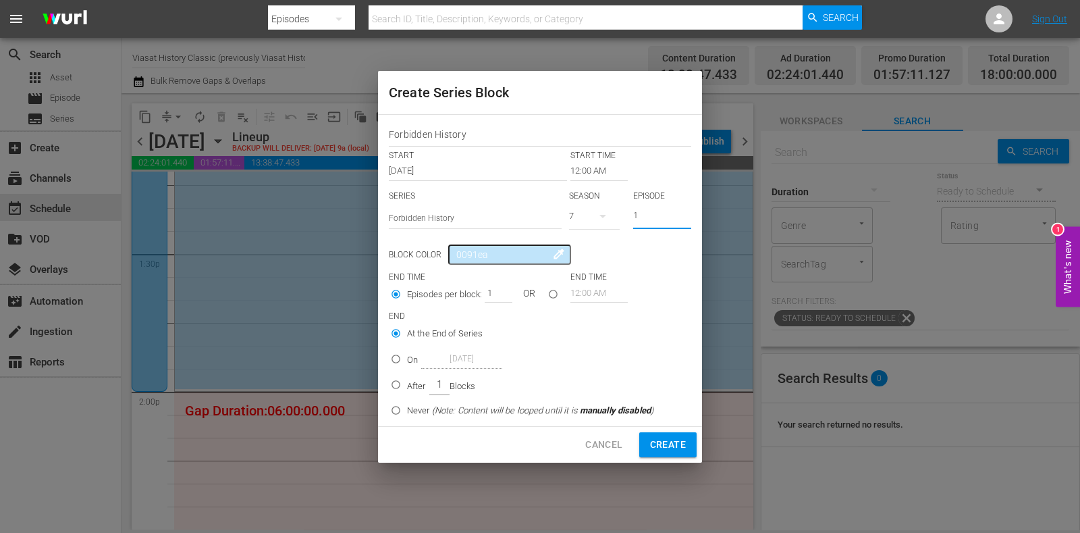
drag, startPoint x: 653, startPoint y: 217, endPoint x: 582, endPoint y: 221, distance: 70.4
click at [583, 221] on div "SERIES Select Series Forbidden History SEASON 7 EPISODE 1" at bounding box center [540, 213] width 302 height 47
type input "3"
click at [414, 382] on p "After" at bounding box center [416, 385] width 19 height 13
click at [407, 382] on input "After 1 Blocks" at bounding box center [396, 387] width 22 height 22
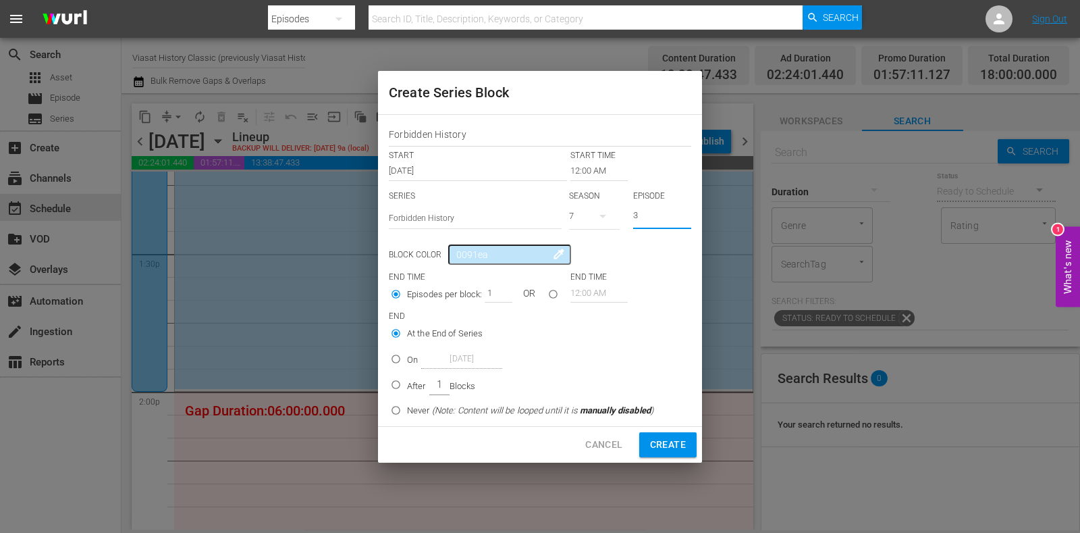
radio input "false"
radio input "true"
drag, startPoint x: 489, startPoint y: 293, endPoint x: 507, endPoint y: 293, distance: 17.5
click at [507, 293] on div "1" at bounding box center [498, 292] width 27 height 19
type input "5"
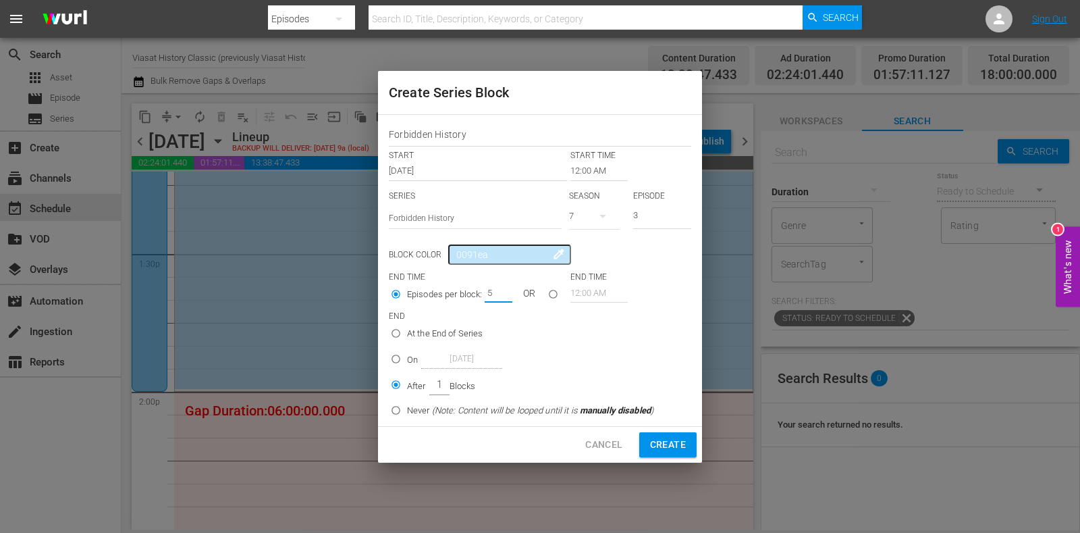
click at [609, 173] on input "12:00 AM" at bounding box center [598, 170] width 57 height 19
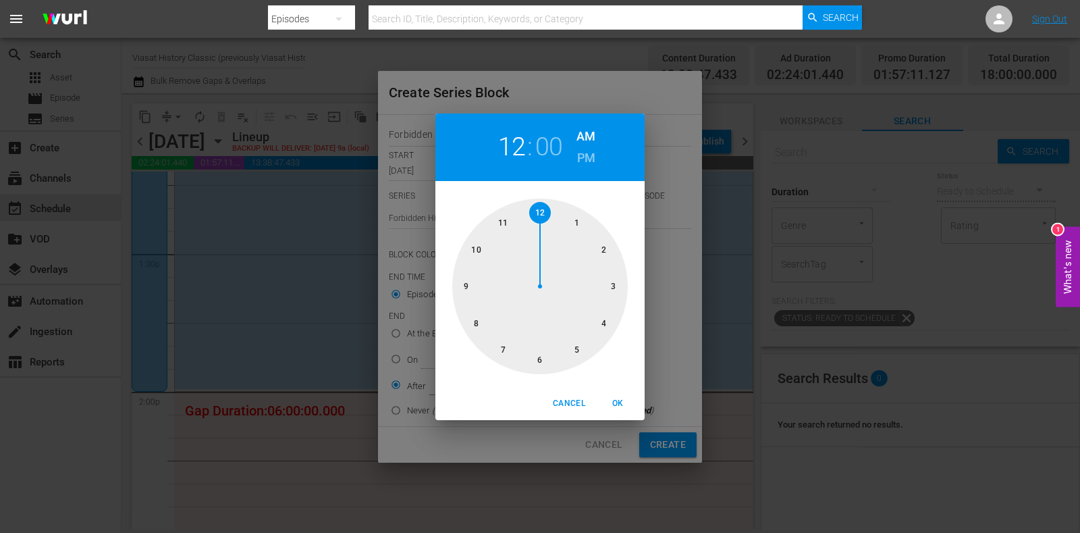
click at [625, 254] on div at bounding box center [539, 285] width 175 height 175
click at [587, 164] on h6 "PM" at bounding box center [586, 158] width 18 height 22
click at [621, 408] on span "OK" at bounding box center [617, 403] width 32 height 14
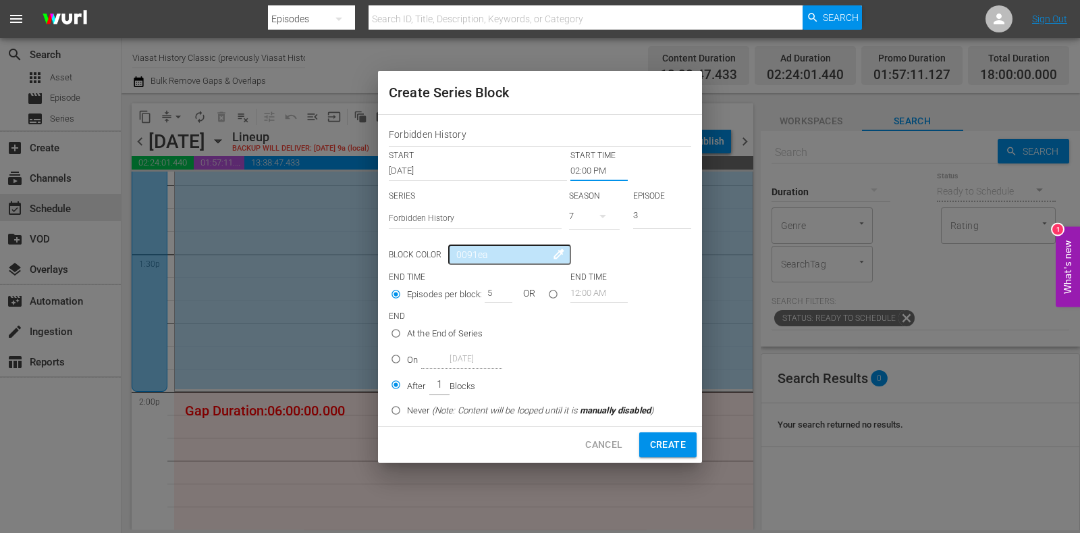
click at [670, 448] on span "Create" at bounding box center [668, 444] width 36 height 17
type input "12:00 AM"
type input "1"
radio input "true"
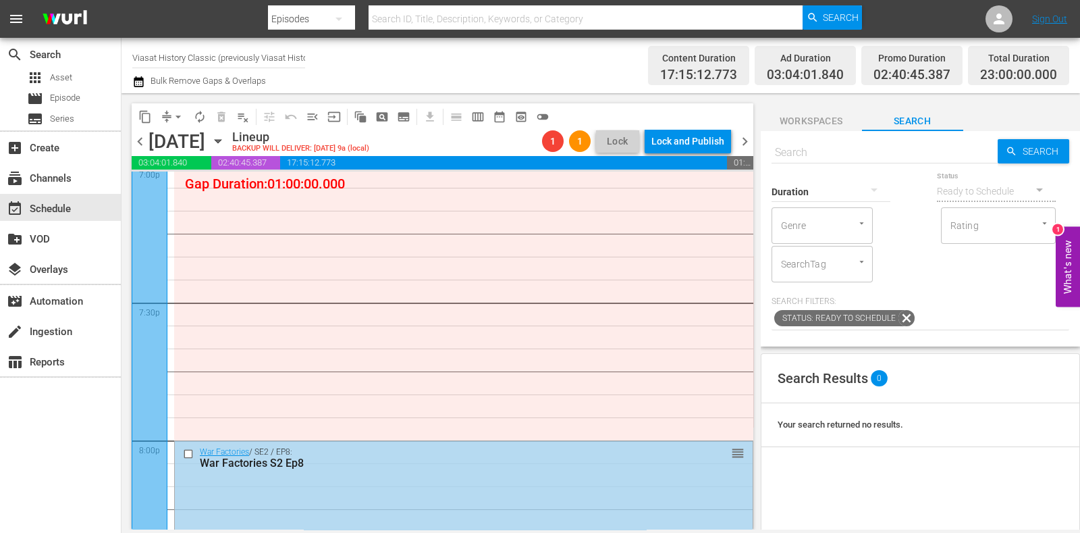
scroll to position [5222, 0]
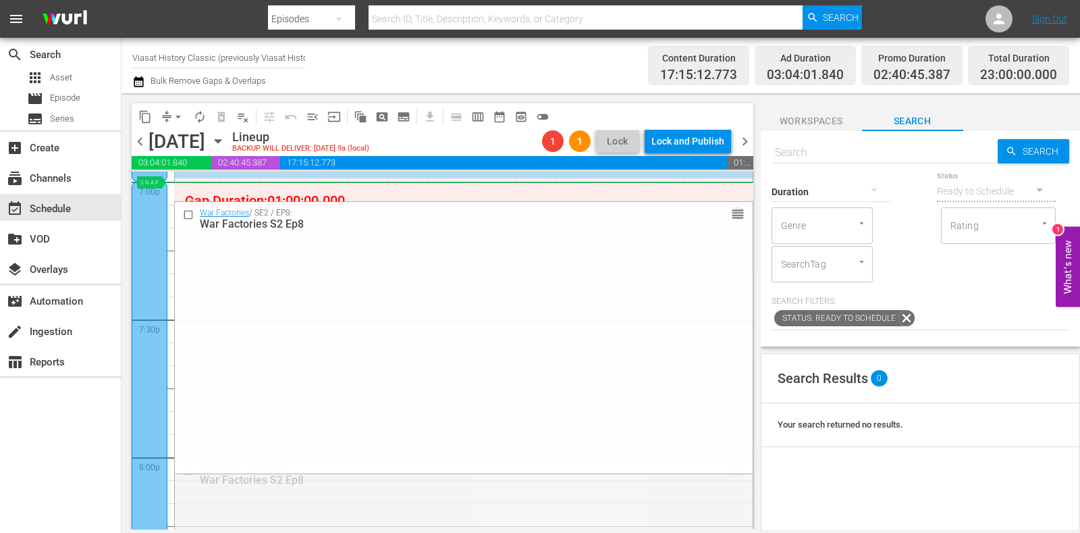
drag, startPoint x: 719, startPoint y: 467, endPoint x: 688, endPoint y: 188, distance: 280.4
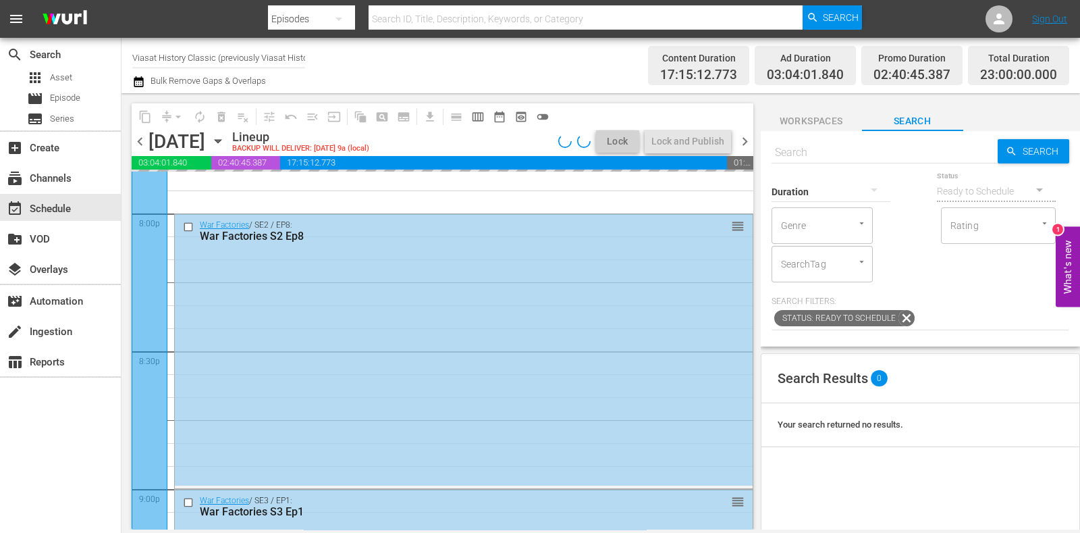
scroll to position [5475, 0]
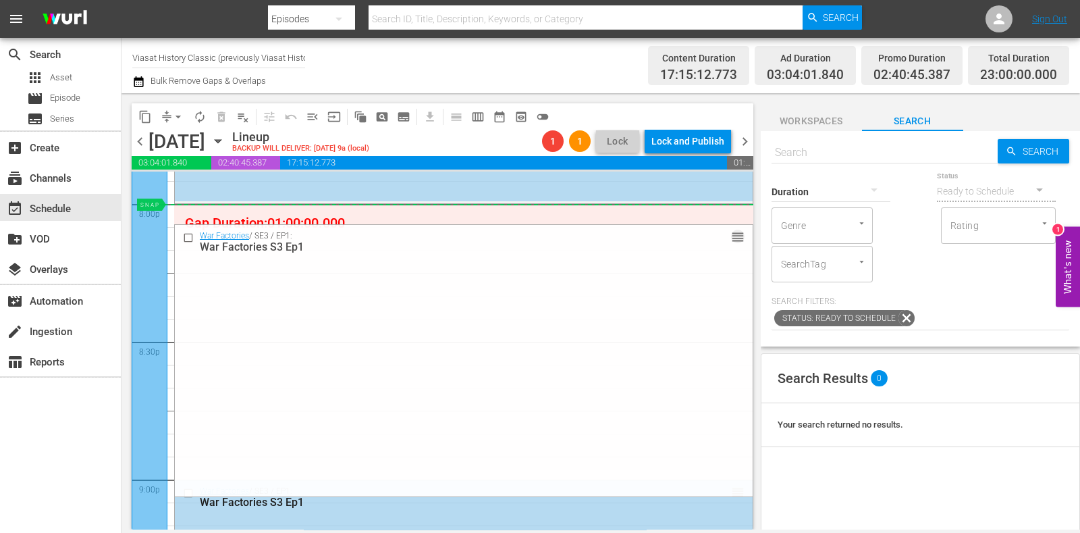
drag, startPoint x: 728, startPoint y: 491, endPoint x: 703, endPoint y: 217, distance: 275.2
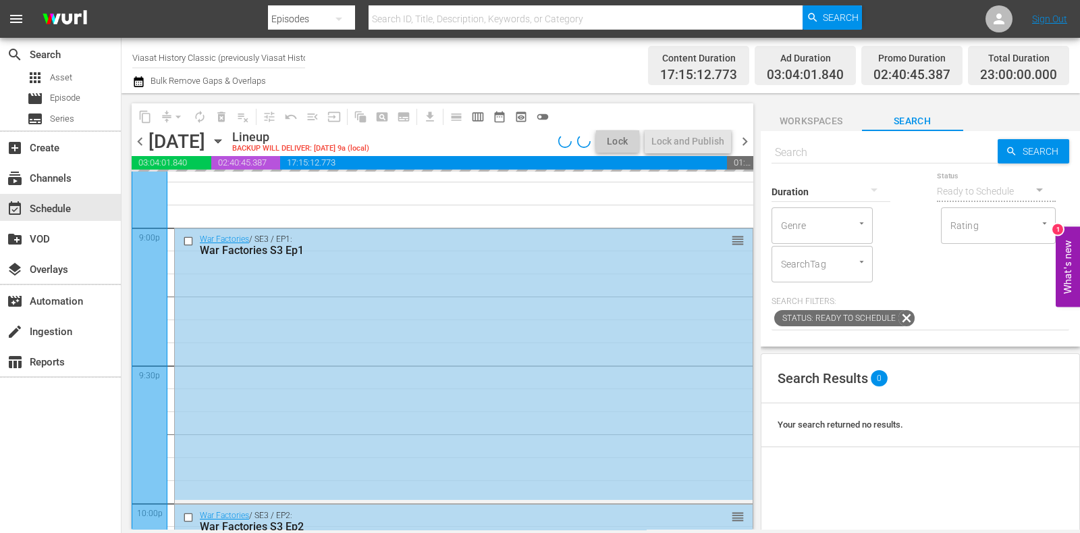
scroll to position [5738, 0]
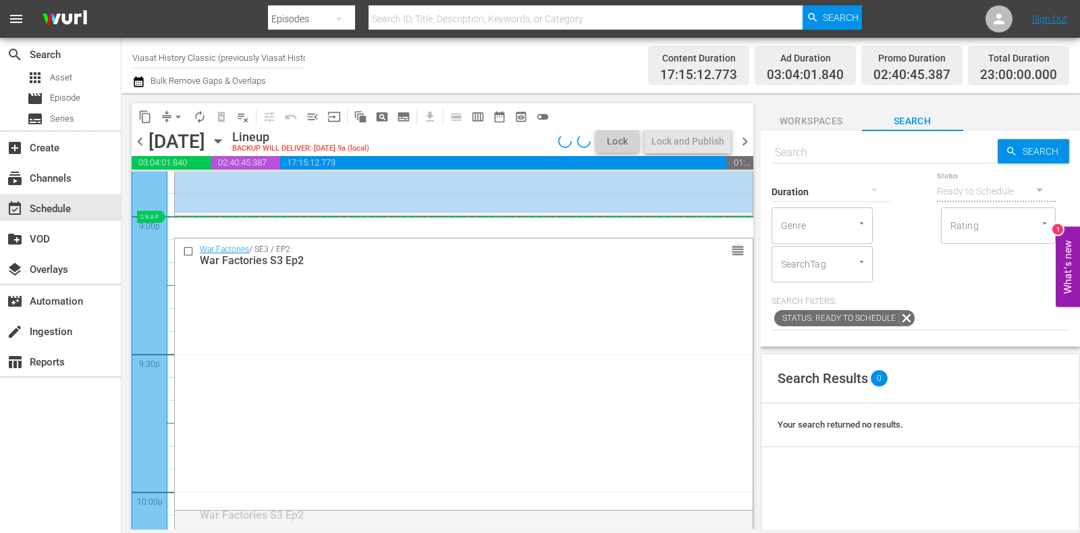
drag, startPoint x: 724, startPoint y: 501, endPoint x: 692, endPoint y: 230, distance: 272.5
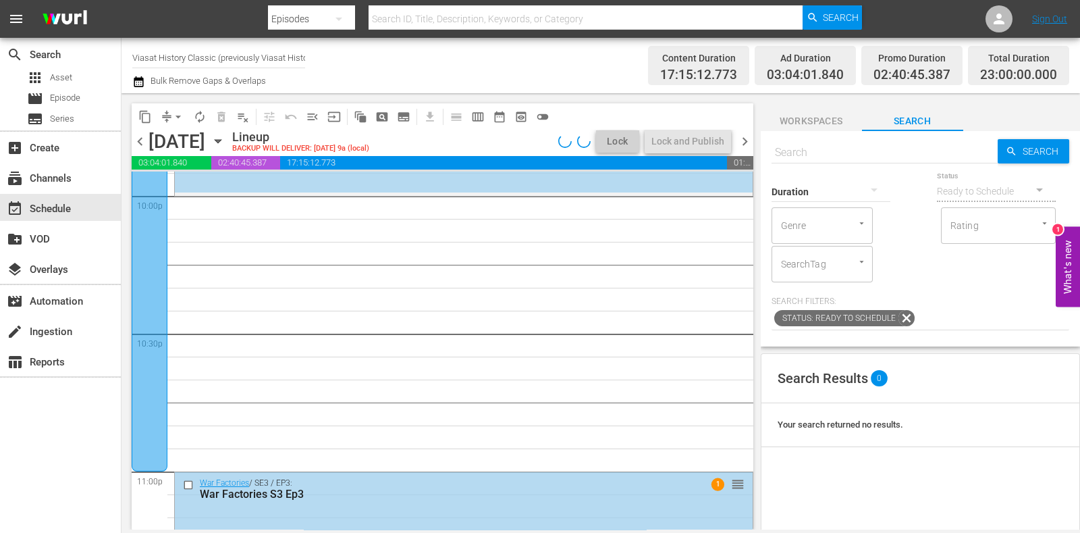
scroll to position [5998, 0]
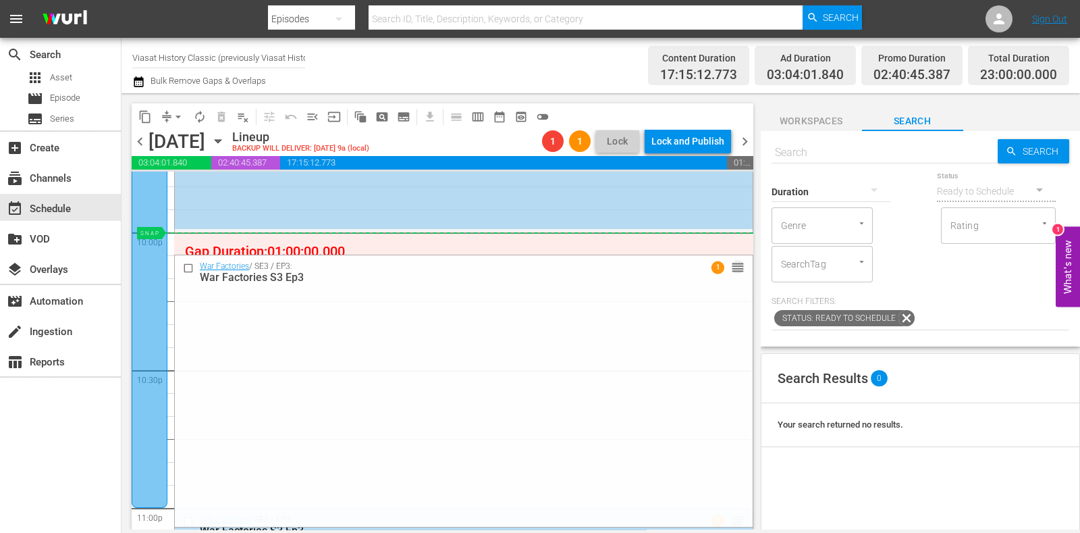
drag, startPoint x: 728, startPoint y: 522, endPoint x: 701, endPoint y: 236, distance: 287.4
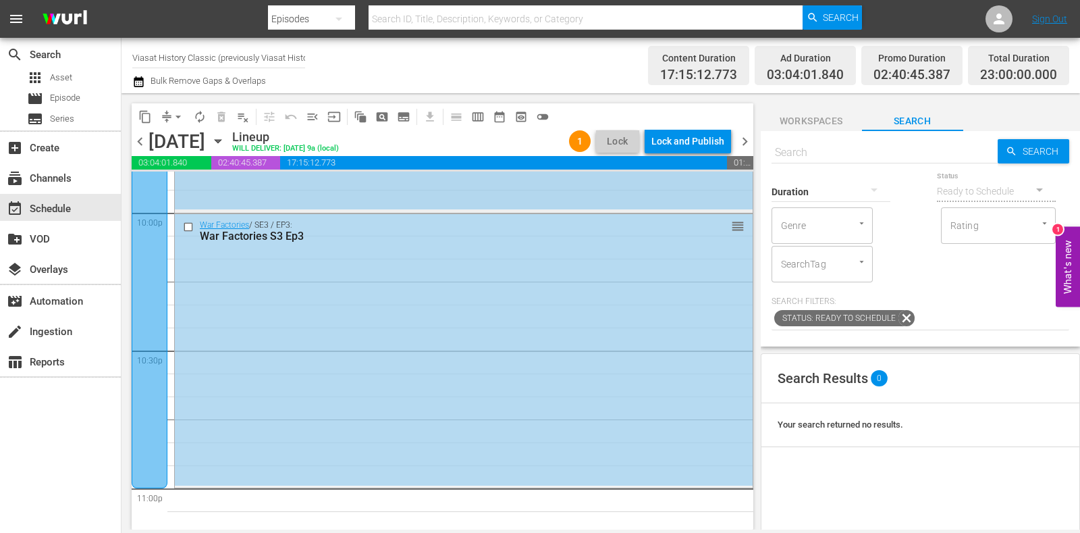
scroll to position [5829, 0]
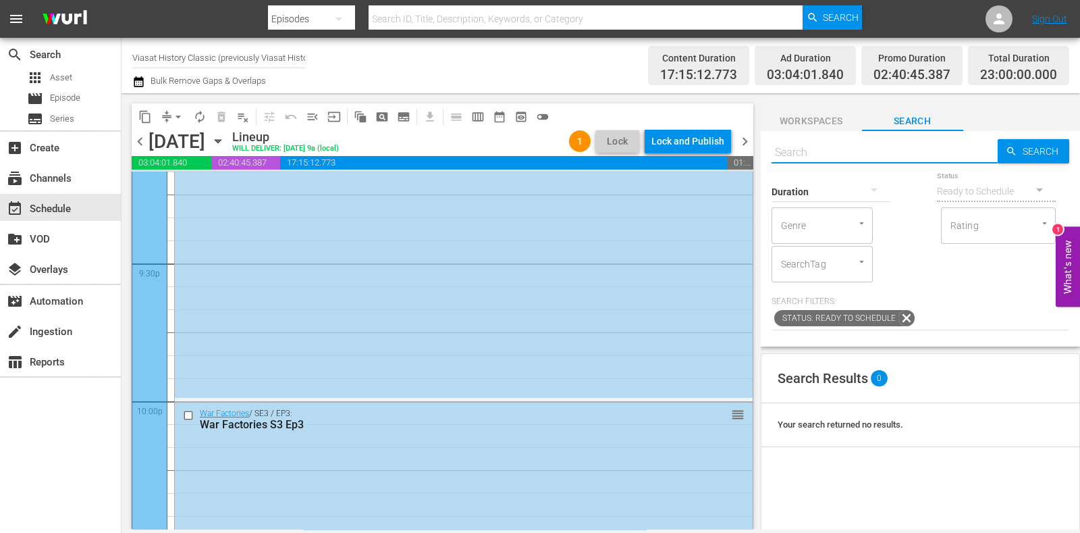
click at [857, 153] on input "text" at bounding box center [884, 152] width 226 height 32
type input "war factories s3 ep4"
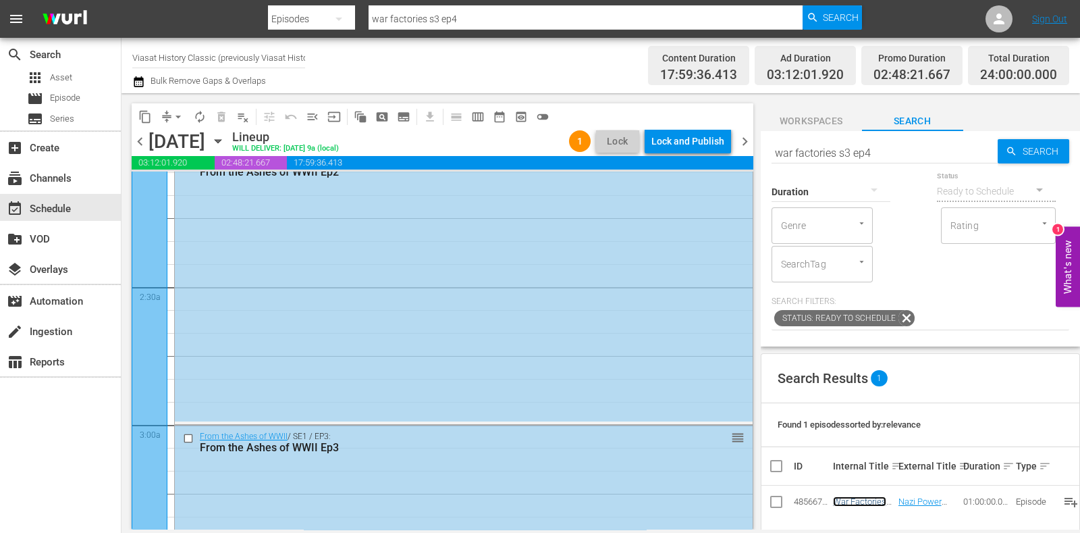
scroll to position [0, 0]
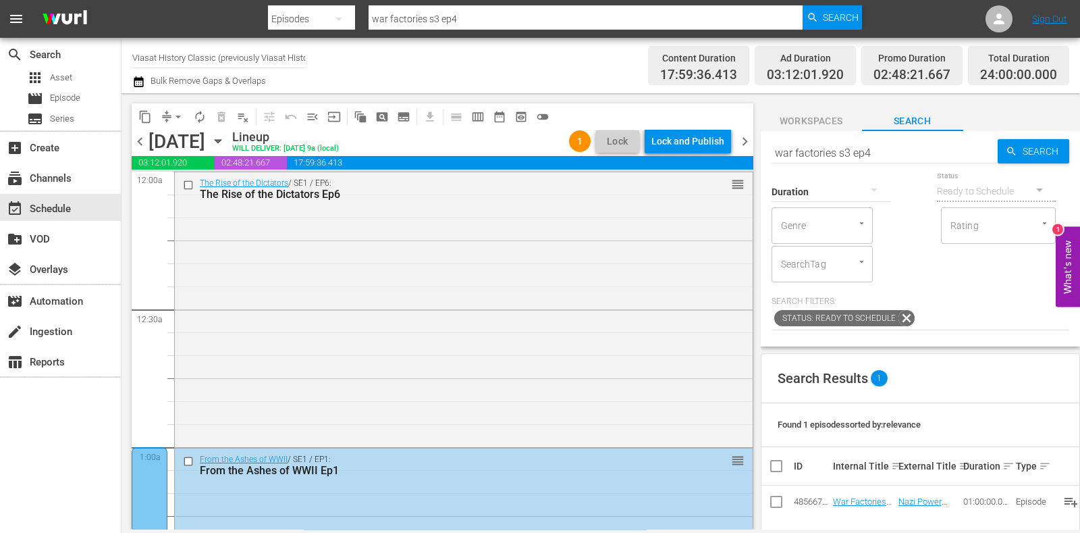
click at [745, 130] on div "chevron_left Sunday, October 5th October 5th Lineup WILL DELIVER: 10/4 @ 9a (lo…" at bounding box center [443, 143] width 622 height 26
click at [744, 136] on span "chevron_right" at bounding box center [744, 141] width 17 height 17
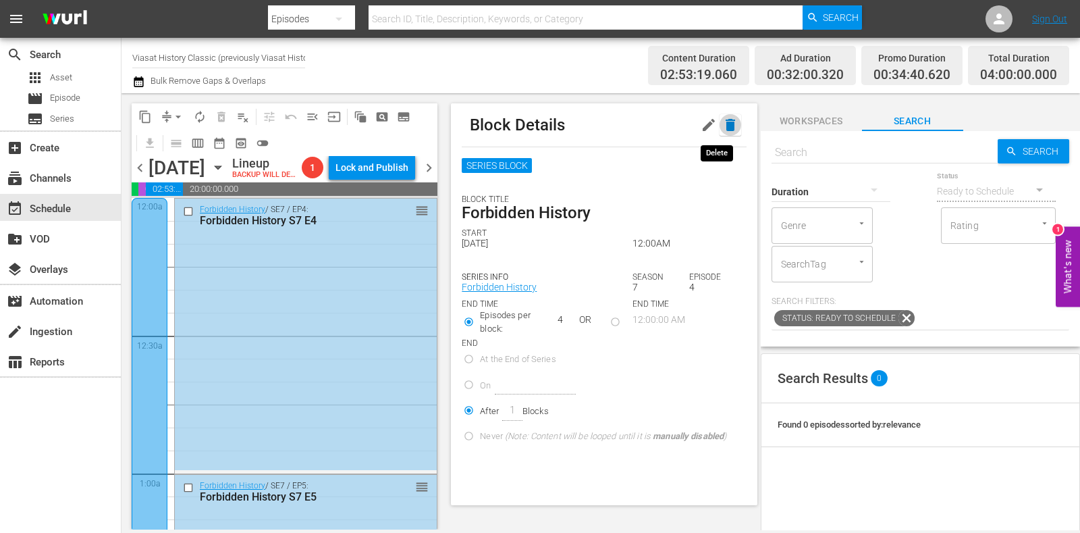
click at [726, 120] on button "button" at bounding box center [730, 125] width 22 height 22
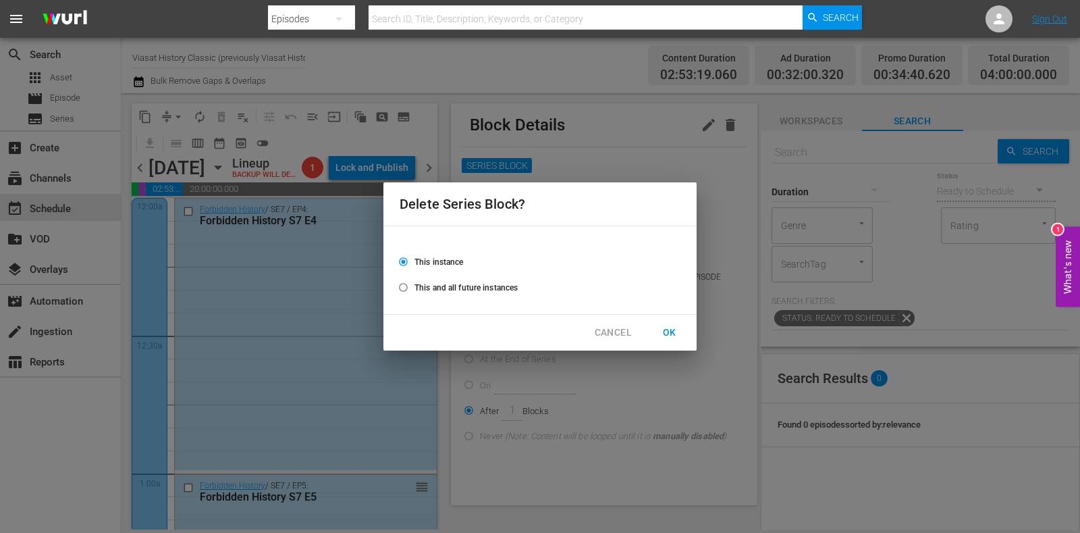
click at [493, 288] on span "This and all future instances" at bounding box center [465, 287] width 103 height 12
click at [414, 288] on input "This and all future instances" at bounding box center [403, 290] width 22 height 22
radio input "true"
click at [669, 327] on span "OK" at bounding box center [670, 332] width 22 height 17
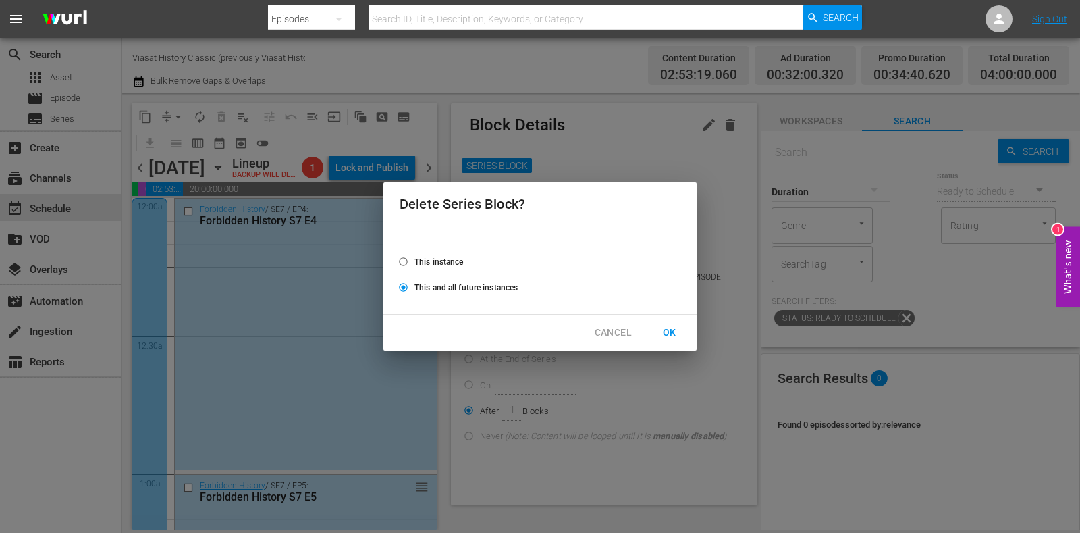
radio input "false"
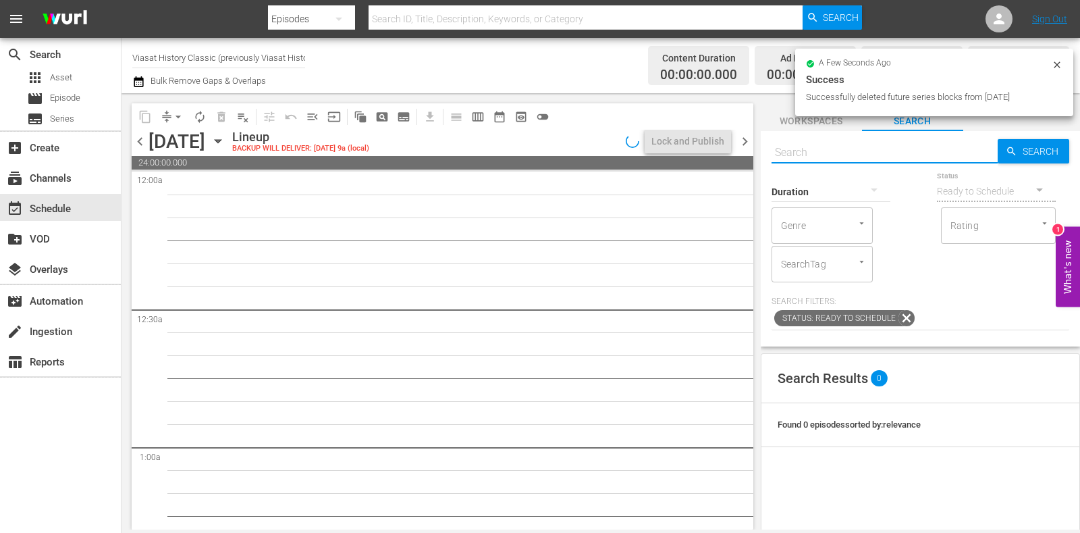
click at [813, 155] on input "text" at bounding box center [884, 152] width 226 height 32
paste input "Pompeii - Buried Secrets Of The Villa Giuliana"
type input "Pompeii - Buried Secrets Of The Villa Giuliana"
type input "Pompeii - Buried Secrets Of The Villa Giuliana#"
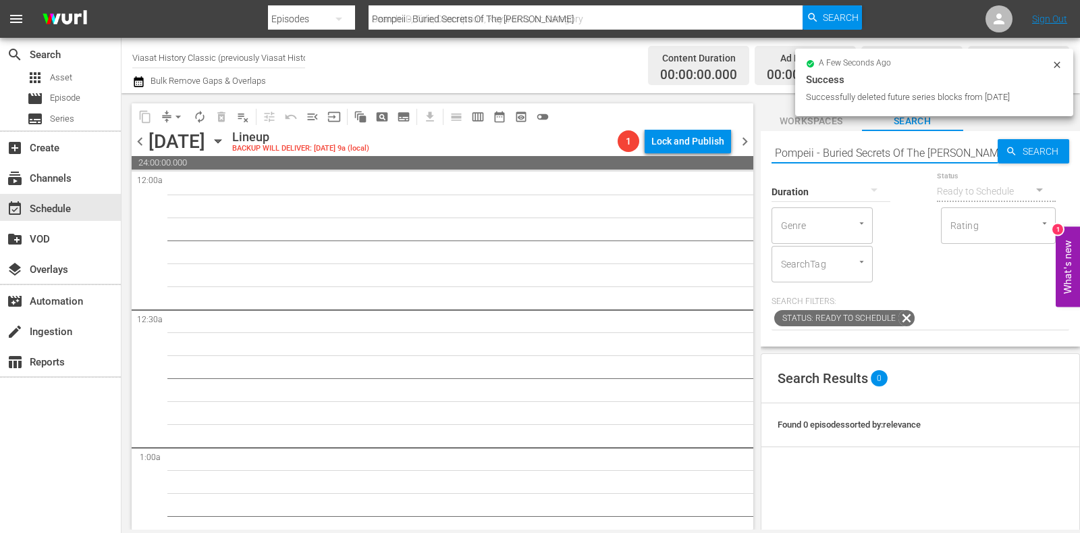
scroll to position [0, 5]
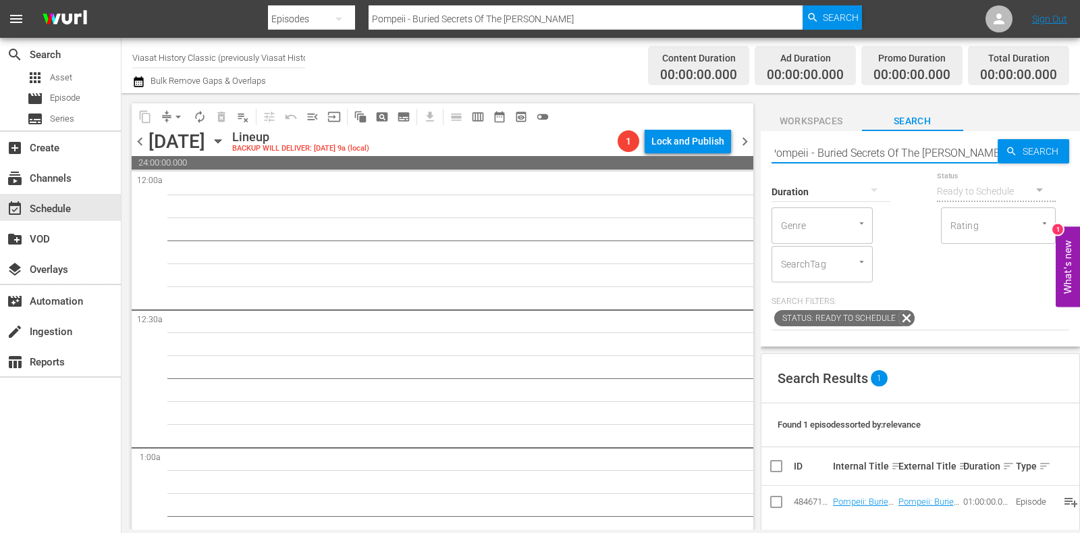
type input "Pompeii - Buried Secrets Of The Villa Giuliana#"
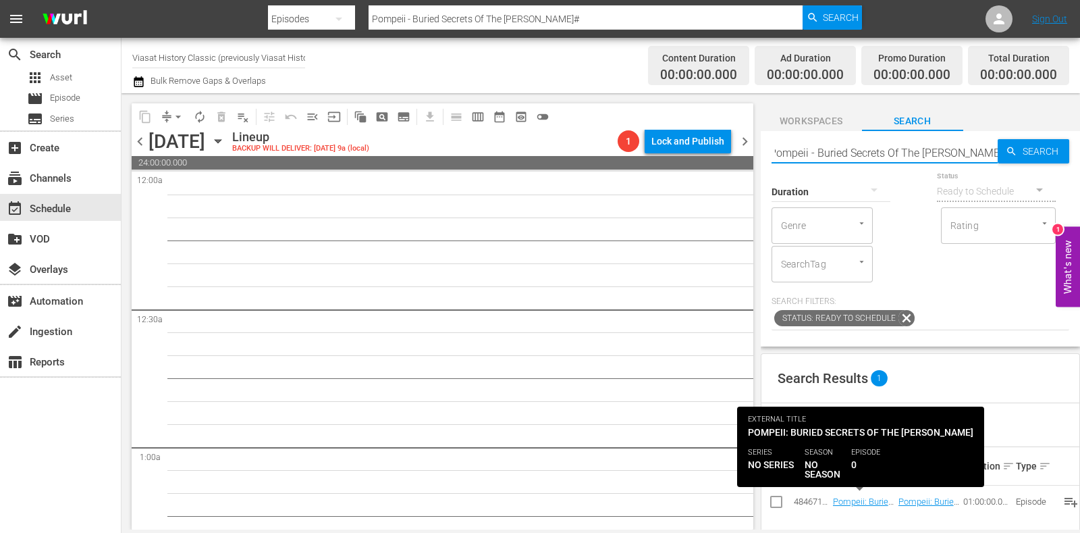
type input "Pompeii - Buried Secrets Of The Villa Giuliana"
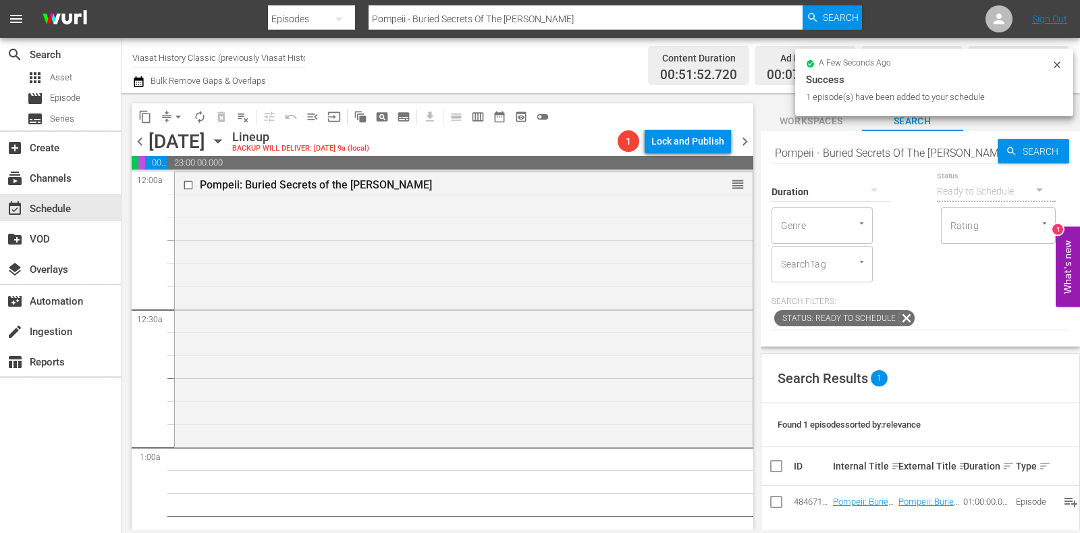
click at [850, 161] on div "Duration" at bounding box center [830, 183] width 119 height 49
click at [851, 156] on input "Pompeii - Buried Secrets Of The Villa Giuliana" at bounding box center [884, 152] width 226 height 32
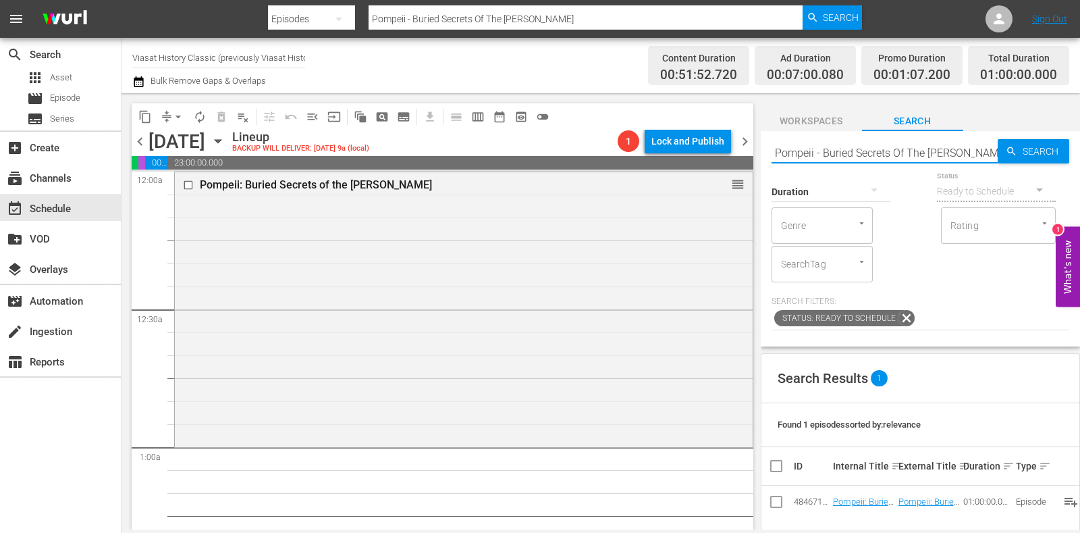
click at [851, 156] on input "Pompeii - Buried Secrets Of The Villa Giuliana" at bounding box center [884, 152] width 226 height 32
paste input "aris: The Mystery of The Lost Palace"
type input "Paris: The Mystery of The Lost Palace"
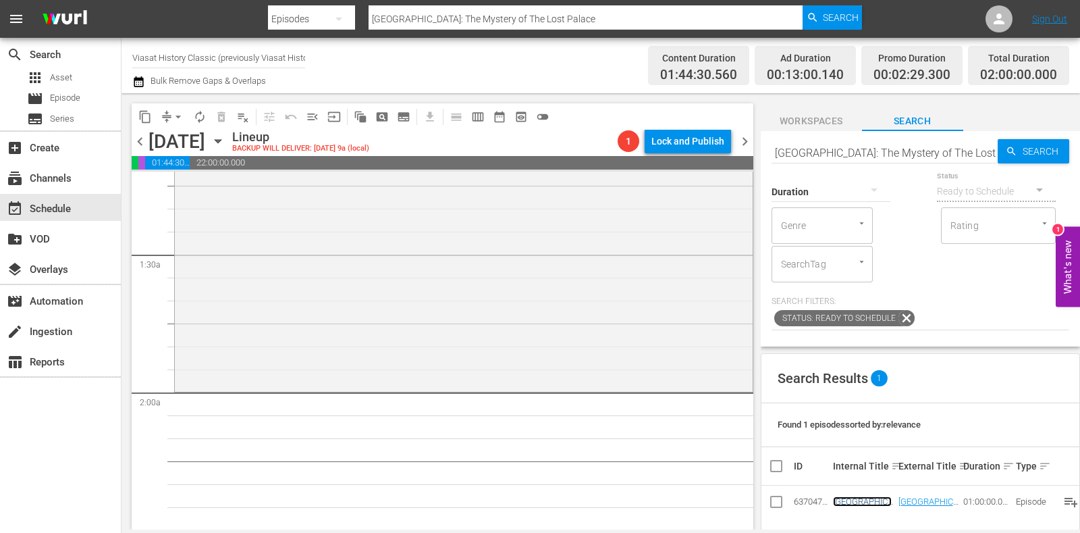
scroll to position [337, 0]
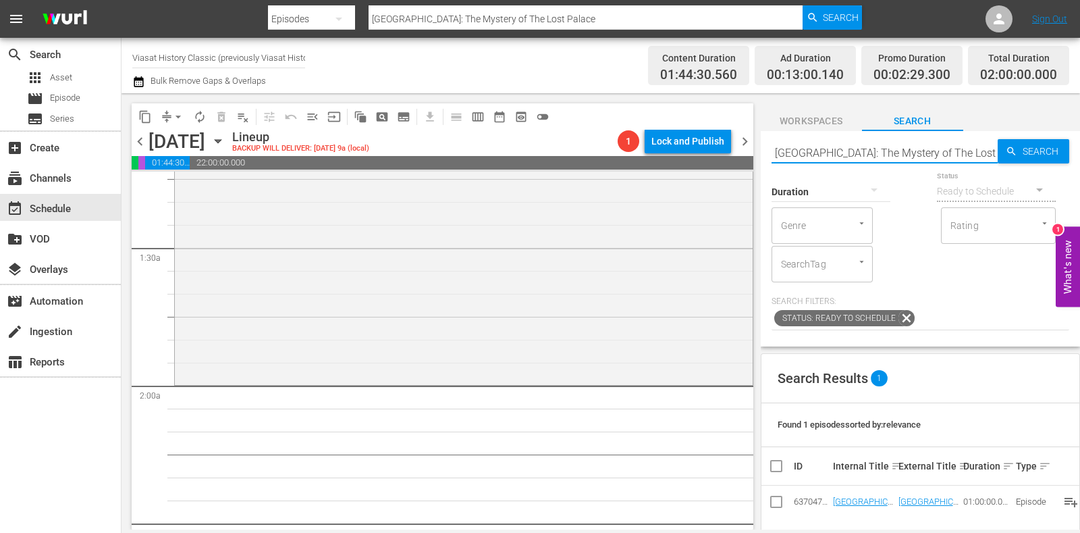
drag, startPoint x: 969, startPoint y: 149, endPoint x: 758, endPoint y: 160, distance: 210.9
click at [758, 160] on div "content_copy compress arrow_drop_down autorenew_outlined delete_forever_outline…" at bounding box center [600, 311] width 958 height 436
paste input "The Lost World Of Angkor Wat E1"
type input "The Lost World Of Angkor Wat"
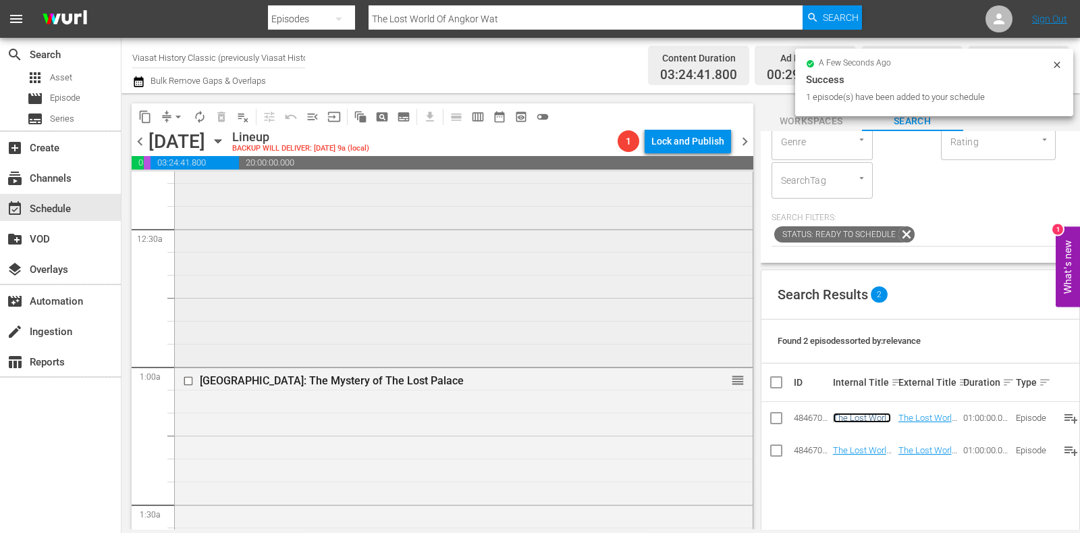
scroll to position [0, 0]
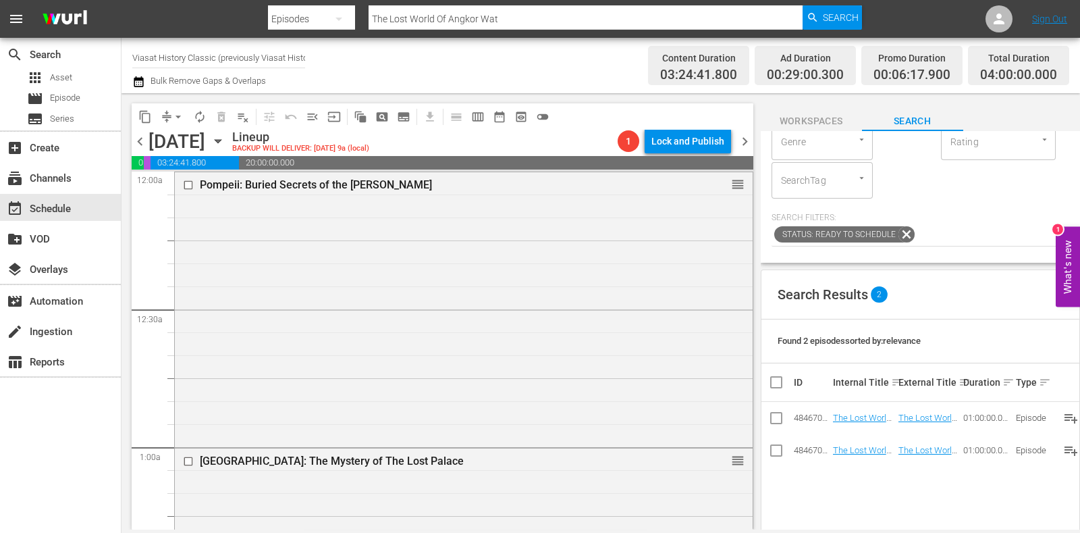
click at [225, 147] on icon "button" at bounding box center [218, 141] width 15 height 15
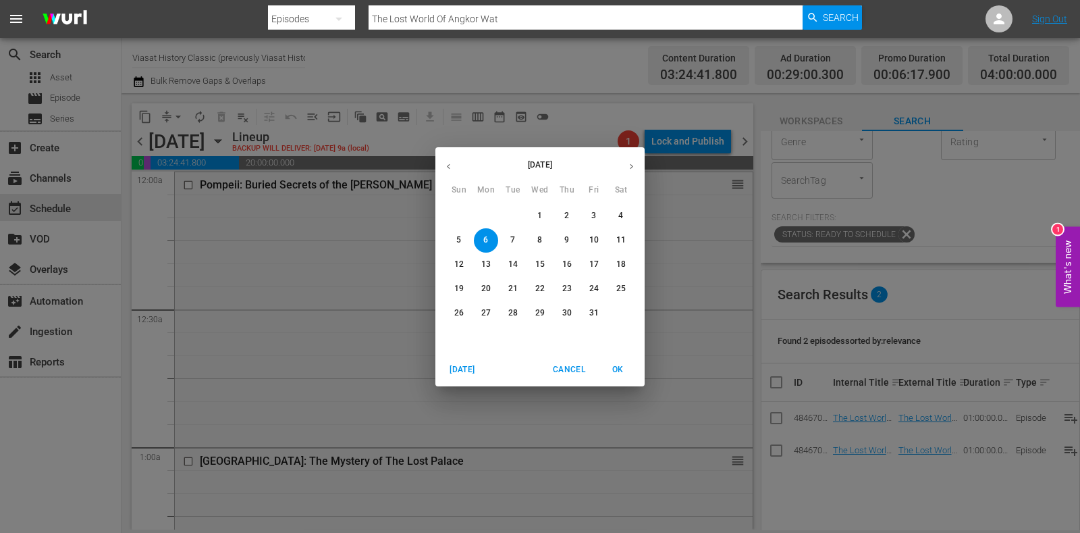
click at [454, 170] on button "button" at bounding box center [448, 166] width 26 height 26
click at [486, 315] on p "29" at bounding box center [485, 312] width 9 height 11
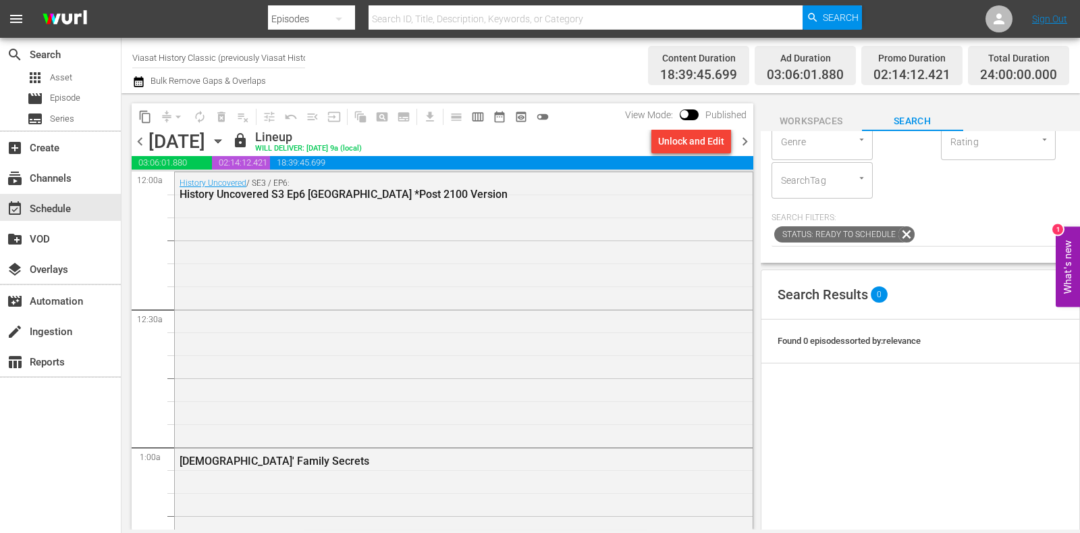
click at [221, 142] on icon "button" at bounding box center [218, 141] width 6 height 3
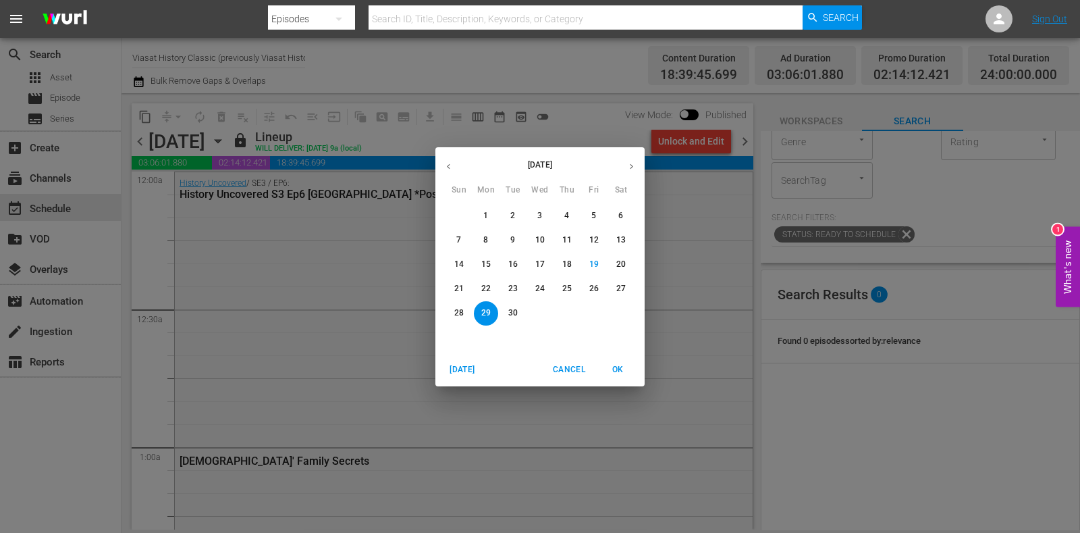
click at [635, 156] on button "button" at bounding box center [631, 166] width 26 height 26
click at [617, 213] on span "4" at bounding box center [621, 215] width 24 height 11
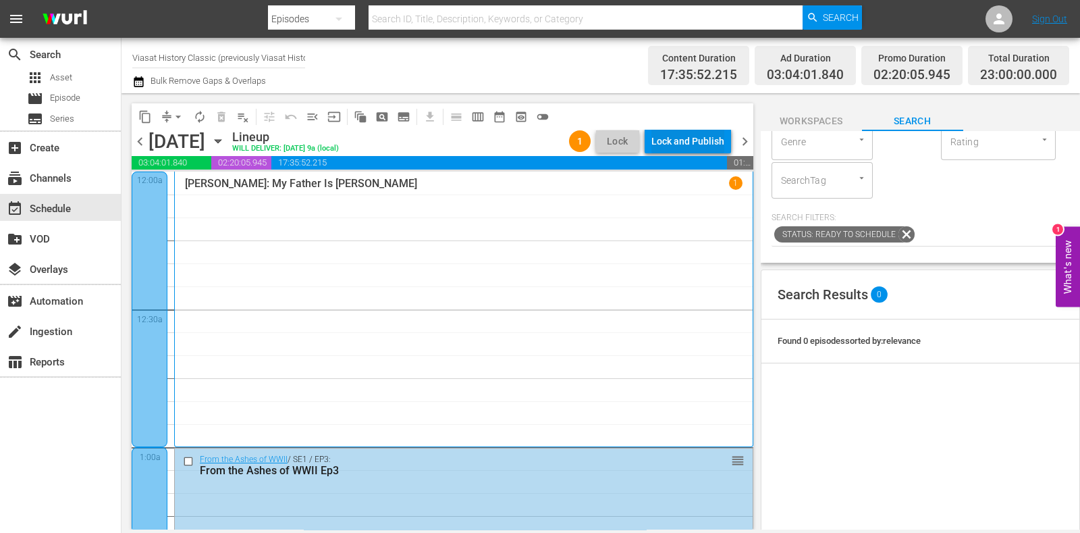
click at [697, 142] on div "Lock and Publish" at bounding box center [687, 141] width 73 height 24
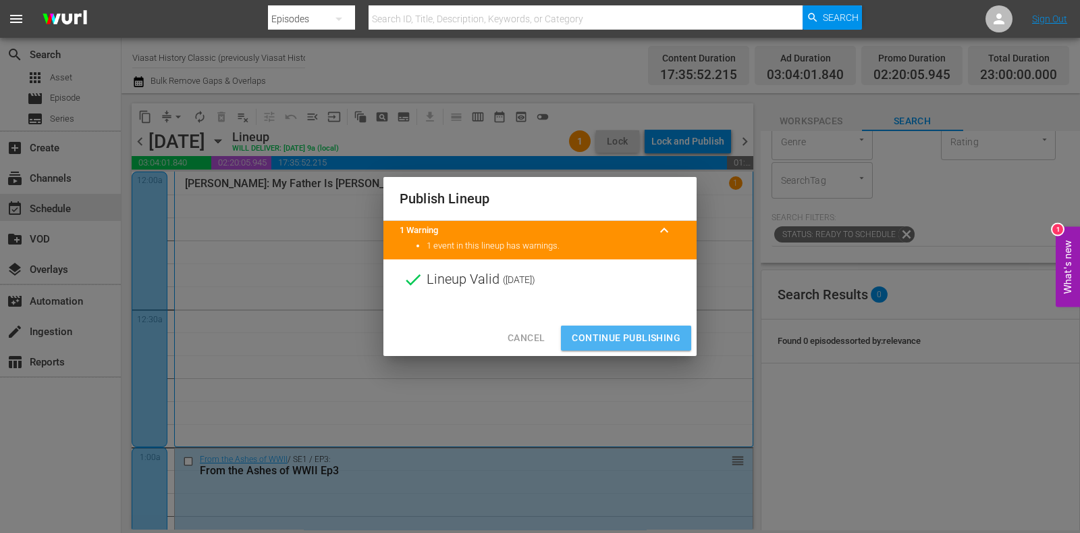
click at [588, 339] on span "Continue Publishing" at bounding box center [626, 337] width 109 height 17
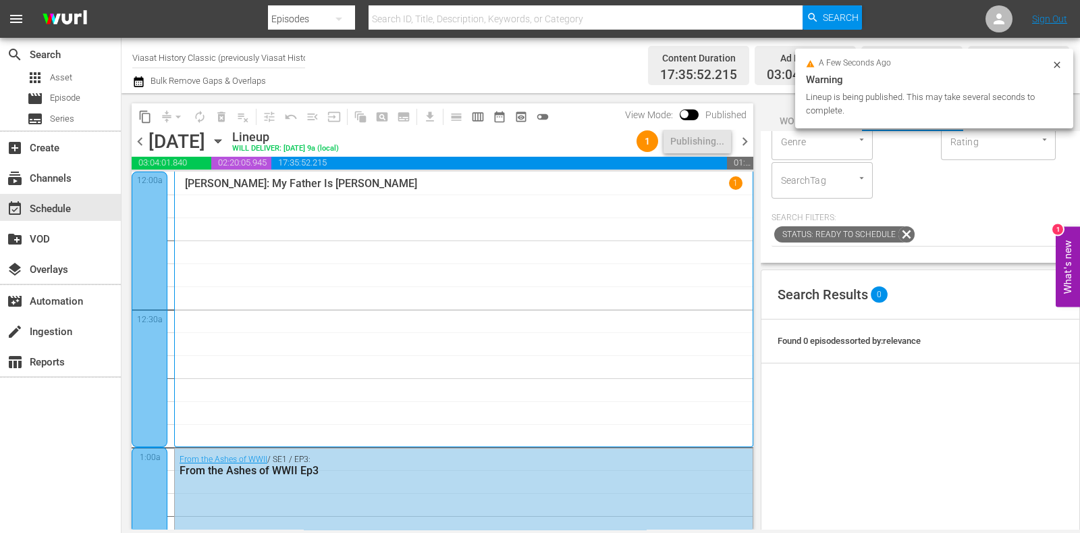
click at [748, 136] on span "chevron_right" at bounding box center [744, 141] width 17 height 17
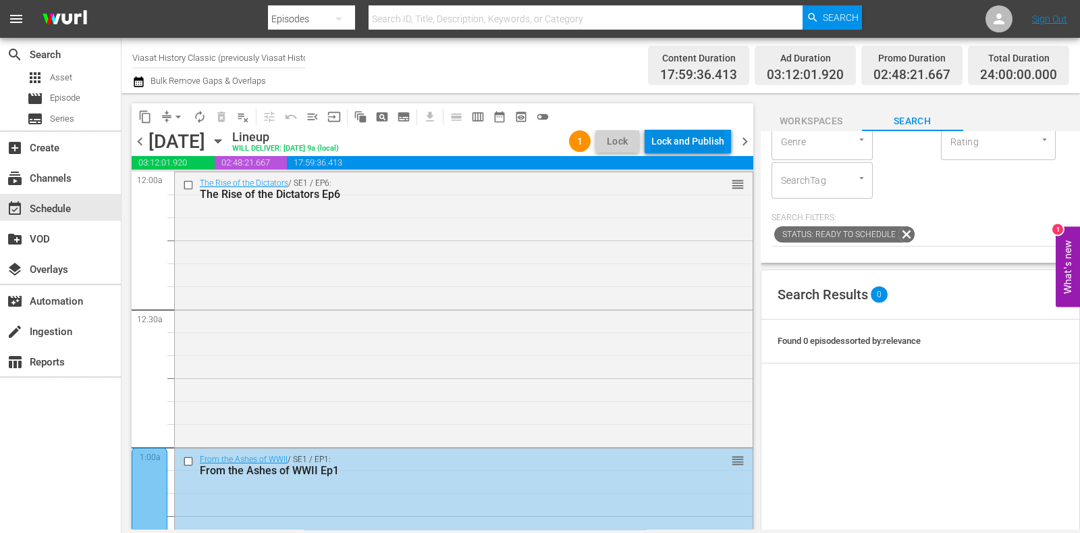
click at [717, 140] on div "Lock and Publish" at bounding box center [687, 141] width 73 height 24
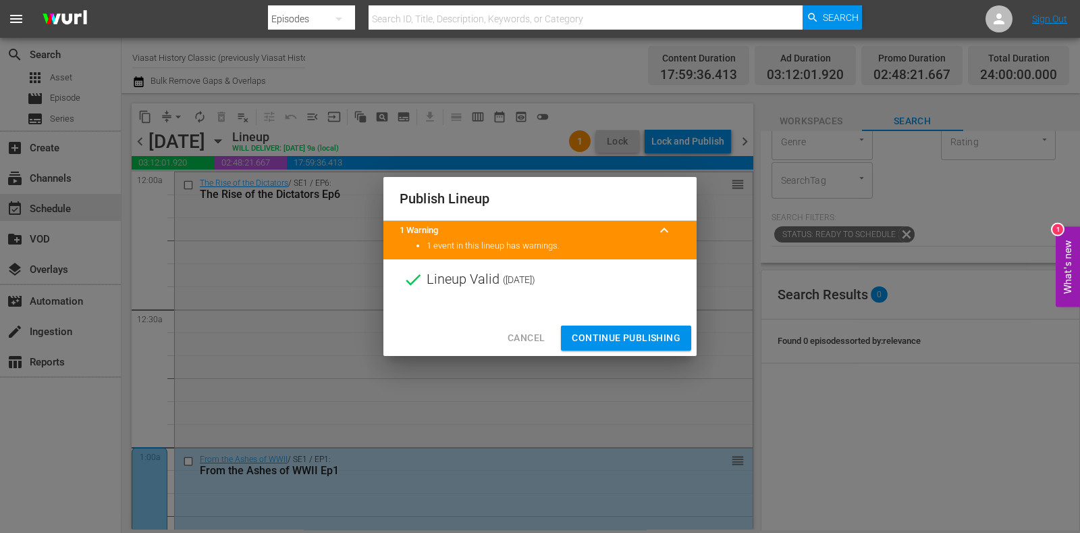
click at [653, 337] on span "Continue Publishing" at bounding box center [626, 337] width 109 height 17
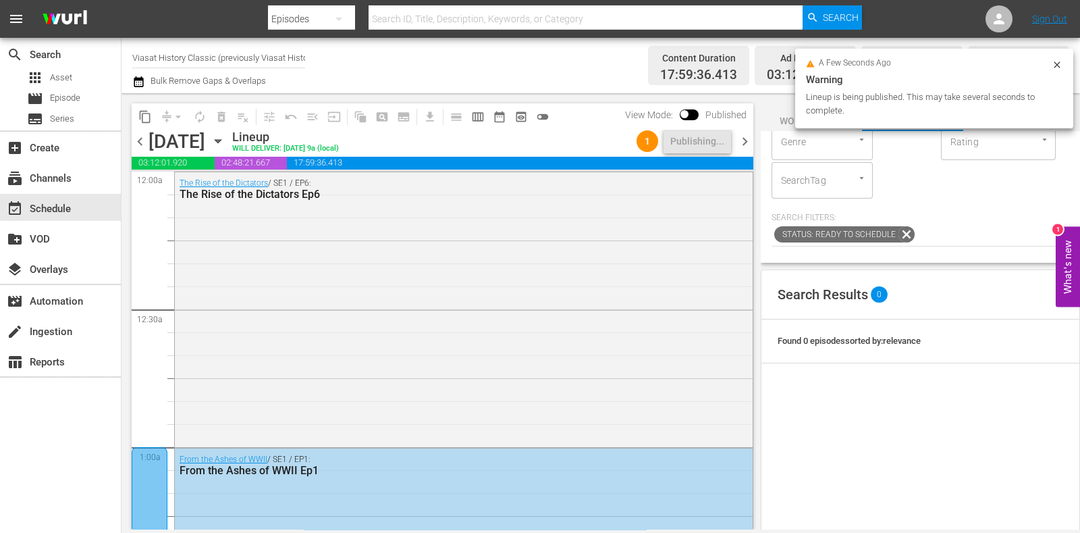
click at [740, 130] on div "chevron_left Sunday, October 5th October 5th Lineup WILL DELIVER: 10/4 @ 9a (lo…" at bounding box center [443, 143] width 622 height 26
click at [743, 140] on span "chevron_right" at bounding box center [744, 141] width 17 height 17
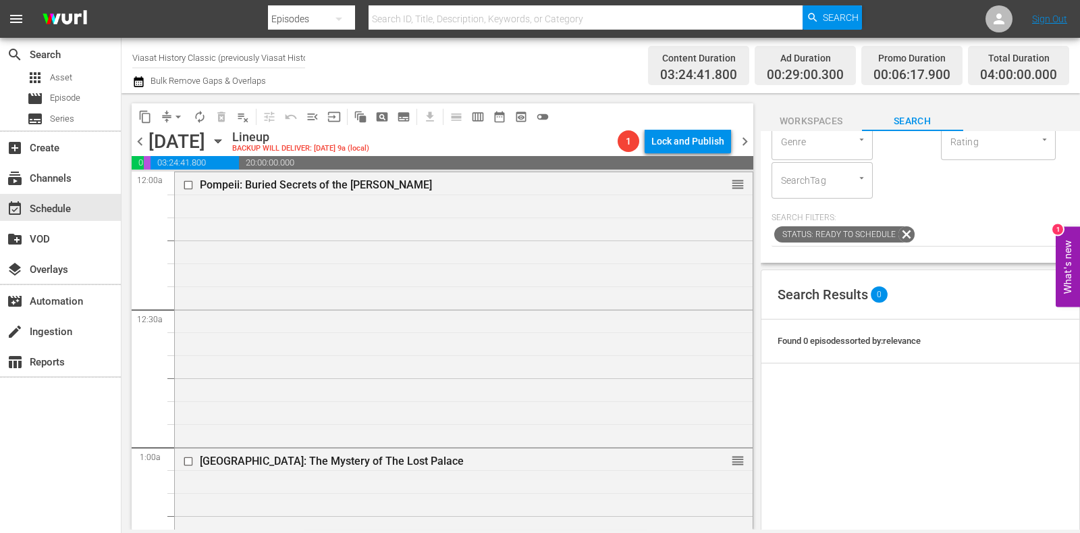
click at [142, 136] on span "chevron_left" at bounding box center [140, 141] width 17 height 17
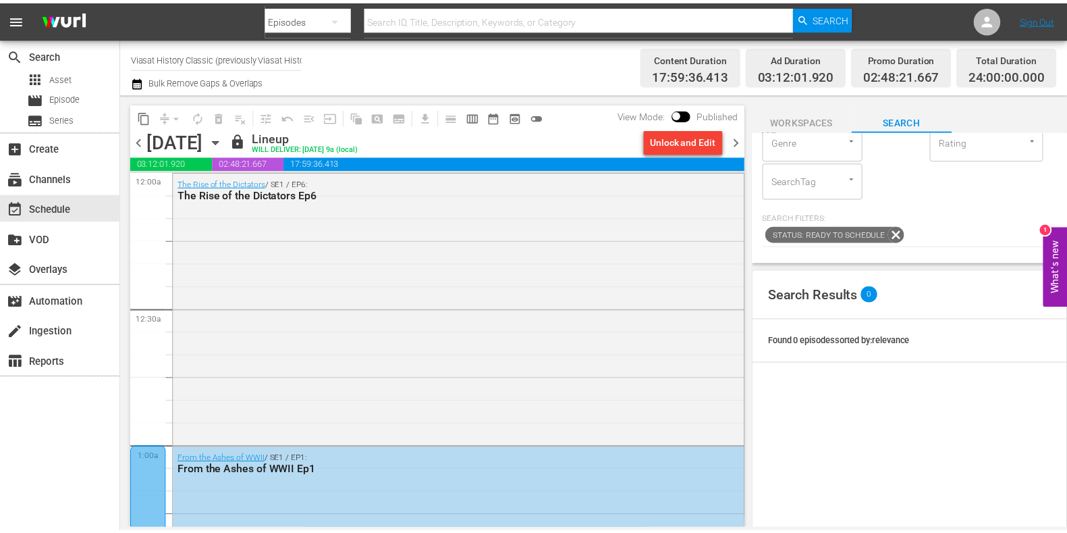
scroll to position [84, 0]
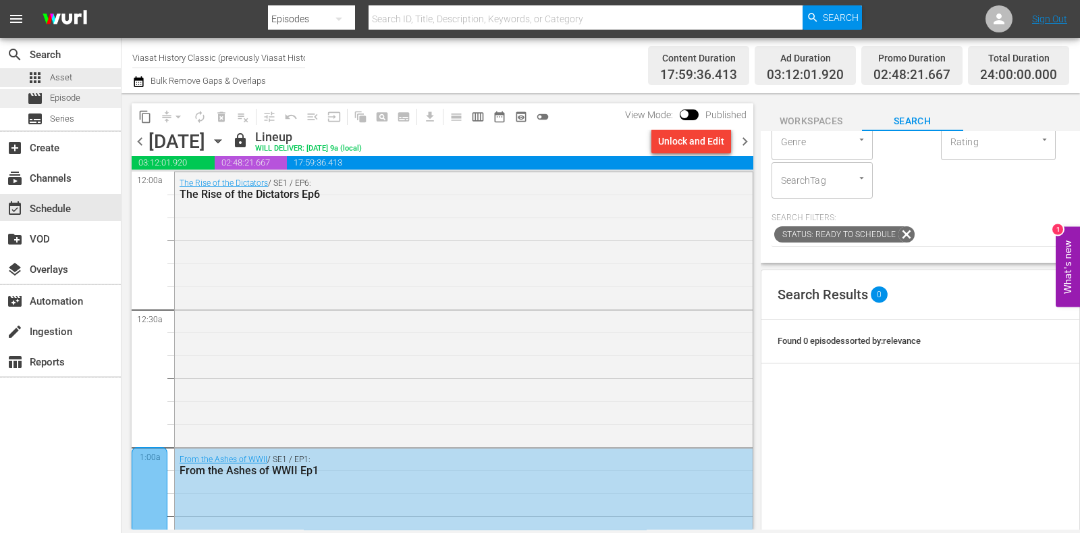
click at [59, 92] on span "Episode" at bounding box center [65, 97] width 30 height 13
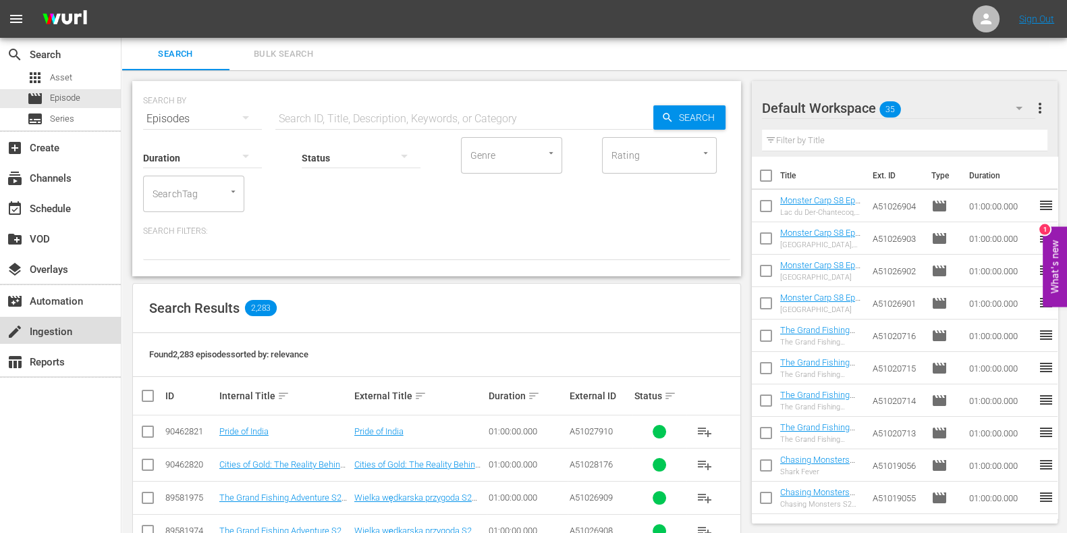
click at [76, 329] on div "create Ingestion" at bounding box center [60, 330] width 121 height 27
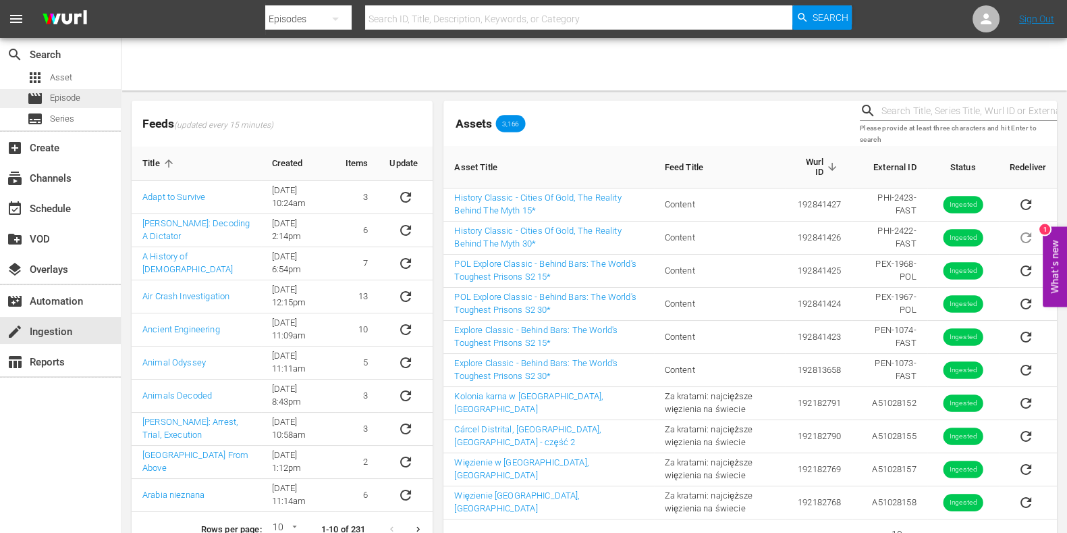
click at [89, 89] on div "movie Episode" at bounding box center [60, 98] width 121 height 19
